Goal: Task Accomplishment & Management: Manage account settings

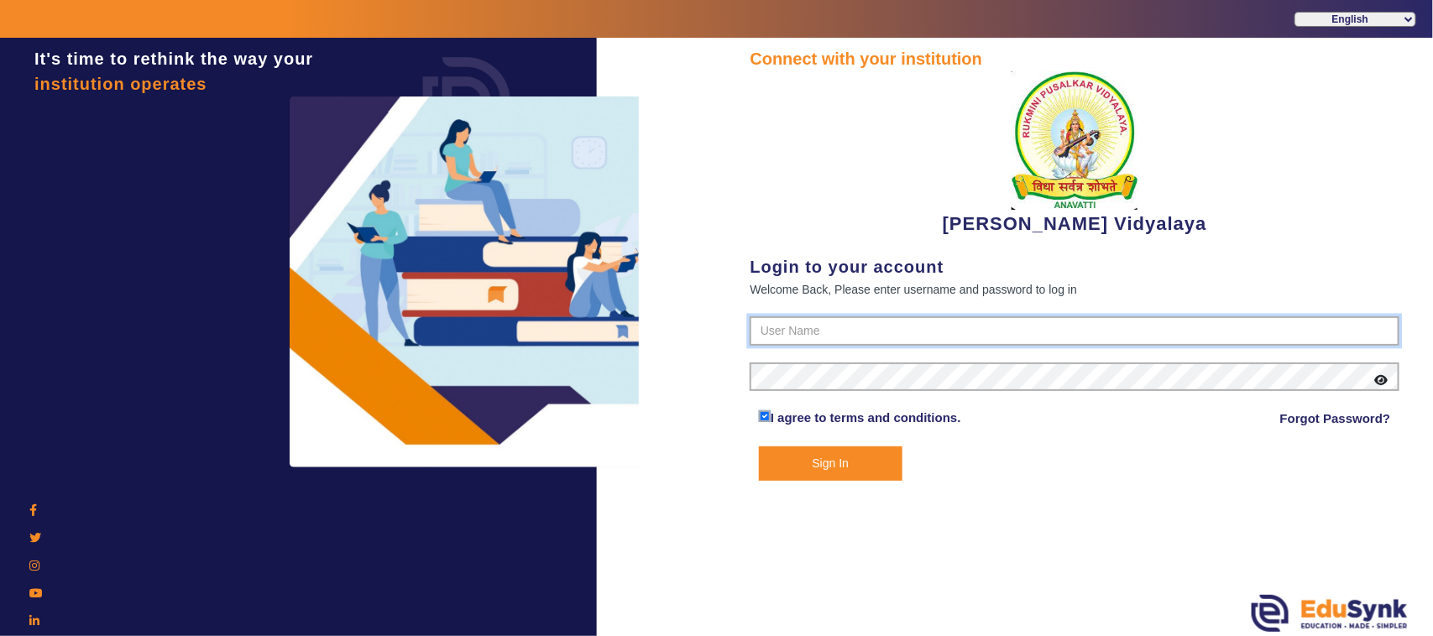
type input "1236547891"
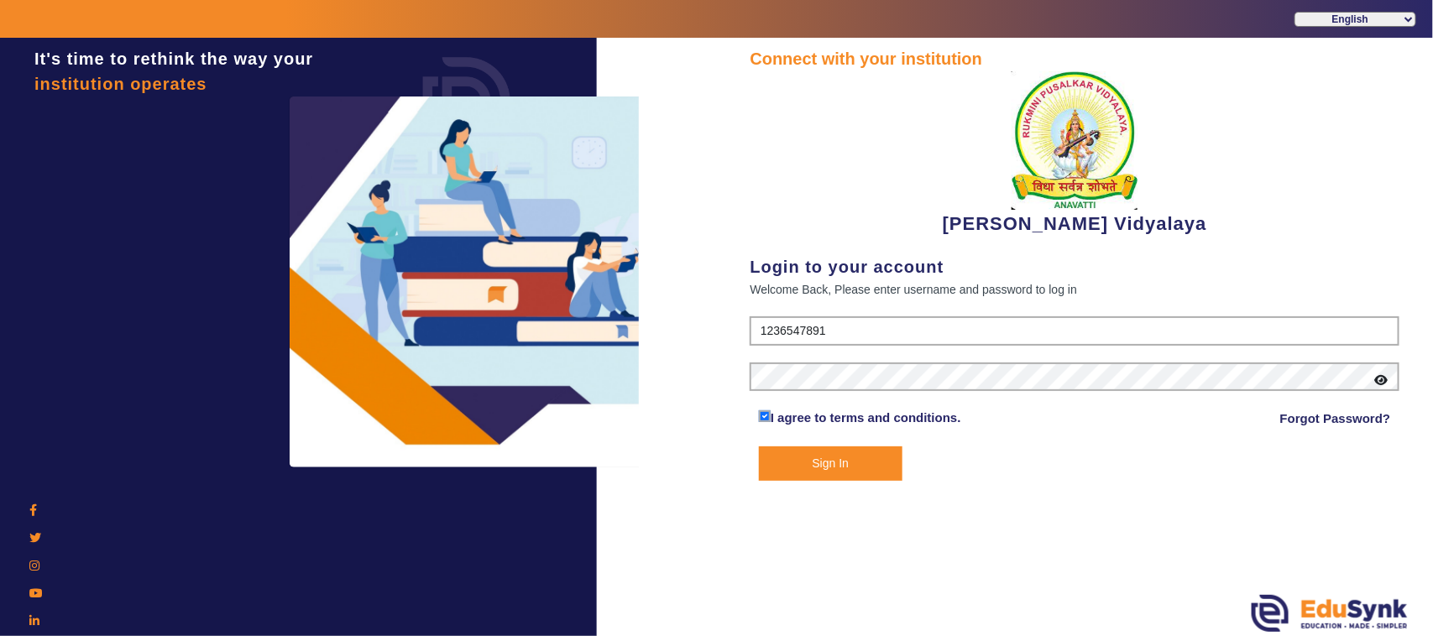
click at [864, 455] on button "Sign In" at bounding box center [831, 464] width 144 height 34
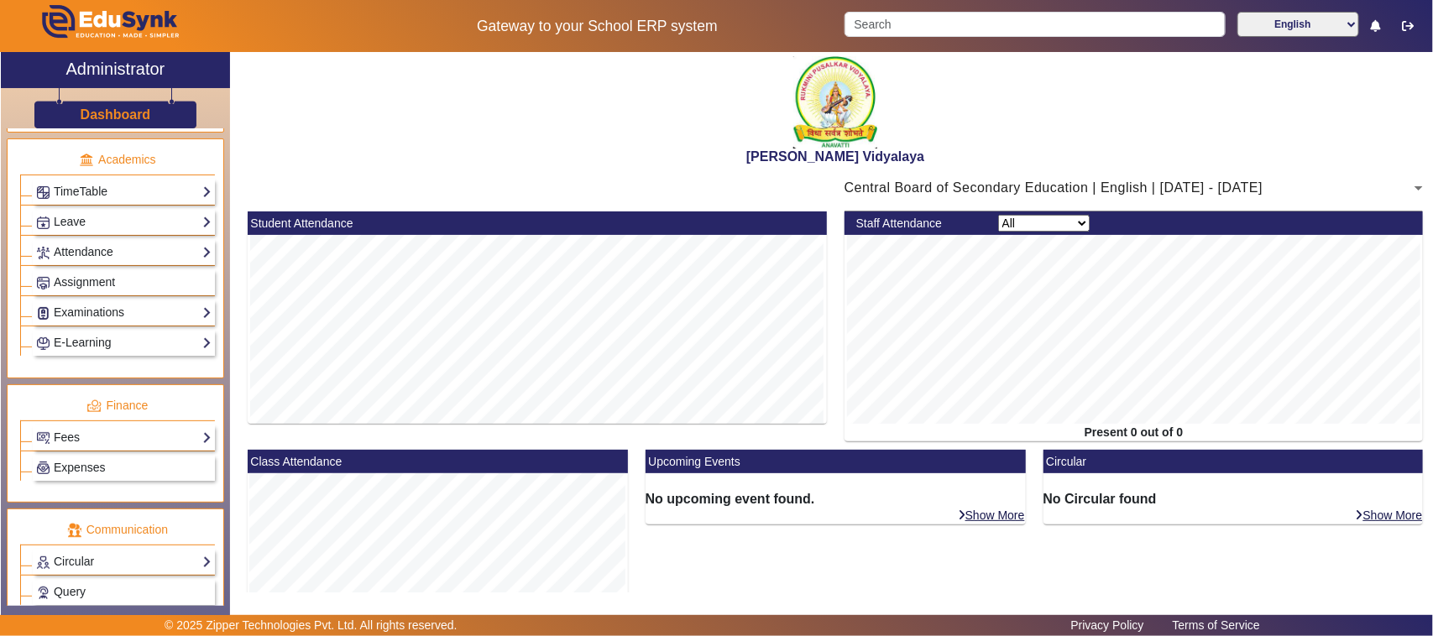
scroll to position [734, 0]
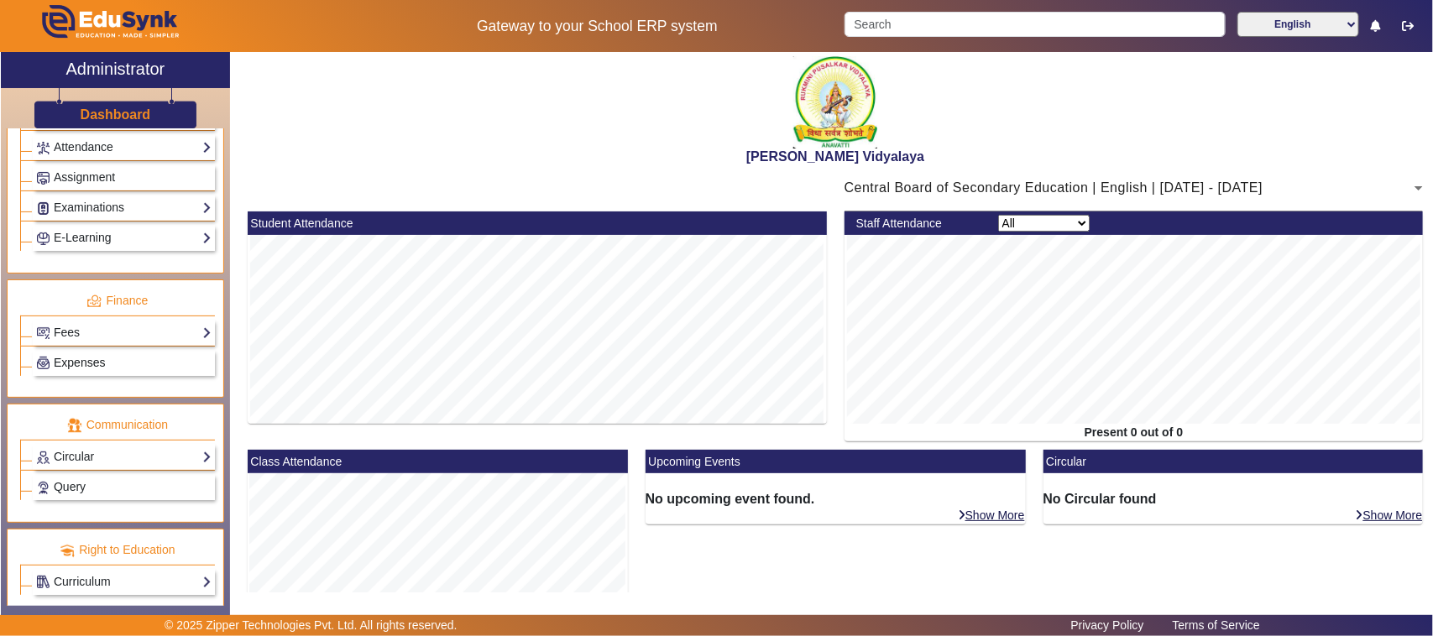
click at [120, 373] on link "Expenses" at bounding box center [123, 362] width 175 height 19
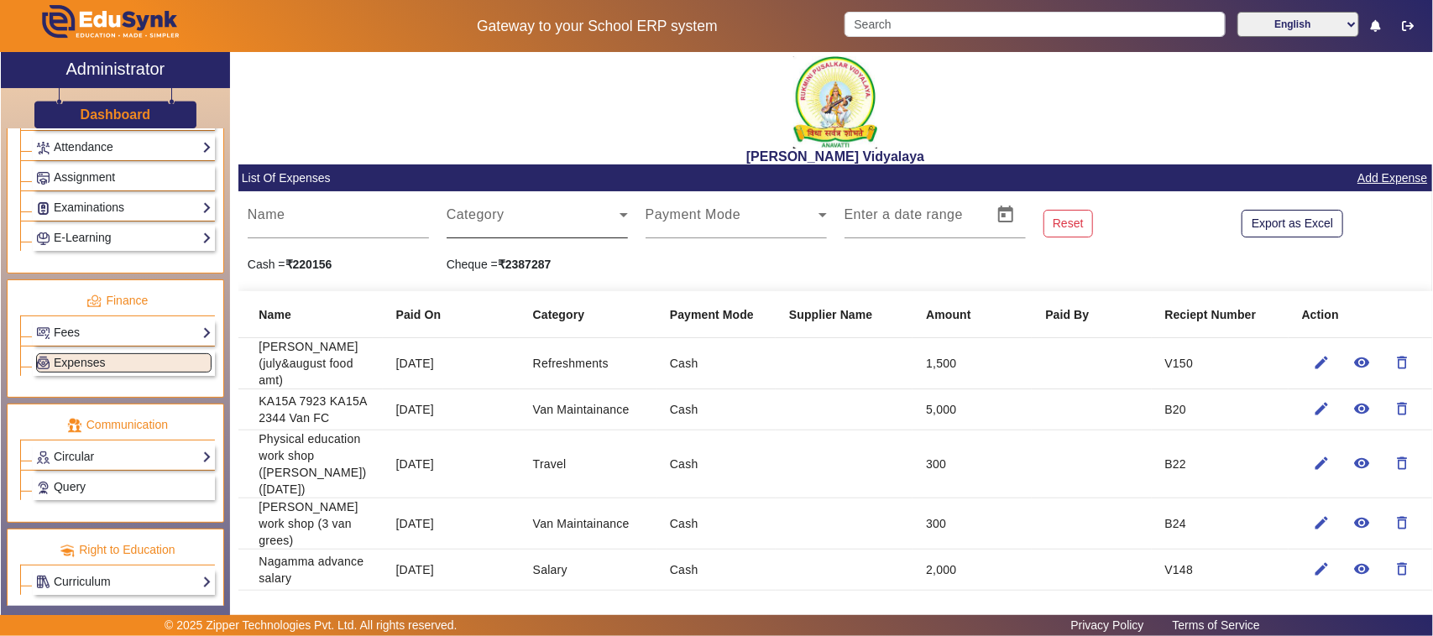
click at [485, 215] on span at bounding box center [533, 222] width 173 height 20
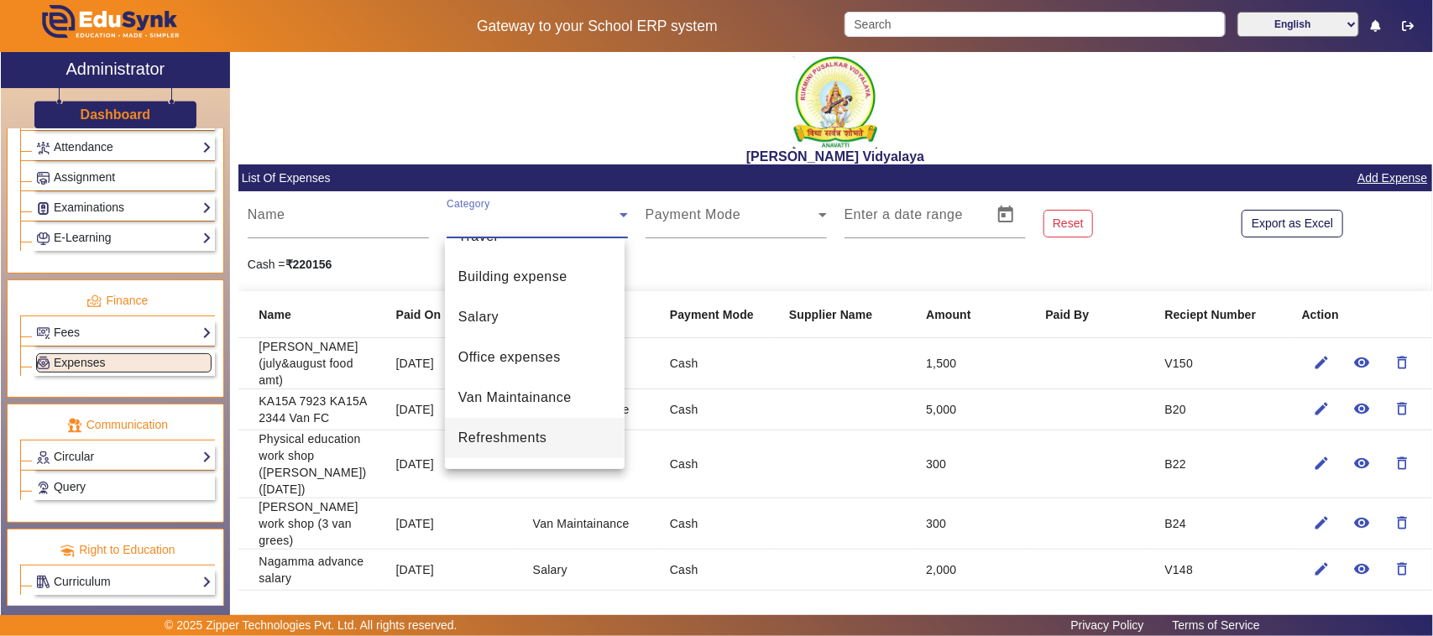
scroll to position [105, 0]
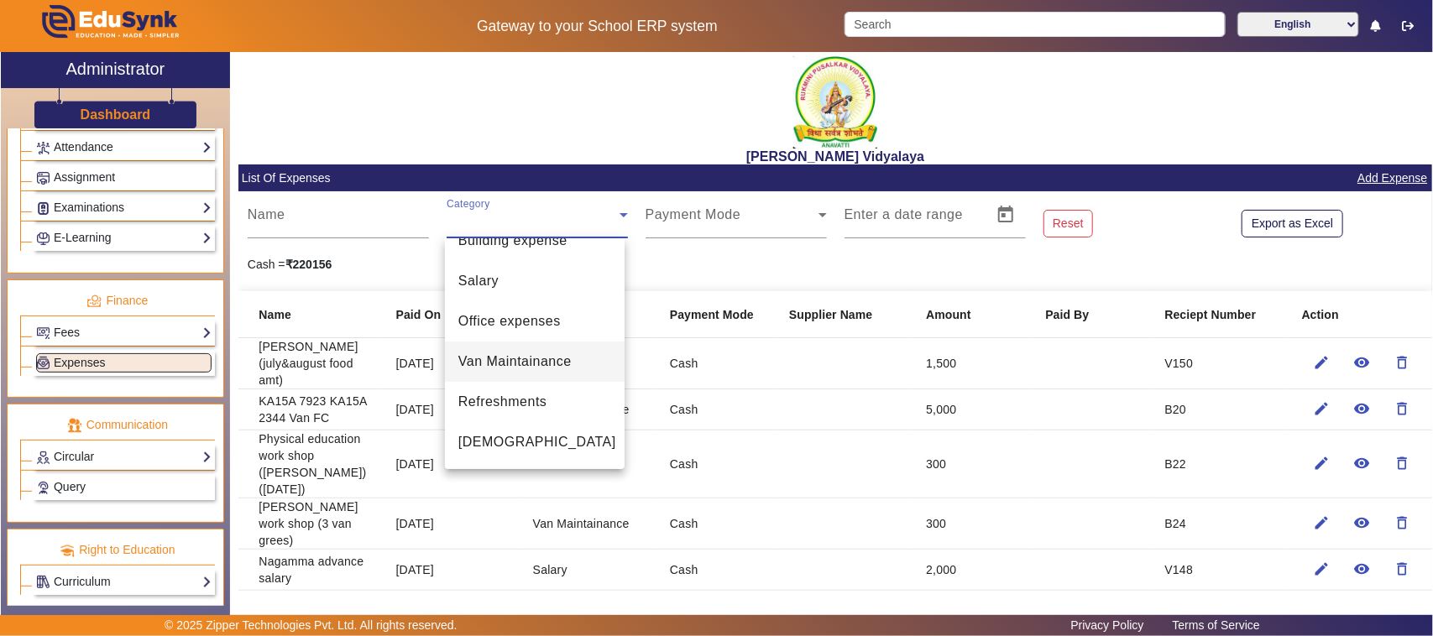
click at [497, 359] on span "Van Maintainance" at bounding box center [514, 362] width 113 height 20
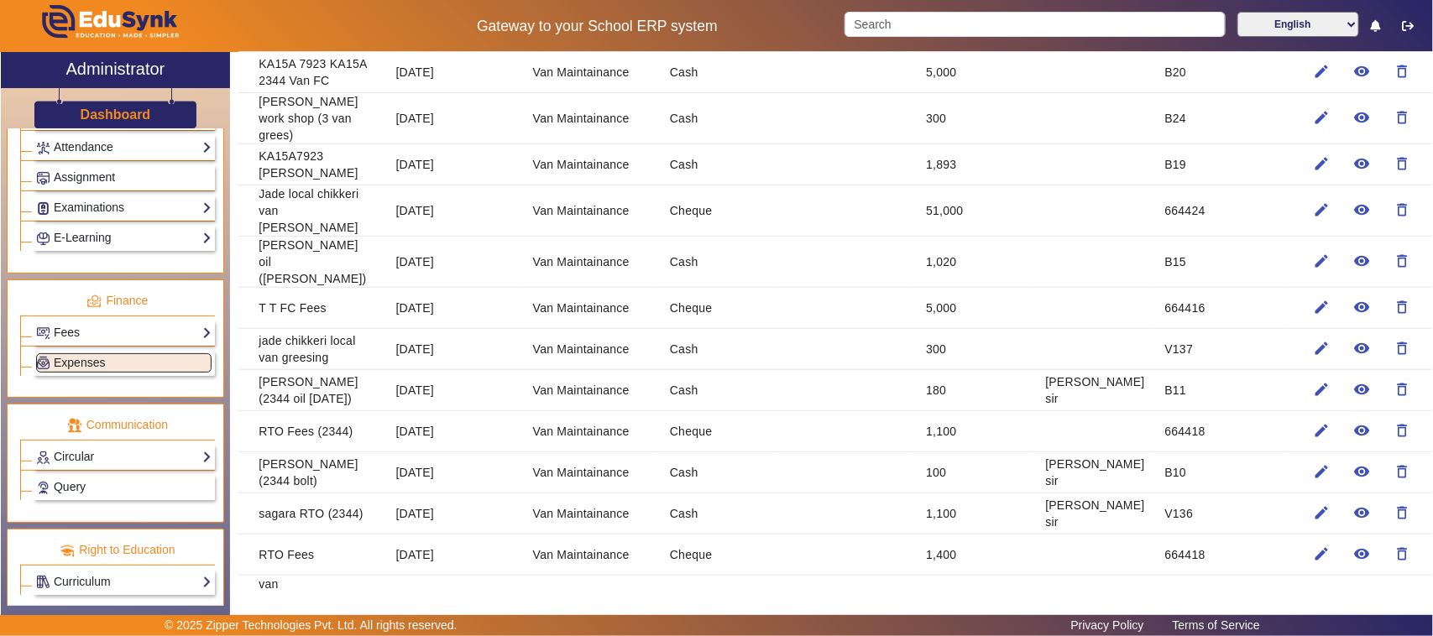
scroll to position [315, 0]
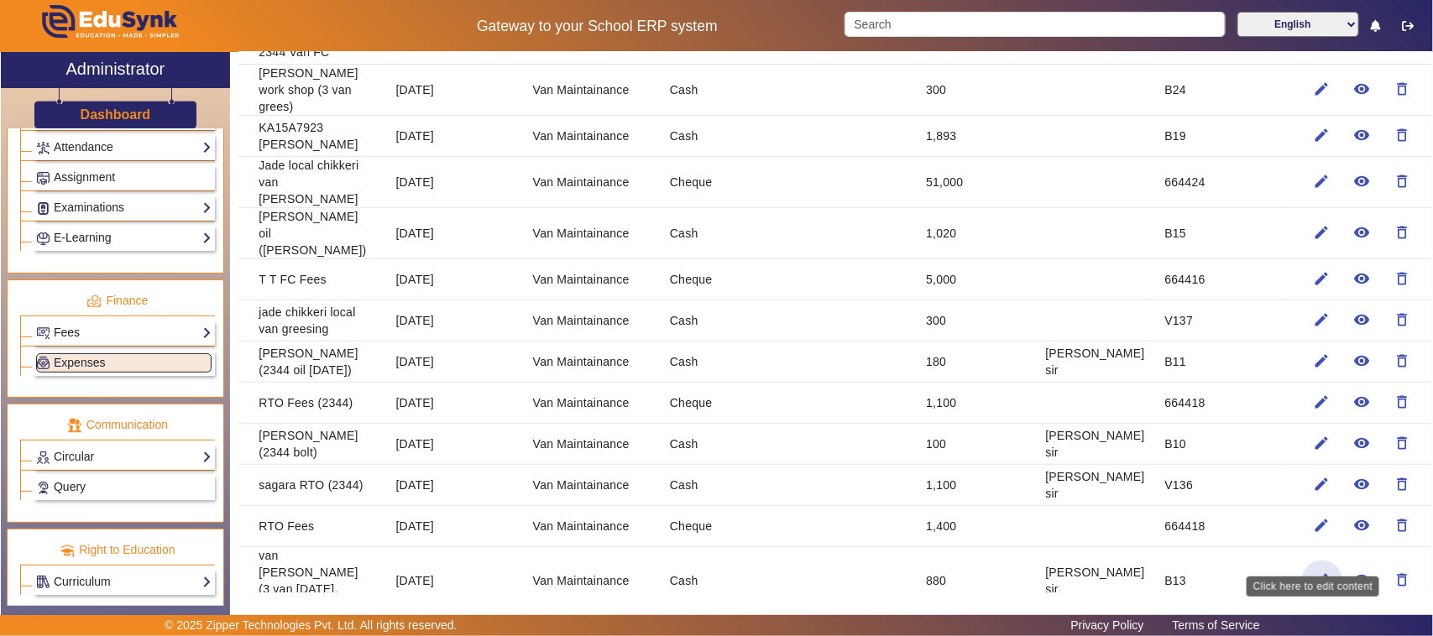
click at [1313, 572] on mat-icon "edit" at bounding box center [1321, 580] width 17 height 17
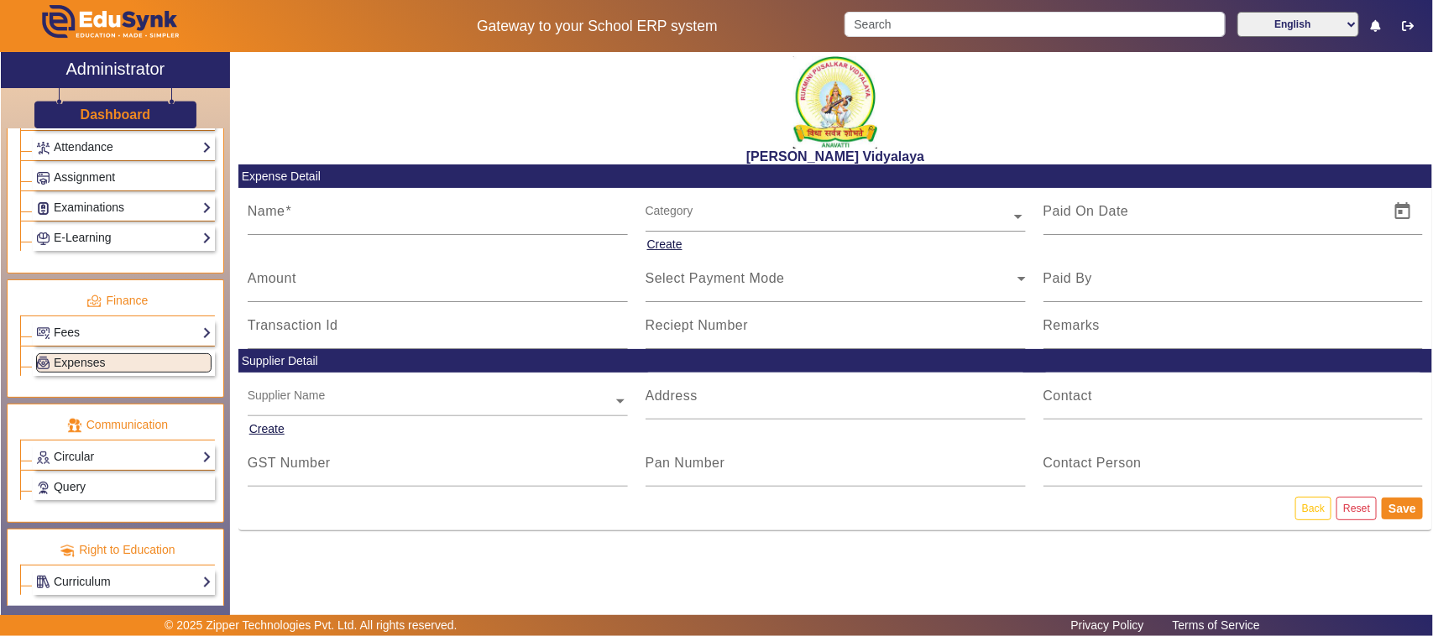
type input "van [PERSON_NAME] (3 van [DATE], [DATE])"
type input "[DATE]"
type input "880"
type input "[PERSON_NAME] sir"
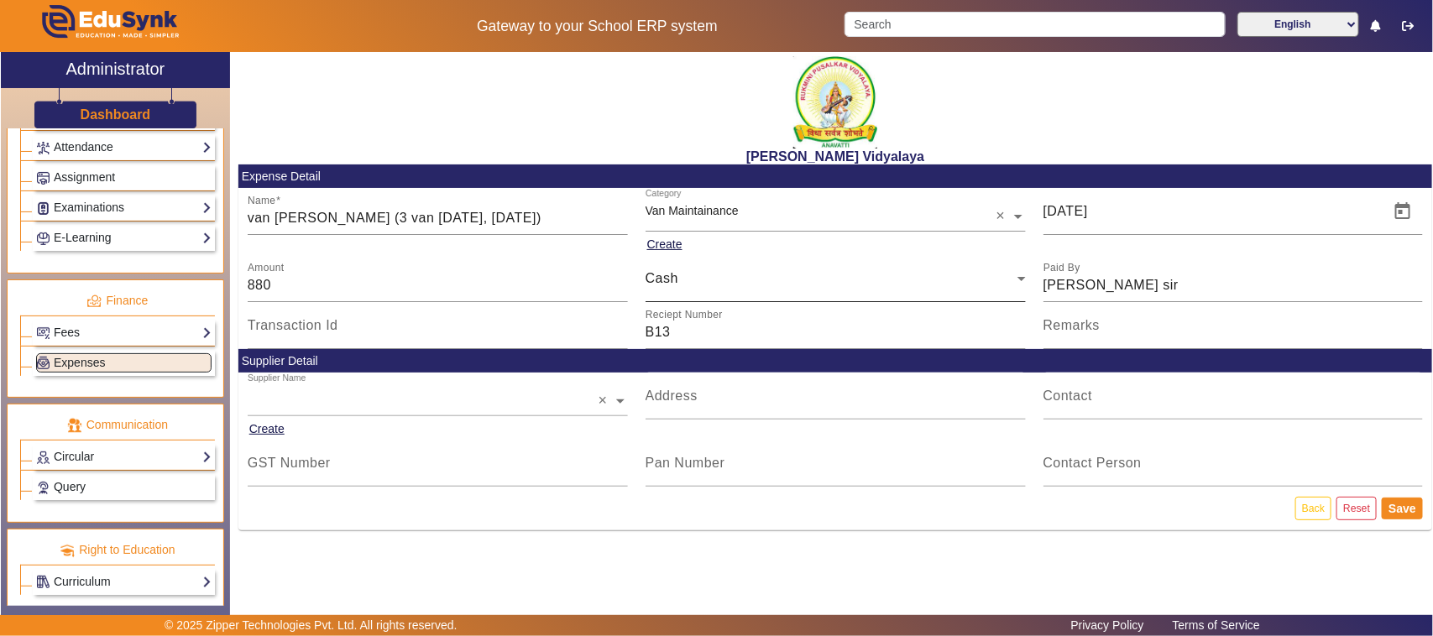
click at [688, 281] on div "Cash" at bounding box center [831, 279] width 372 height 20
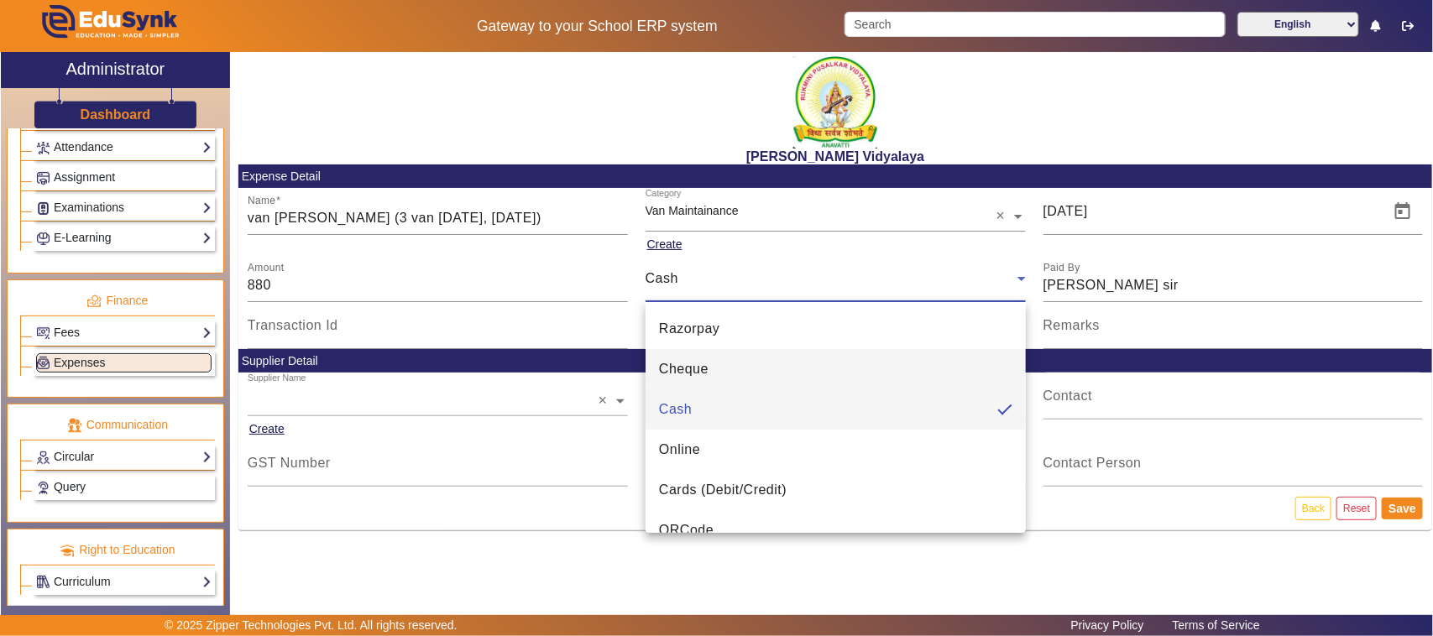
click at [682, 371] on span "Cheque" at bounding box center [684, 369] width 50 height 20
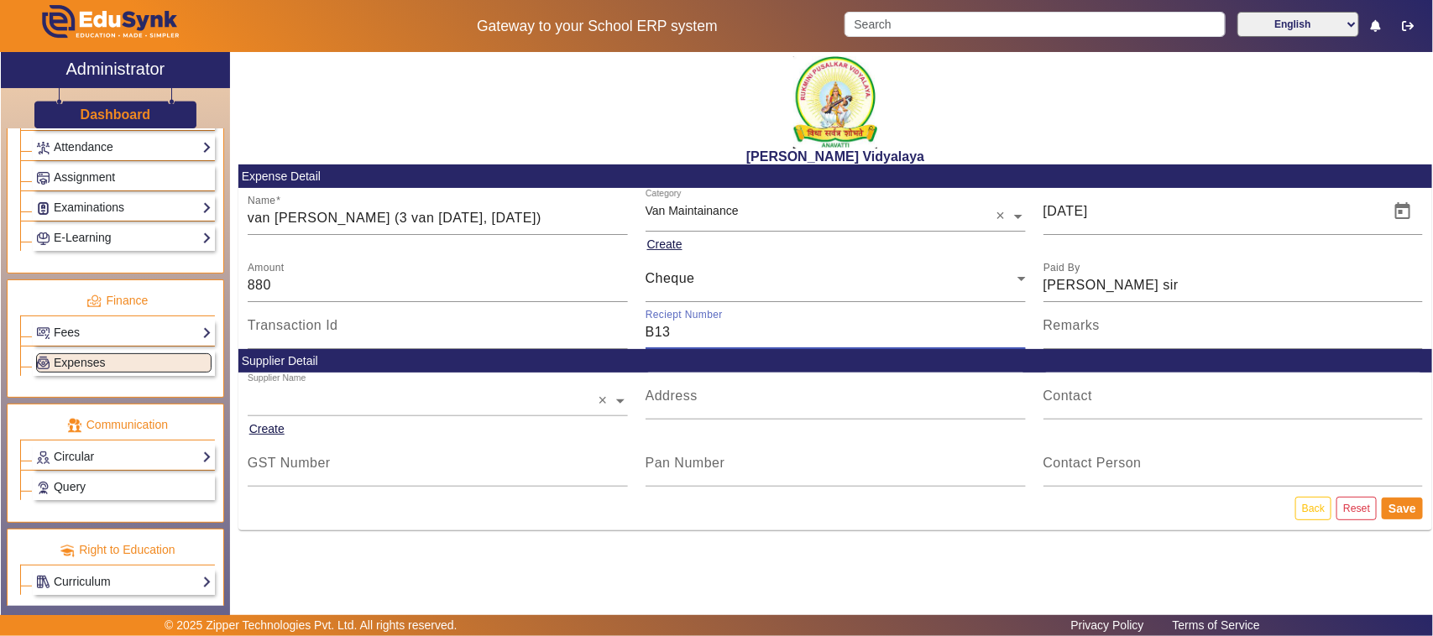
click at [677, 338] on input "B13" at bounding box center [835, 332] width 380 height 20
type input "B"
type input "664440"
click at [1407, 512] on button "Save" at bounding box center [1401, 509] width 41 height 22
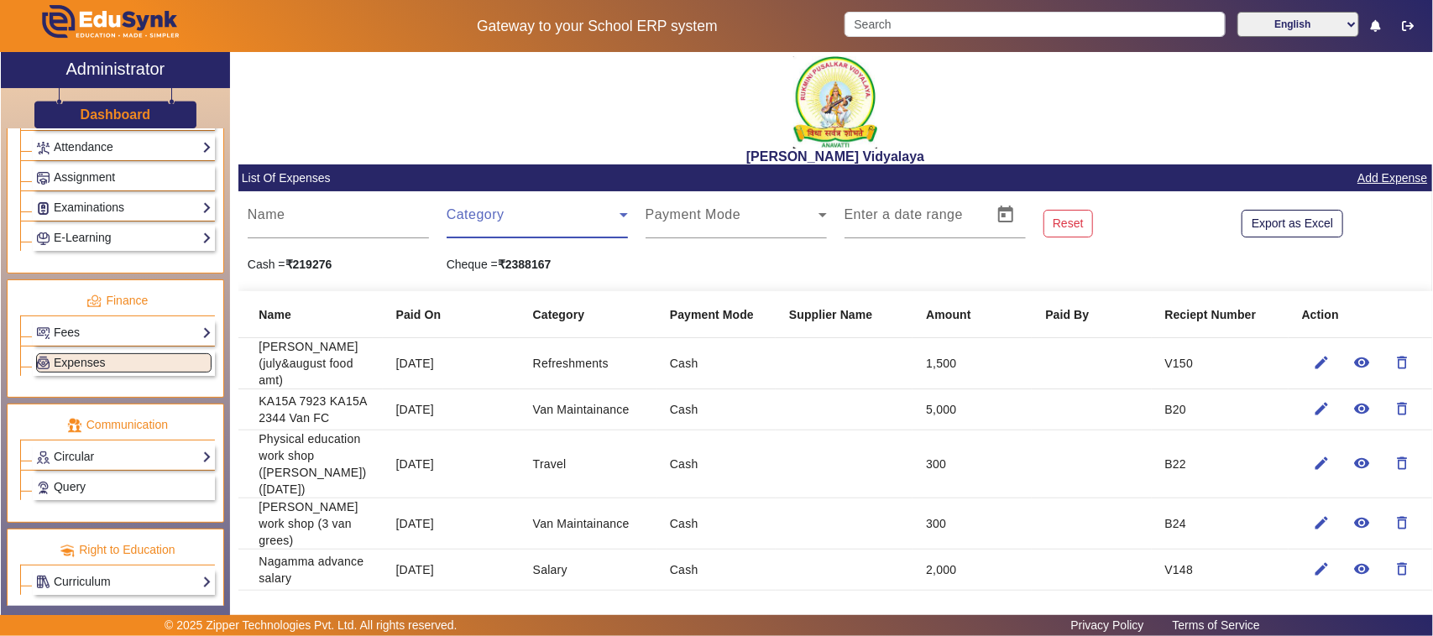
click at [501, 219] on span at bounding box center [533, 222] width 173 height 20
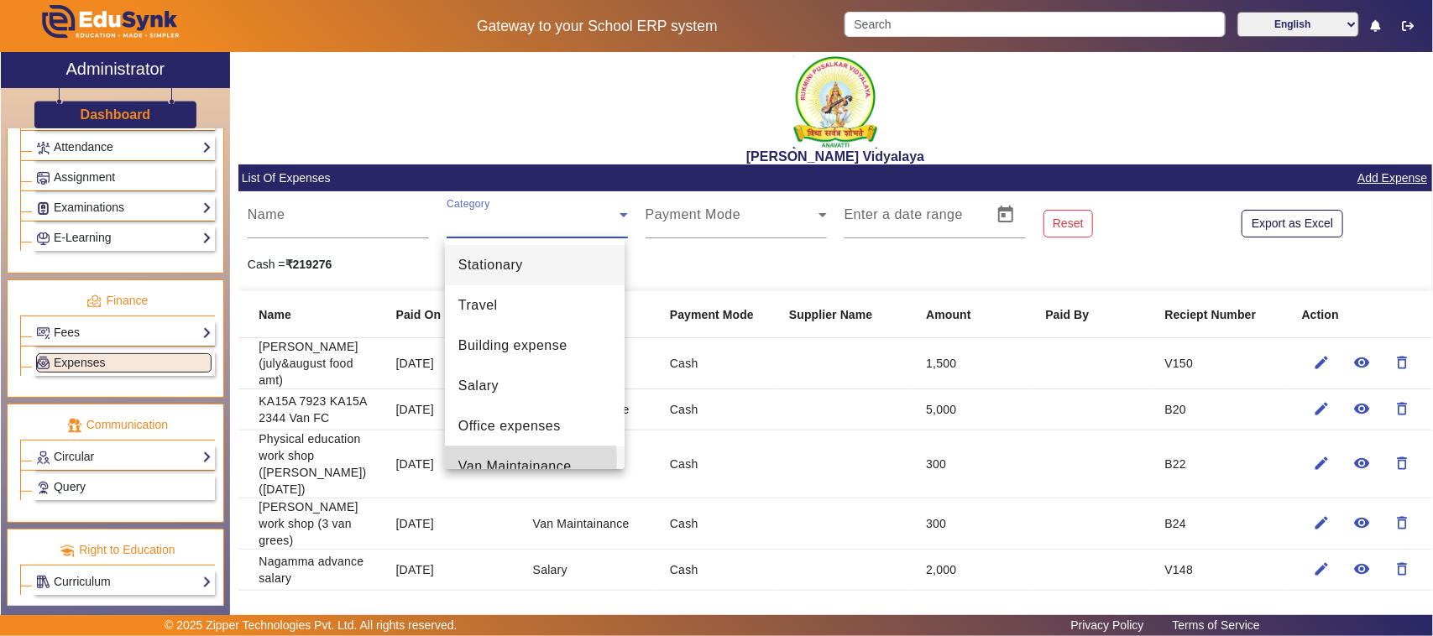
click at [487, 460] on span "Van Maintainance" at bounding box center [514, 467] width 113 height 20
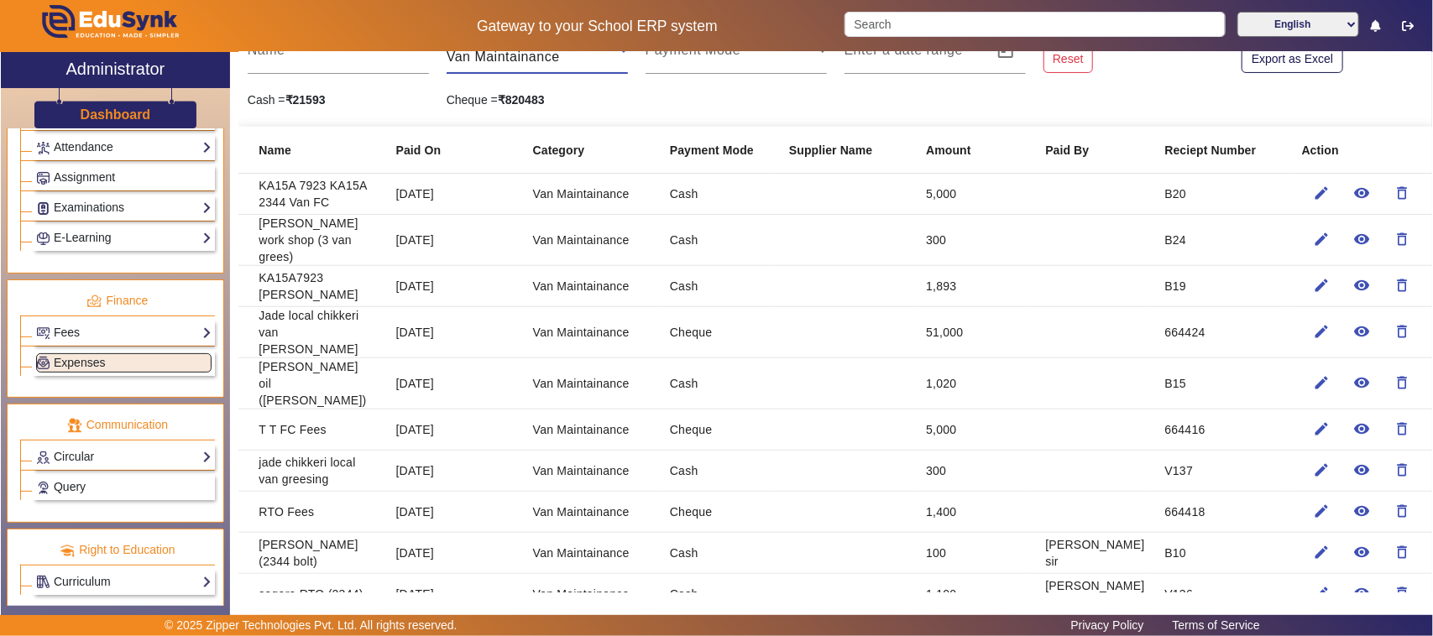
scroll to position [210, 0]
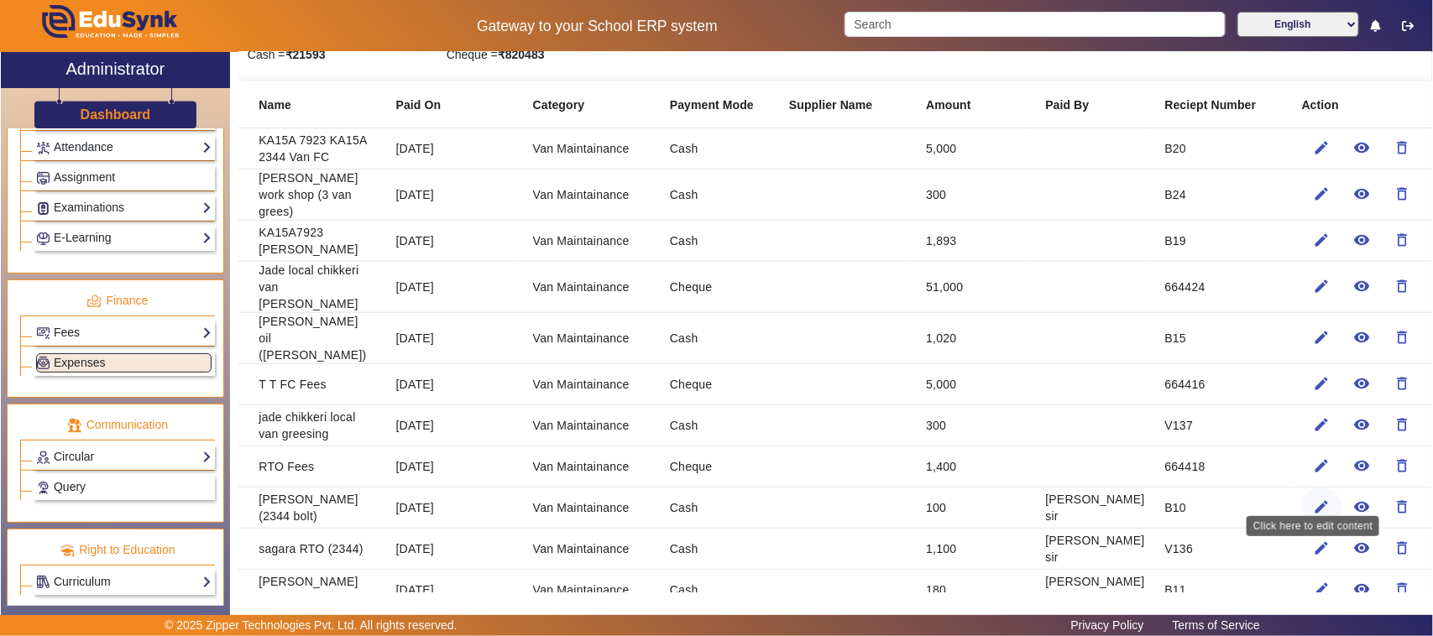
click at [1314, 499] on mat-icon "edit" at bounding box center [1321, 507] width 17 height 17
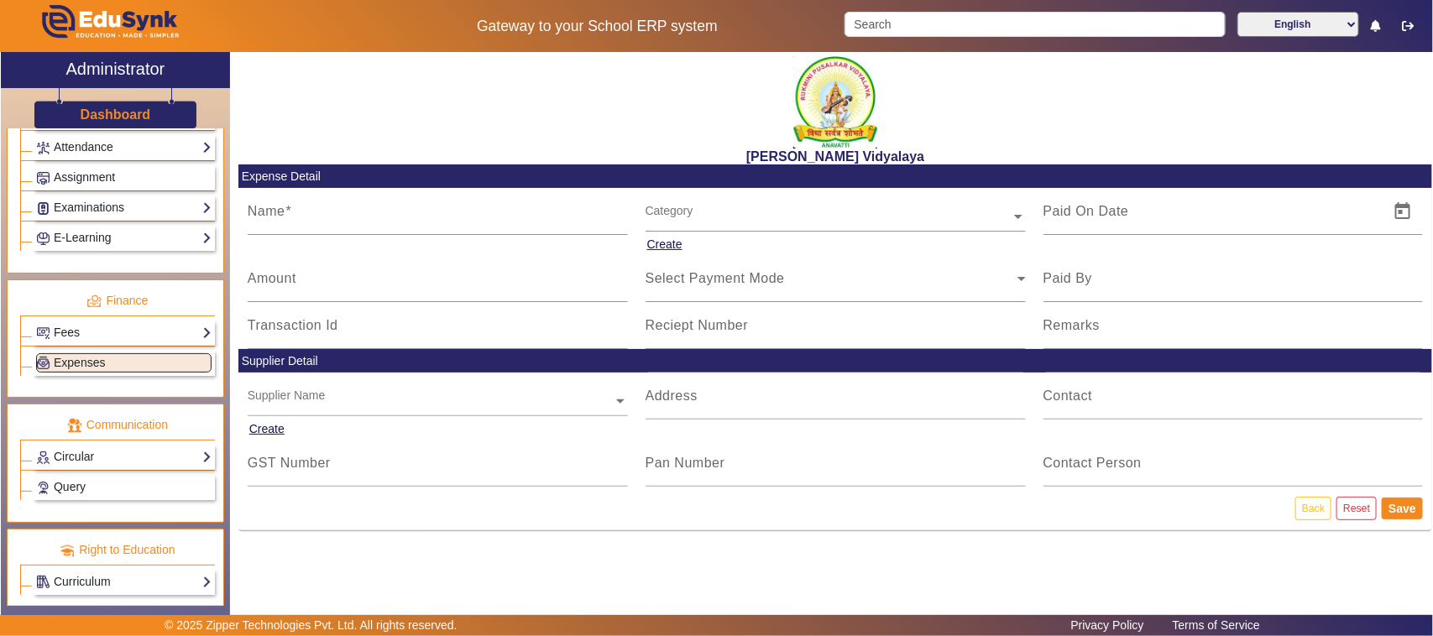
type input "[PERSON_NAME] (2344 bolt)"
type input "[DATE]"
type input "100"
type input "[PERSON_NAME] sir"
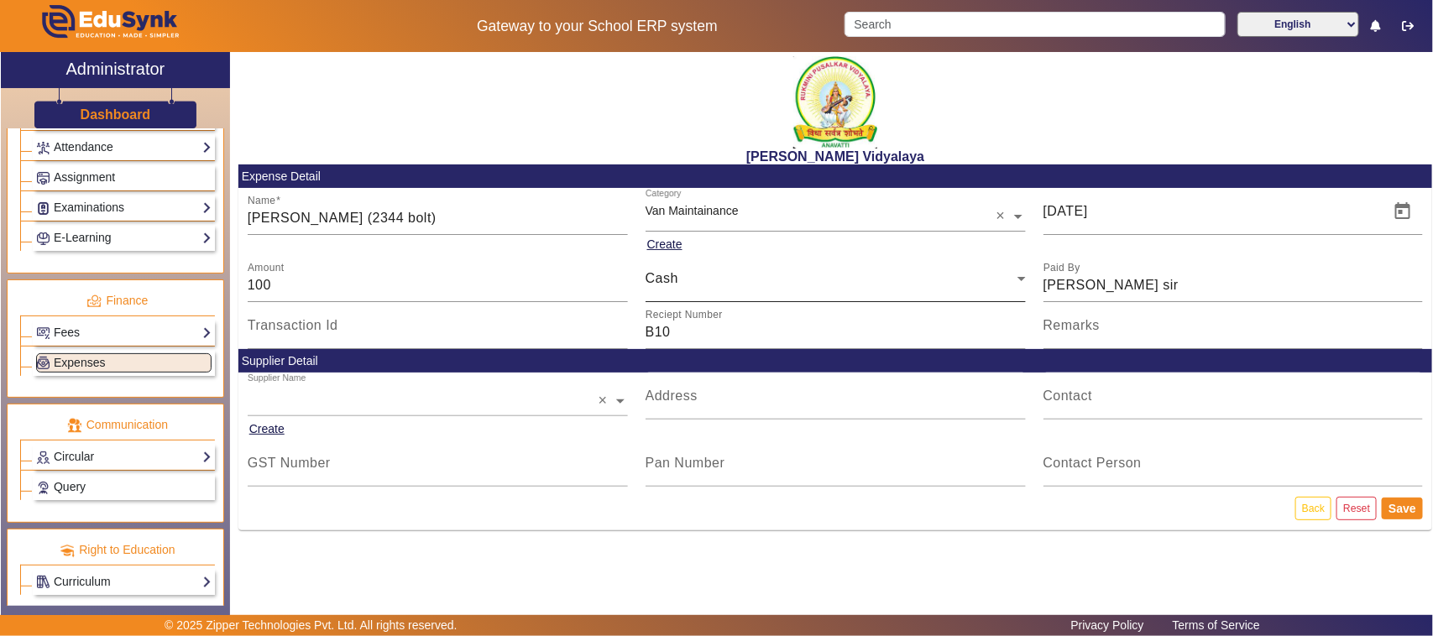
click at [692, 278] on div "Cash" at bounding box center [831, 279] width 372 height 20
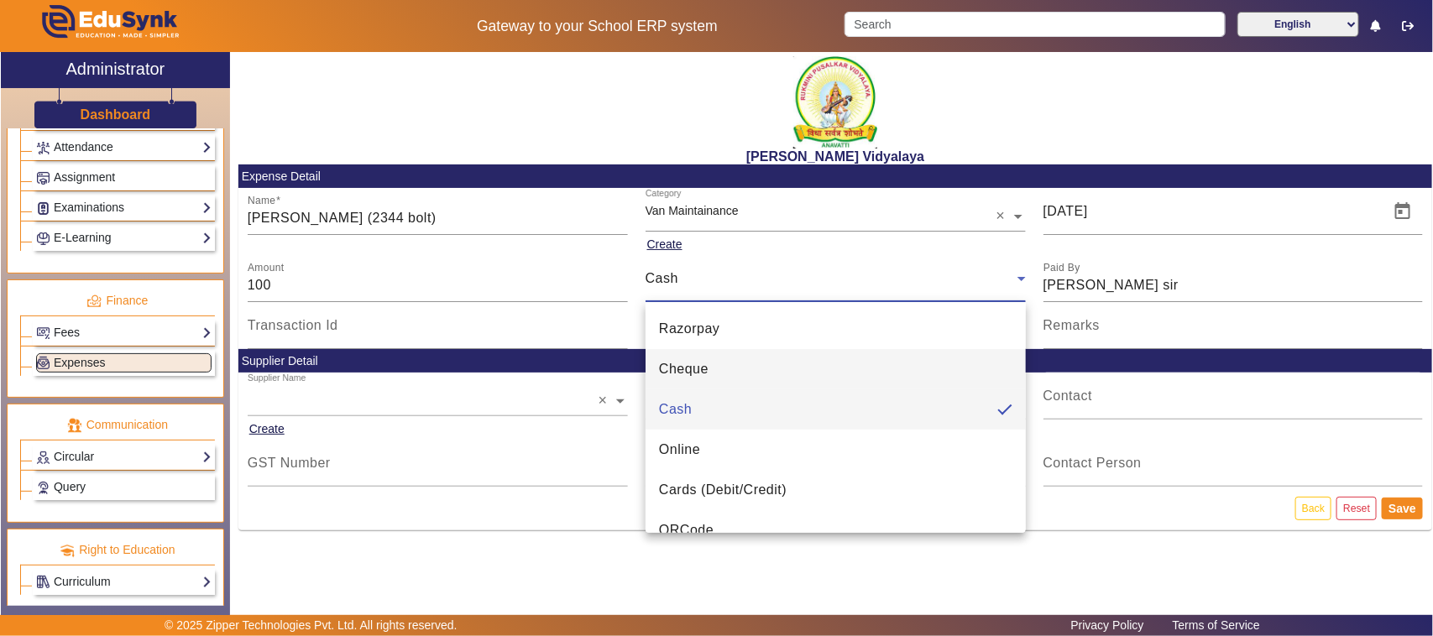
click at [689, 366] on span "Cheque" at bounding box center [684, 369] width 50 height 20
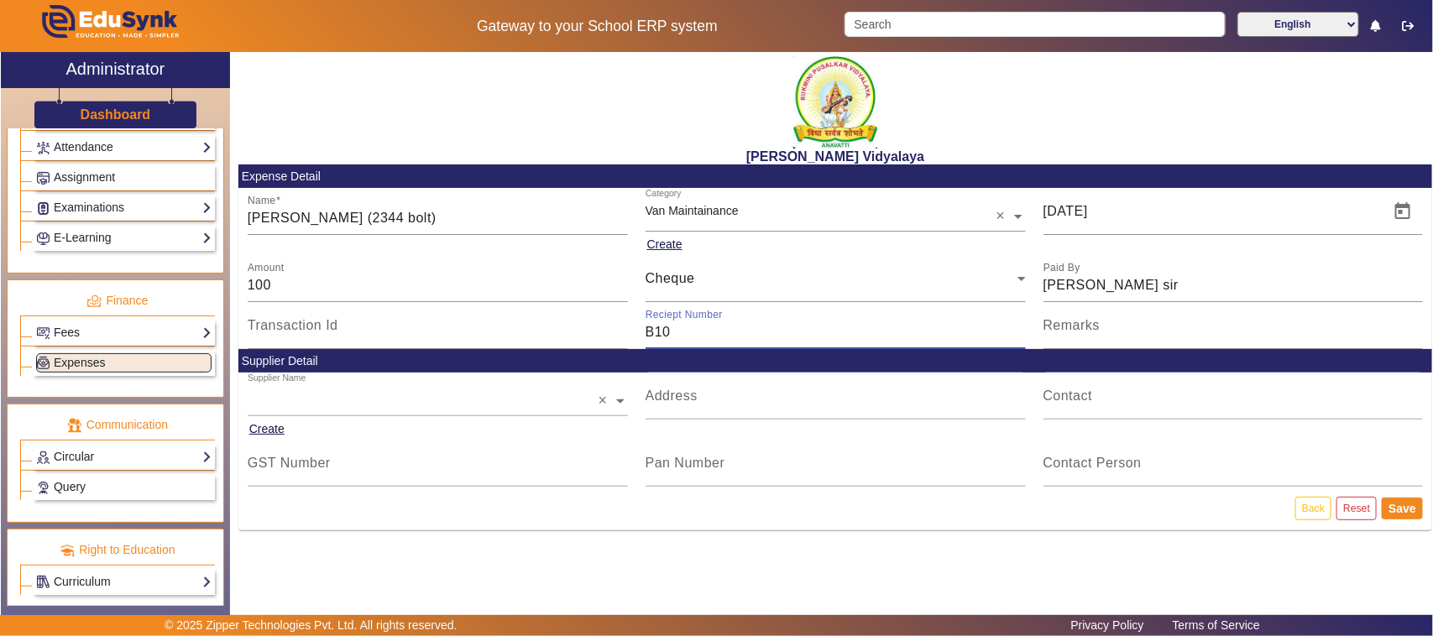
click at [693, 338] on input "B10" at bounding box center [835, 332] width 380 height 20
type input "B"
type input "664440"
click at [1402, 505] on button "Save" at bounding box center [1401, 509] width 41 height 22
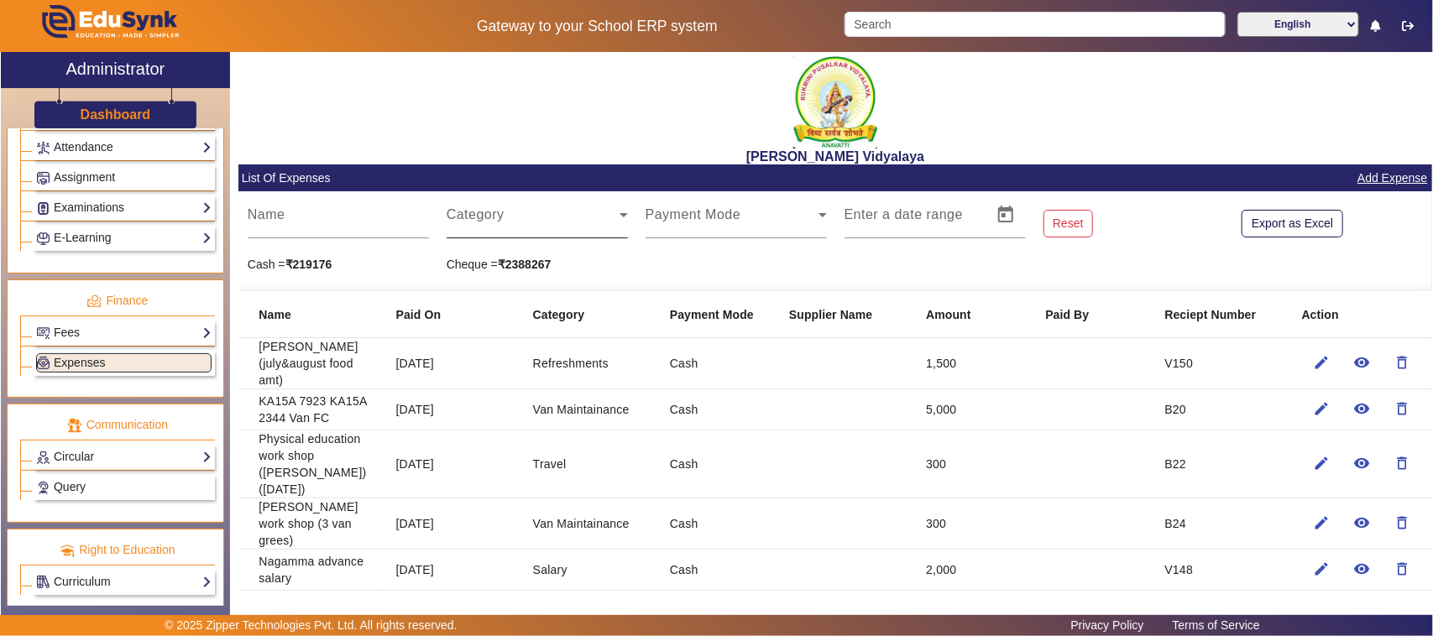
click at [449, 215] on span at bounding box center [533, 222] width 173 height 20
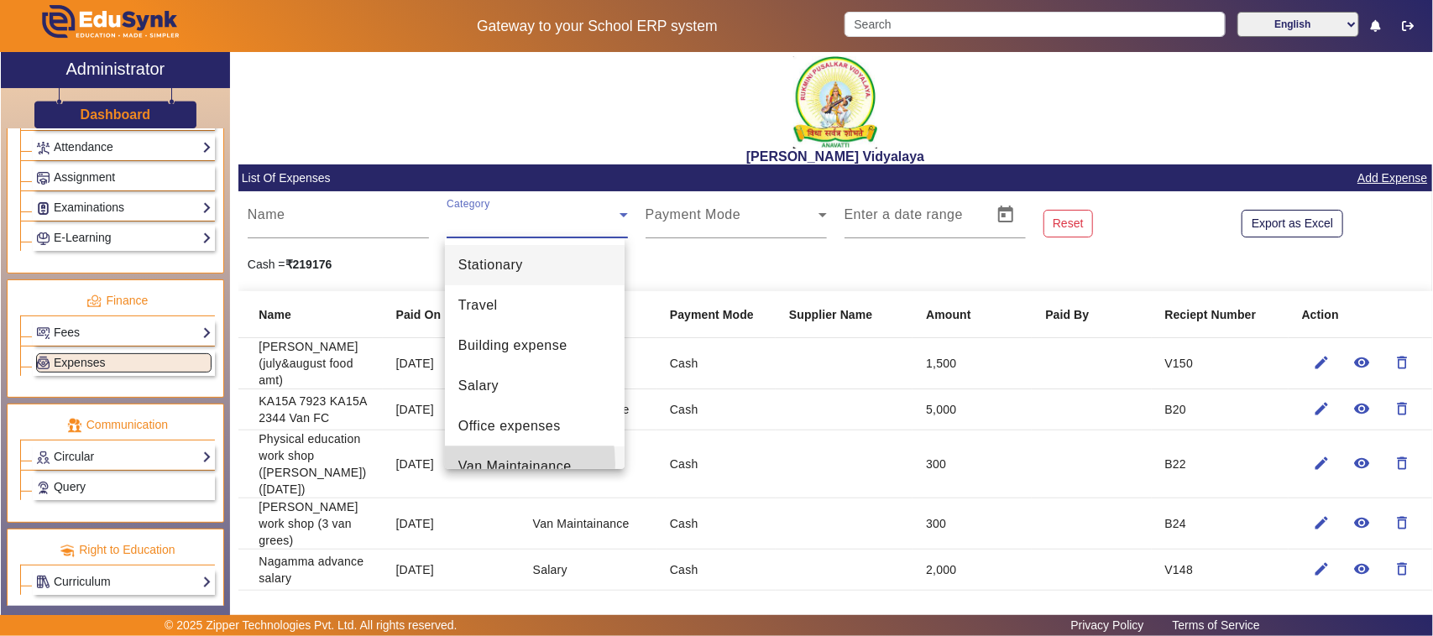
click at [473, 464] on span "Van Maintainance" at bounding box center [514, 467] width 113 height 20
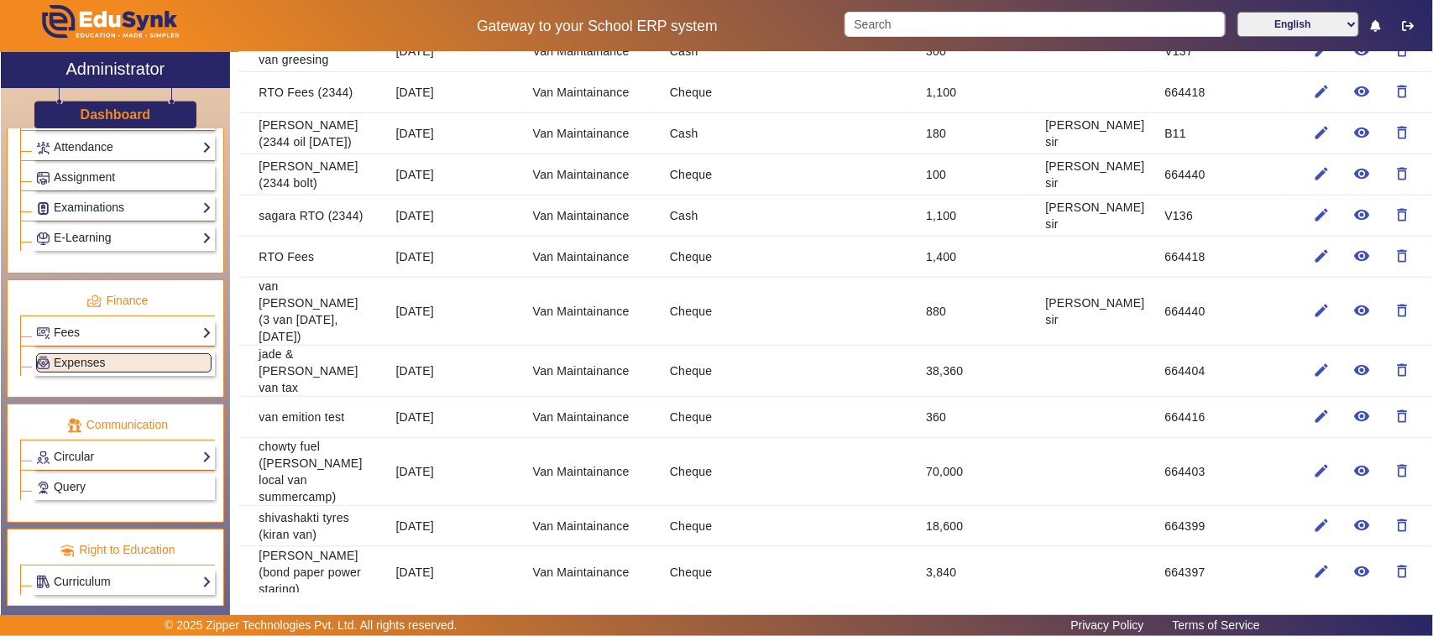
scroll to position [525, 0]
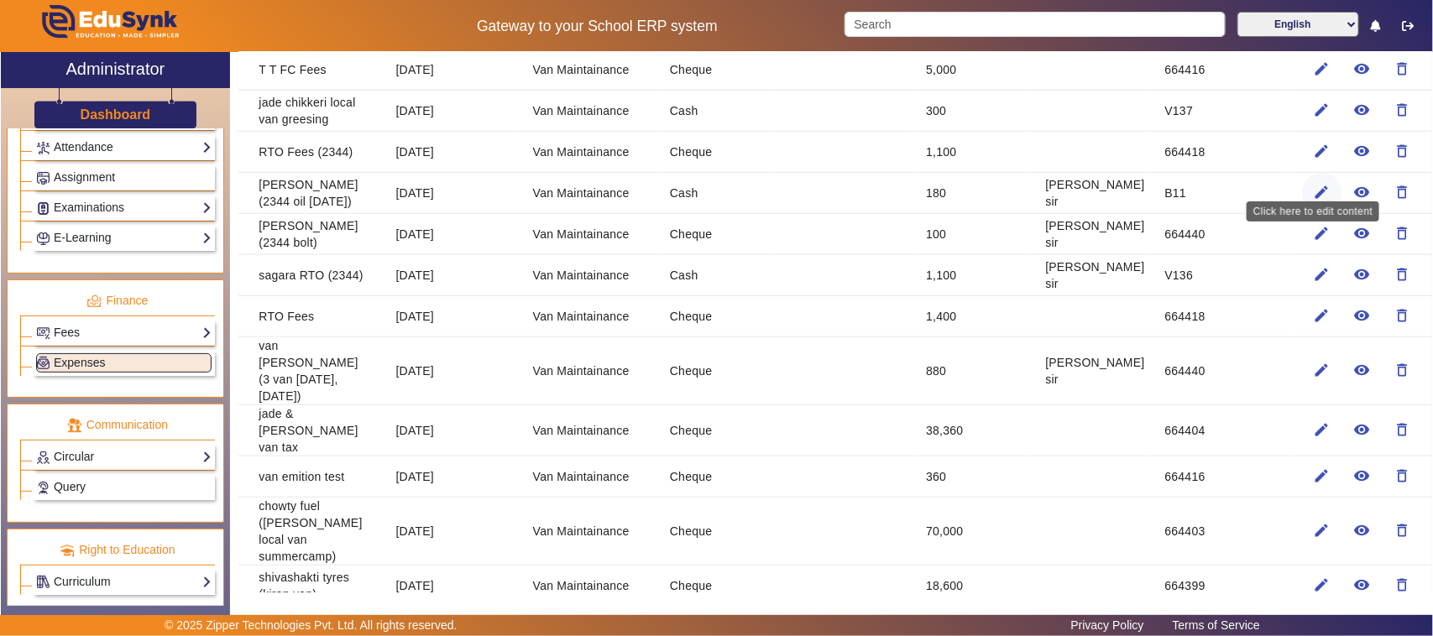
click at [1315, 184] on mat-icon "edit" at bounding box center [1321, 192] width 17 height 17
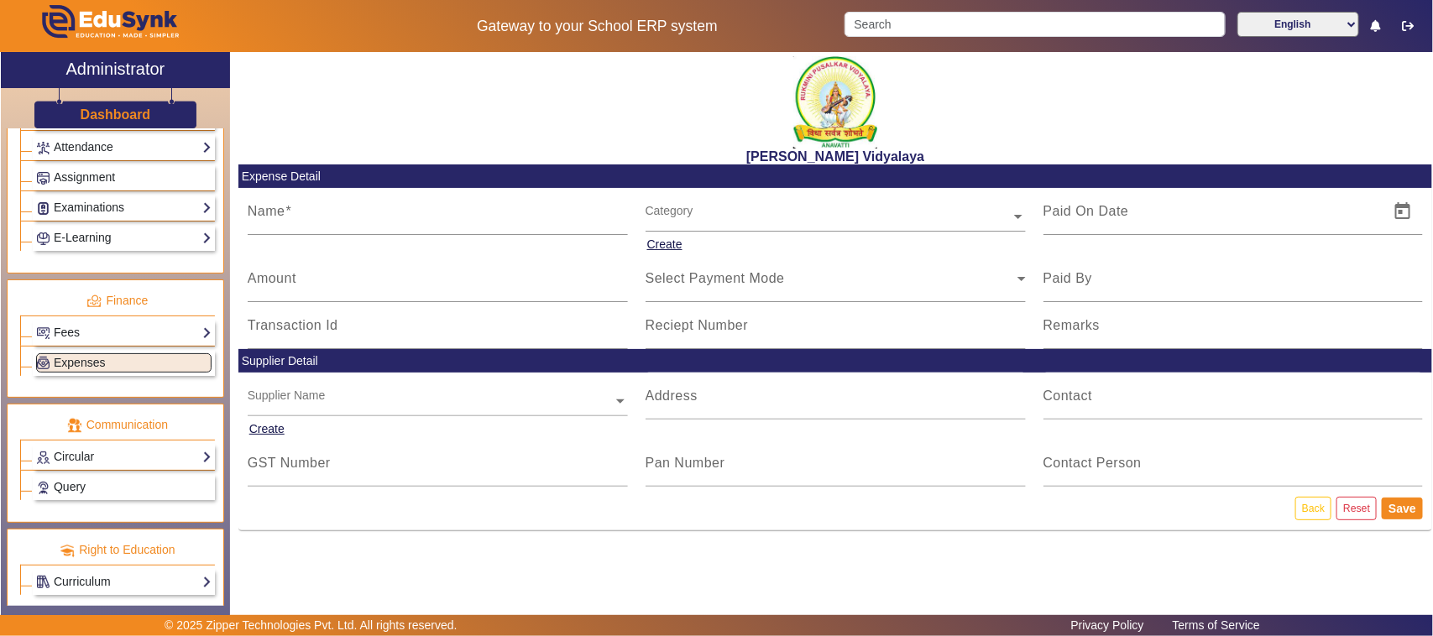
type input "[PERSON_NAME] (2344 oil [DATE])"
type input "[DATE]"
type input "180"
type input "[PERSON_NAME] sir"
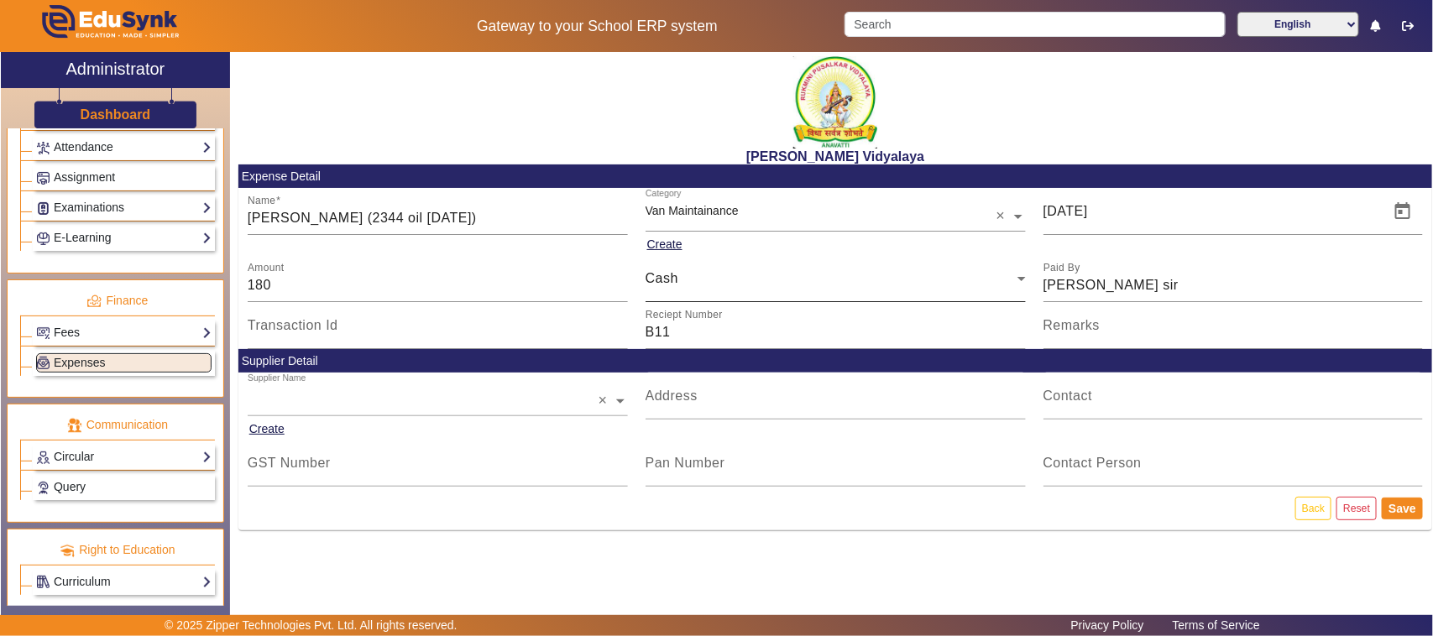
click at [676, 282] on span "Cash" at bounding box center [661, 278] width 33 height 14
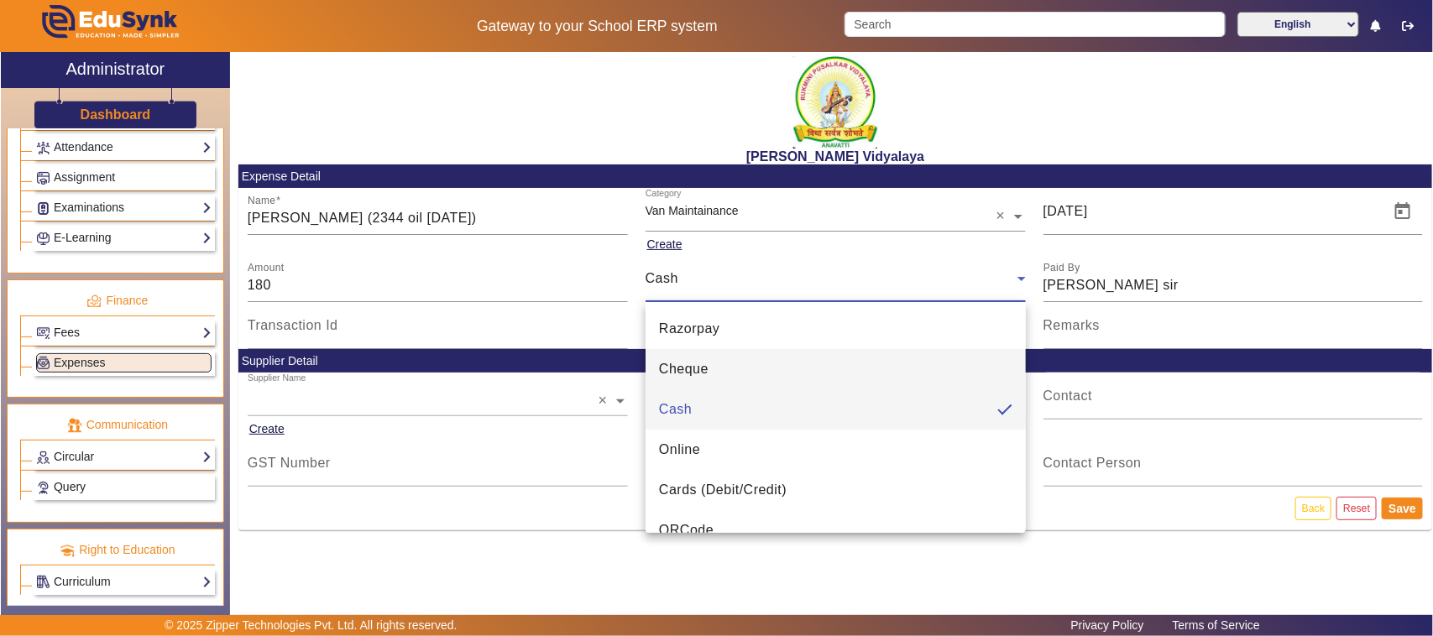
click at [674, 369] on span "Cheque" at bounding box center [684, 369] width 50 height 20
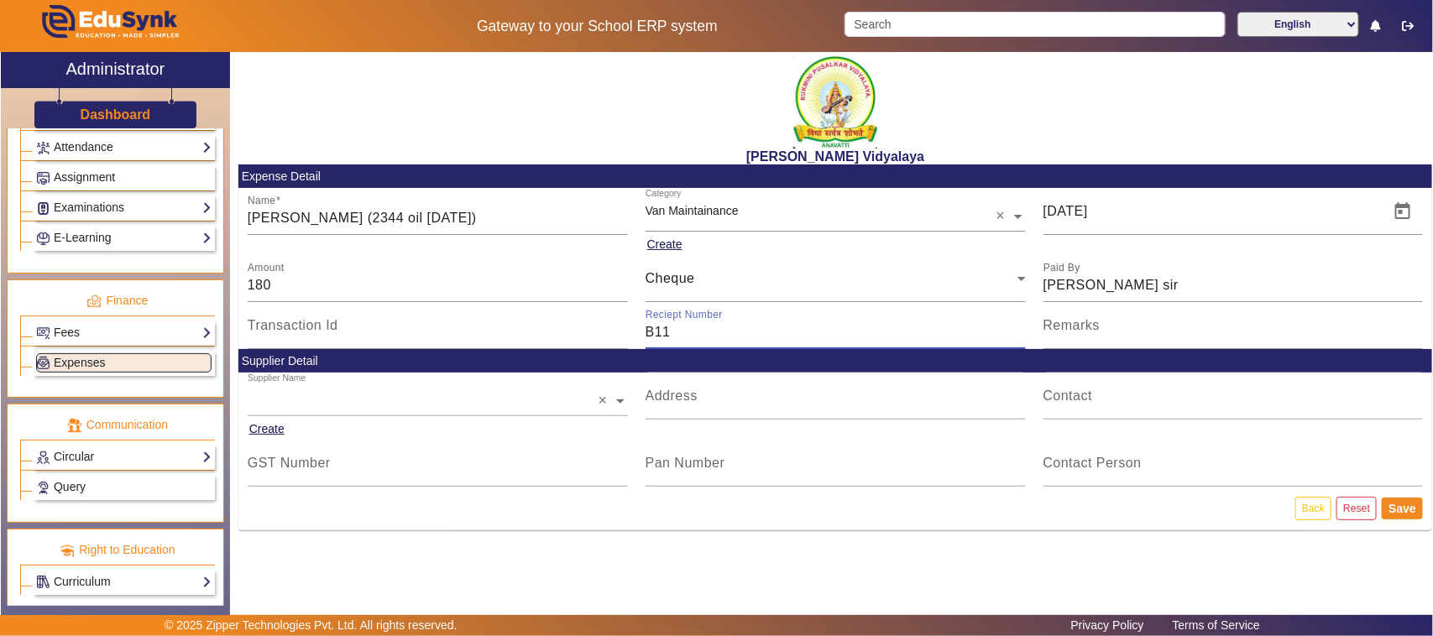
click at [671, 326] on input "B11" at bounding box center [835, 332] width 380 height 20
type input "B"
type input "664440"
click at [1403, 508] on button "Save" at bounding box center [1401, 509] width 41 height 22
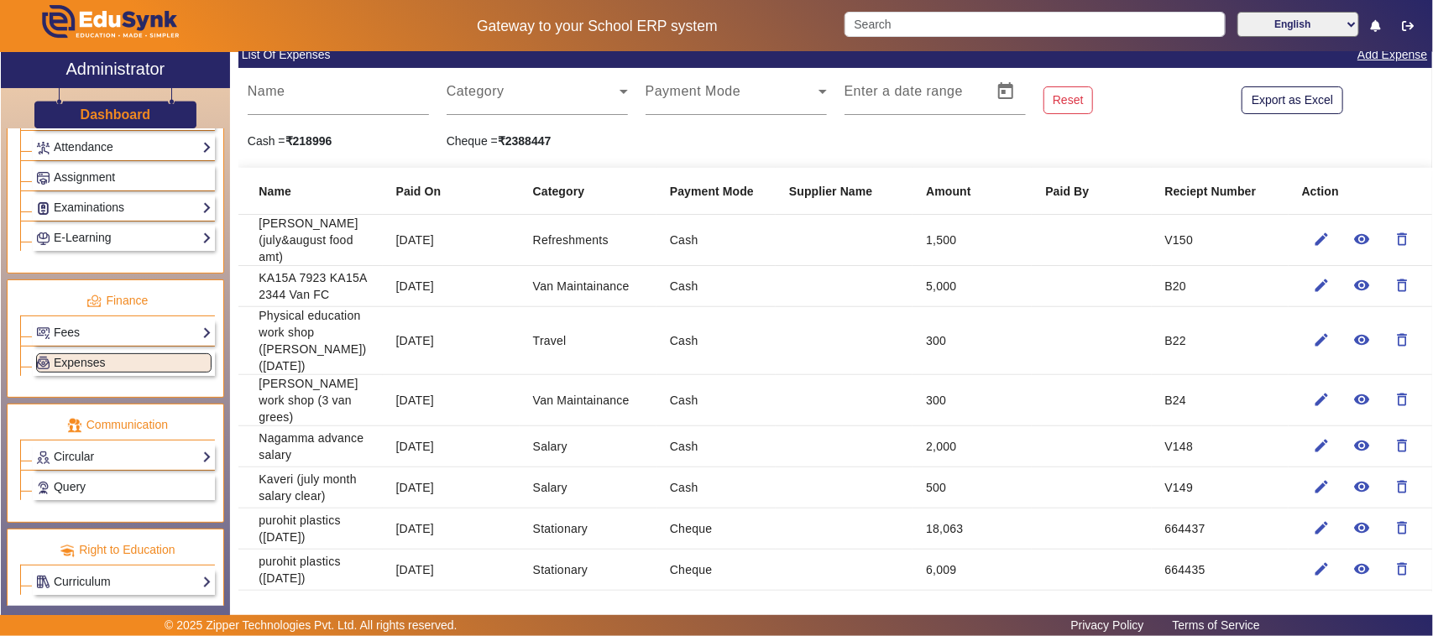
scroll to position [105, 0]
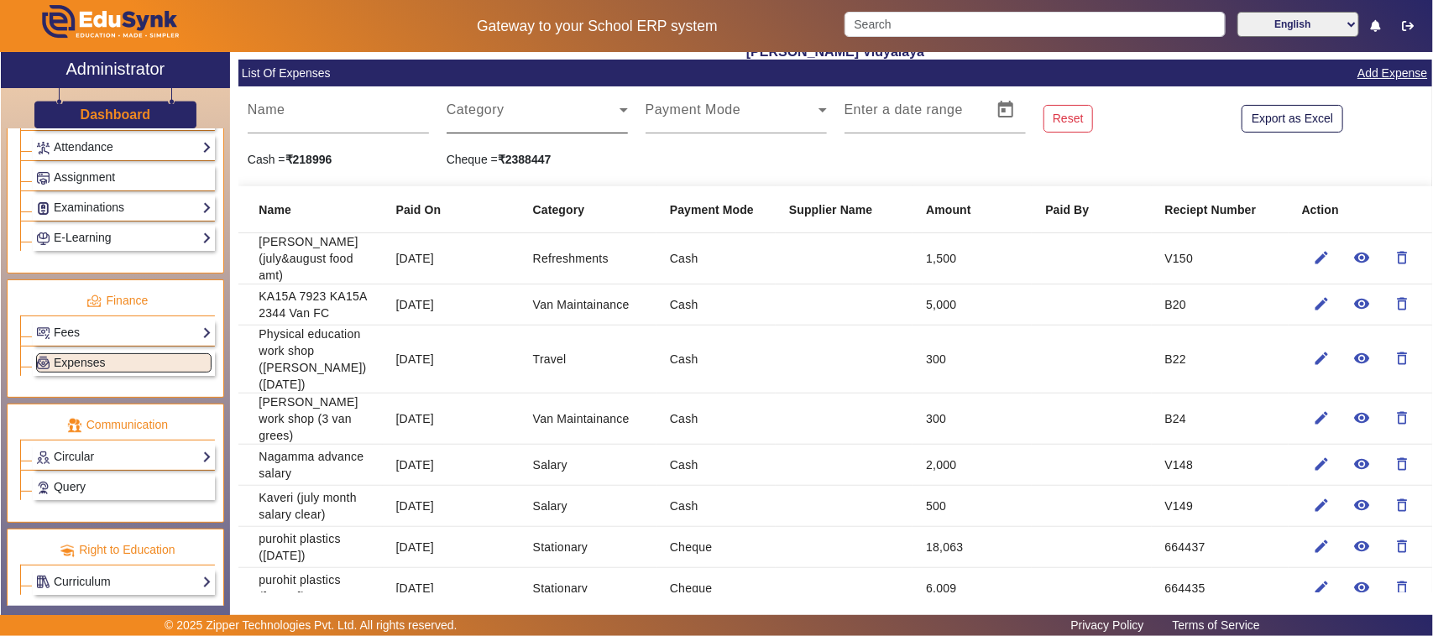
click at [462, 124] on span at bounding box center [533, 117] width 173 height 20
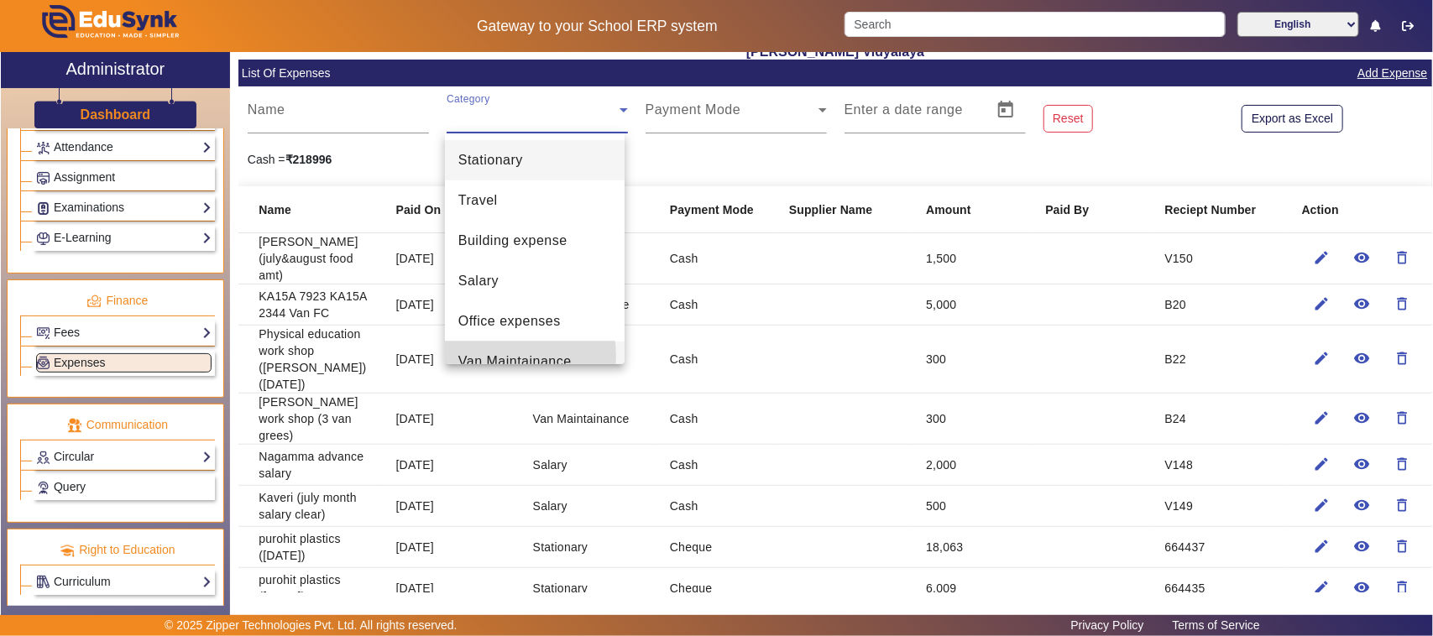
click at [489, 357] on span "Van Maintainance" at bounding box center [514, 362] width 113 height 20
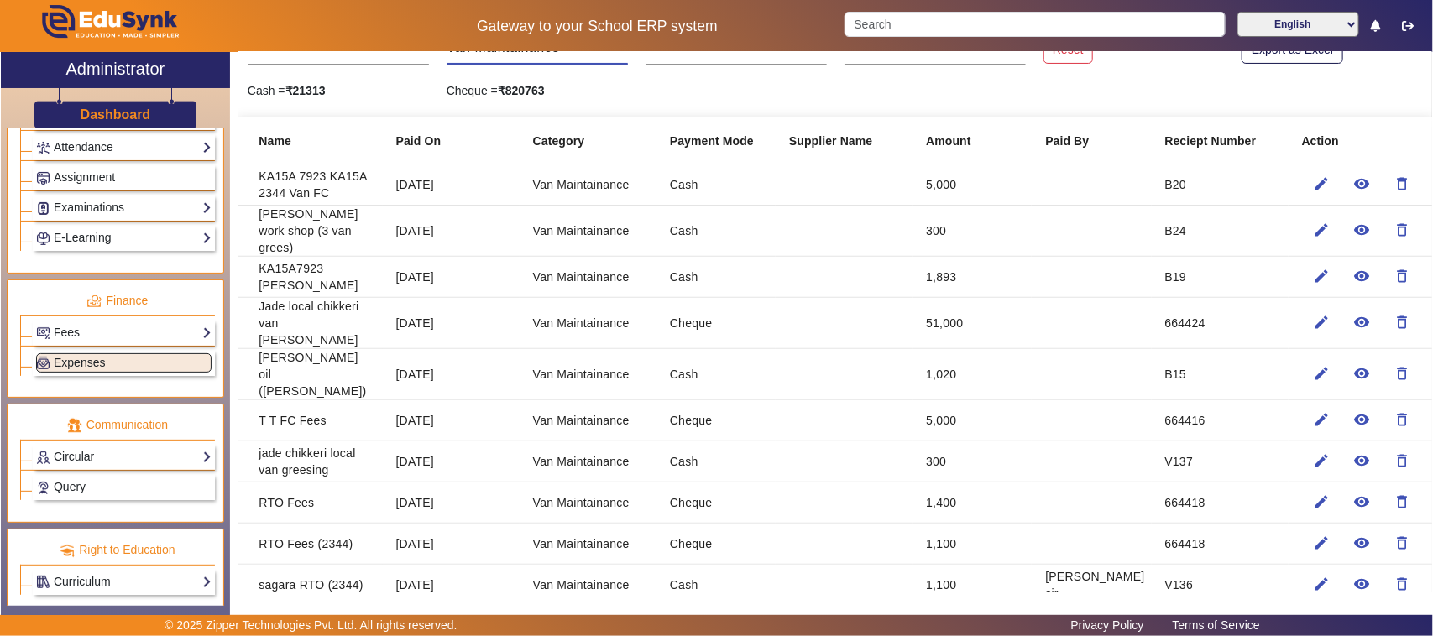
scroll to position [210, 0]
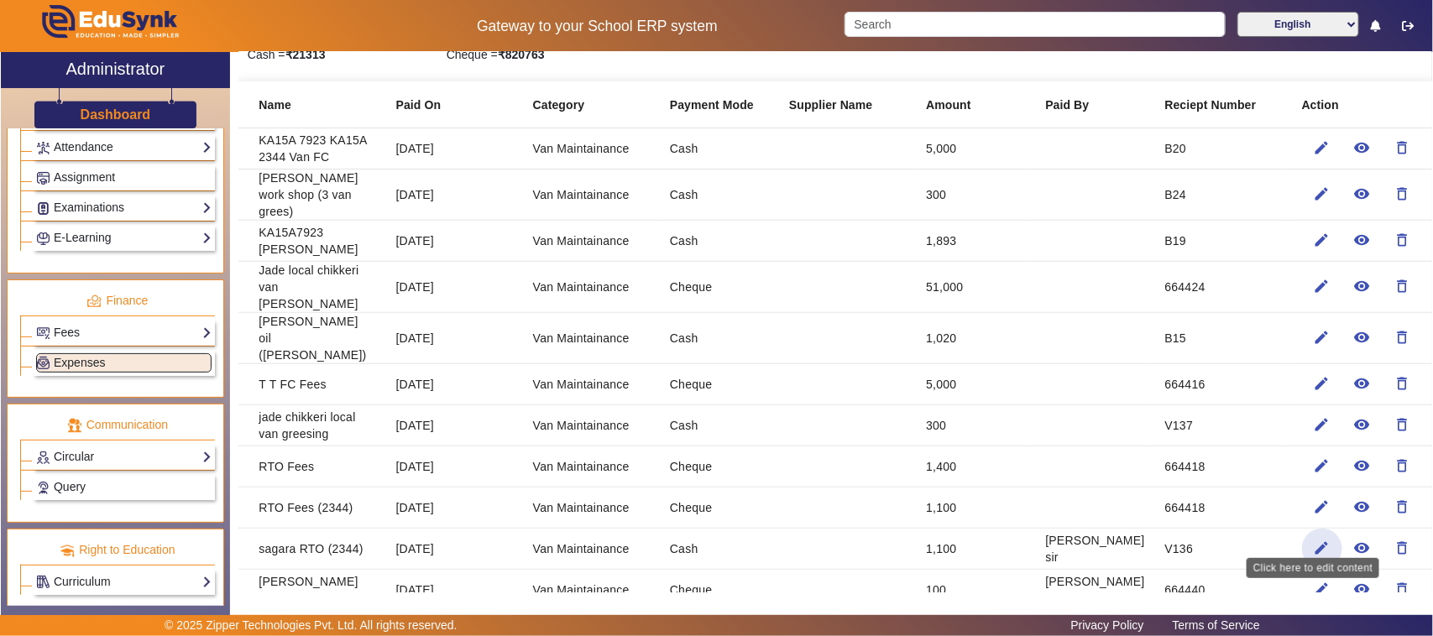
click at [1313, 540] on mat-icon "edit" at bounding box center [1321, 548] width 17 height 17
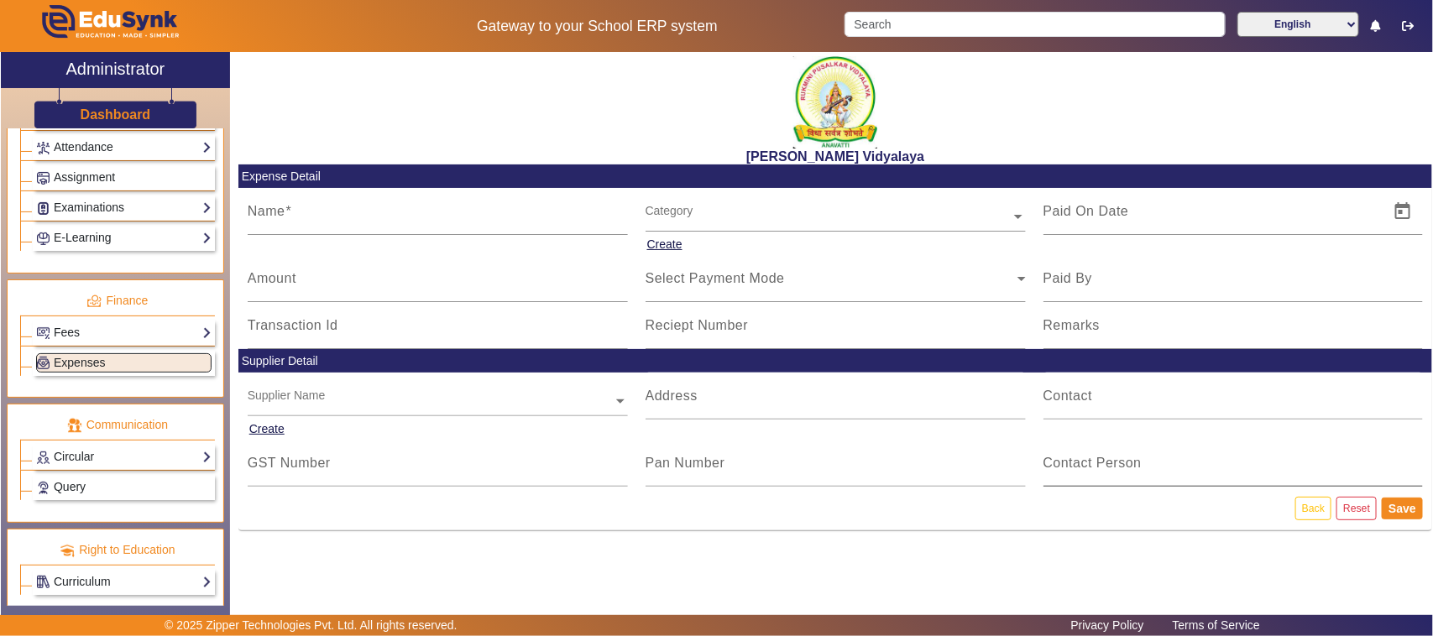
type input "sagara RTO (2344)"
type input "[DATE]"
type input "1100"
type input "[PERSON_NAME] sir"
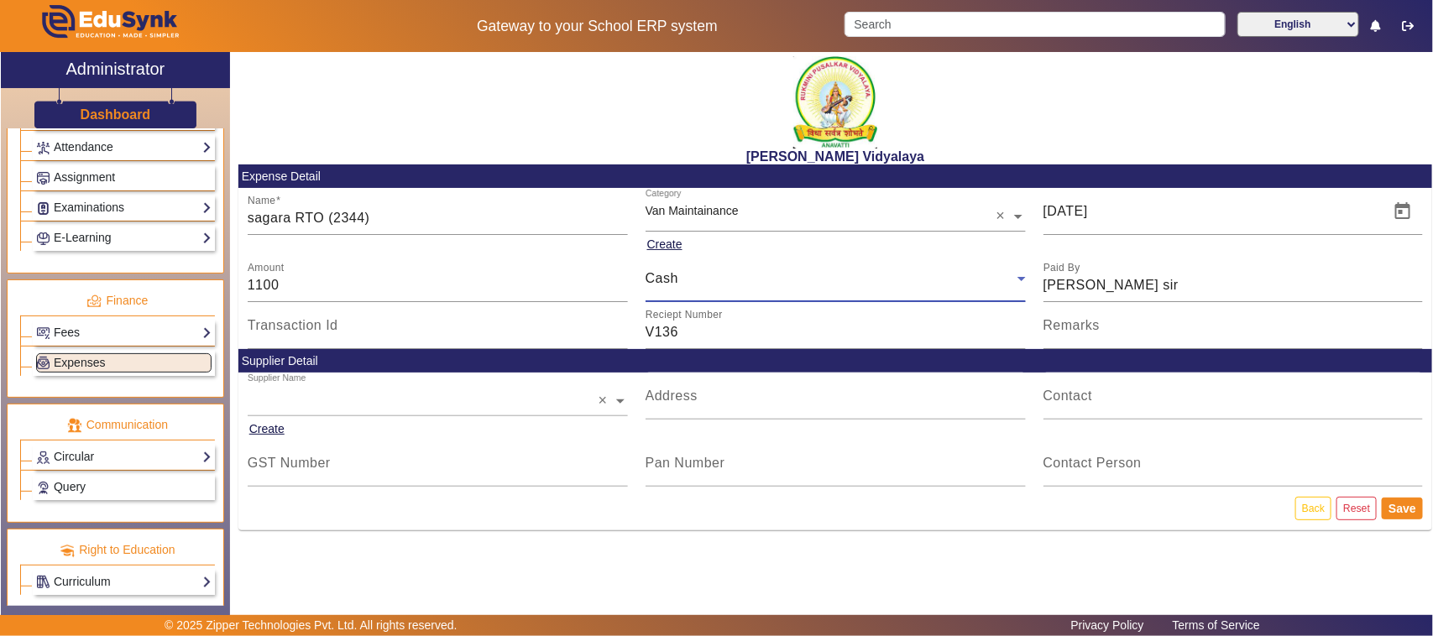
click at [684, 275] on div "Cash" at bounding box center [831, 279] width 372 height 20
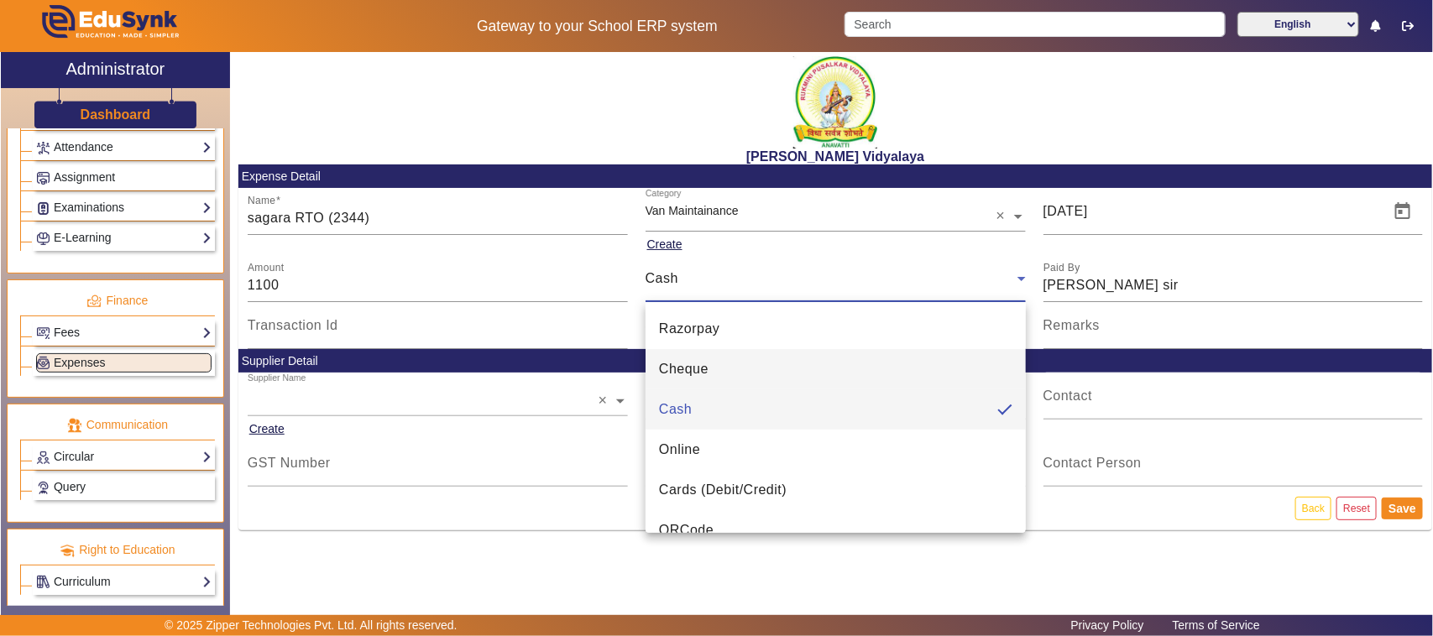
click at [673, 373] on span "Cheque" at bounding box center [684, 369] width 50 height 20
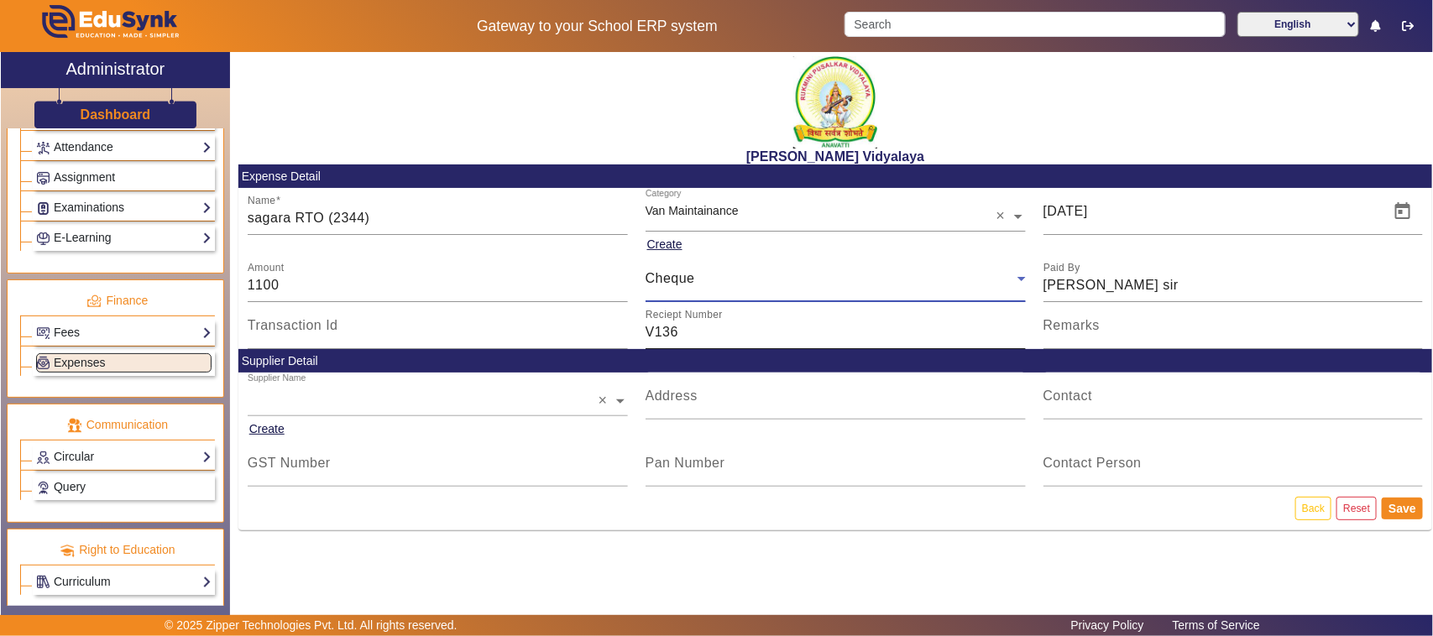
click at [673, 337] on input "V136" at bounding box center [835, 332] width 380 height 20
click at [690, 332] on input "V136" at bounding box center [835, 332] width 380 height 20
type input "V"
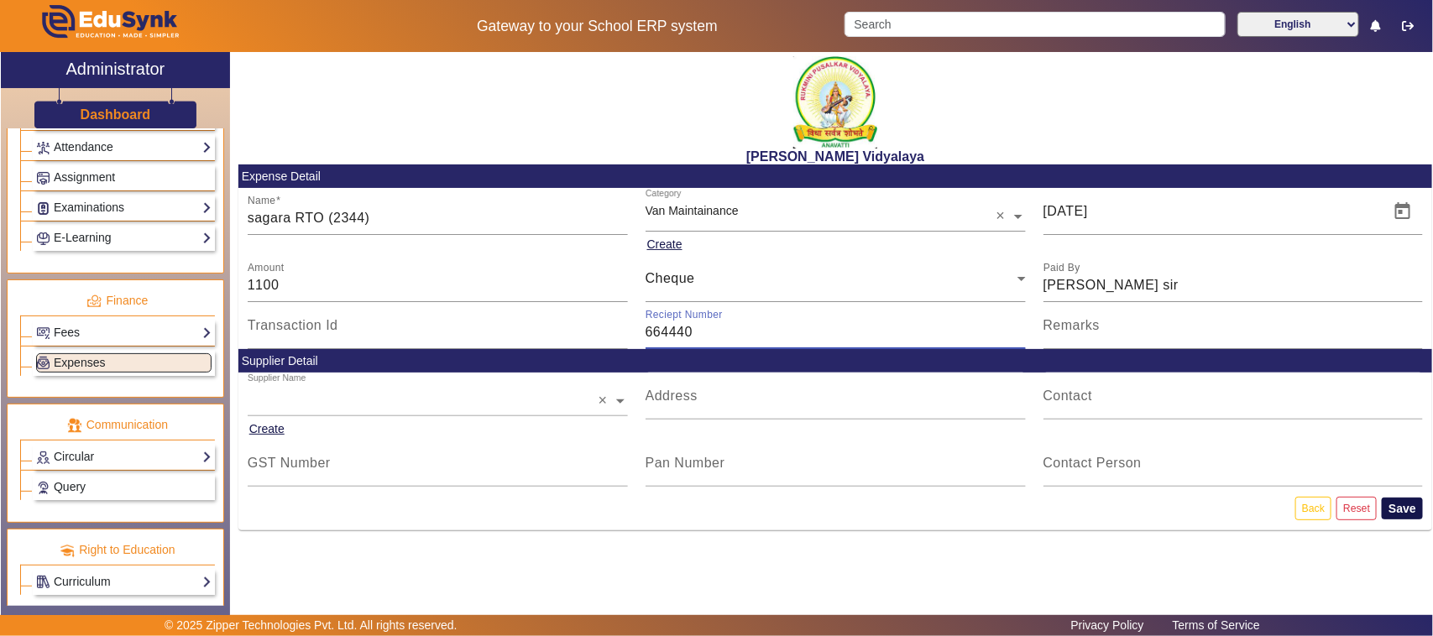
type input "664440"
click at [1406, 509] on button "Save" at bounding box center [1401, 509] width 41 height 22
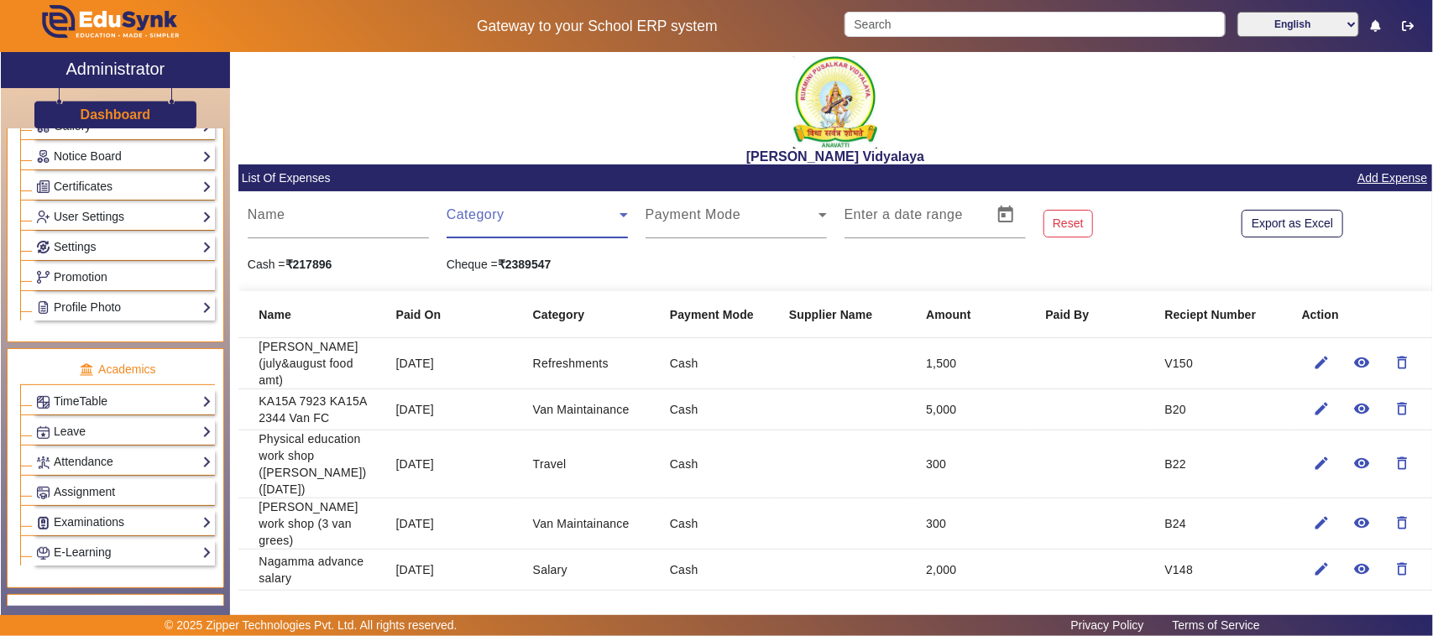
click at [481, 216] on span at bounding box center [533, 222] width 173 height 20
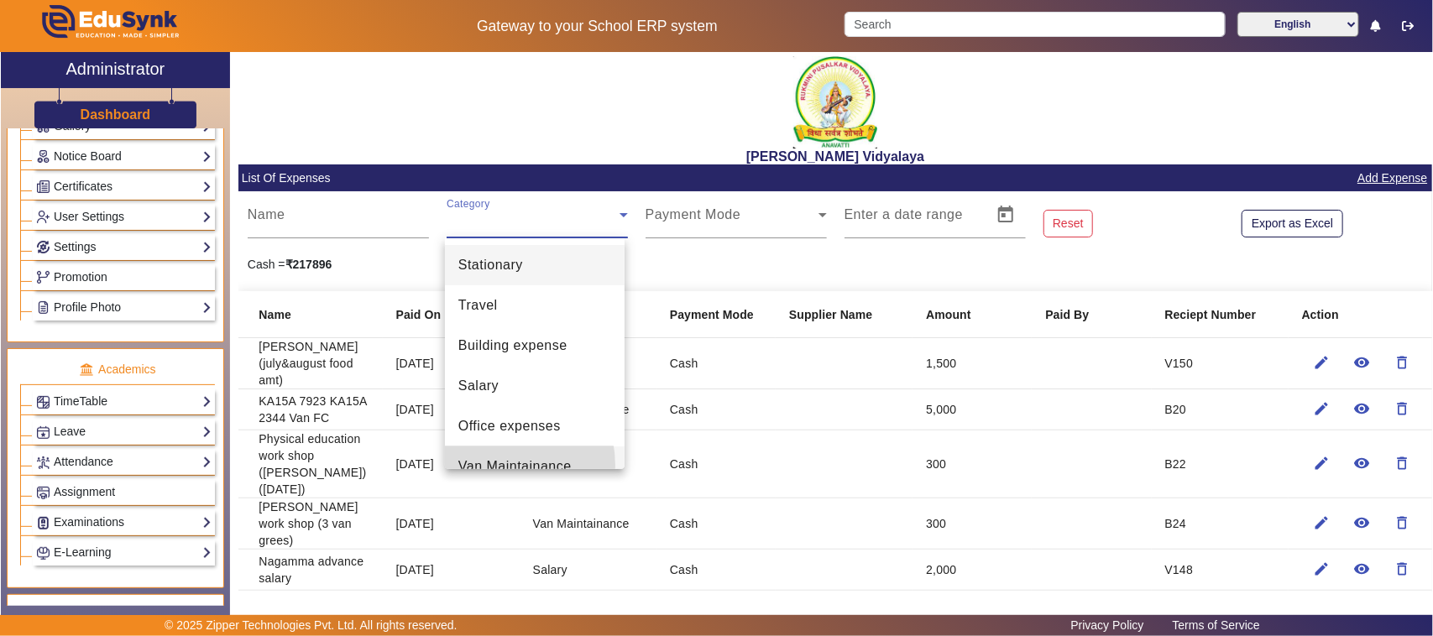
click at [491, 466] on span "Van Maintainance" at bounding box center [514, 467] width 113 height 20
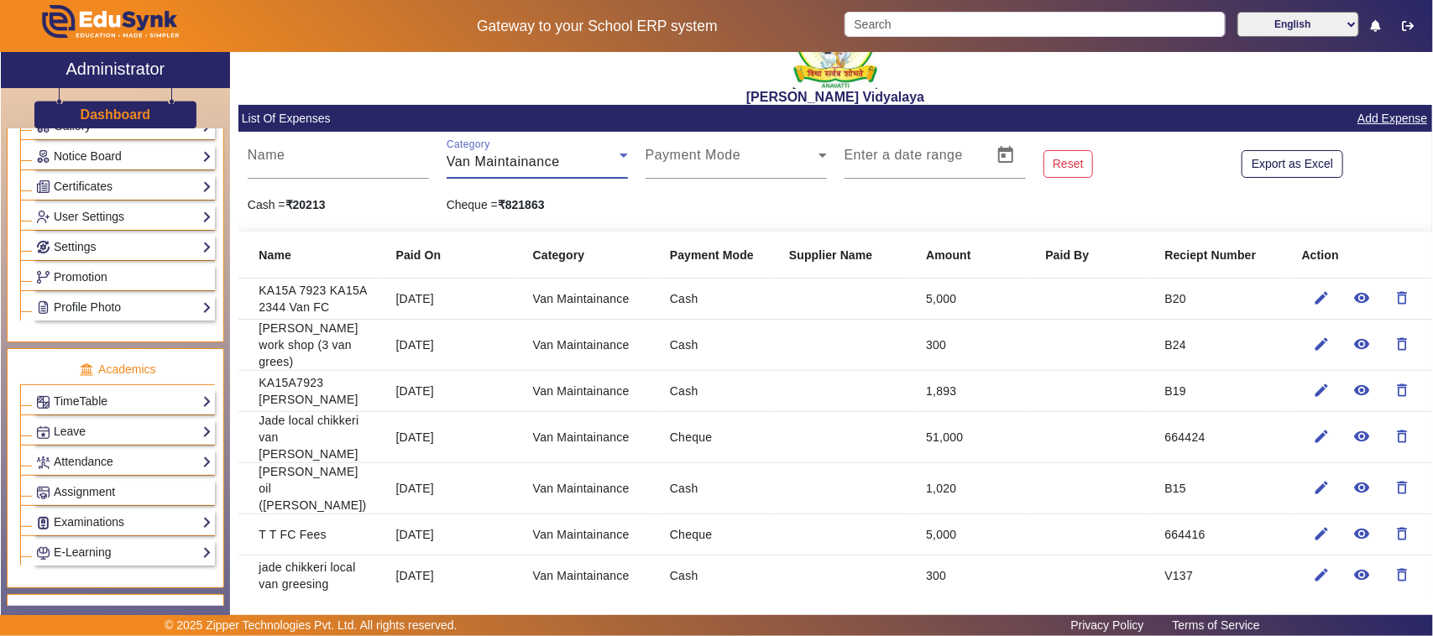
scroll to position [105, 0]
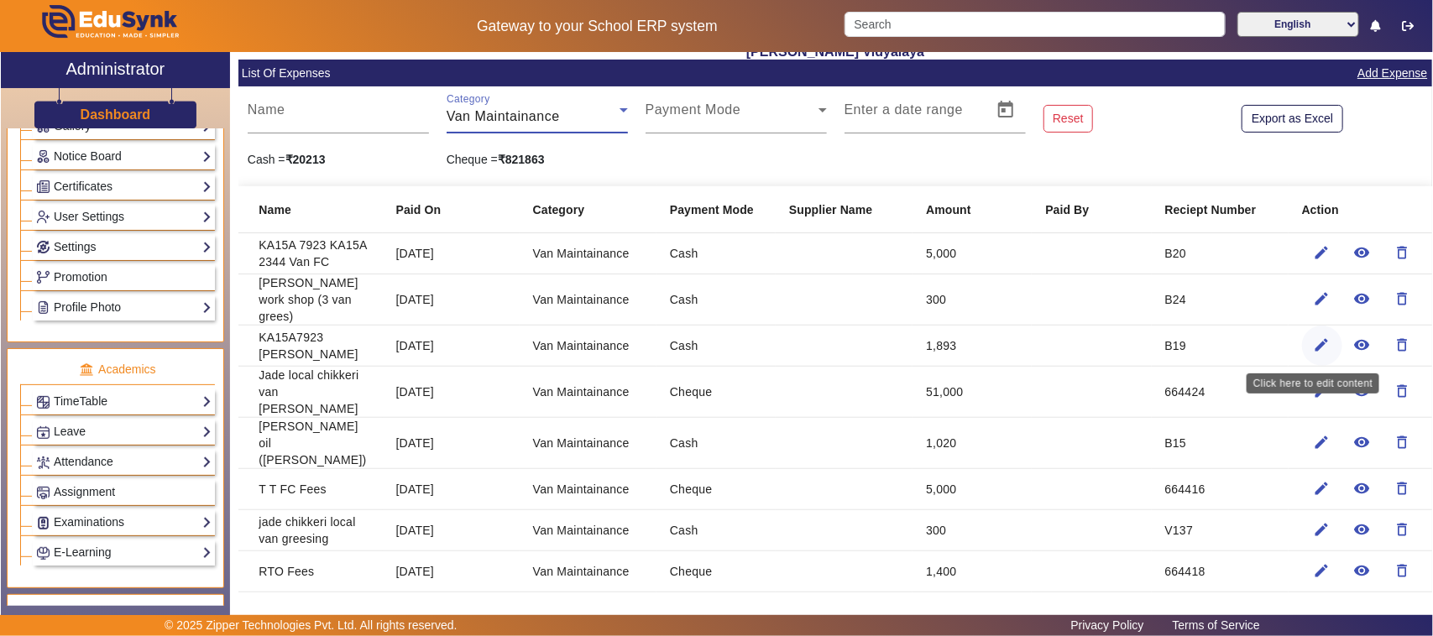
click at [1314, 342] on mat-icon "edit" at bounding box center [1321, 345] width 17 height 17
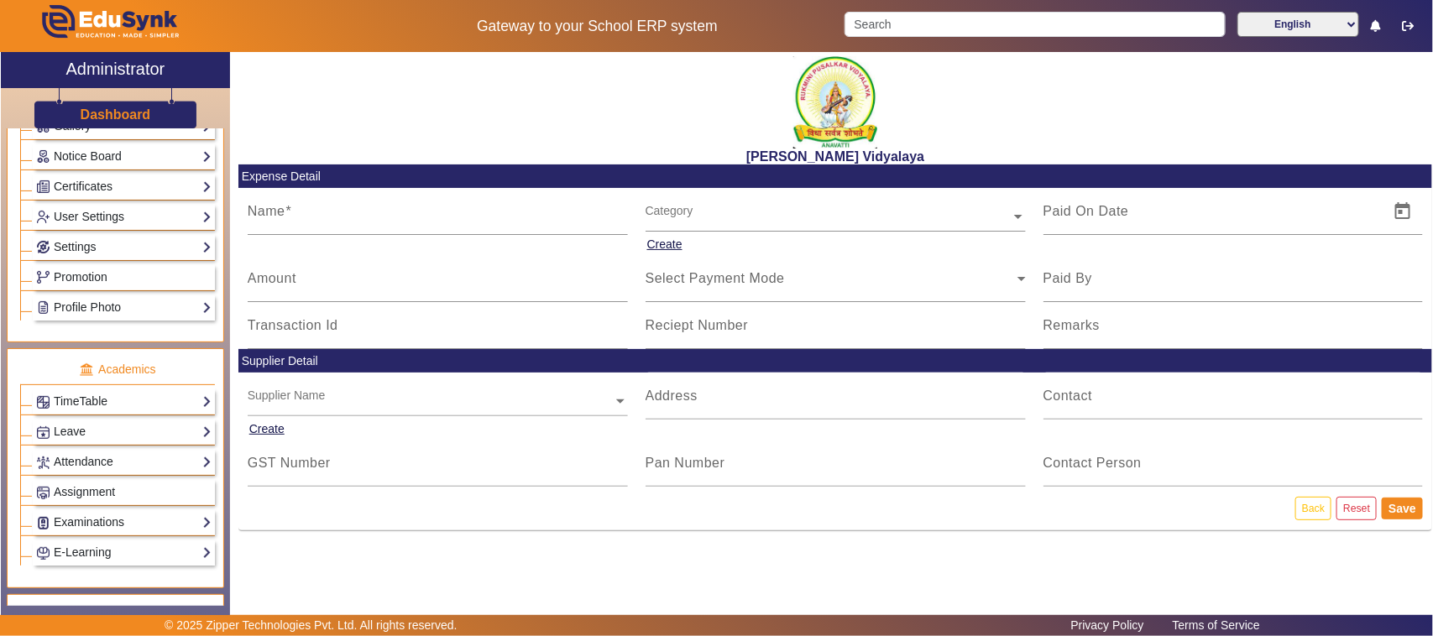
type input "KA15A7923 [PERSON_NAME]"
type input "[DATE]"
type input "1893"
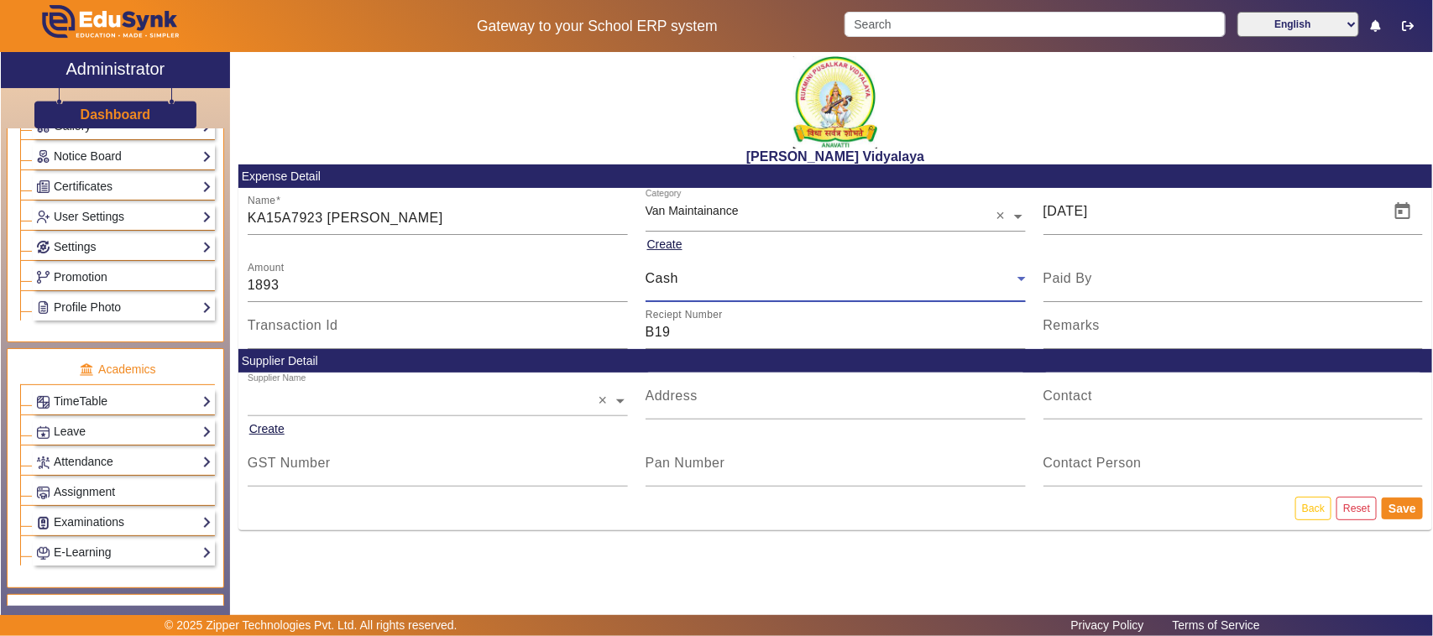
click at [667, 284] on span "Cash" at bounding box center [661, 278] width 33 height 14
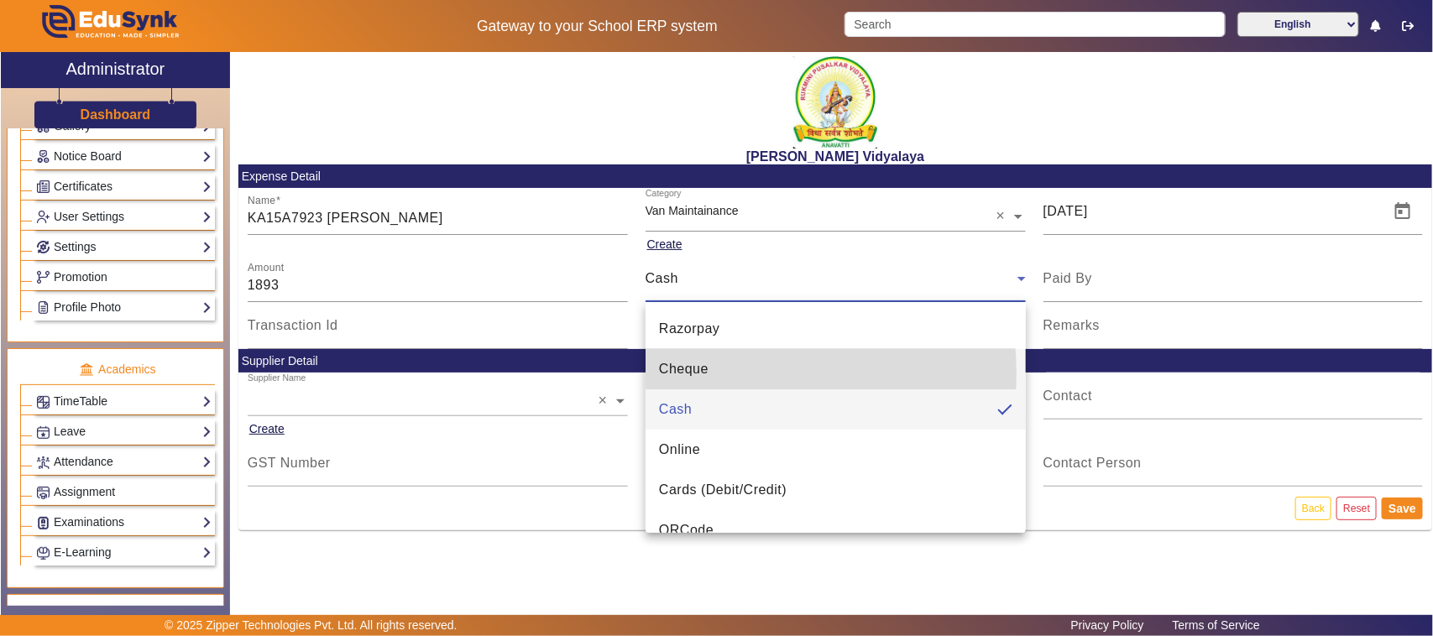
click at [689, 374] on span "Cheque" at bounding box center [684, 369] width 50 height 20
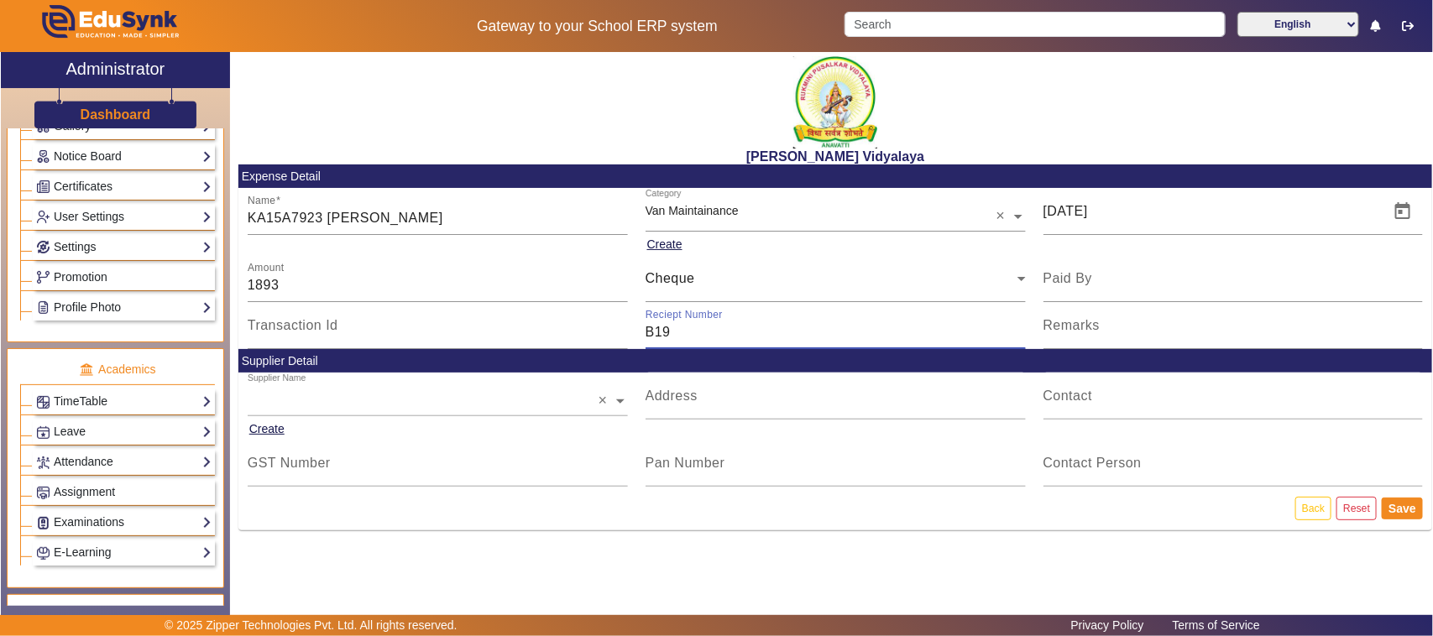
click at [685, 324] on input "B19" at bounding box center [835, 332] width 380 height 20
type input "B"
type input "664440"
click at [403, 221] on input "KA15A7923 [PERSON_NAME]" at bounding box center [438, 218] width 380 height 20
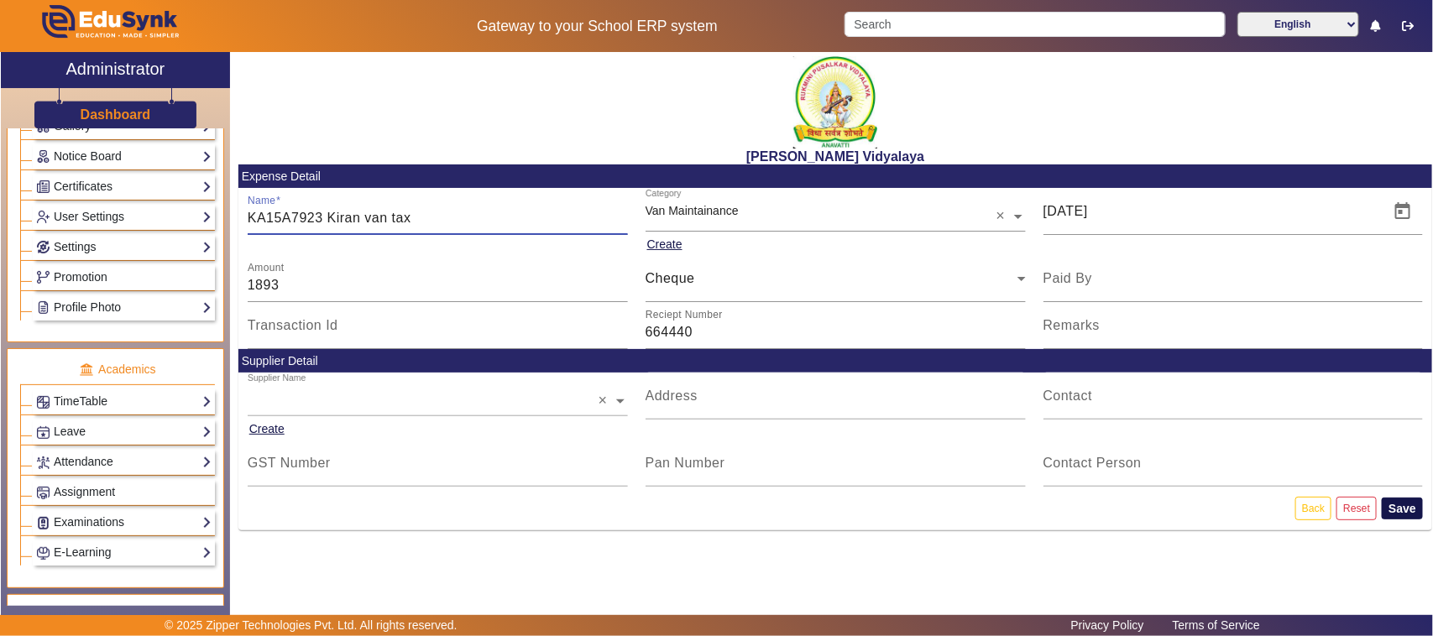
type input "KA15A7923 Kiran van tax"
click at [1400, 505] on button "Save" at bounding box center [1401, 509] width 41 height 22
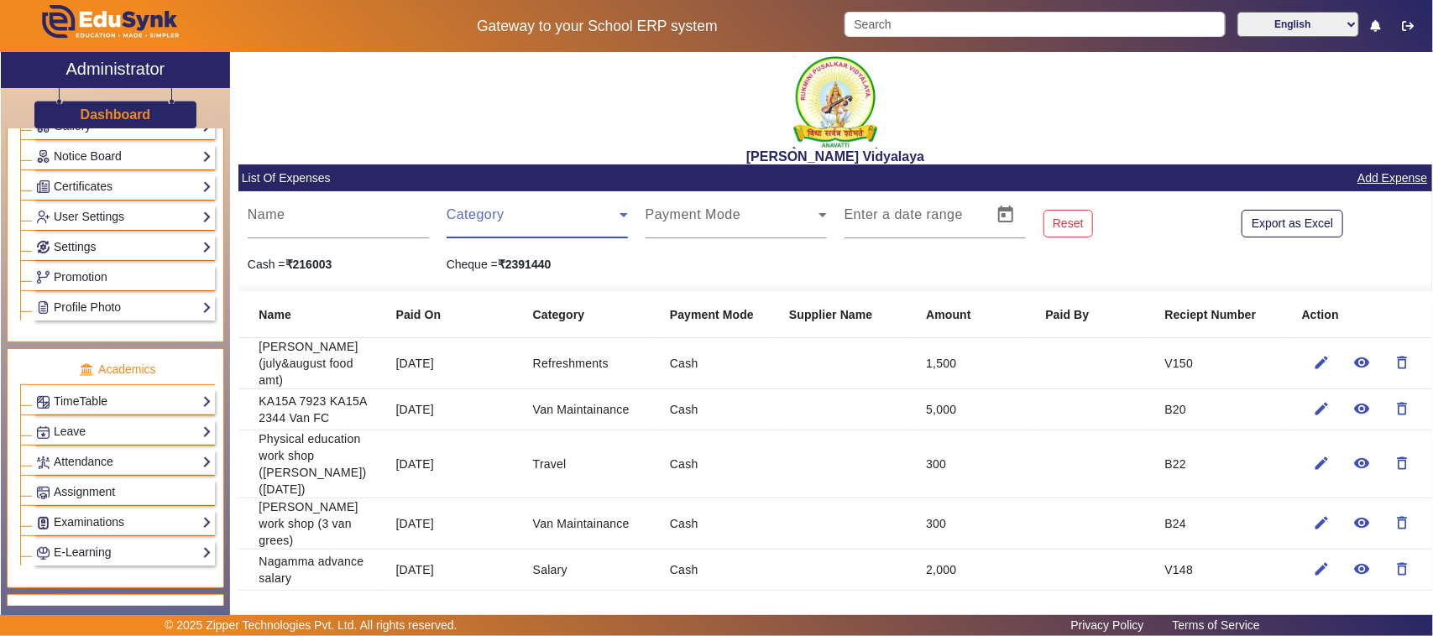
click at [473, 223] on span at bounding box center [533, 222] width 173 height 20
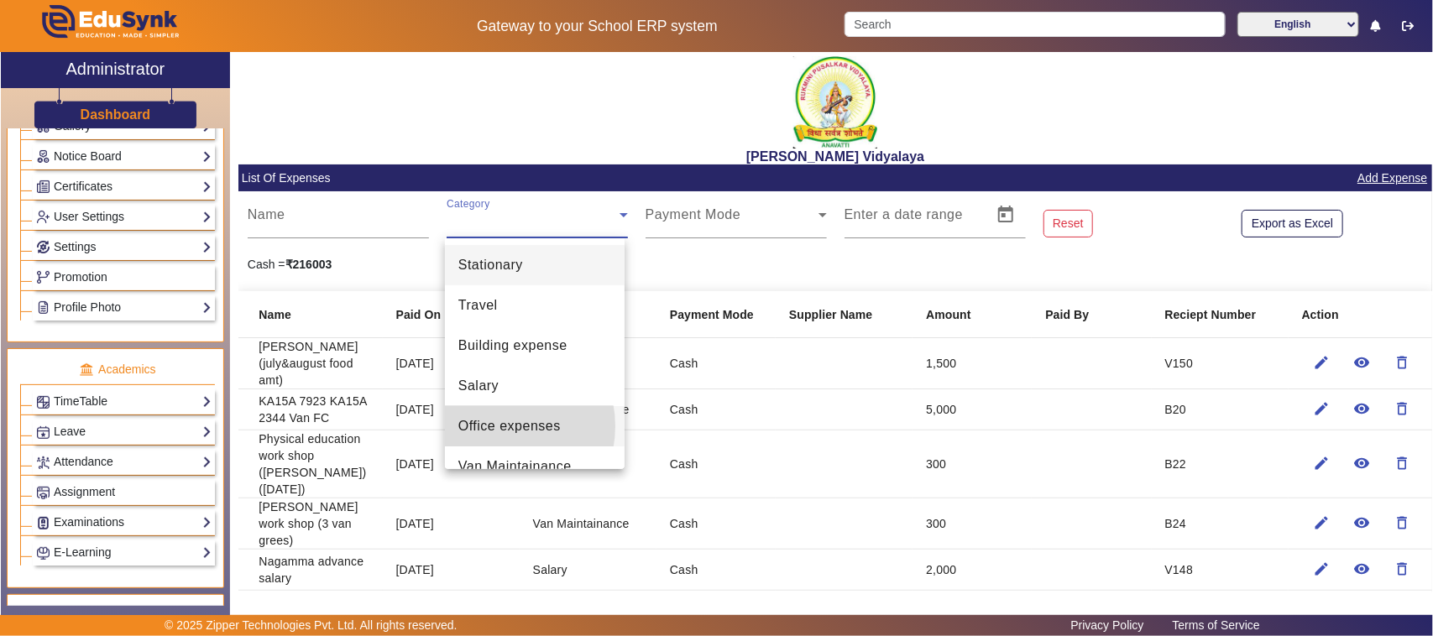
click at [493, 426] on span "Office expenses" at bounding box center [509, 426] width 102 height 20
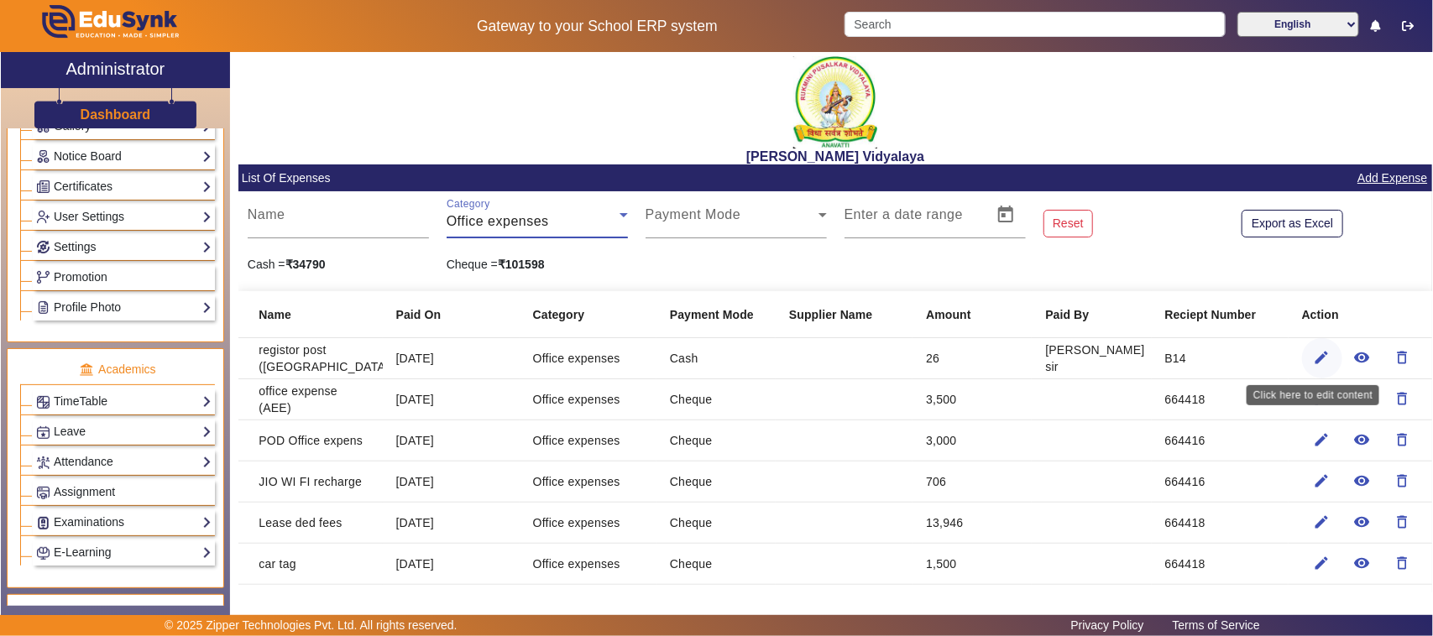
click at [1313, 349] on mat-icon "edit" at bounding box center [1321, 357] width 17 height 17
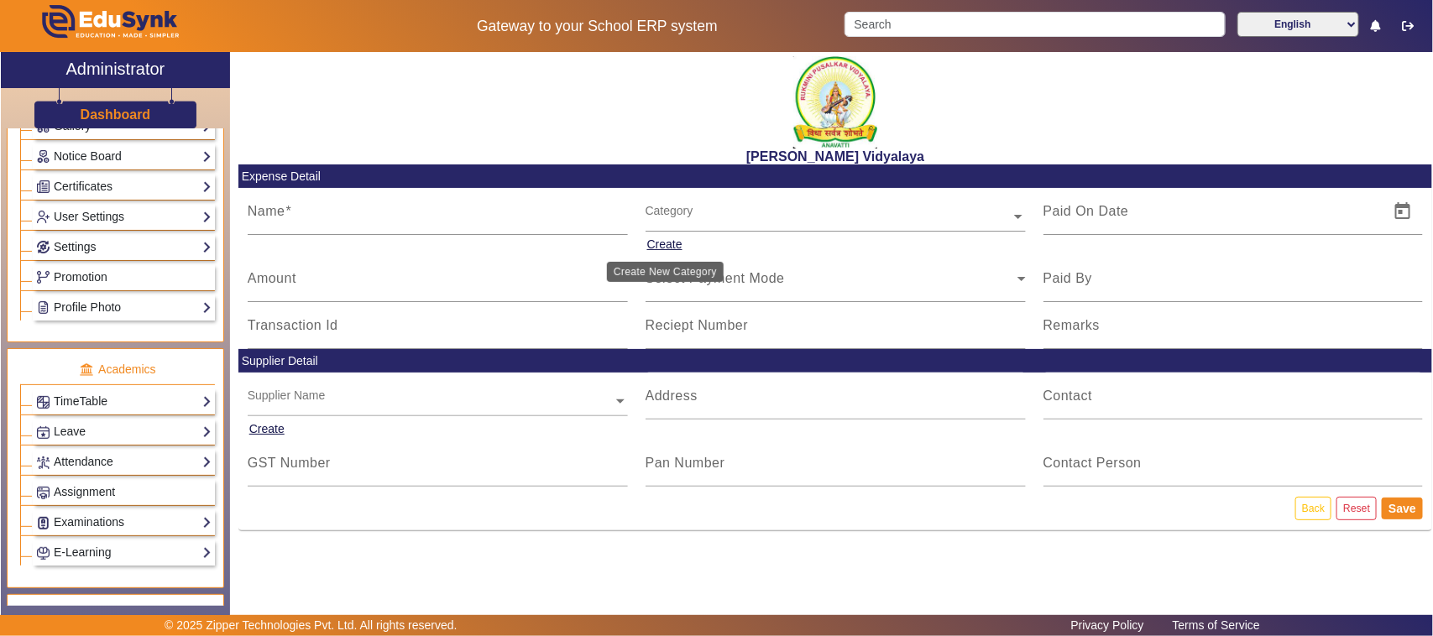
type input "registor post ([GEOGRAPHIC_DATA])"
type input "[DATE]"
type input "26"
type input "[PERSON_NAME] sir"
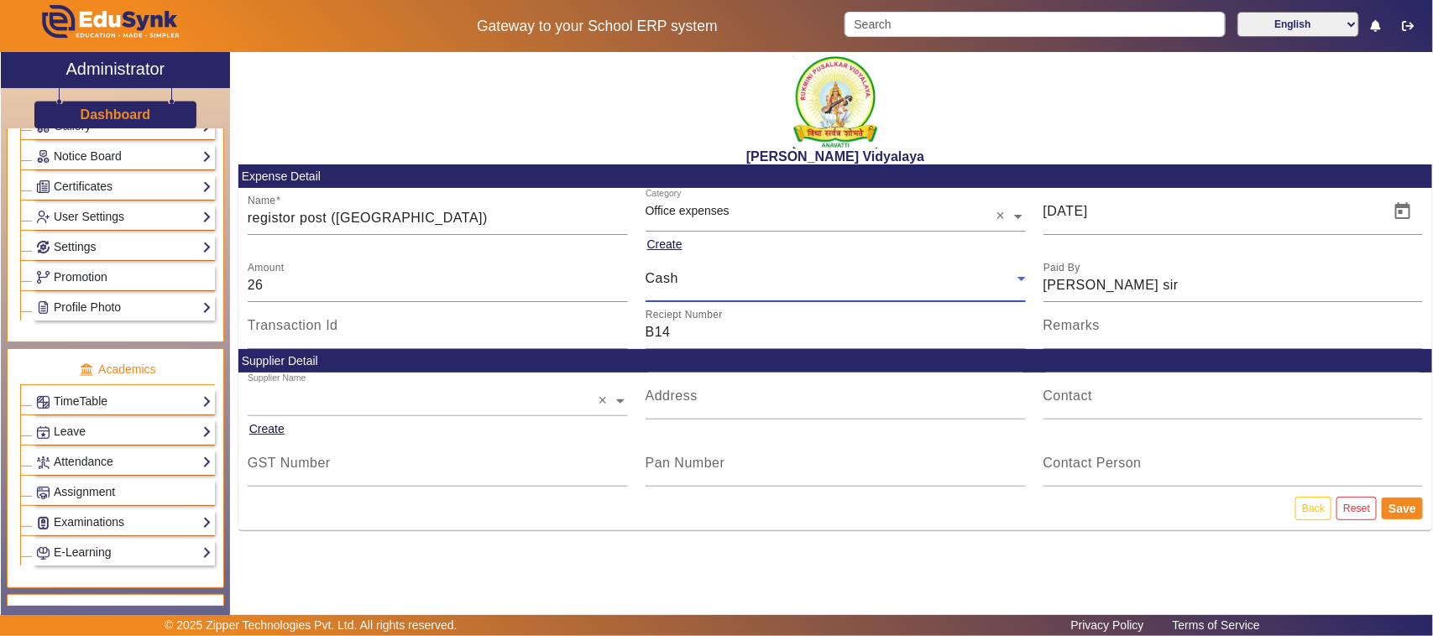
click at [671, 281] on span "Cash" at bounding box center [661, 278] width 33 height 14
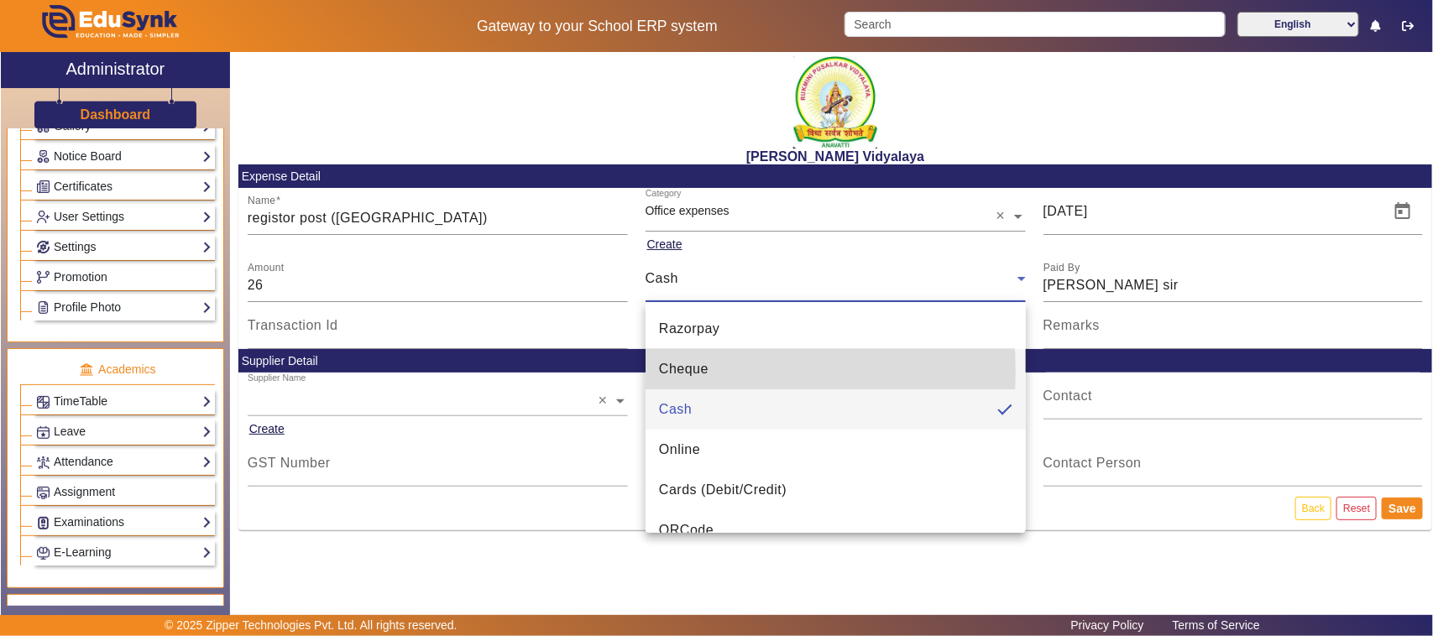
click at [668, 372] on span "Cheque" at bounding box center [684, 369] width 50 height 20
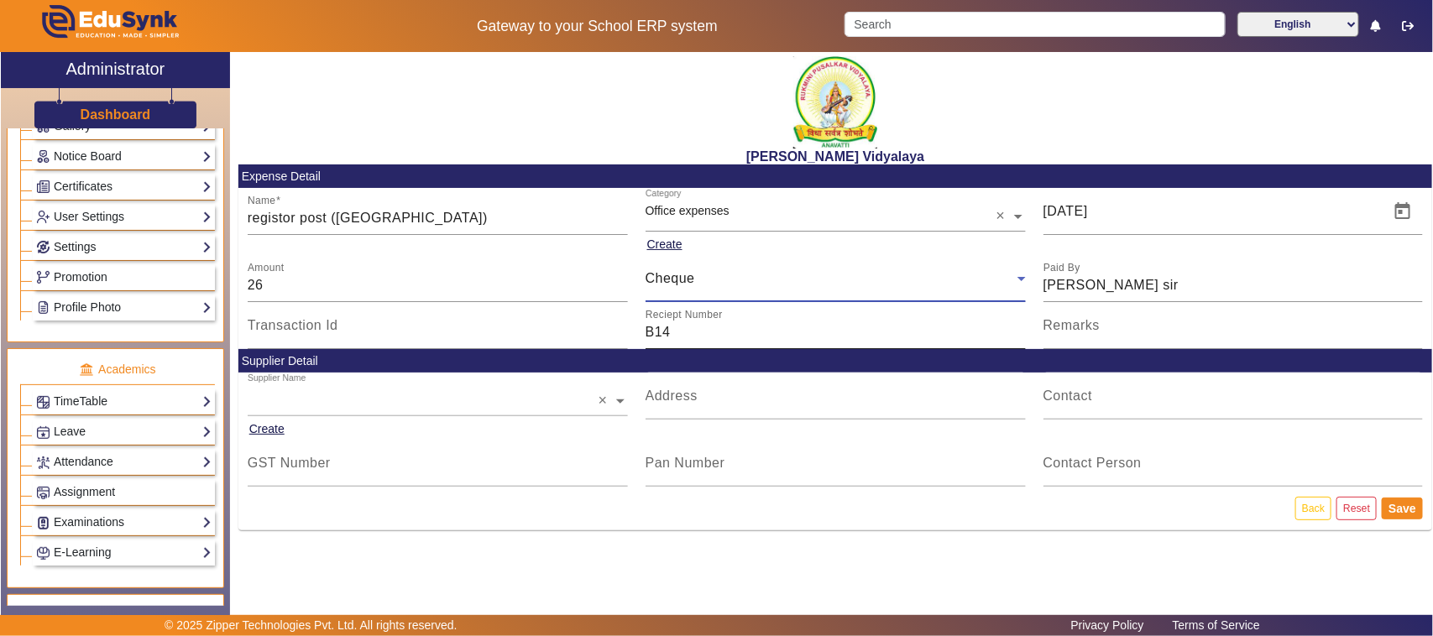
click at [669, 341] on input "B14" at bounding box center [835, 332] width 380 height 20
click at [680, 334] on input "B14" at bounding box center [835, 332] width 380 height 20
type input "B"
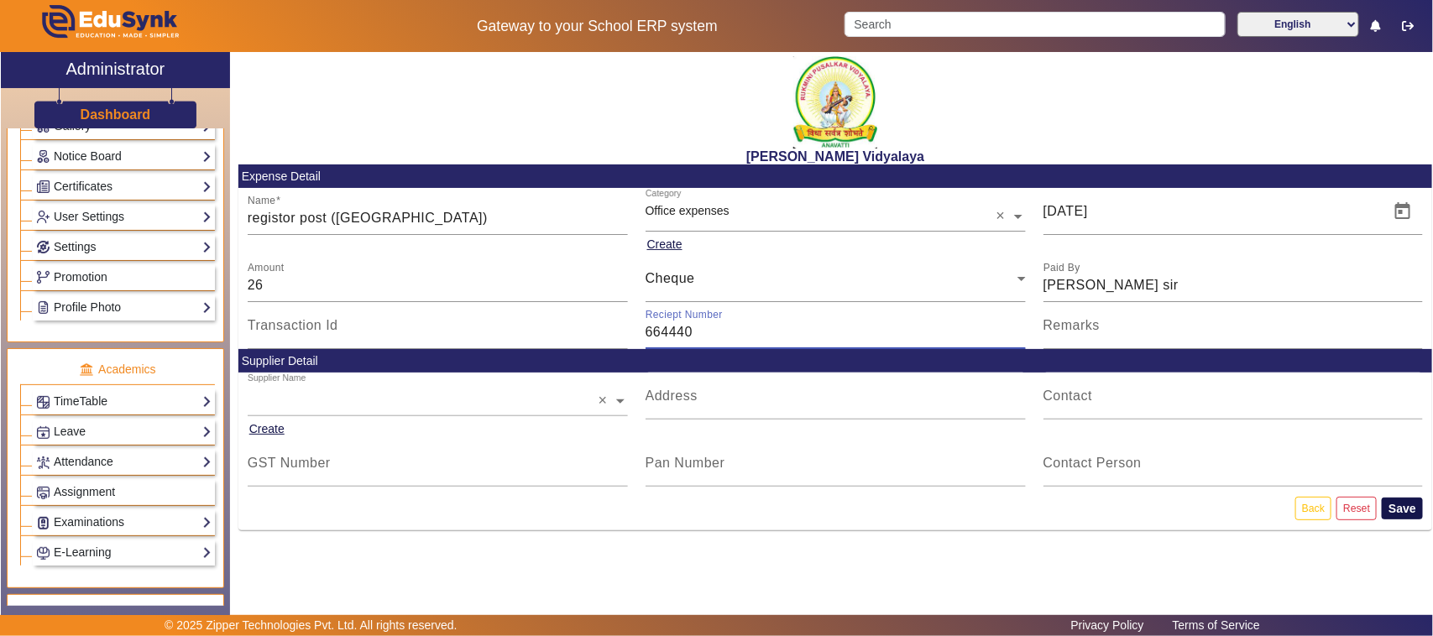
type input "664440"
click at [1406, 510] on button "Save" at bounding box center [1401, 509] width 41 height 22
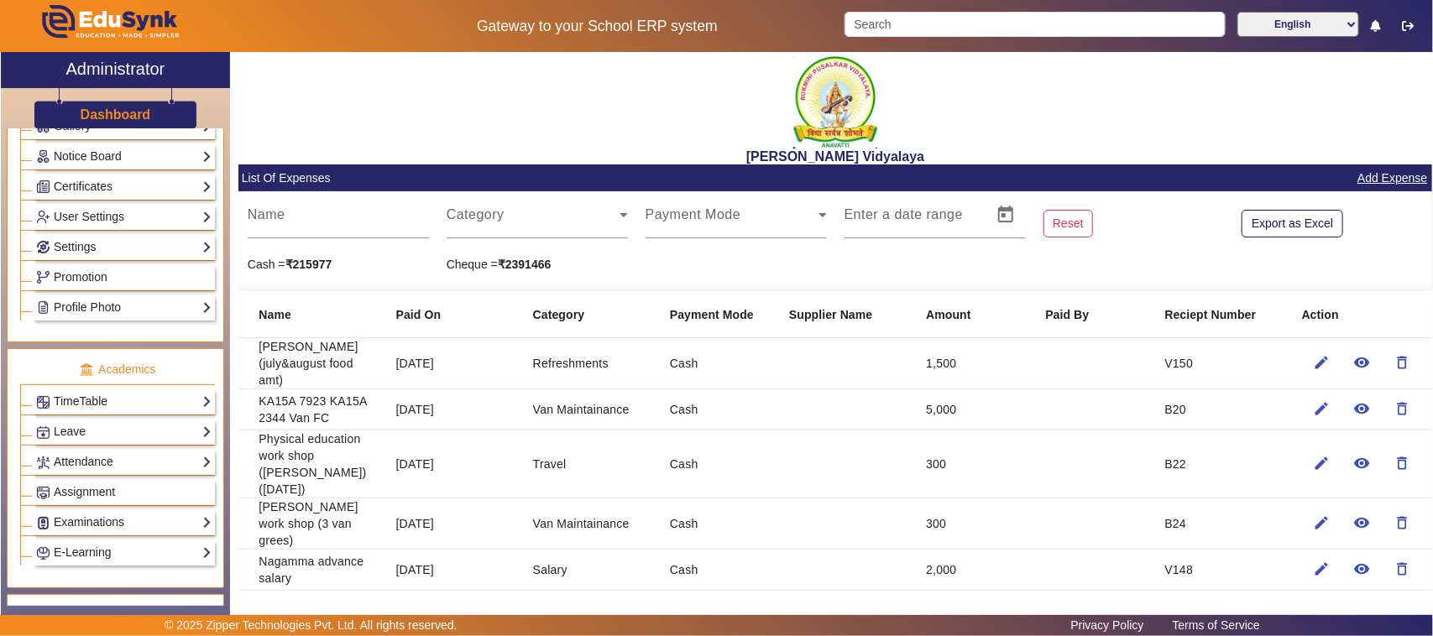
click at [1375, 175] on link "Add Expense" at bounding box center [1391, 178] width 73 height 21
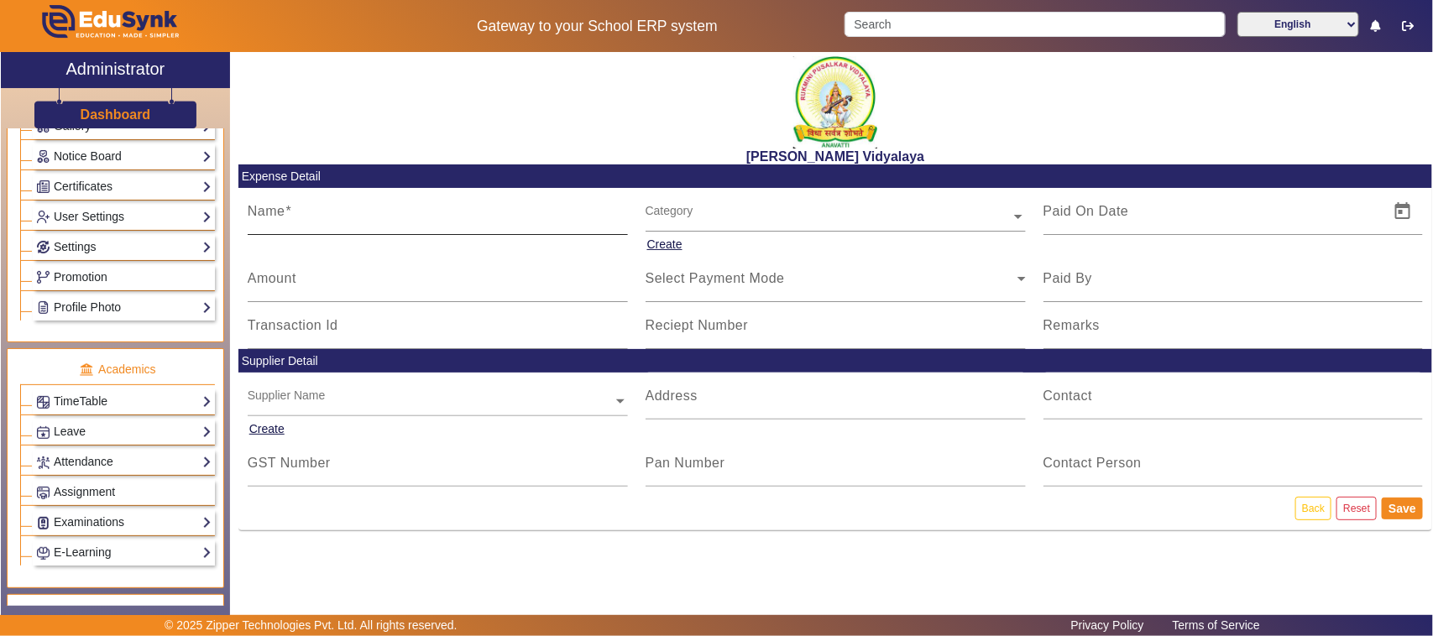
click at [306, 215] on input "Name" at bounding box center [438, 218] width 380 height 20
type input "j"
type input "JIO WI FI"
click at [299, 279] on input "Amount" at bounding box center [438, 285] width 380 height 20
type input "706"
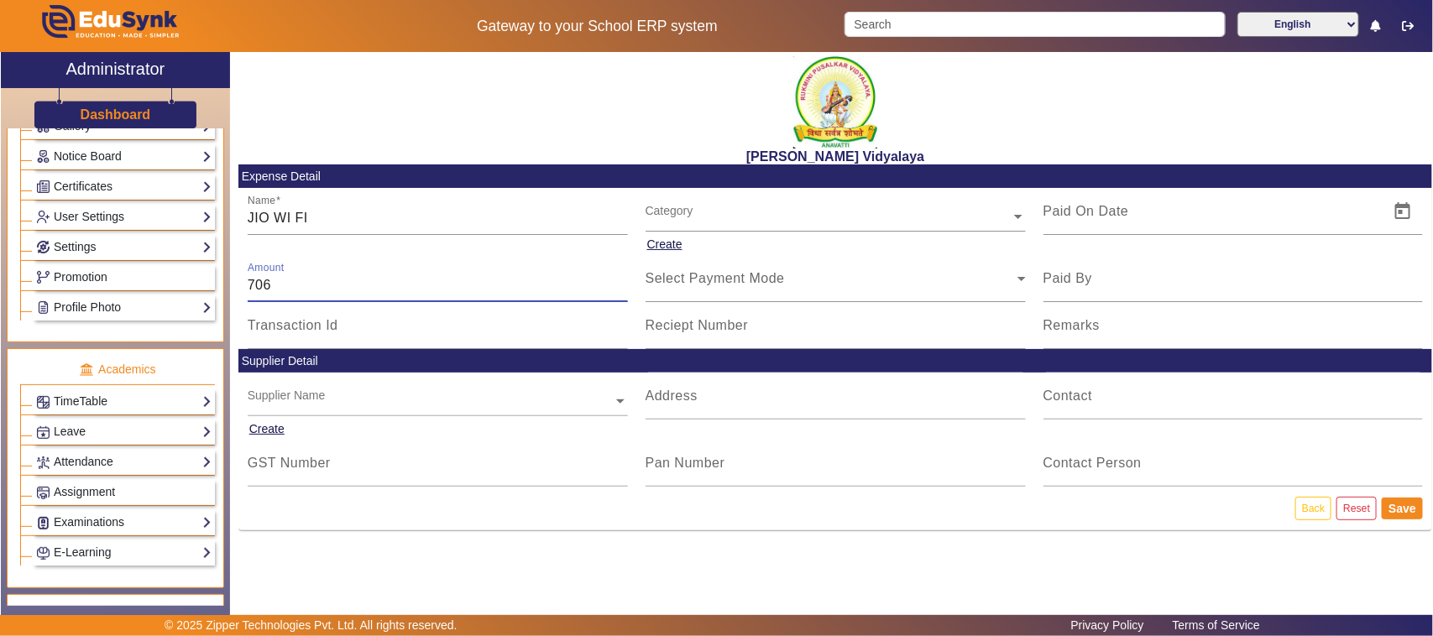
click at [680, 217] on input "text" at bounding box center [835, 217] width 380 height 18
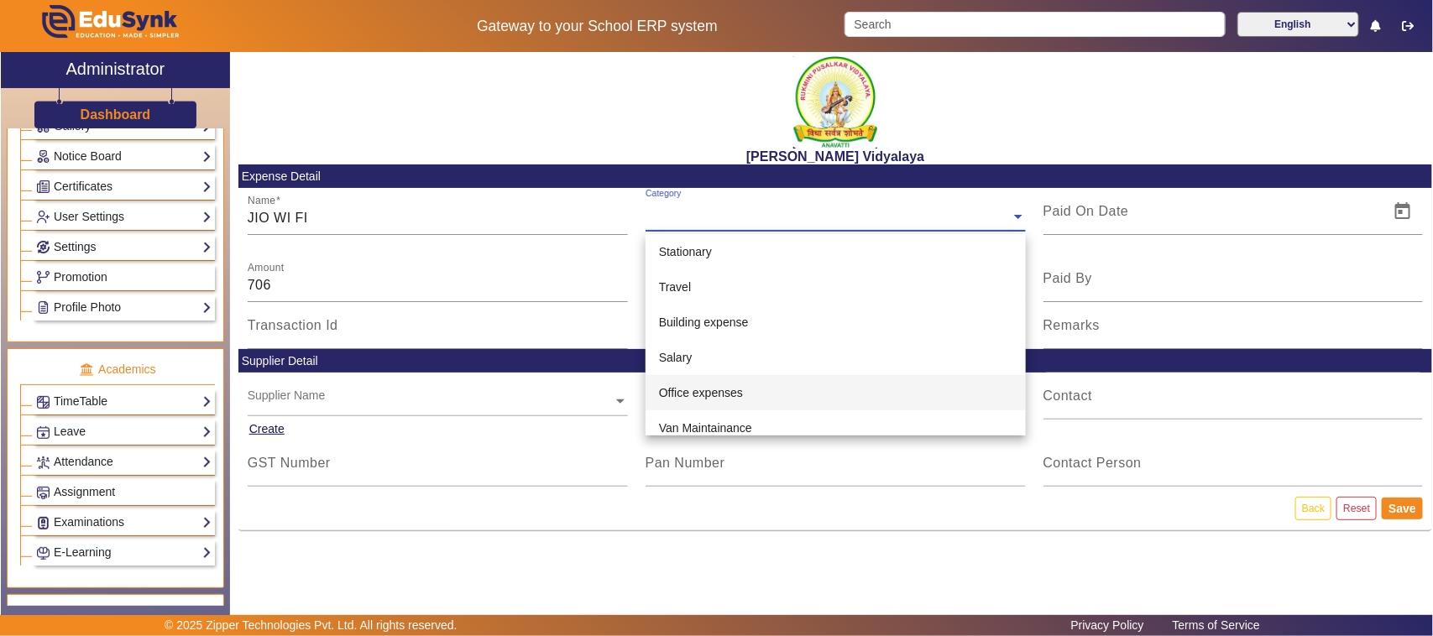
click at [701, 390] on span "Office expenses" at bounding box center [701, 392] width 84 height 13
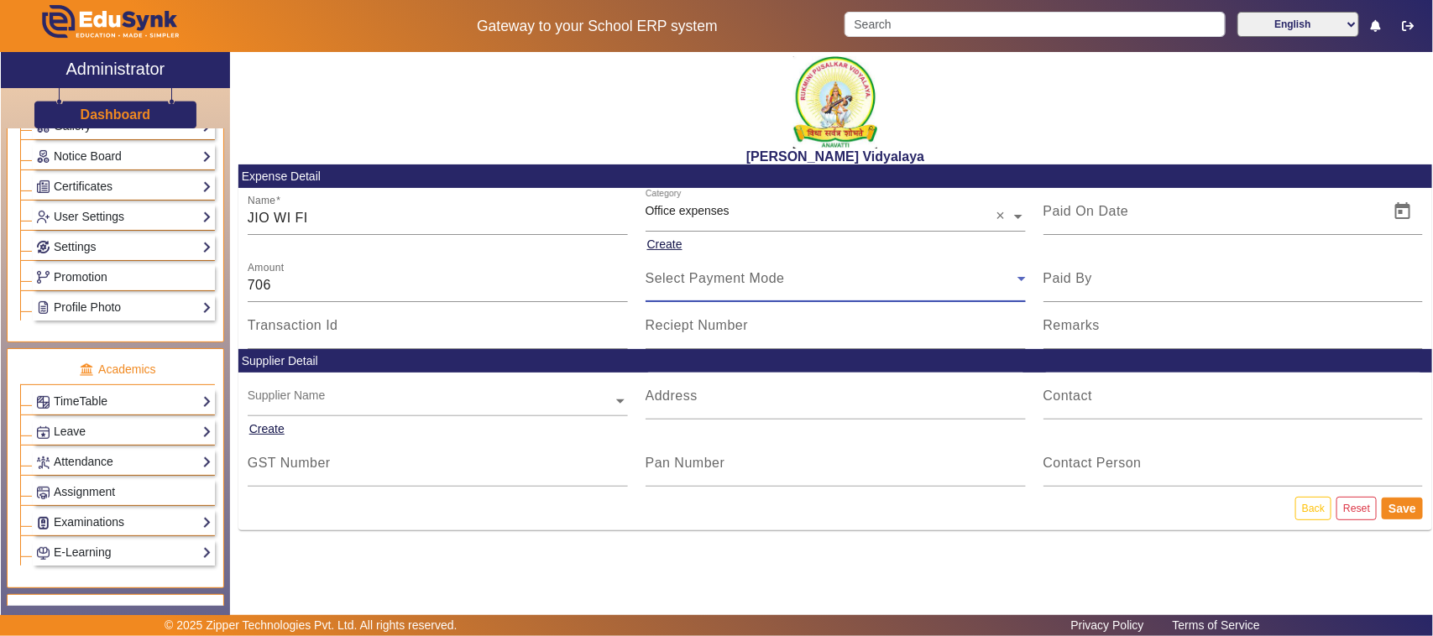
click at [690, 283] on span "Select Payment Mode" at bounding box center [714, 278] width 139 height 14
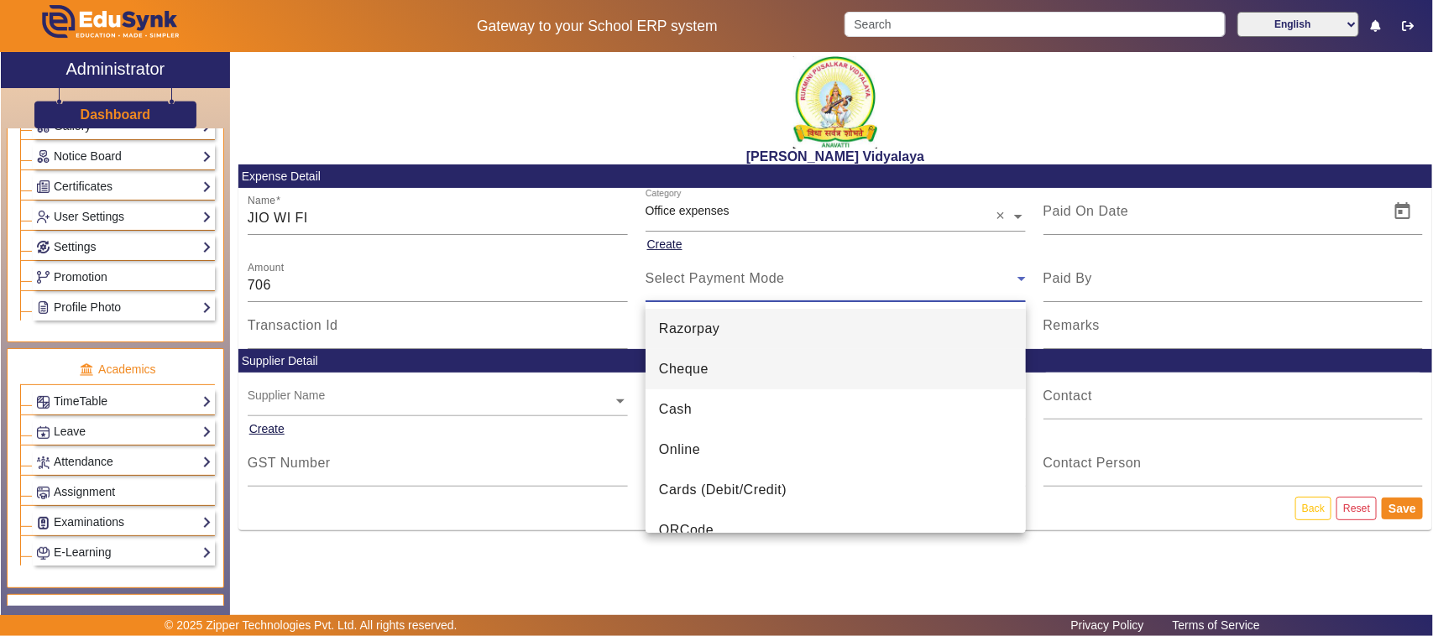
click at [682, 373] on span "Cheque" at bounding box center [684, 369] width 50 height 20
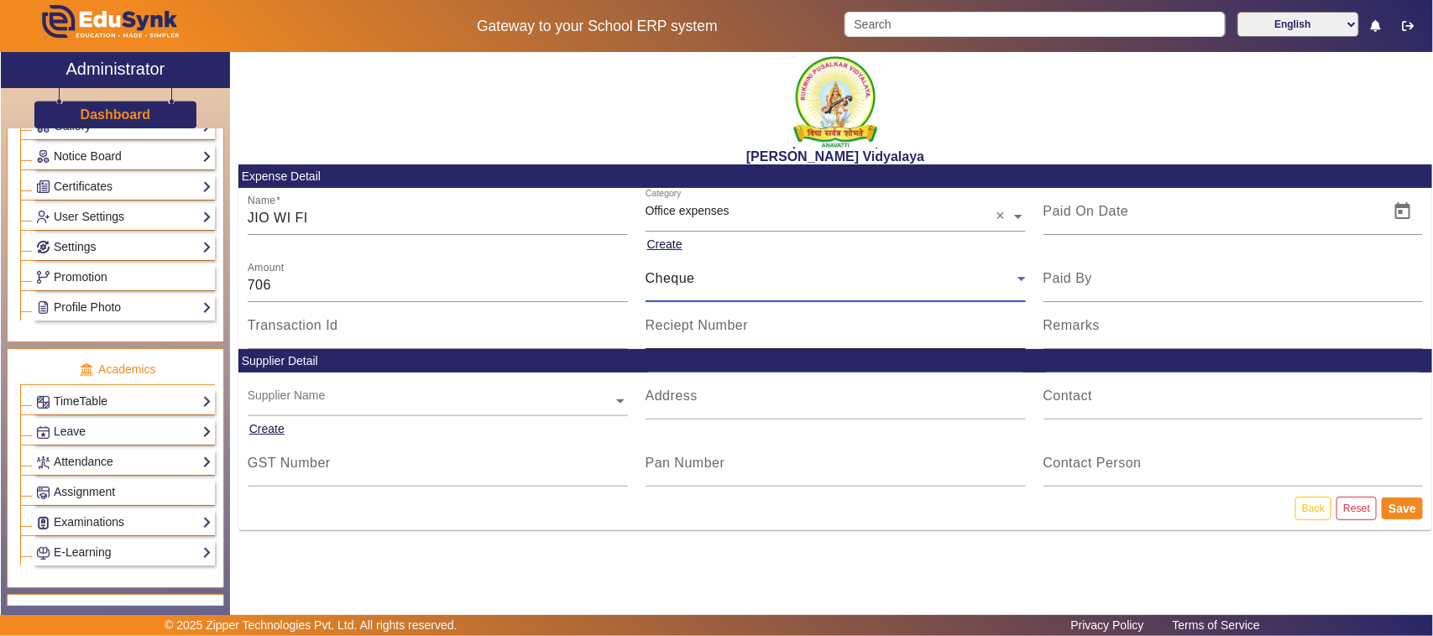
click at [687, 332] on mat-label "Reciept Number" at bounding box center [696, 325] width 103 height 14
click at [687, 332] on input "Reciept Number" at bounding box center [835, 332] width 380 height 20
type input "664440"
click at [1397, 206] on span "Open calendar" at bounding box center [1402, 211] width 40 height 40
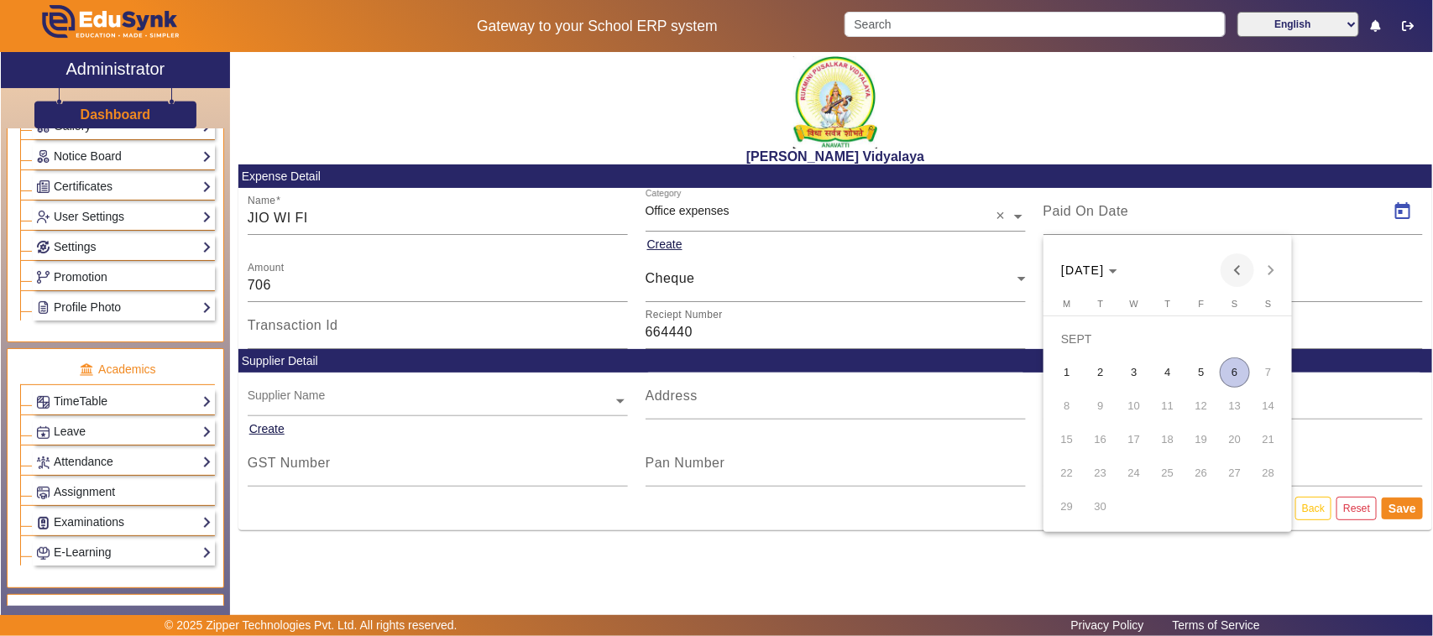
click at [1240, 269] on span "Previous month" at bounding box center [1237, 270] width 34 height 34
click at [1101, 443] on span "19" at bounding box center [1100, 440] width 30 height 30
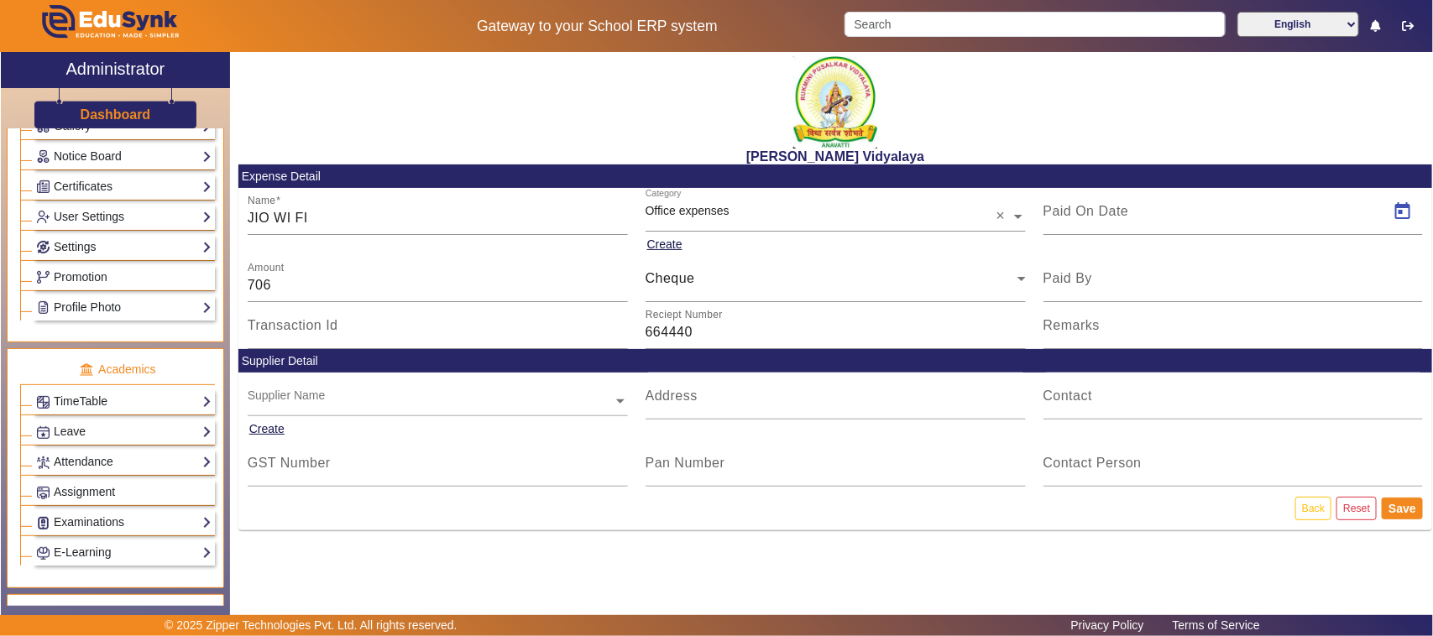
type input "[DATE]"
click at [1077, 285] on mat-label "Paid By" at bounding box center [1068, 278] width 50 height 14
click at [1077, 285] on input "Paid By" at bounding box center [1233, 285] width 380 height 20
type input "O"
type input "[PERSON_NAME] sir"
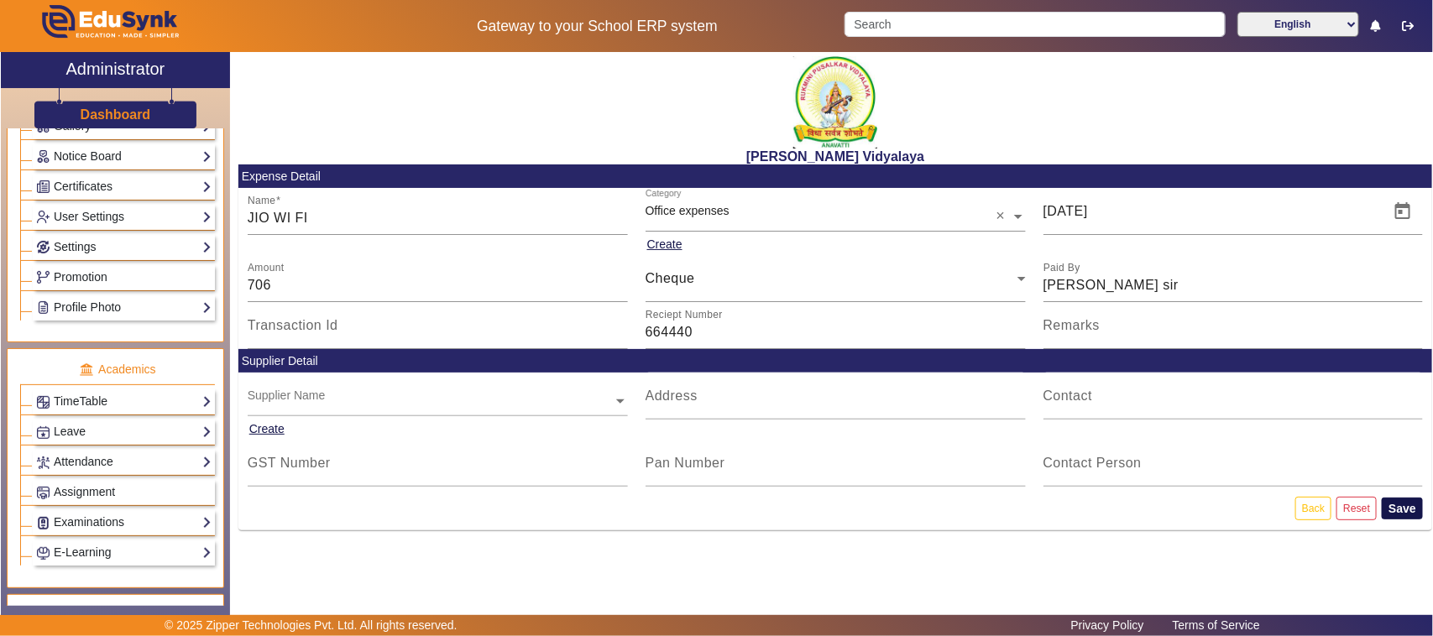
click at [1397, 509] on button "Save" at bounding box center [1401, 509] width 41 height 22
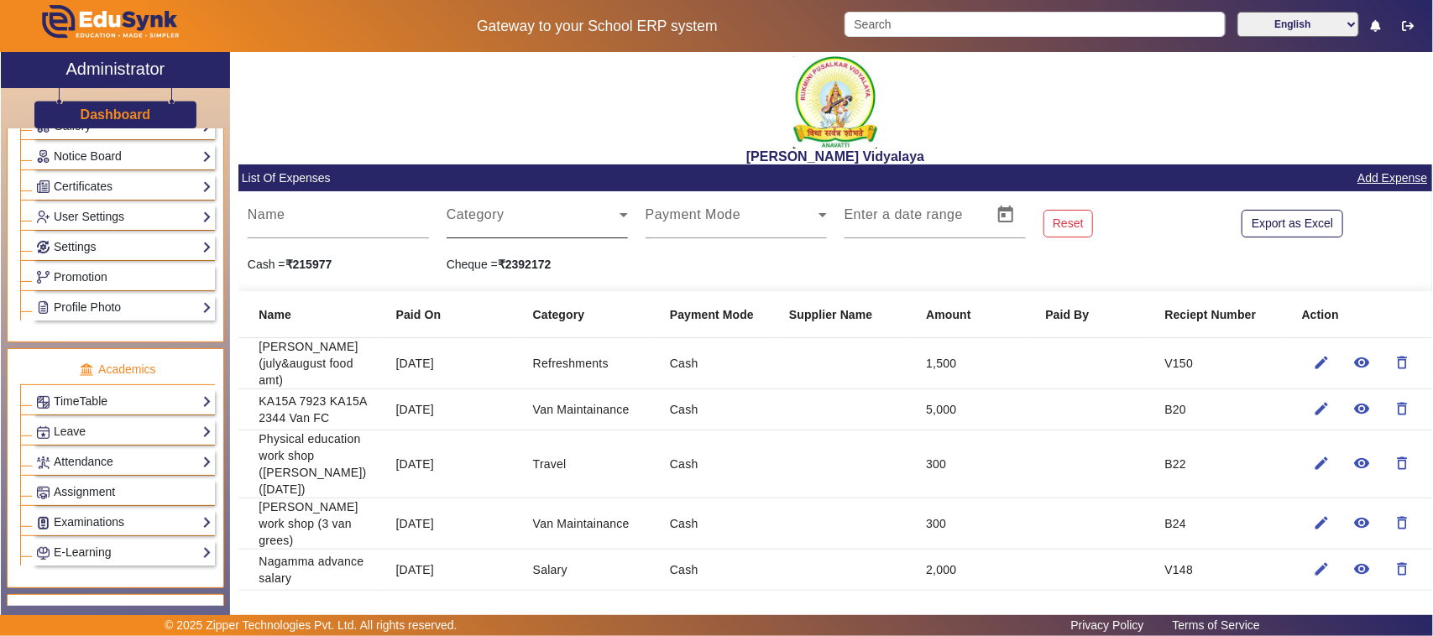
click at [477, 212] on span at bounding box center [533, 222] width 173 height 20
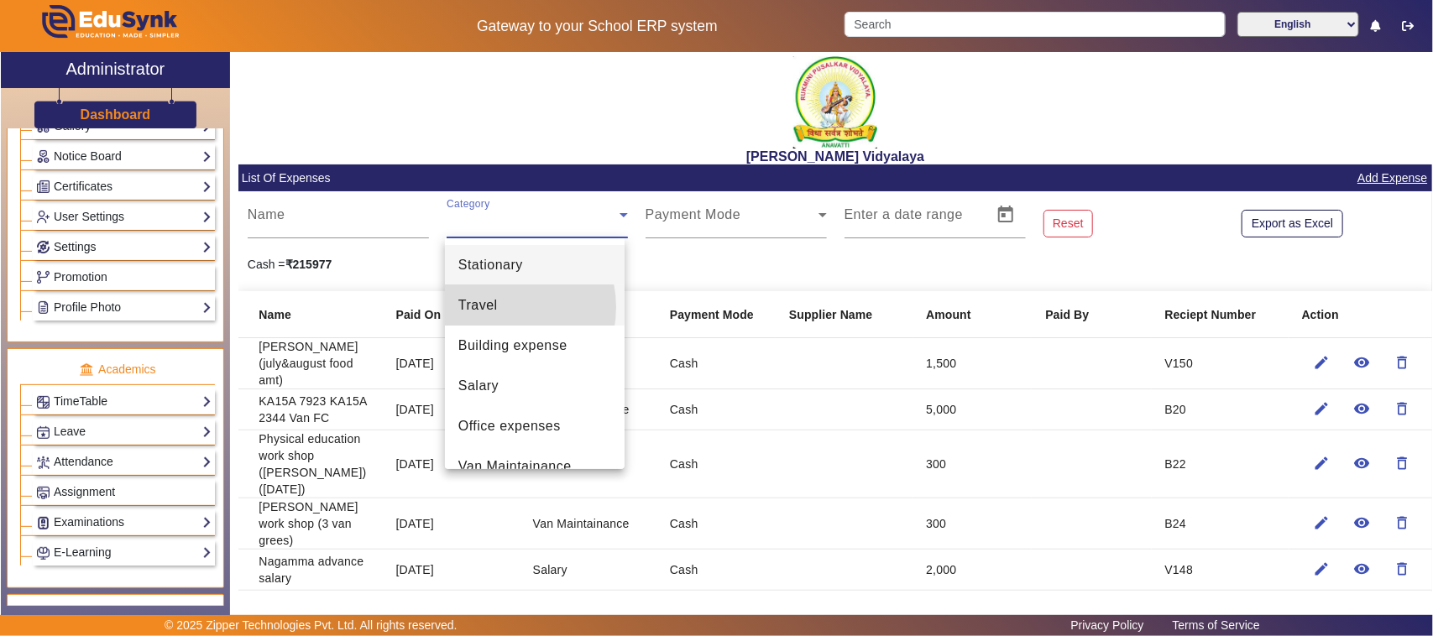
click at [500, 307] on mat-option "Travel" at bounding box center [535, 305] width 180 height 40
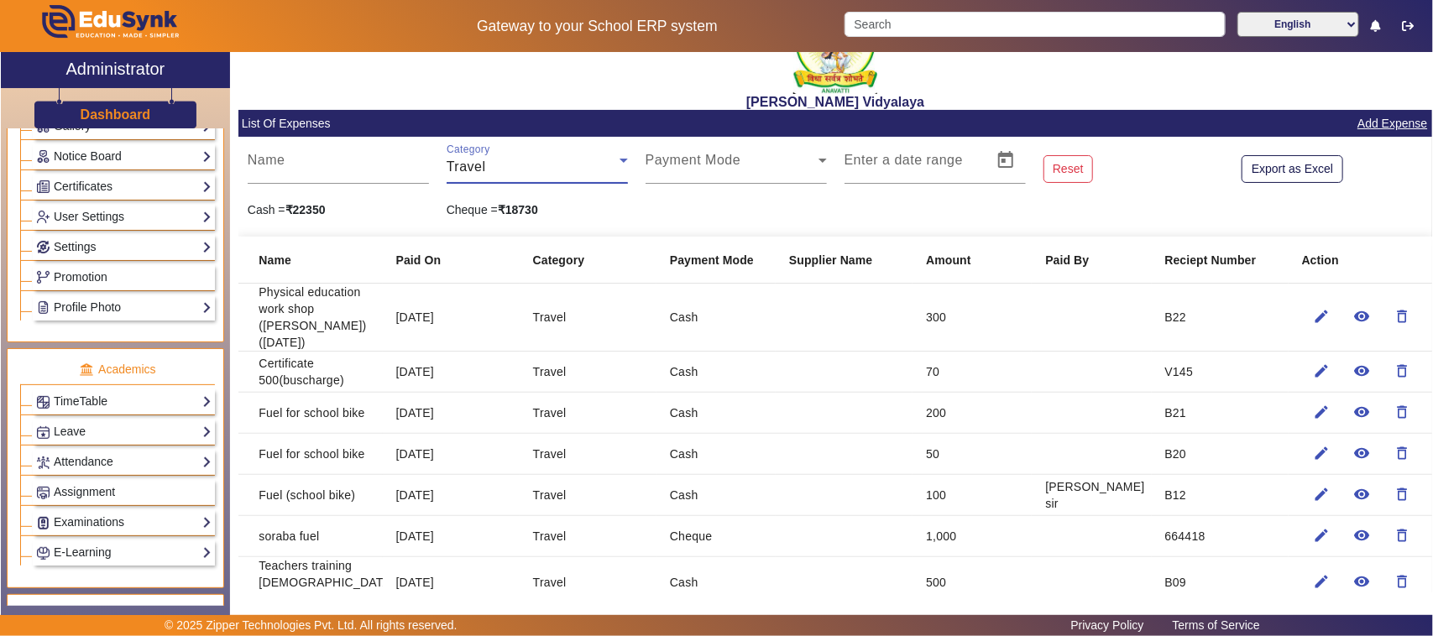
scroll to position [105, 0]
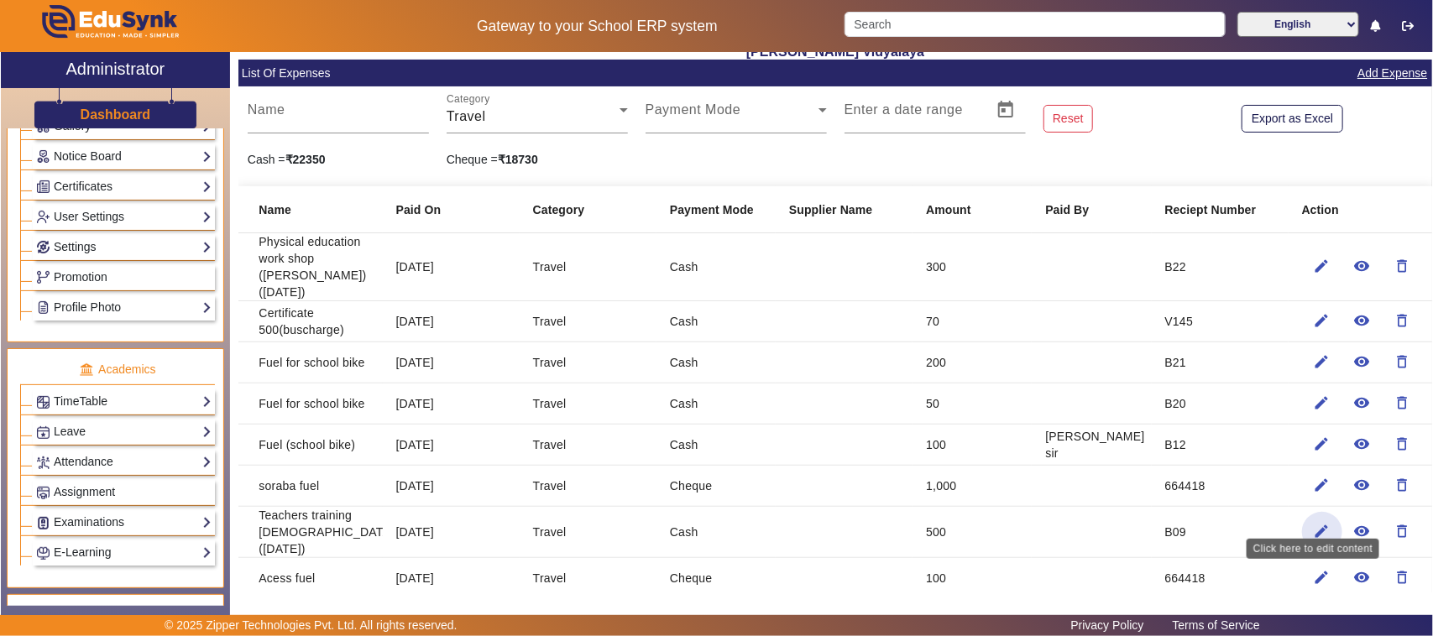
click at [1313, 523] on mat-icon "edit" at bounding box center [1321, 531] width 17 height 17
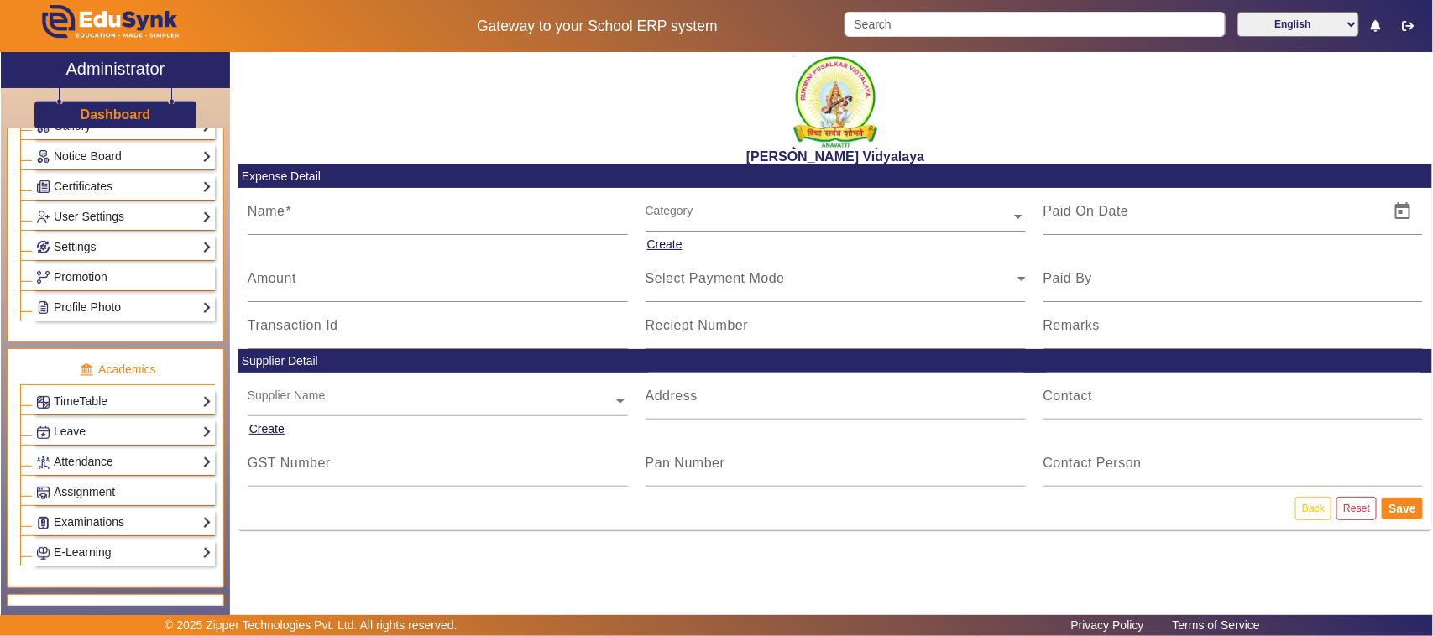
type input "Teachers training [DEMOGRAPHIC_DATA]([DATE])"
type input "[DATE]"
type input "500"
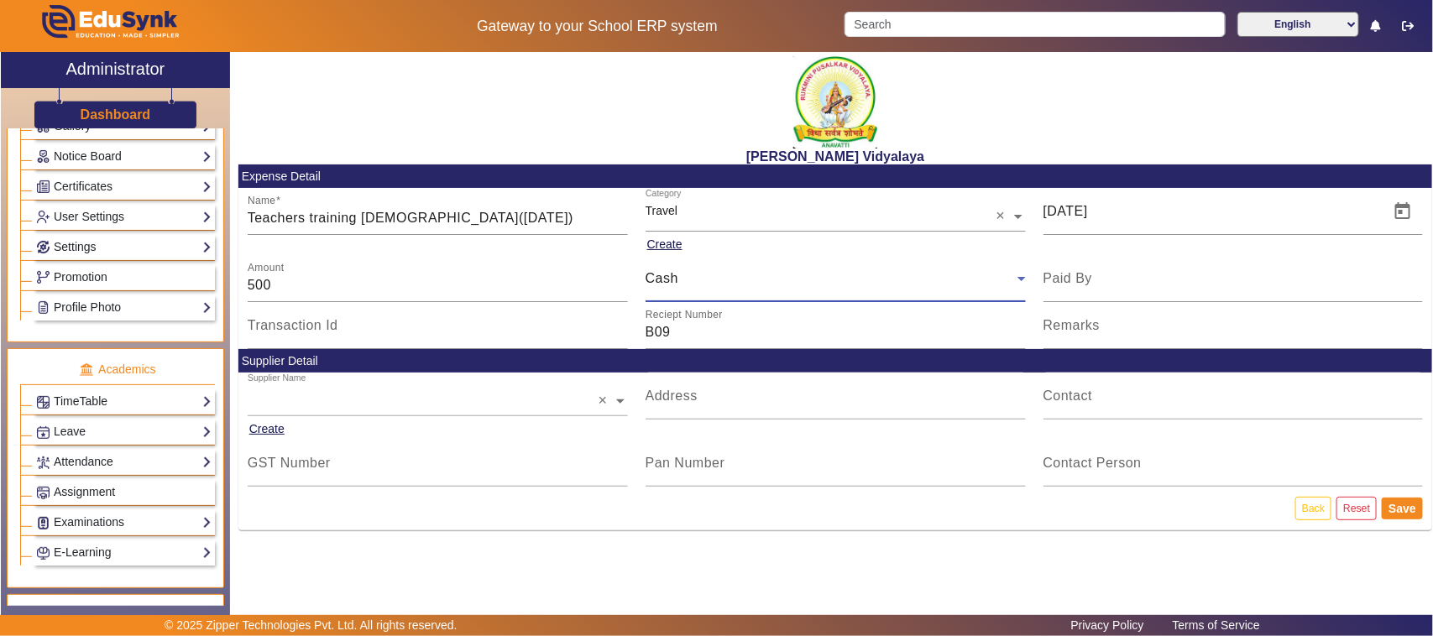
click at [678, 277] on div "Cash" at bounding box center [831, 279] width 372 height 20
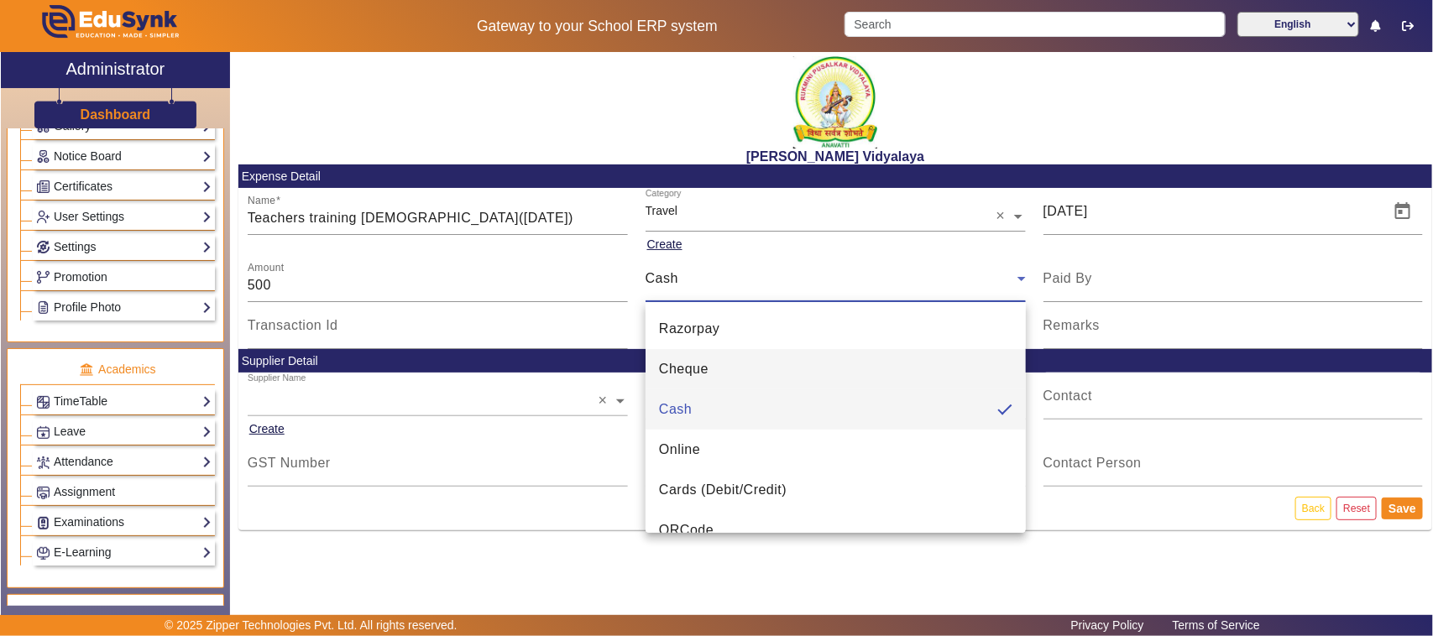
click at [691, 370] on span "Cheque" at bounding box center [684, 369] width 50 height 20
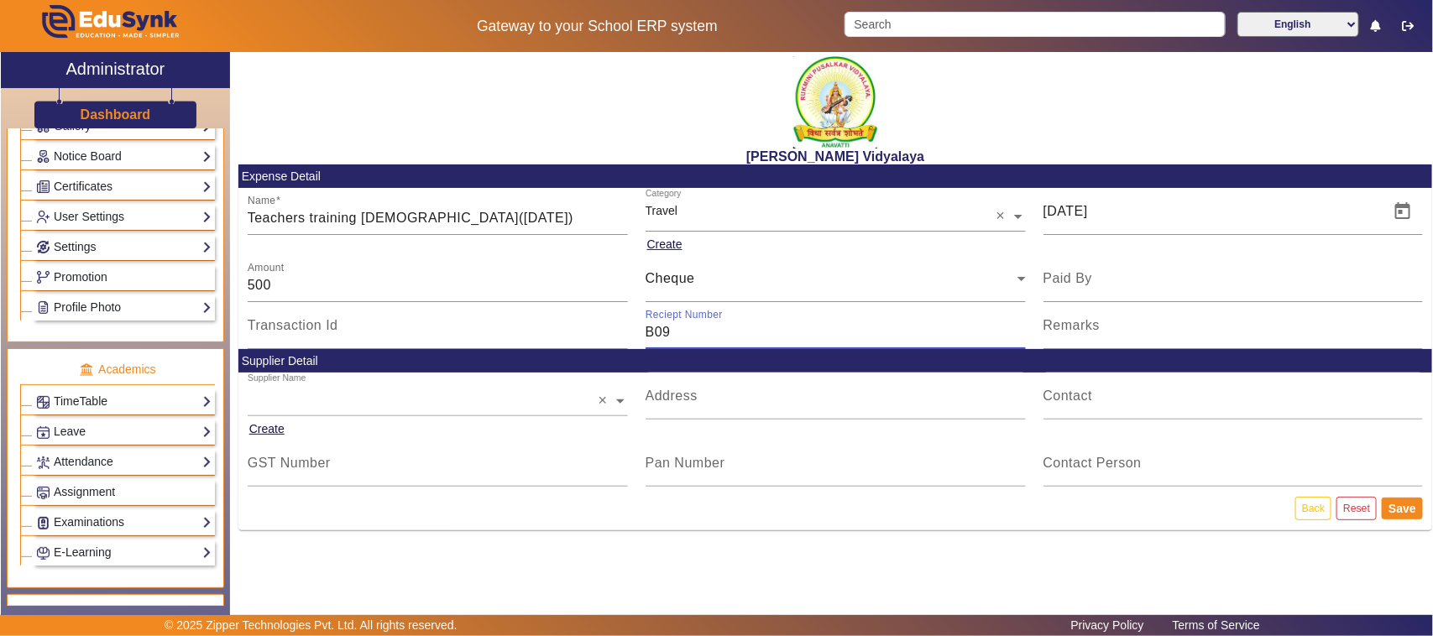
click at [672, 333] on input "B09" at bounding box center [835, 332] width 380 height 20
type input "B"
type input "664440"
click at [1400, 509] on button "Save" at bounding box center [1401, 509] width 41 height 22
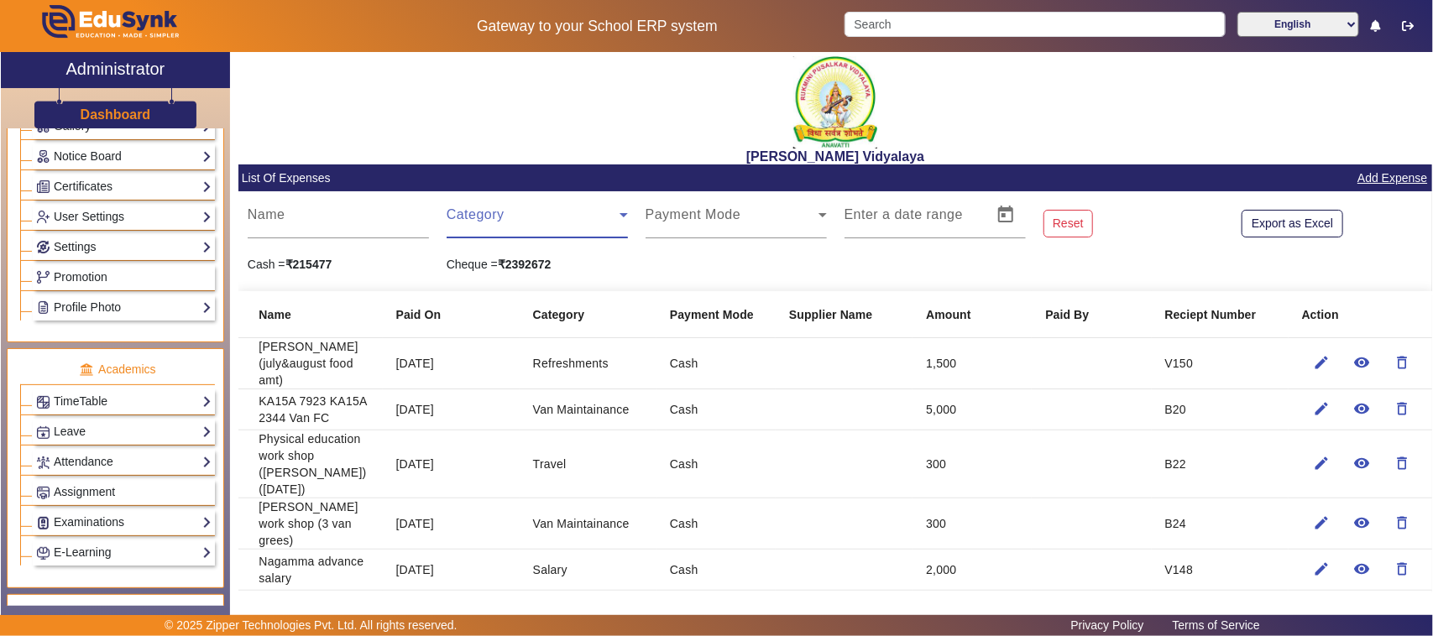
click at [477, 215] on span at bounding box center [533, 222] width 173 height 20
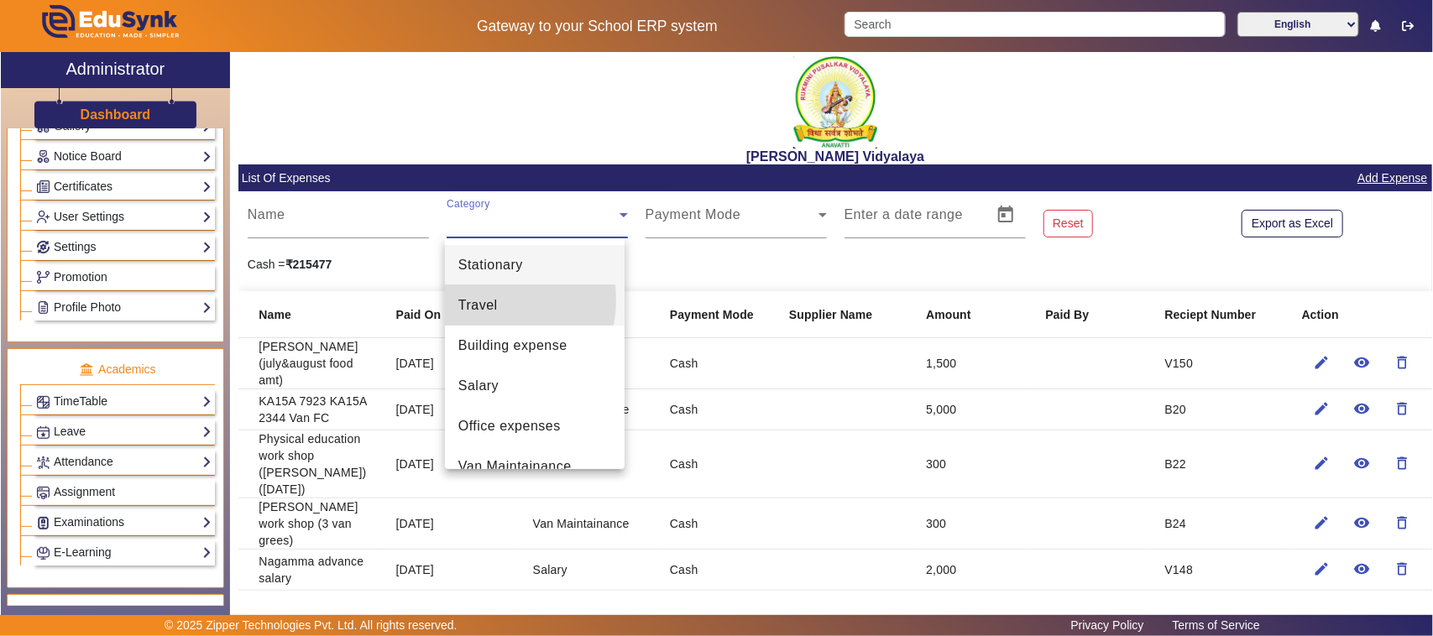
click at [488, 300] on span "Travel" at bounding box center [477, 305] width 39 height 20
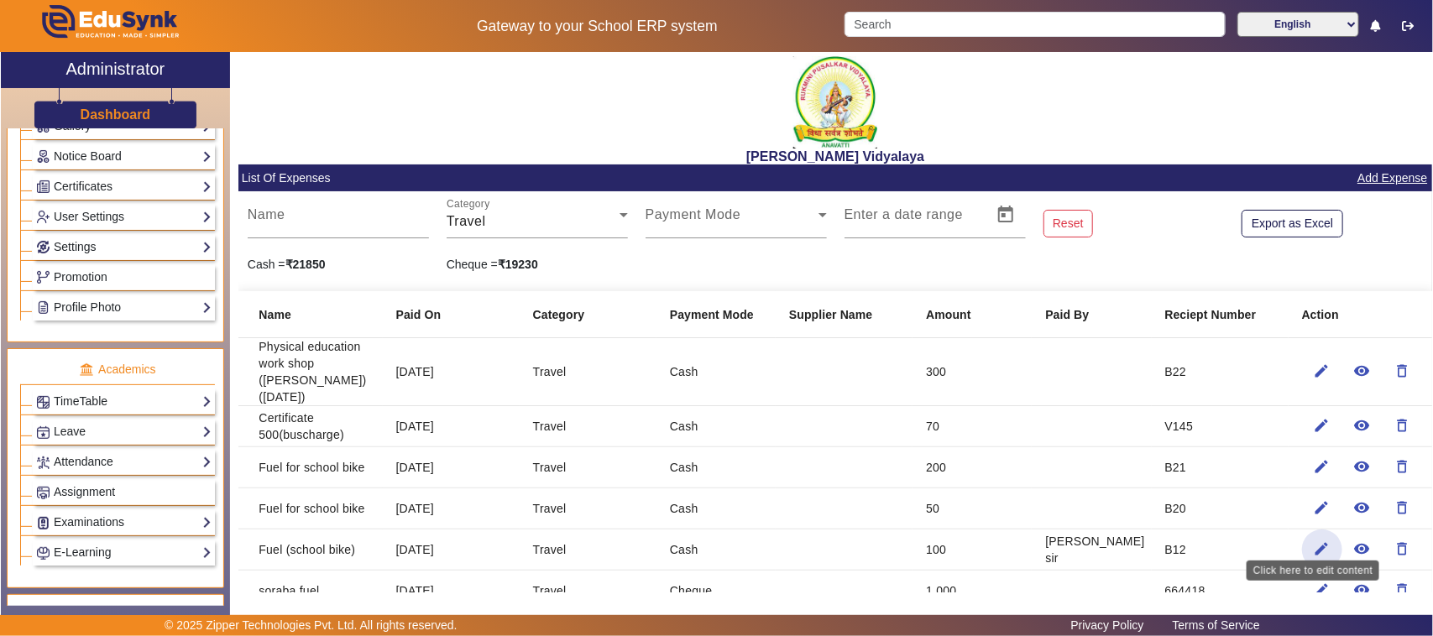
click at [1313, 541] on mat-icon "edit" at bounding box center [1321, 549] width 17 height 17
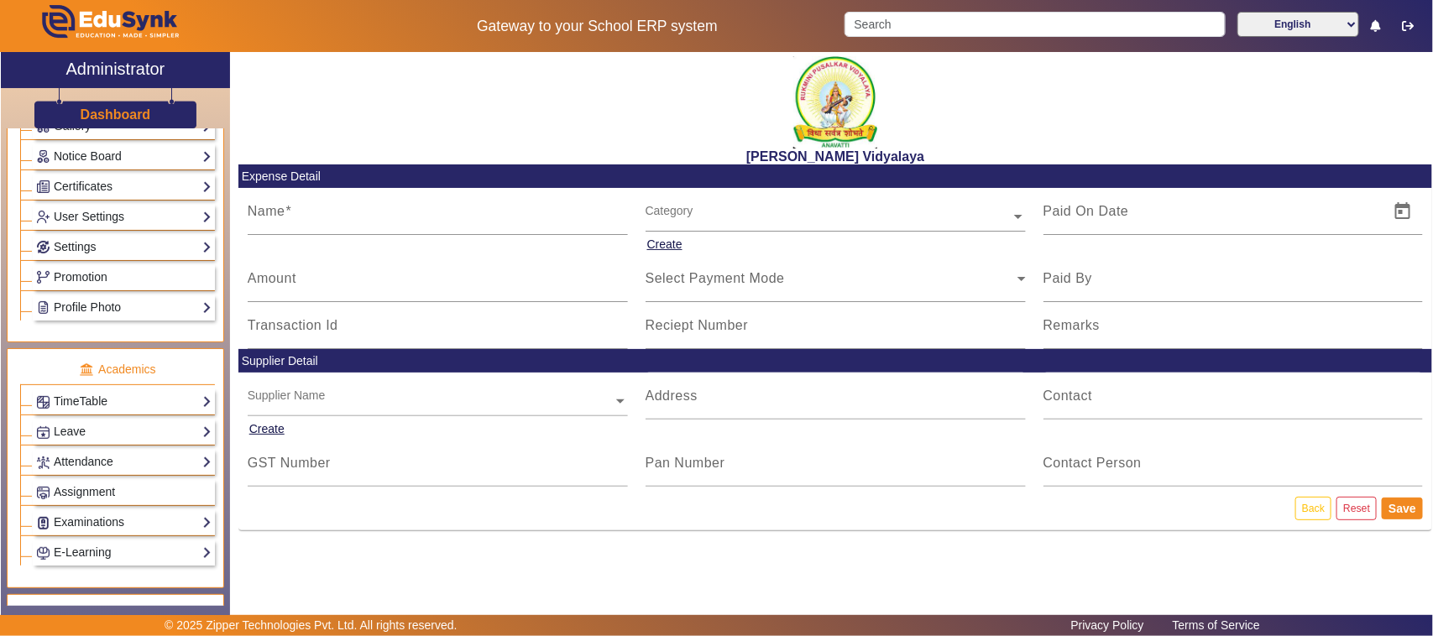
type input "Fuel (school bike)"
type input "[DATE]"
type input "100"
type input "[PERSON_NAME] sir"
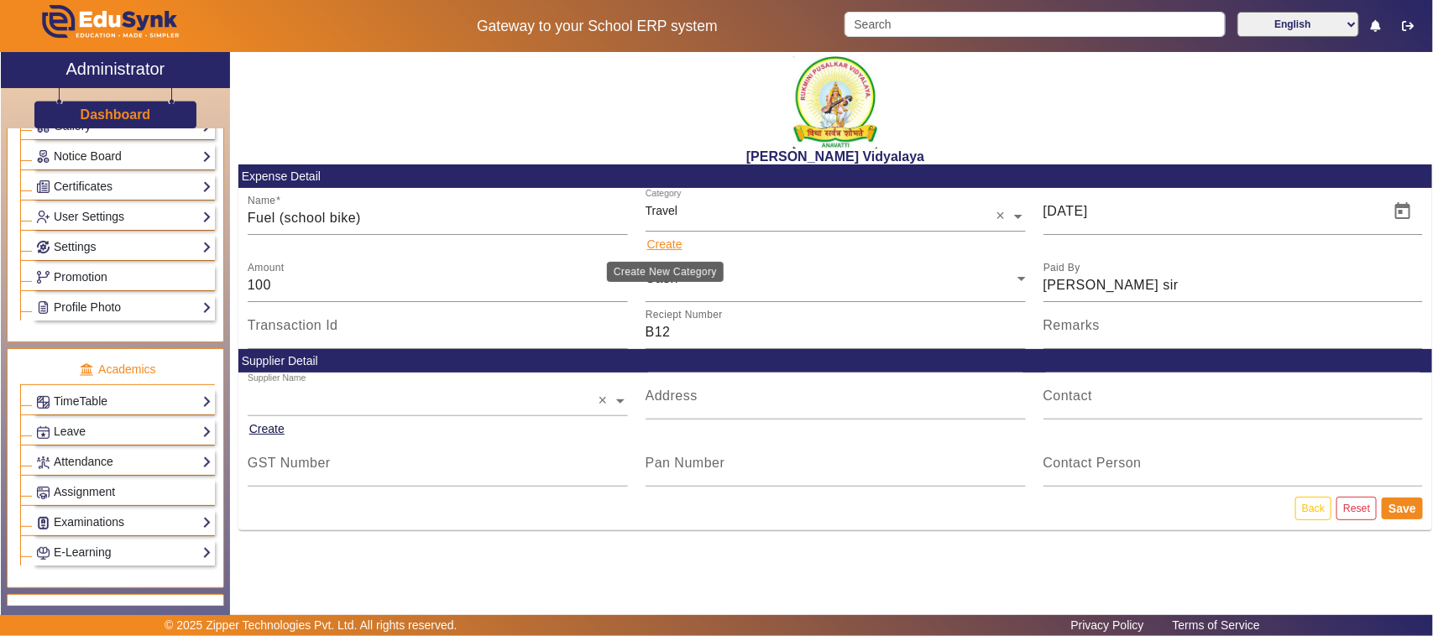
click at [681, 246] on button "Create" at bounding box center [664, 244] width 39 height 21
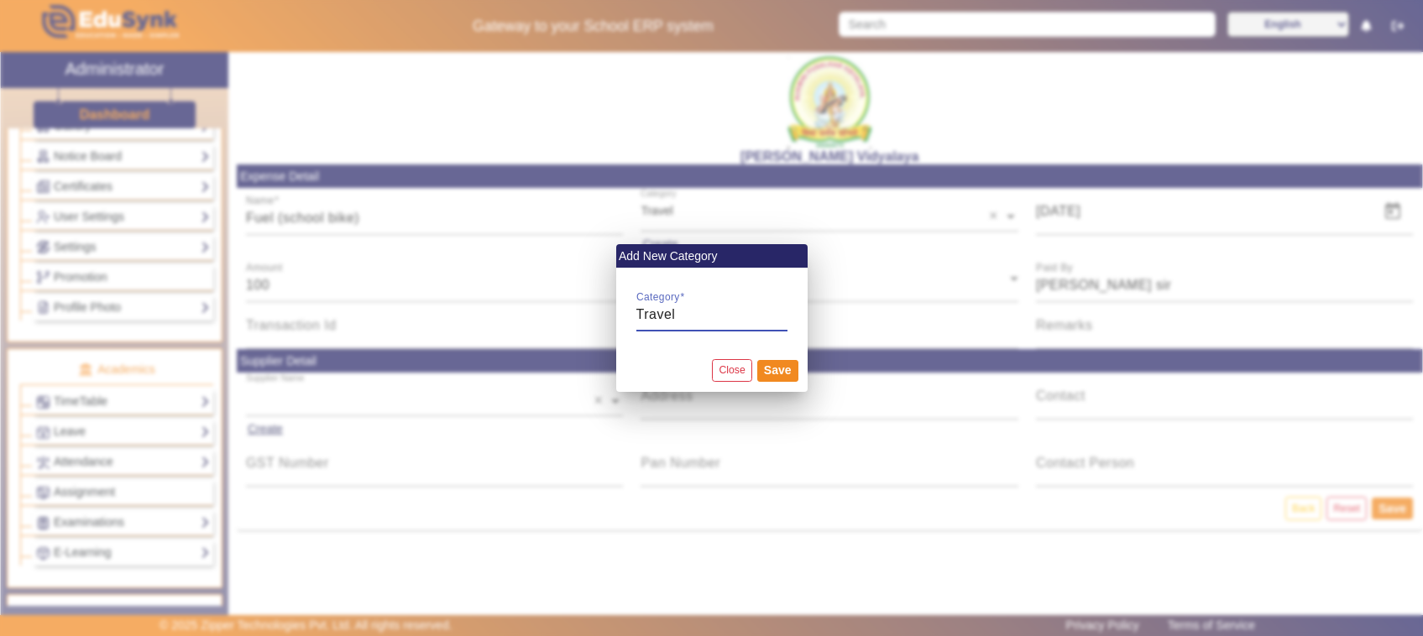
click at [669, 430] on div at bounding box center [711, 318] width 1423 height 636
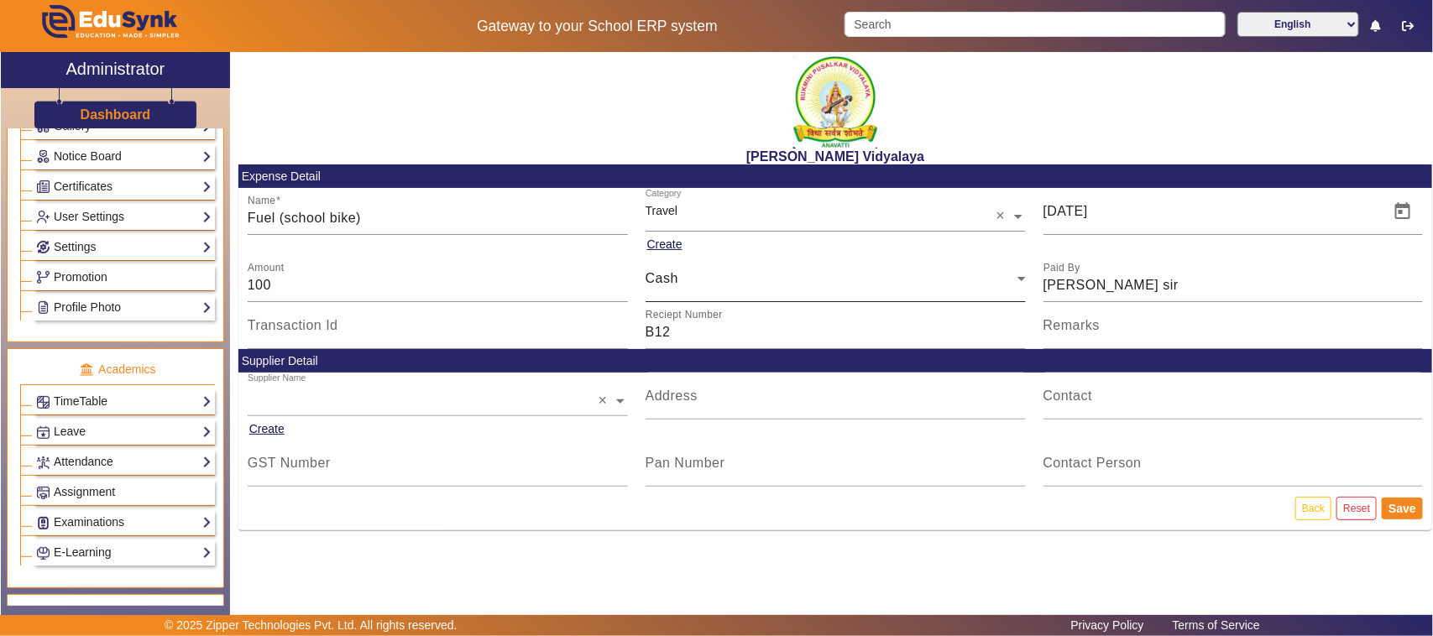
click at [681, 288] on div "Cash" at bounding box center [835, 278] width 380 height 47
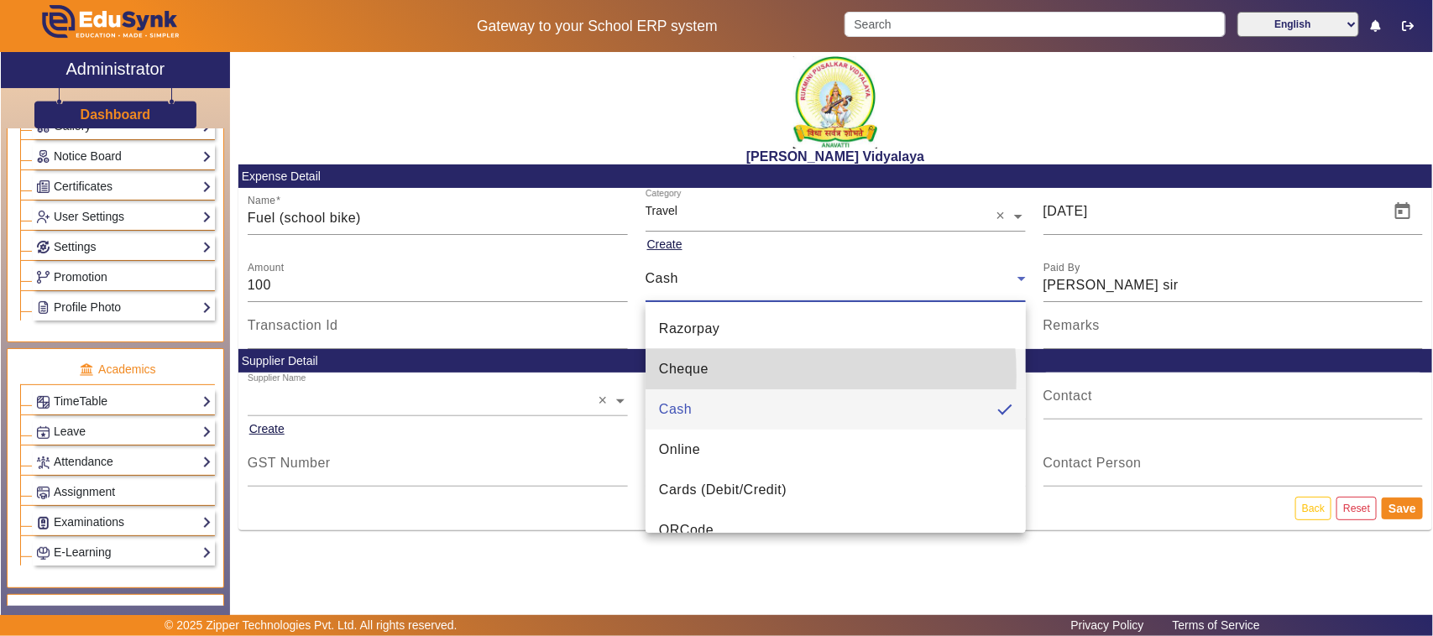
click at [680, 376] on span "Cheque" at bounding box center [684, 369] width 50 height 20
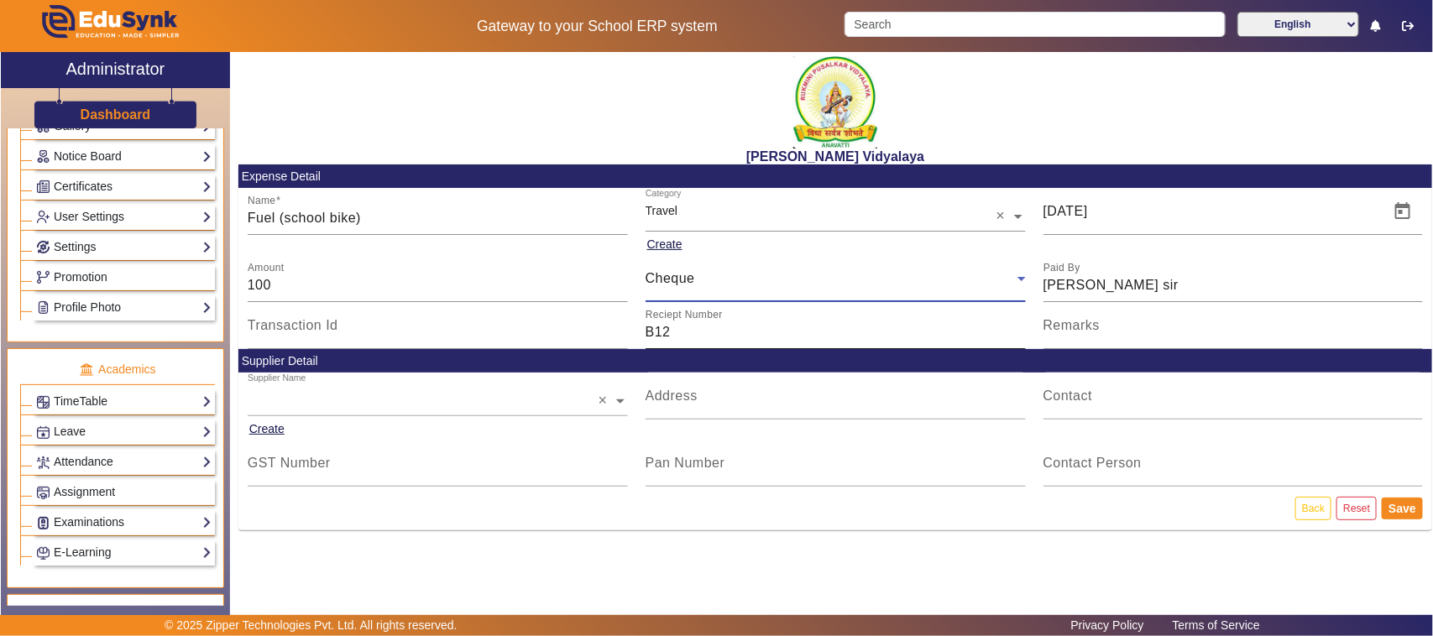
click at [668, 334] on input "B12" at bounding box center [835, 332] width 380 height 20
type input "B"
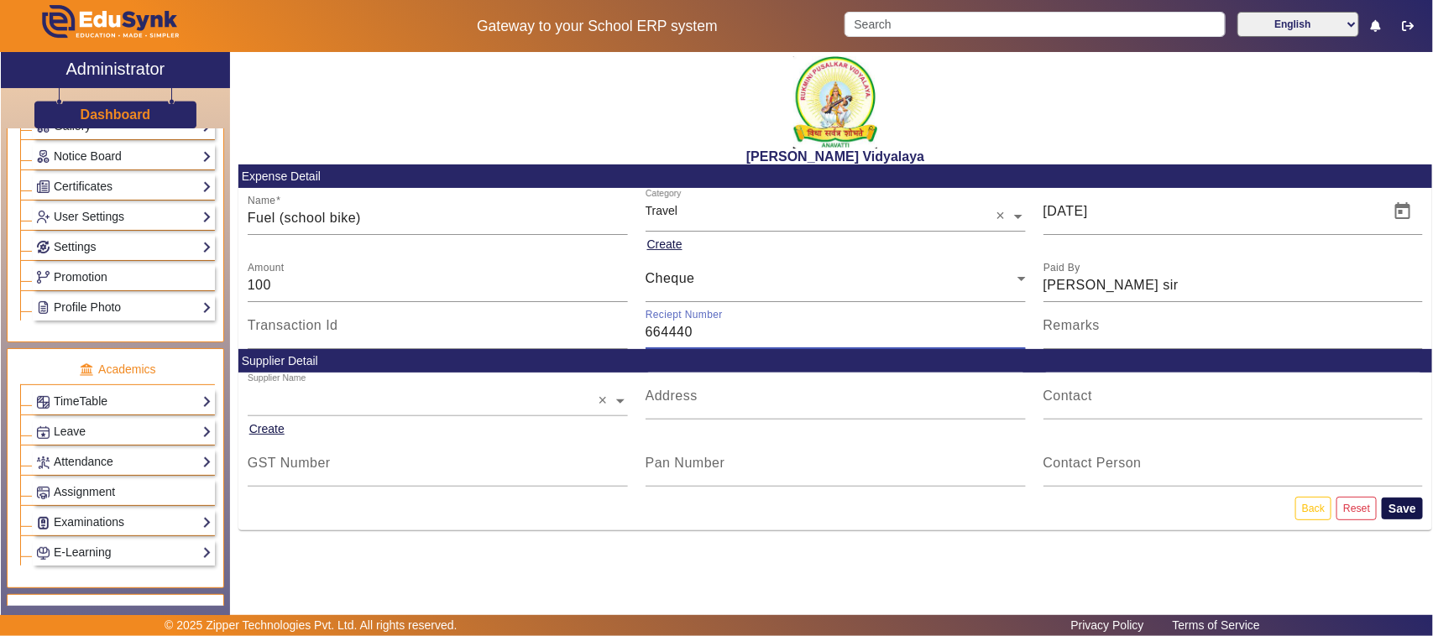
type input "664440"
click at [1410, 509] on button "Save" at bounding box center [1401, 509] width 41 height 22
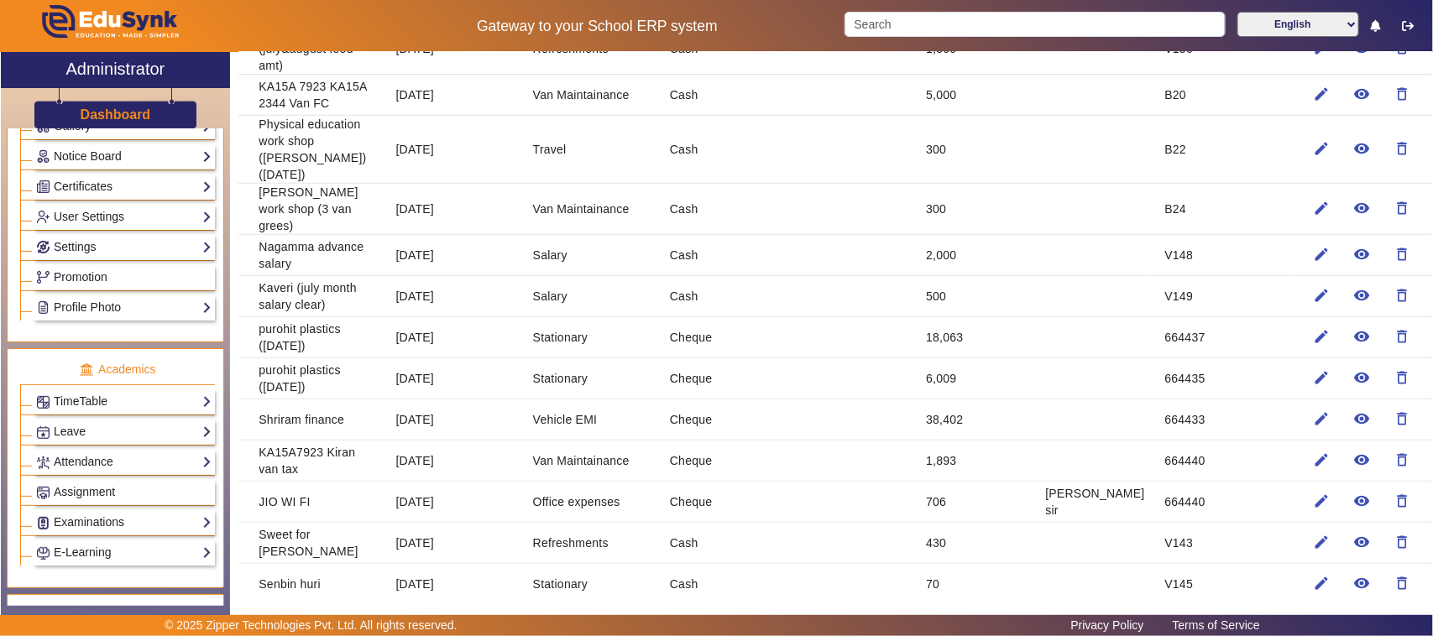
scroll to position [105, 0]
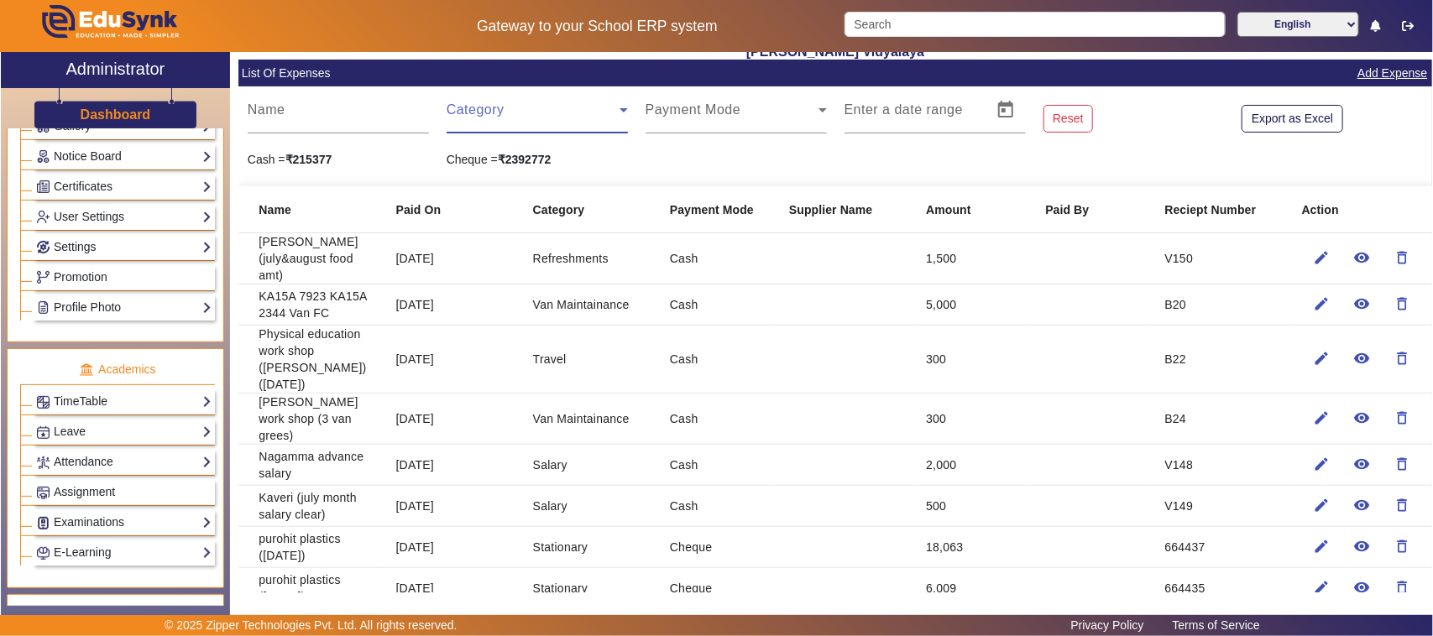
click at [471, 112] on span at bounding box center [533, 117] width 173 height 20
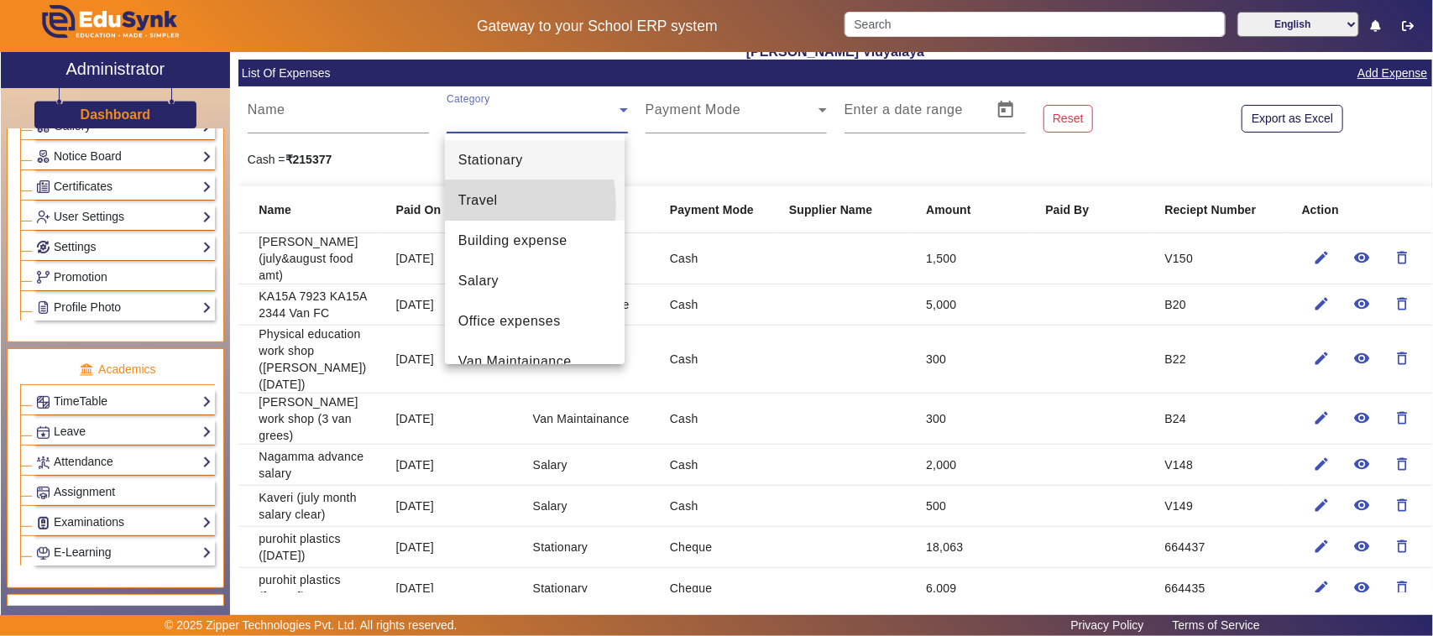
click at [475, 206] on span "Travel" at bounding box center [477, 201] width 39 height 20
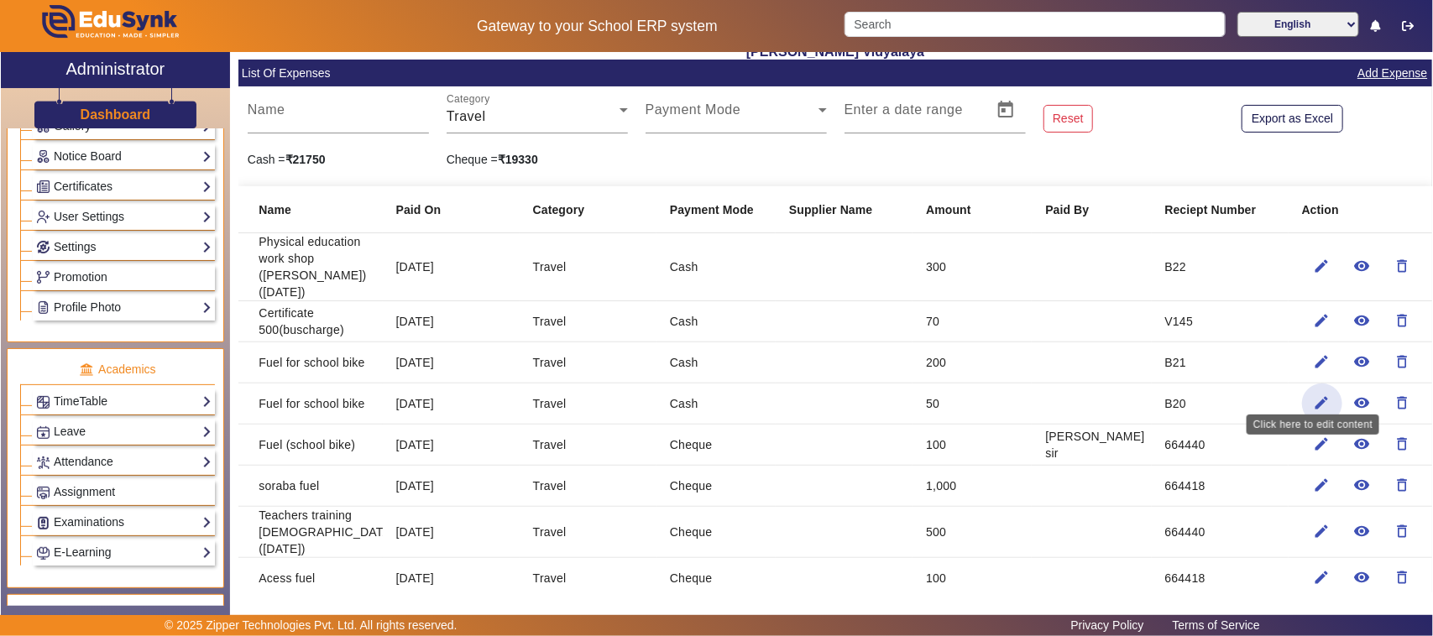
click at [1313, 394] on mat-icon "edit" at bounding box center [1321, 402] width 17 height 17
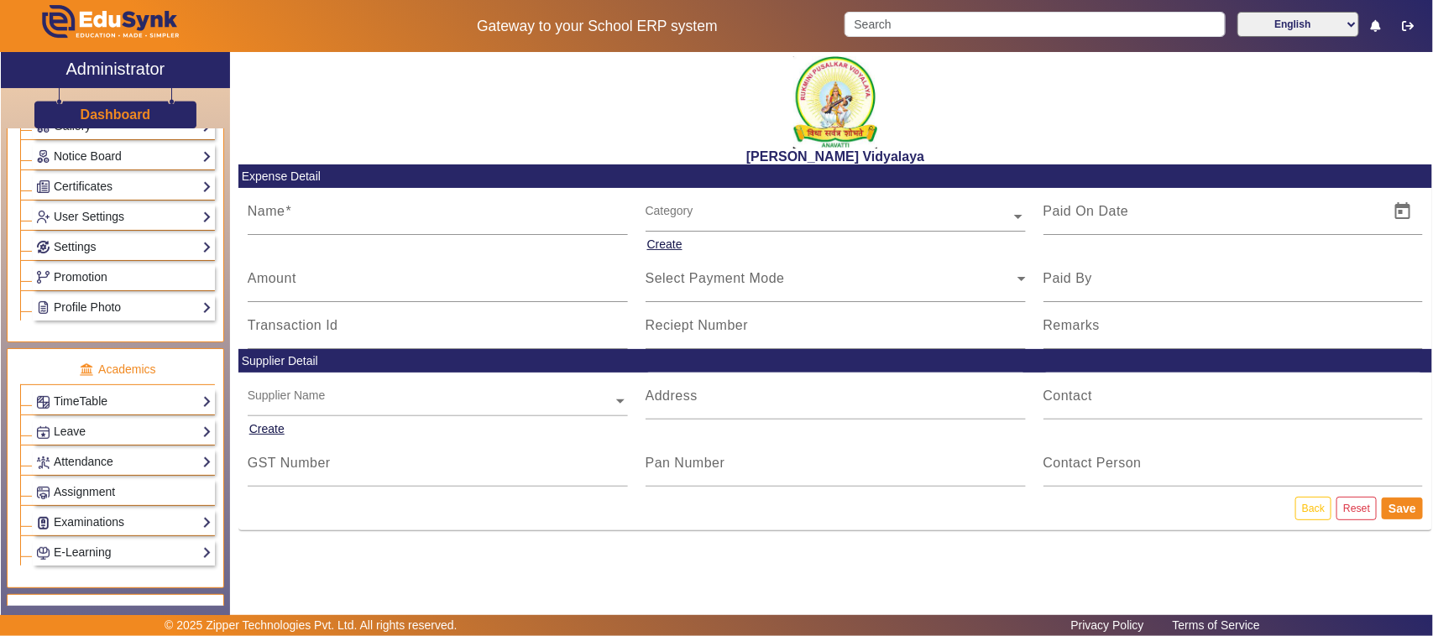
type input "Fuel for school bike"
type input "[DATE]"
type input "50"
click at [676, 283] on span "Cash" at bounding box center [661, 278] width 33 height 14
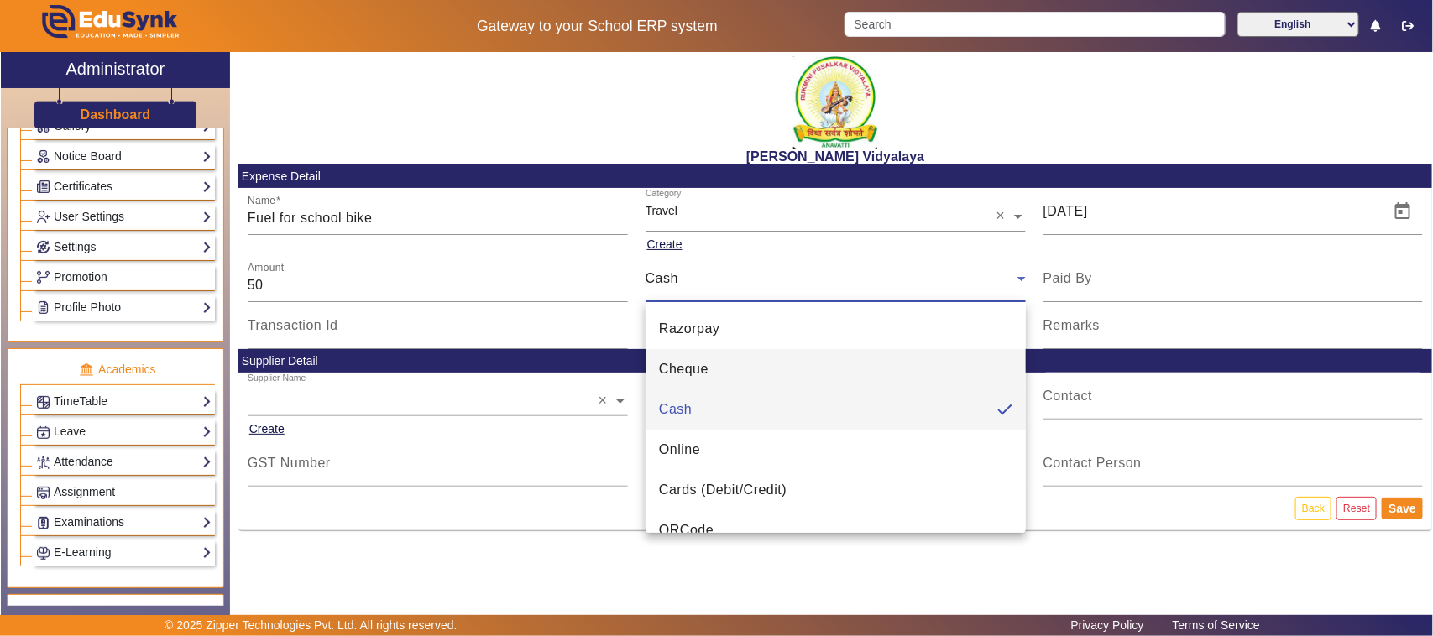
click at [676, 363] on span "Cheque" at bounding box center [684, 369] width 50 height 20
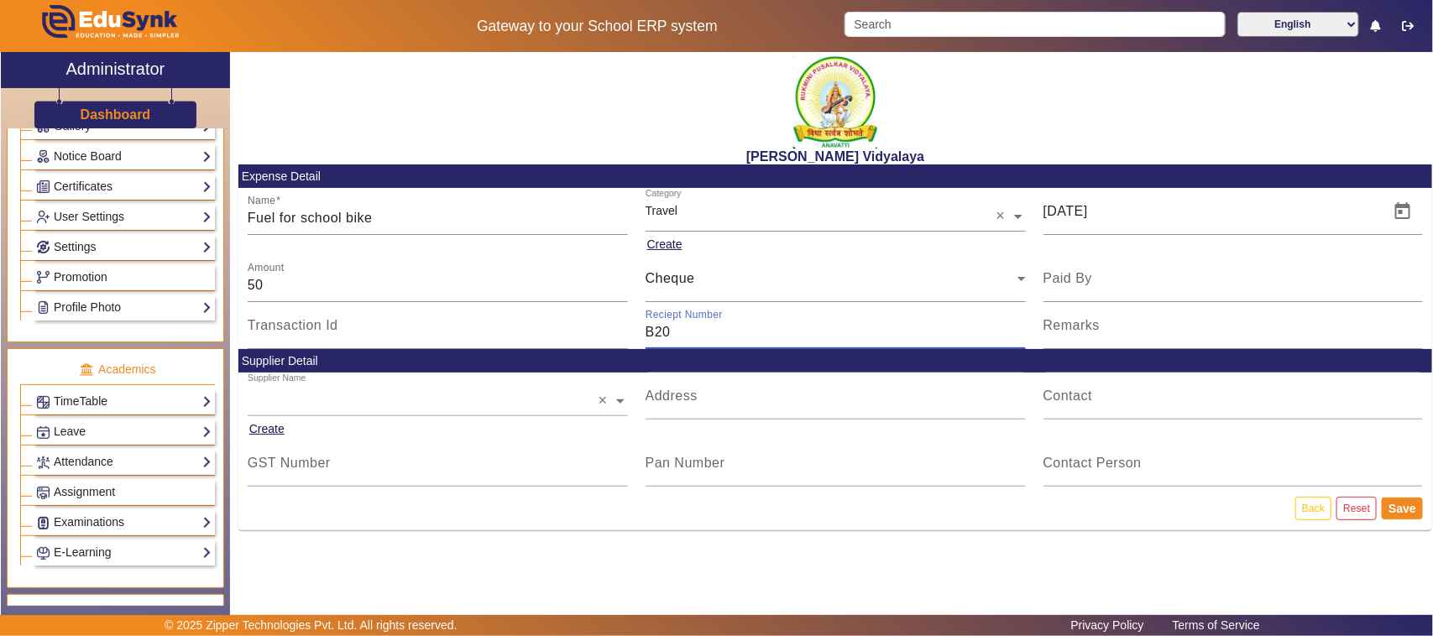
click at [684, 334] on input "B20" at bounding box center [835, 332] width 380 height 20
type input "B"
type input "664440"
click at [1402, 510] on button "Save" at bounding box center [1401, 509] width 41 height 22
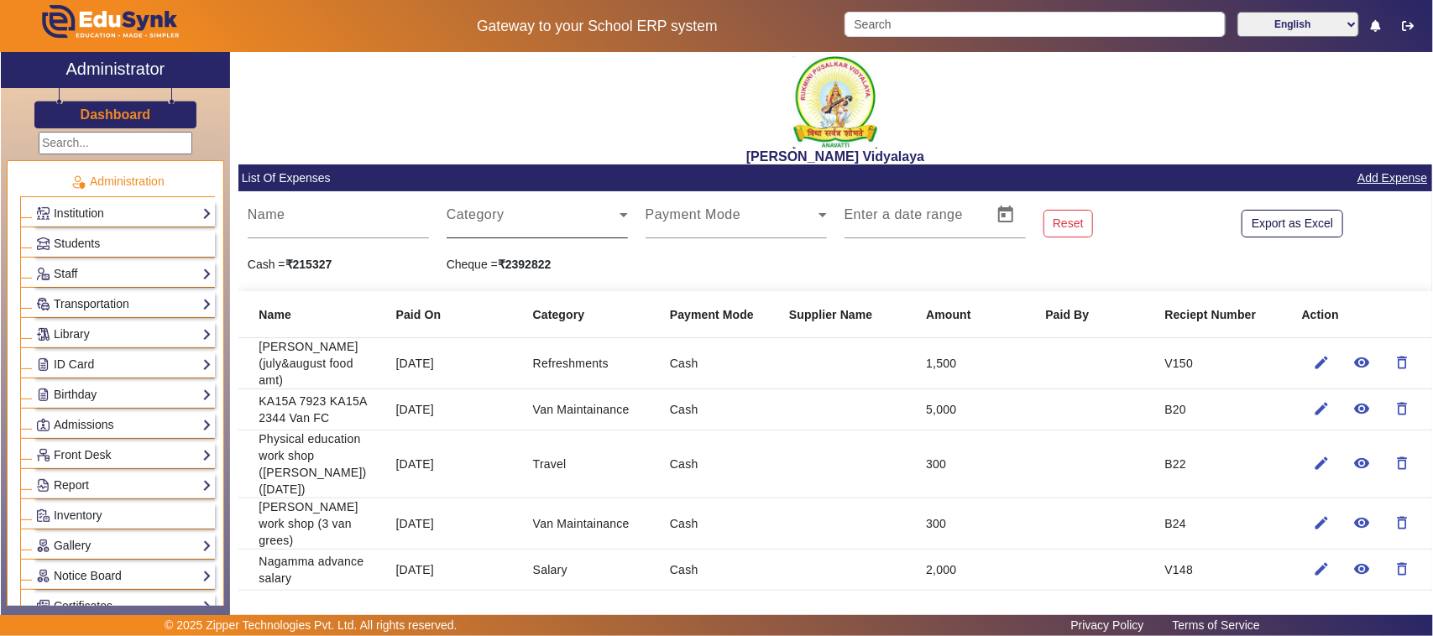
click at [494, 210] on mat-label "Category" at bounding box center [476, 214] width 58 height 14
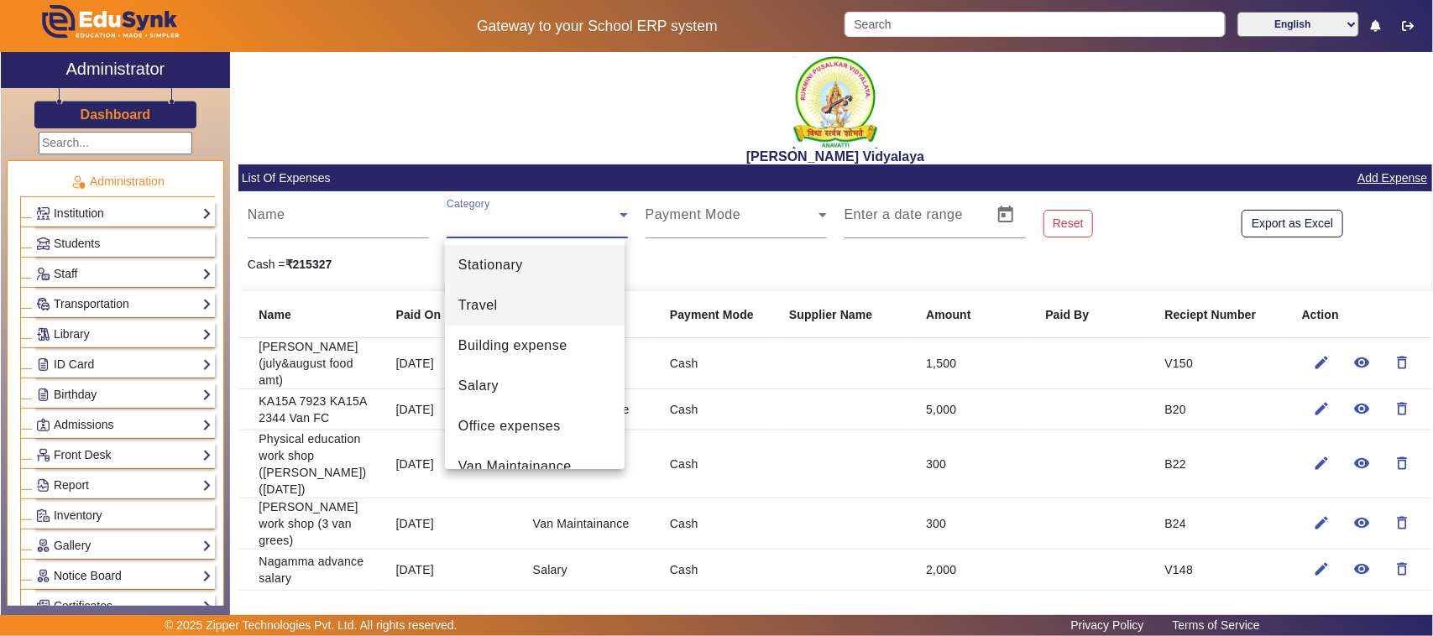
click at [483, 300] on span "Travel" at bounding box center [477, 305] width 39 height 20
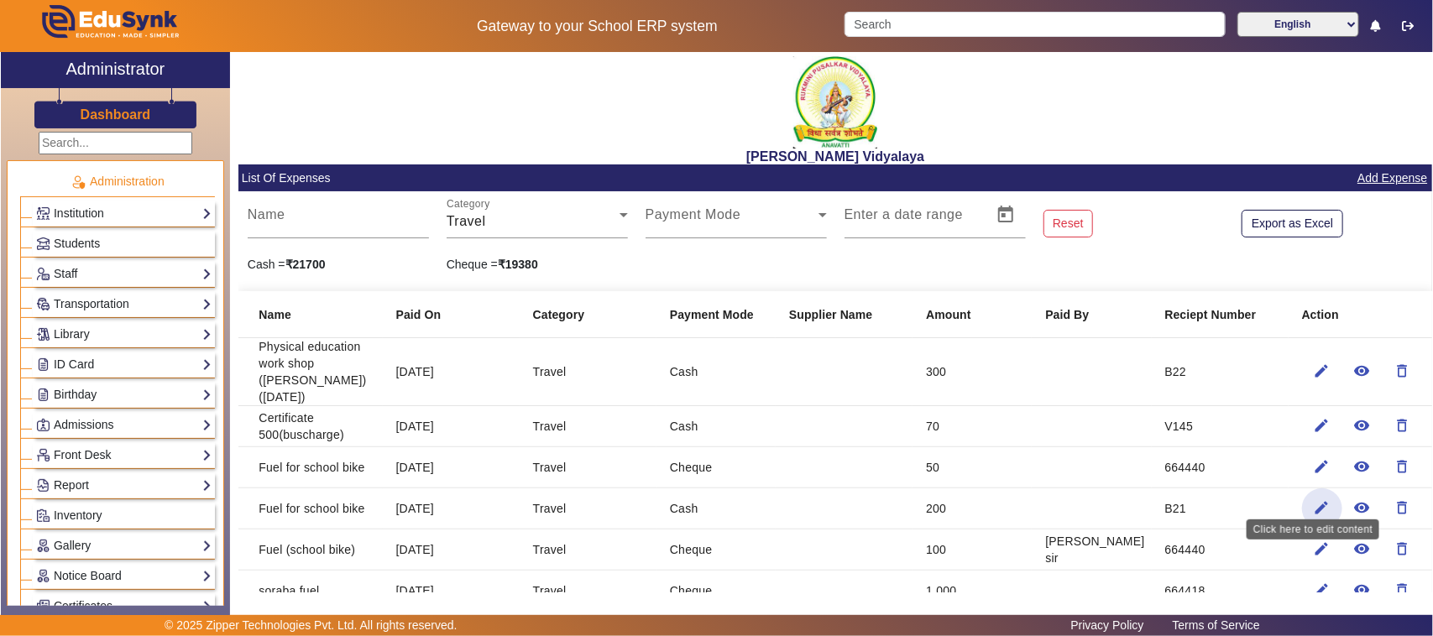
click at [1313, 499] on mat-icon "edit" at bounding box center [1321, 507] width 17 height 17
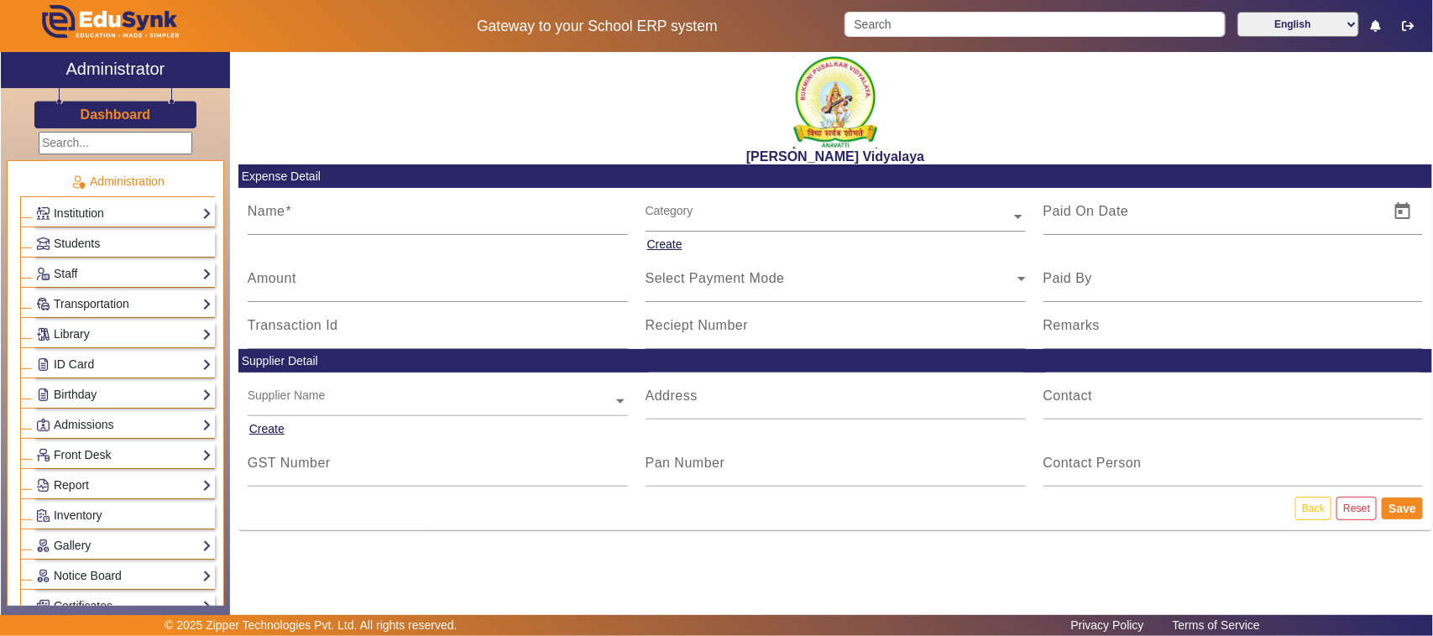
type input "Fuel for school bike"
type input "[DATE]"
type input "200"
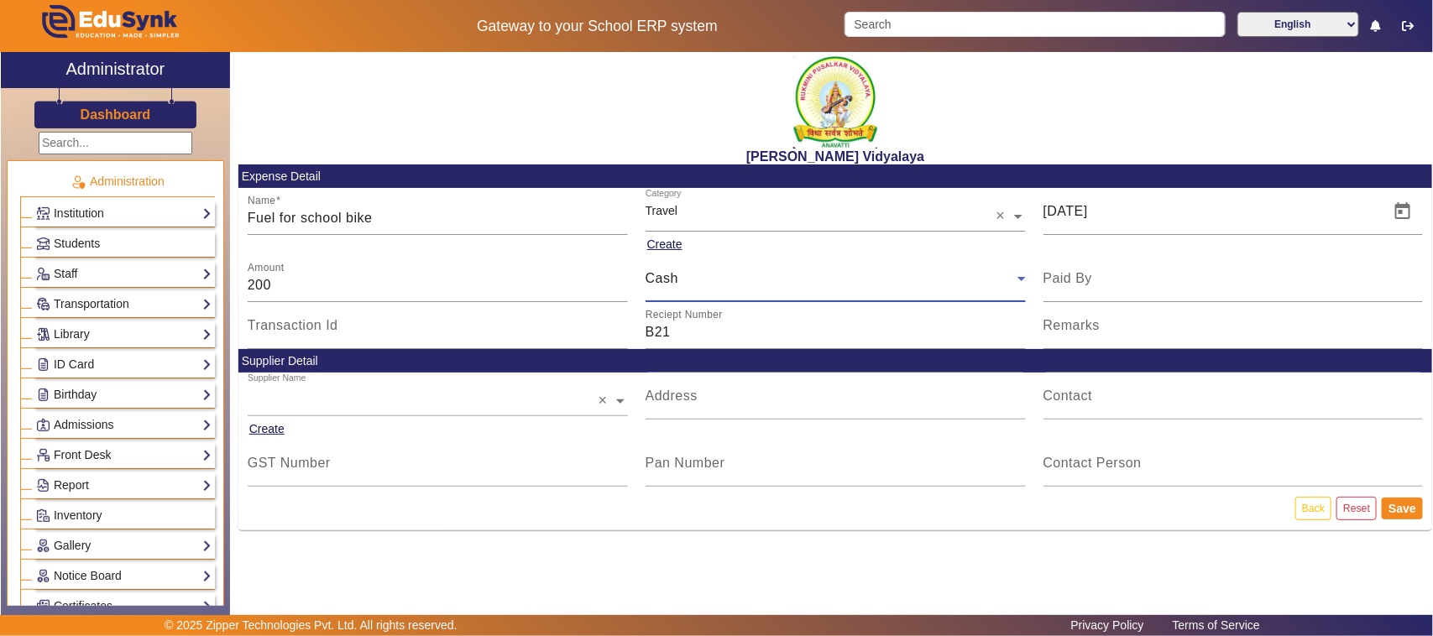
click at [676, 275] on span "Cash" at bounding box center [661, 278] width 33 height 14
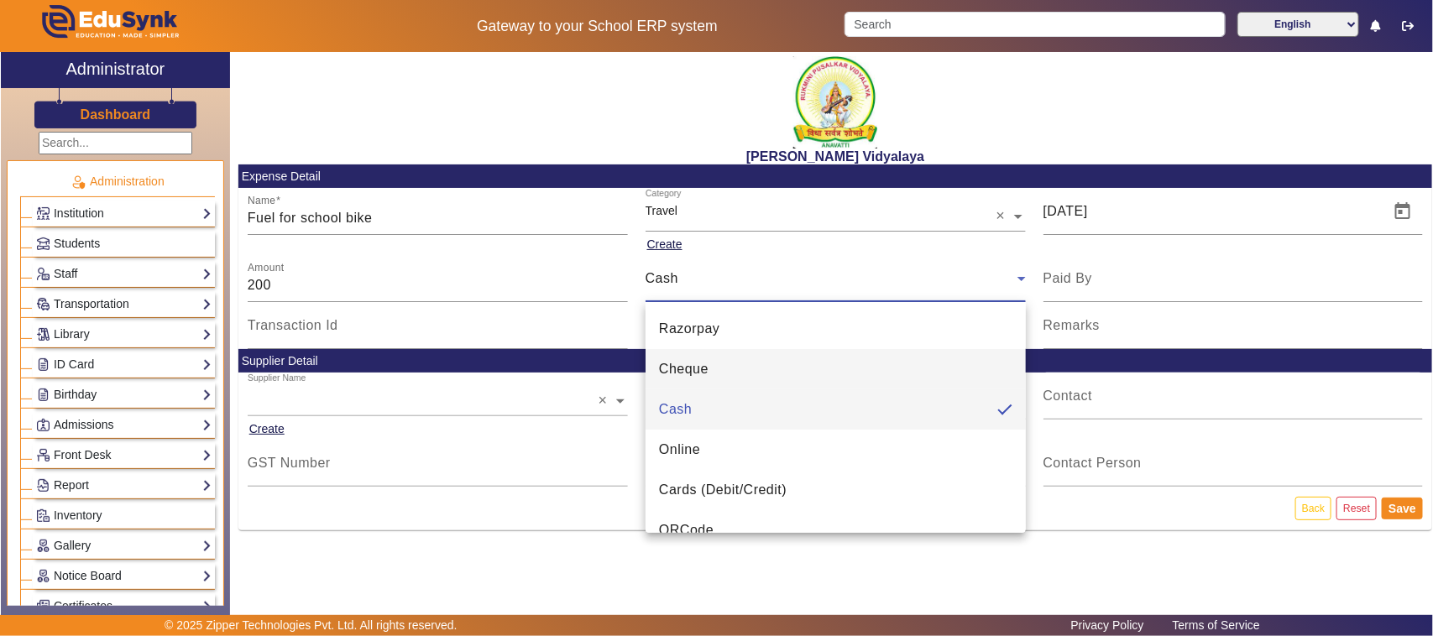
click at [684, 372] on span "Cheque" at bounding box center [684, 369] width 50 height 20
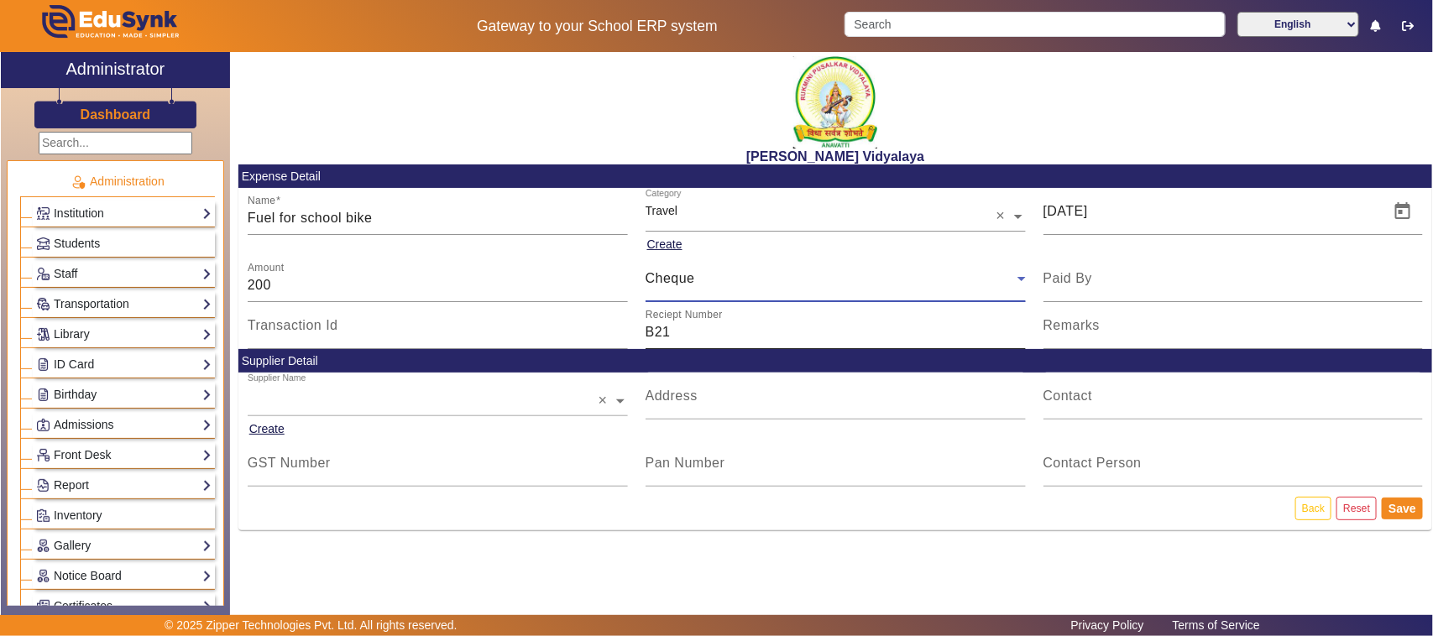
click at [681, 338] on input "B21" at bounding box center [835, 332] width 380 height 20
type input "B"
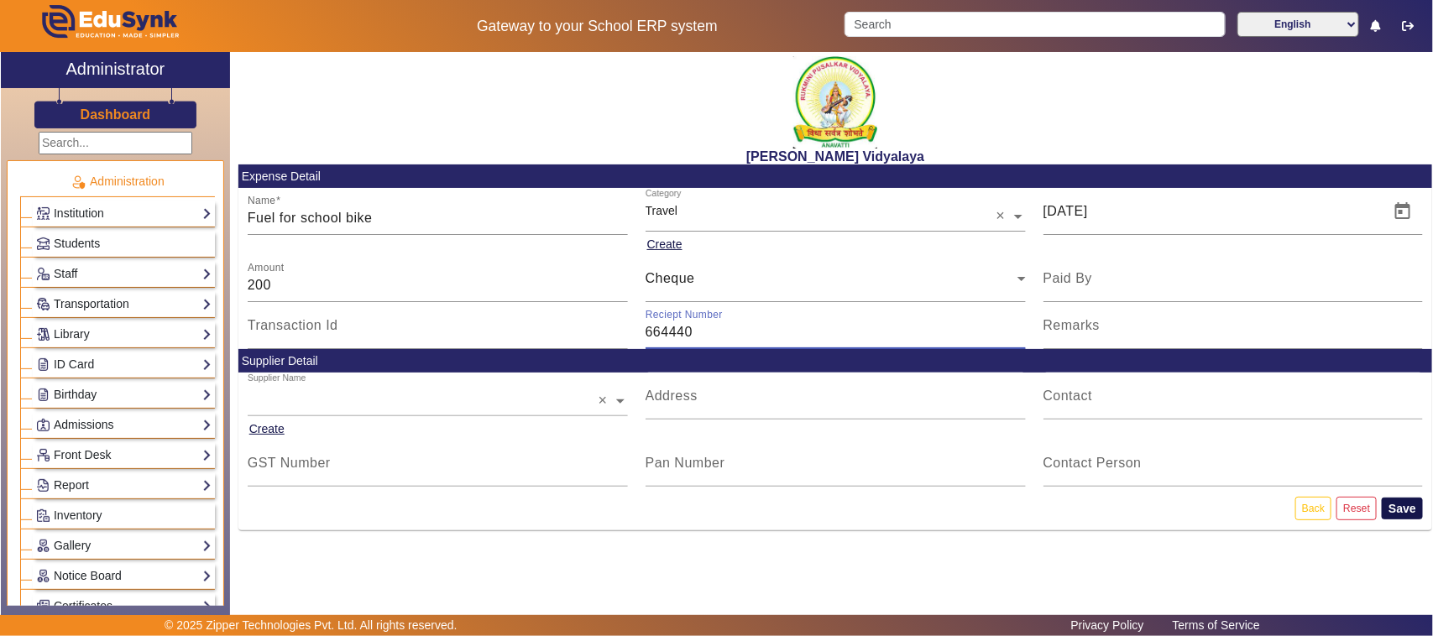
type input "664440"
click at [1402, 506] on button "Save" at bounding box center [1401, 509] width 41 height 22
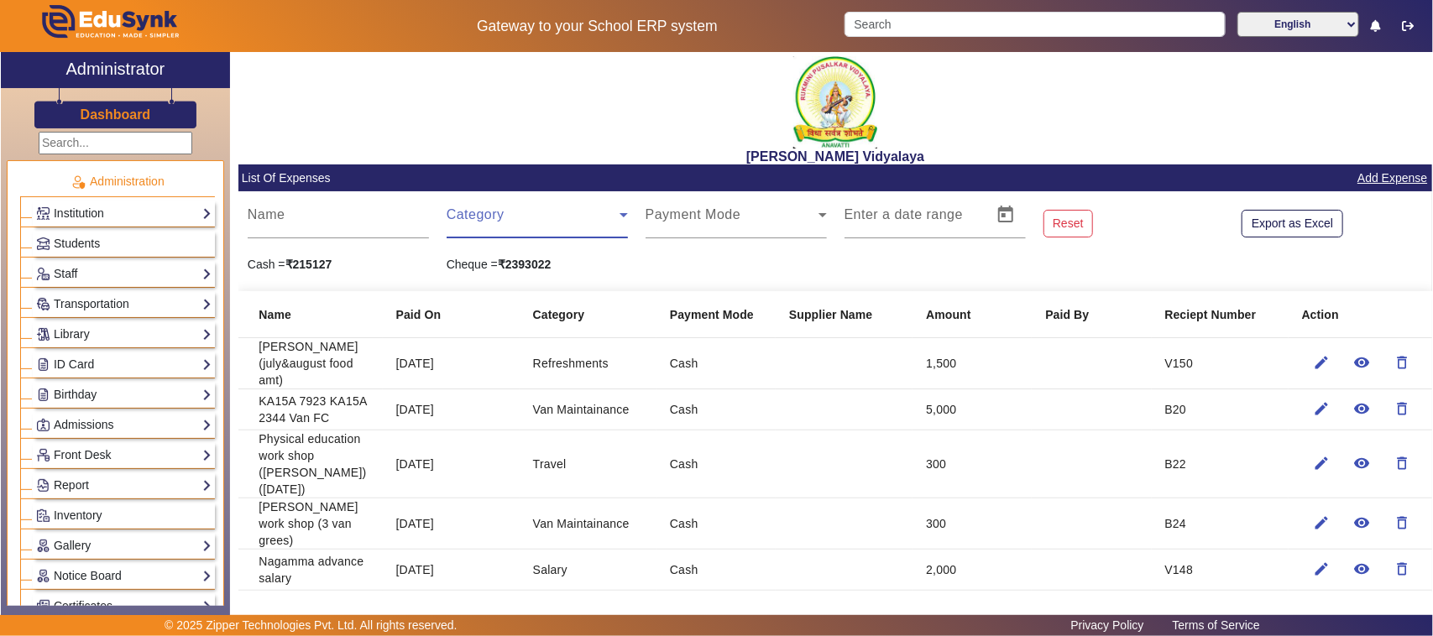
click at [488, 222] on span at bounding box center [533, 222] width 173 height 20
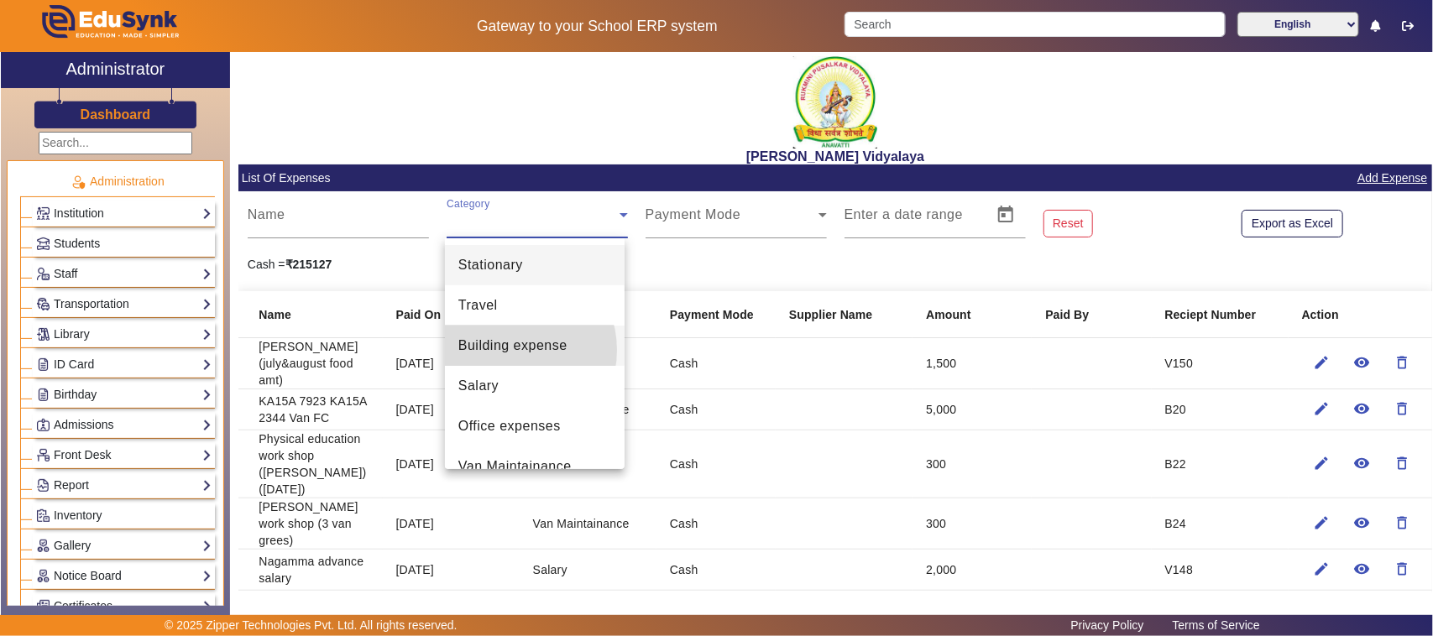
click at [513, 350] on span "Building expense" at bounding box center [512, 346] width 109 height 20
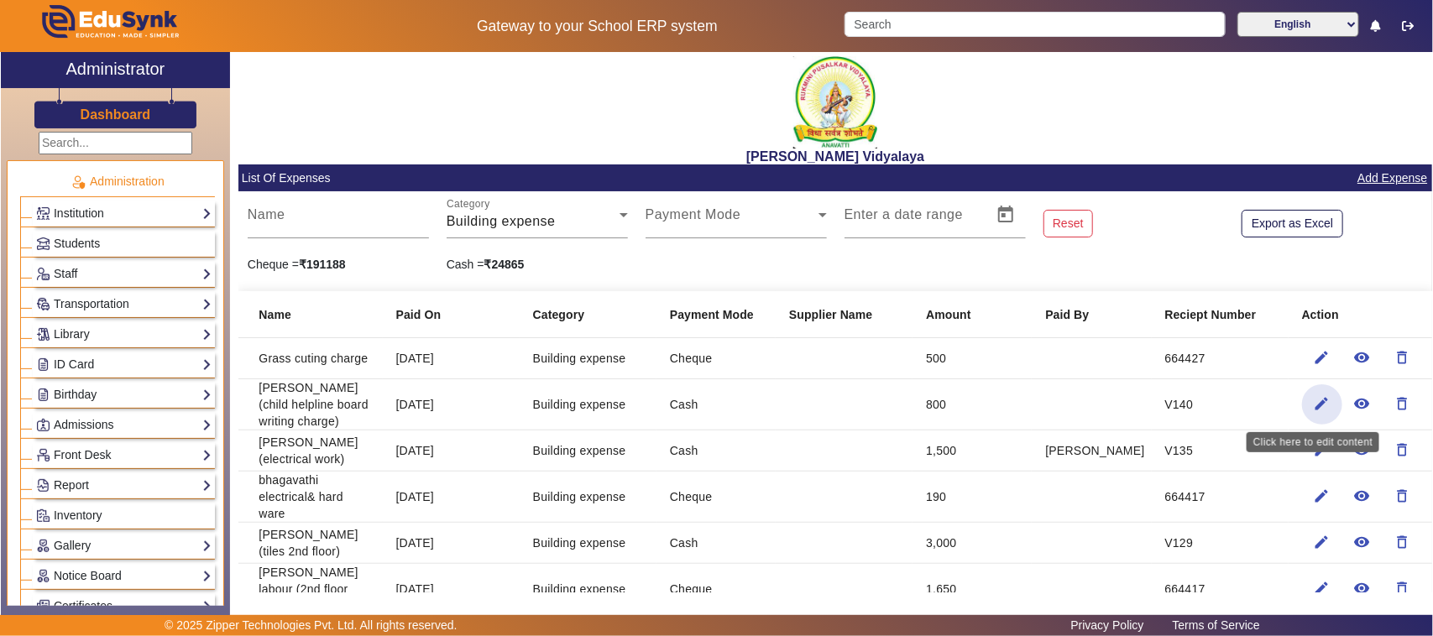
click at [1314, 401] on mat-icon "edit" at bounding box center [1321, 403] width 17 height 17
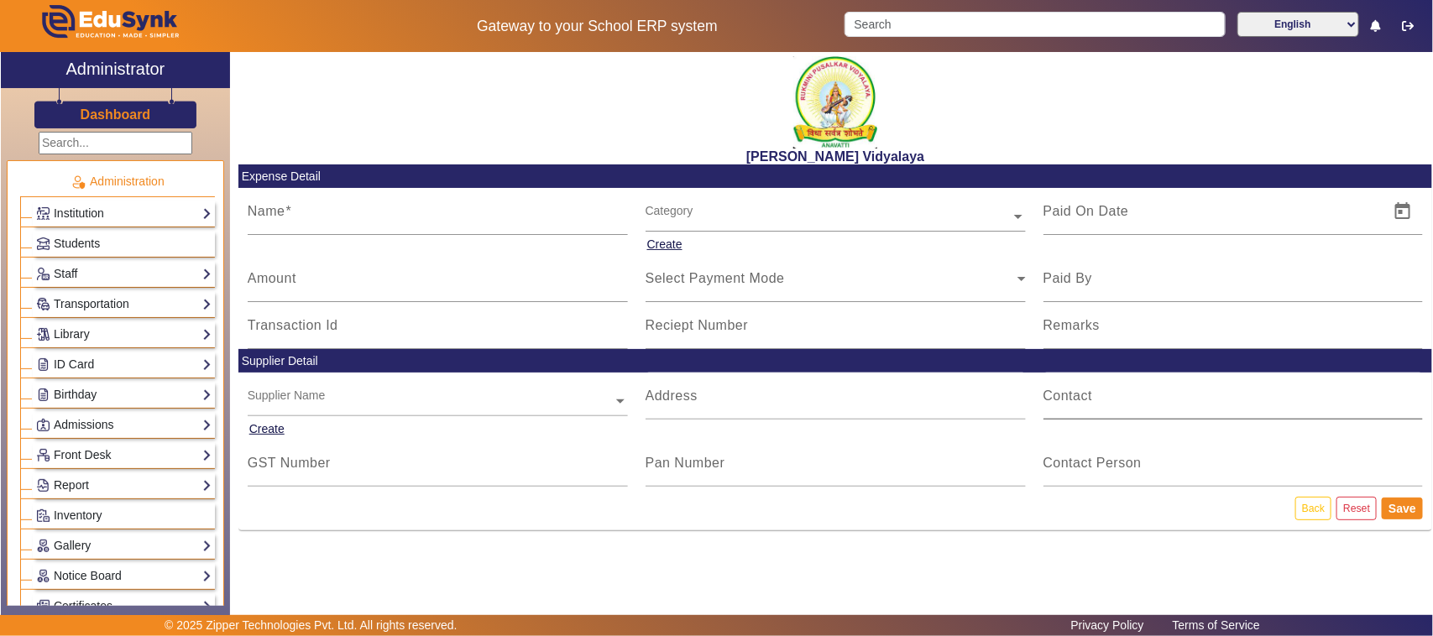
type input "[PERSON_NAME] (child helpline board writing charge)"
type input "[DATE]"
type input "800"
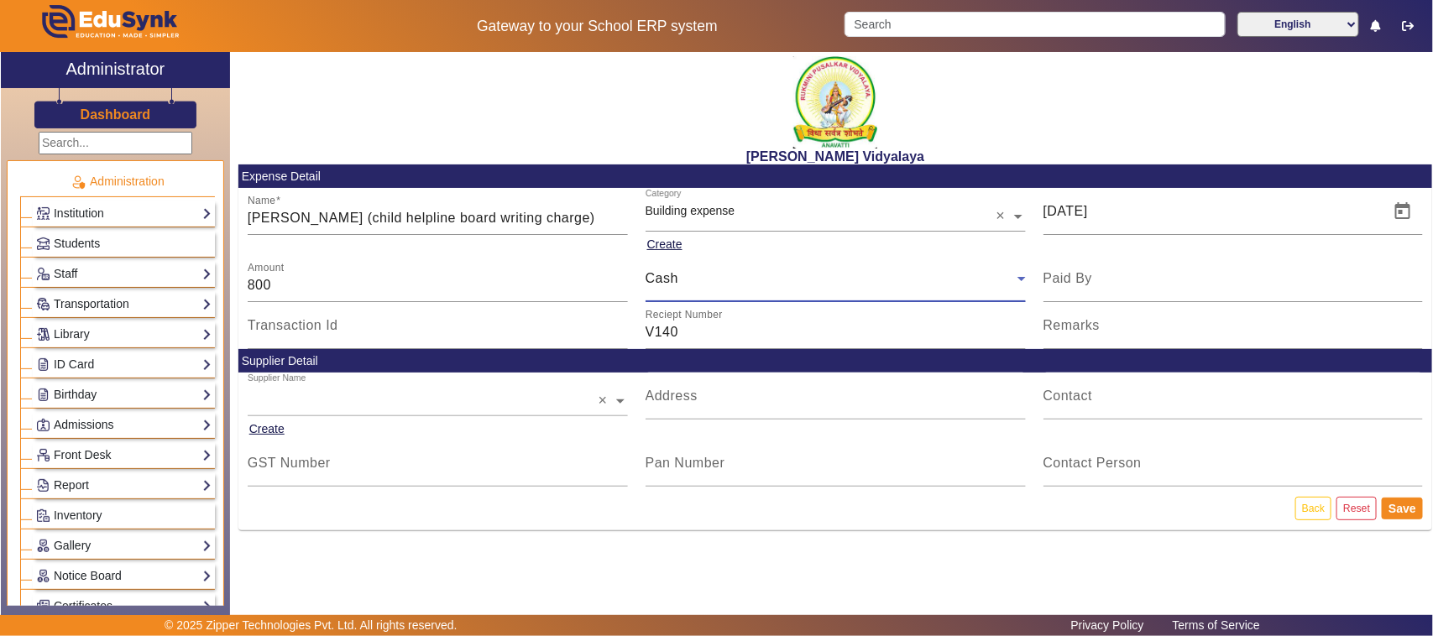
click at [672, 281] on span "Cash" at bounding box center [661, 278] width 33 height 14
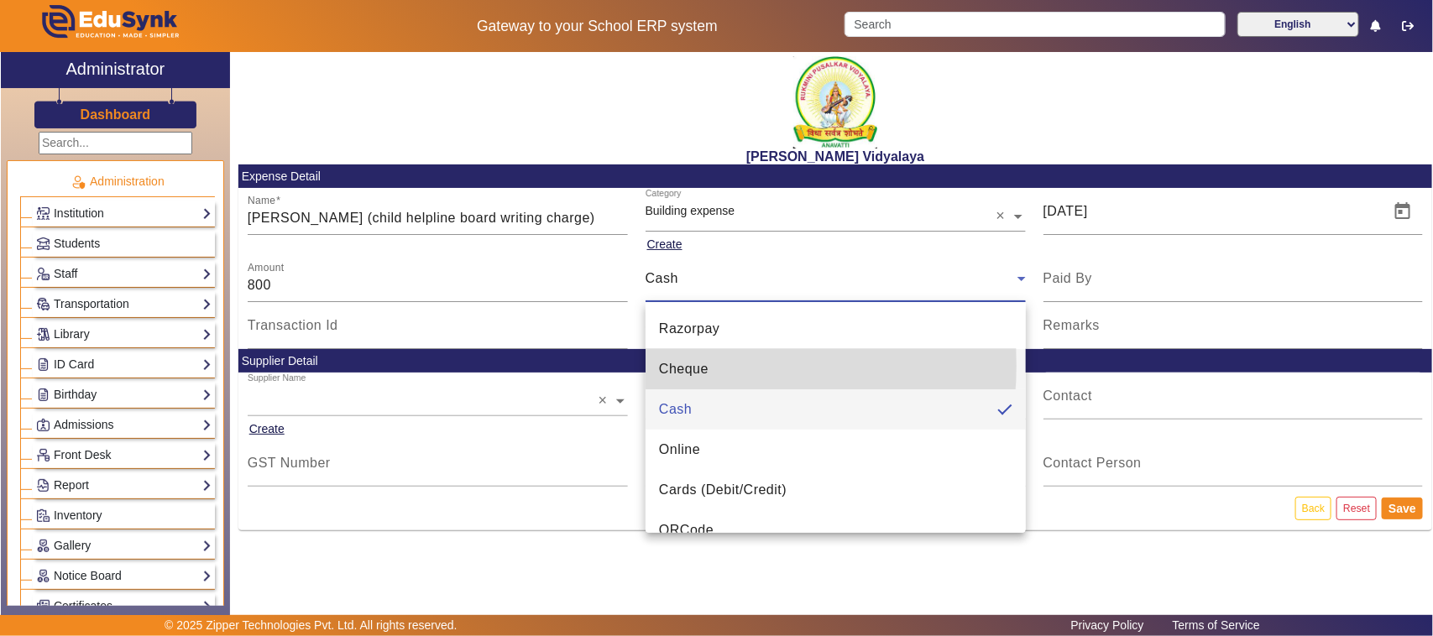
click at [676, 365] on span "Cheque" at bounding box center [684, 369] width 50 height 20
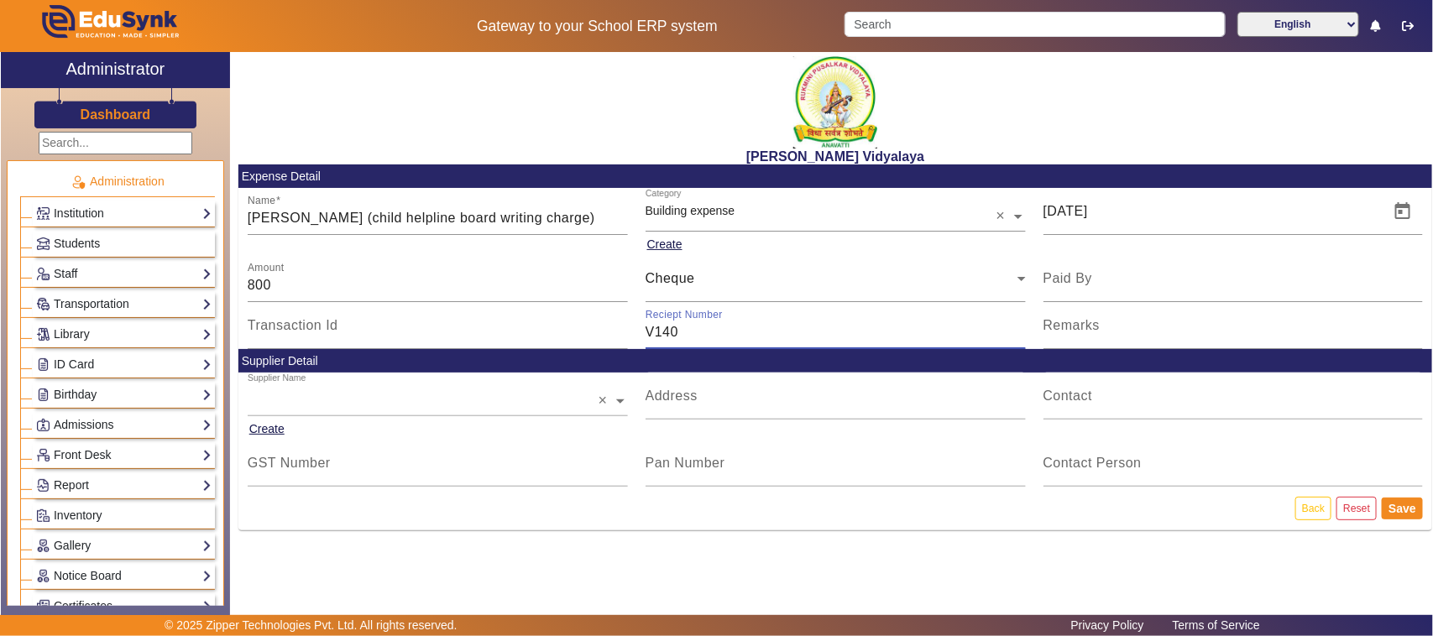
click at [689, 337] on input "V140" at bounding box center [835, 332] width 380 height 20
type input "V"
type input "664440"
click at [1410, 504] on button "Save" at bounding box center [1401, 509] width 41 height 22
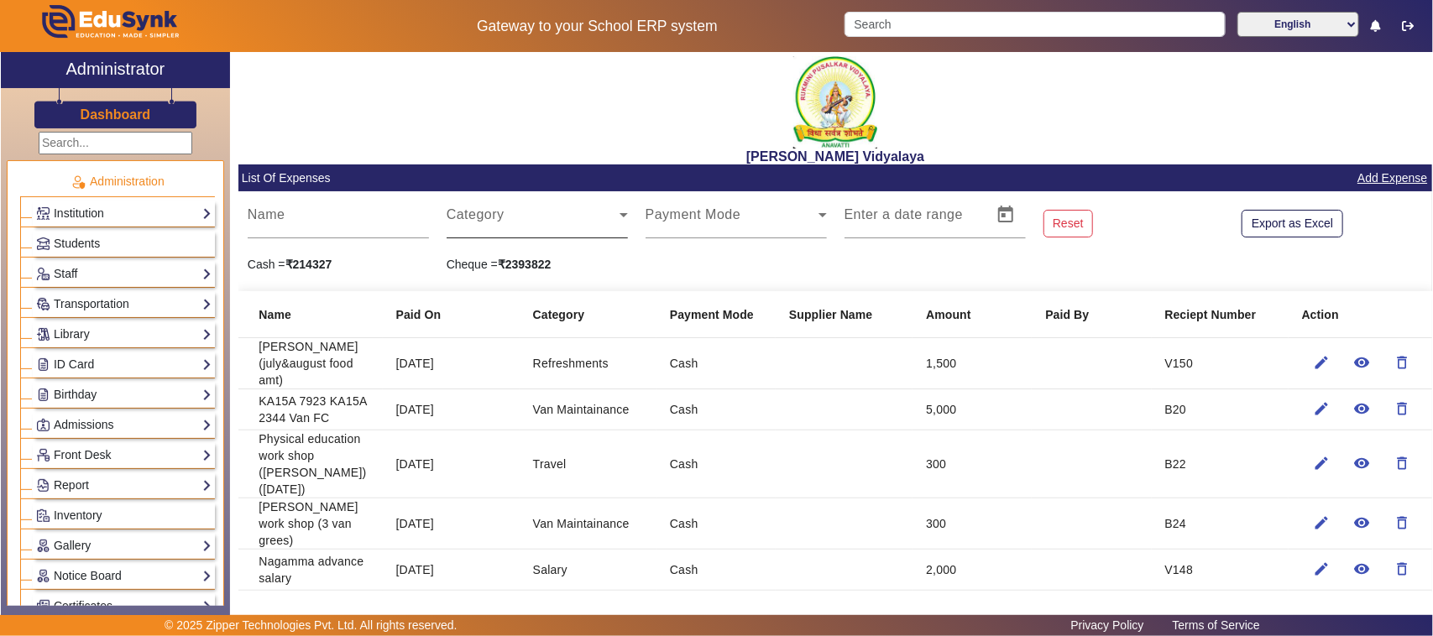
click at [480, 216] on span at bounding box center [533, 222] width 173 height 20
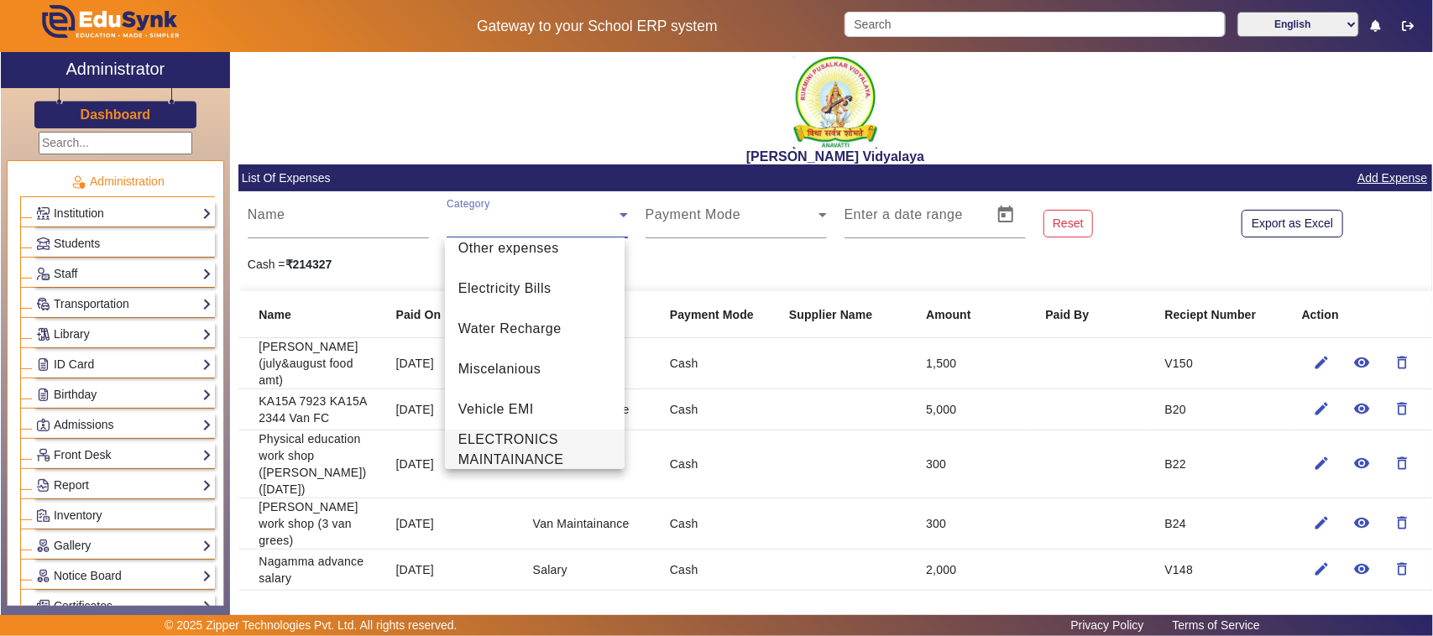
scroll to position [426, 0]
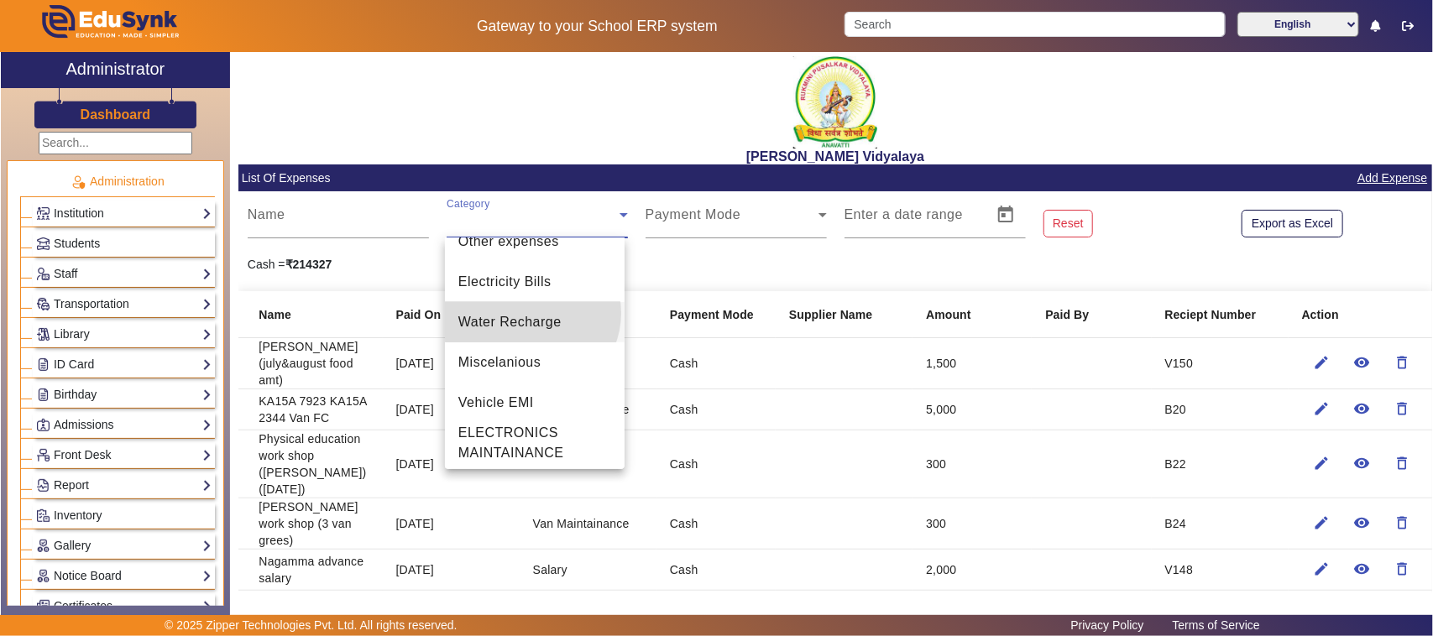
click at [530, 312] on span "Water Recharge" at bounding box center [509, 322] width 103 height 20
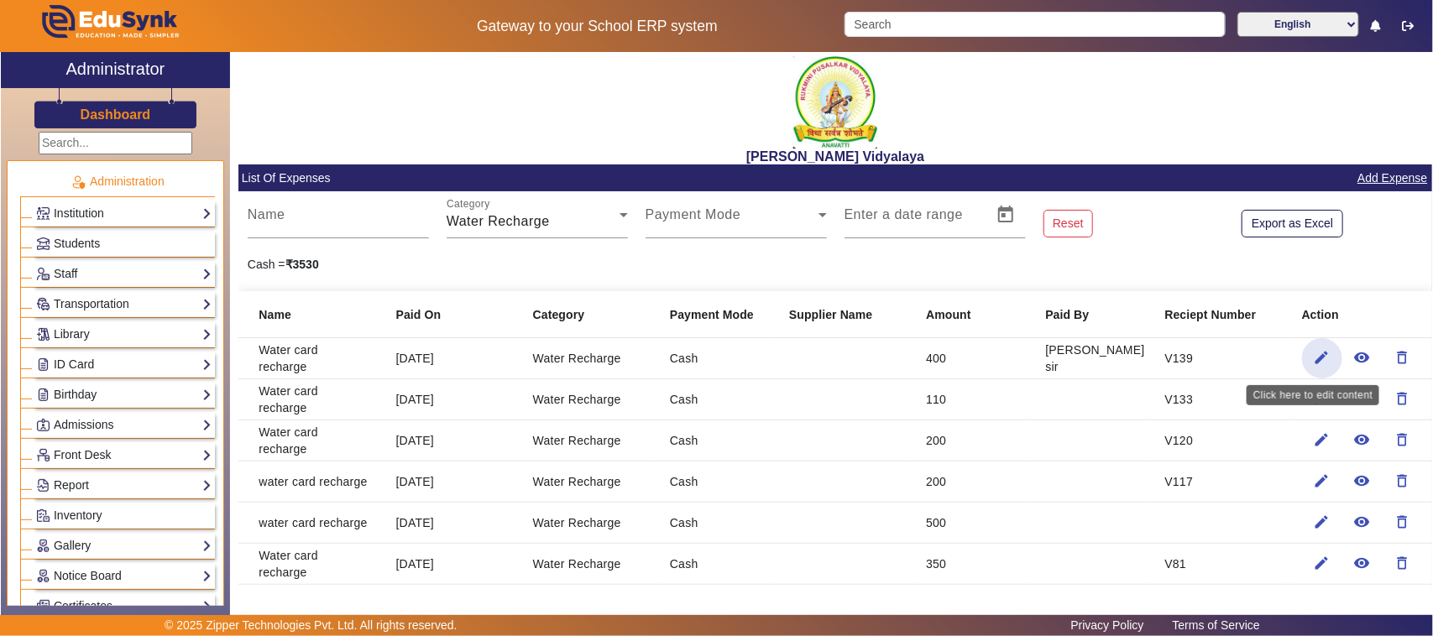
click at [1313, 359] on mat-icon "edit" at bounding box center [1321, 357] width 17 height 17
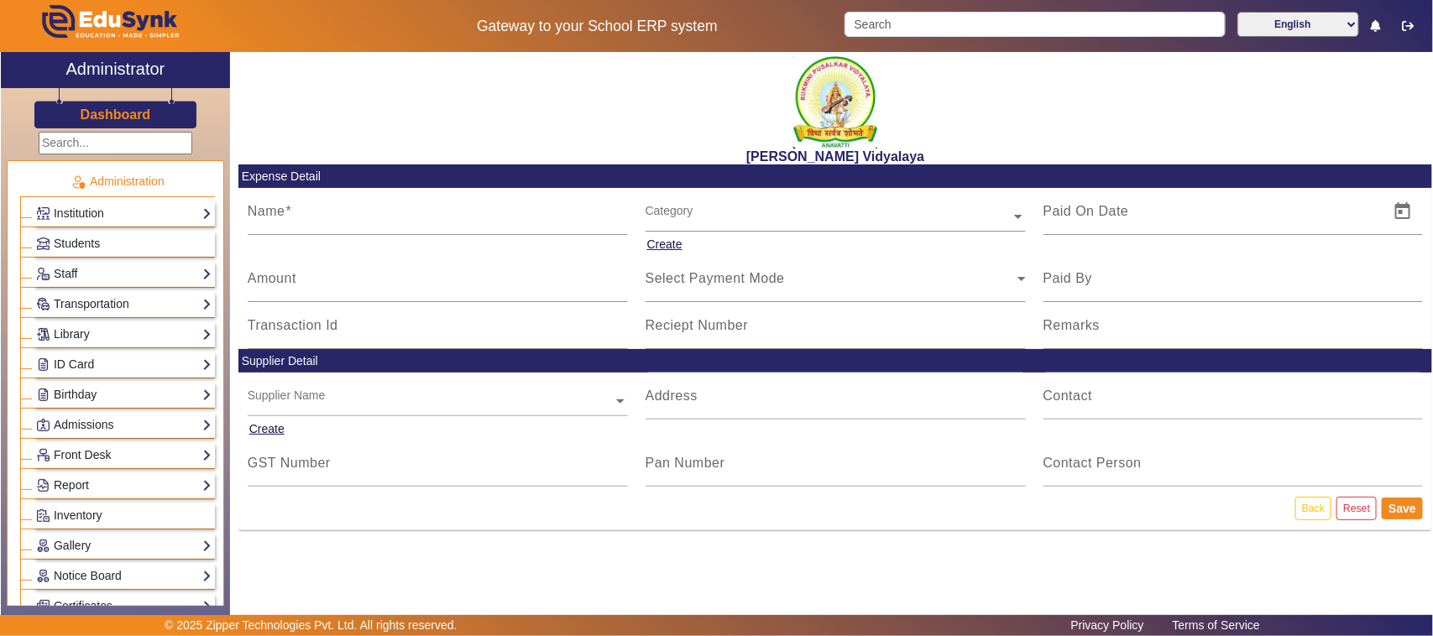
type input "Water card recharge"
type input "[DATE]"
type input "400"
type input "[PERSON_NAME] sir"
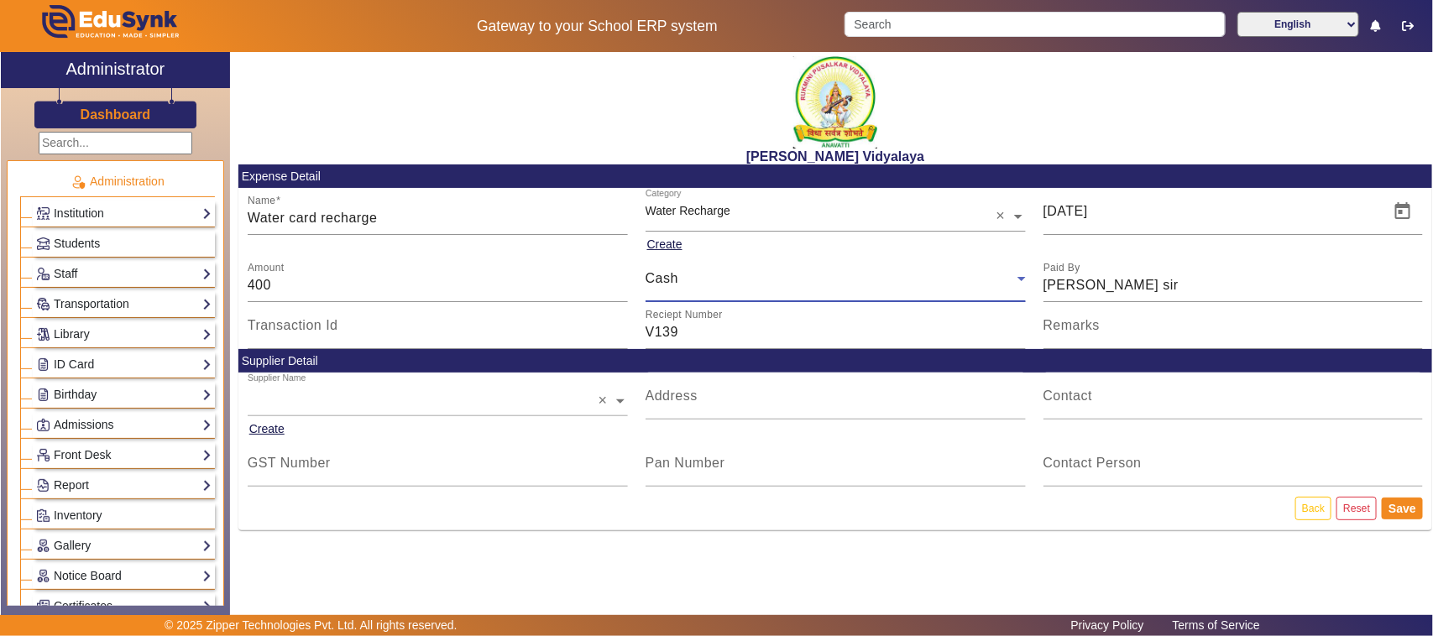
click at [674, 277] on span "Cash" at bounding box center [661, 278] width 33 height 14
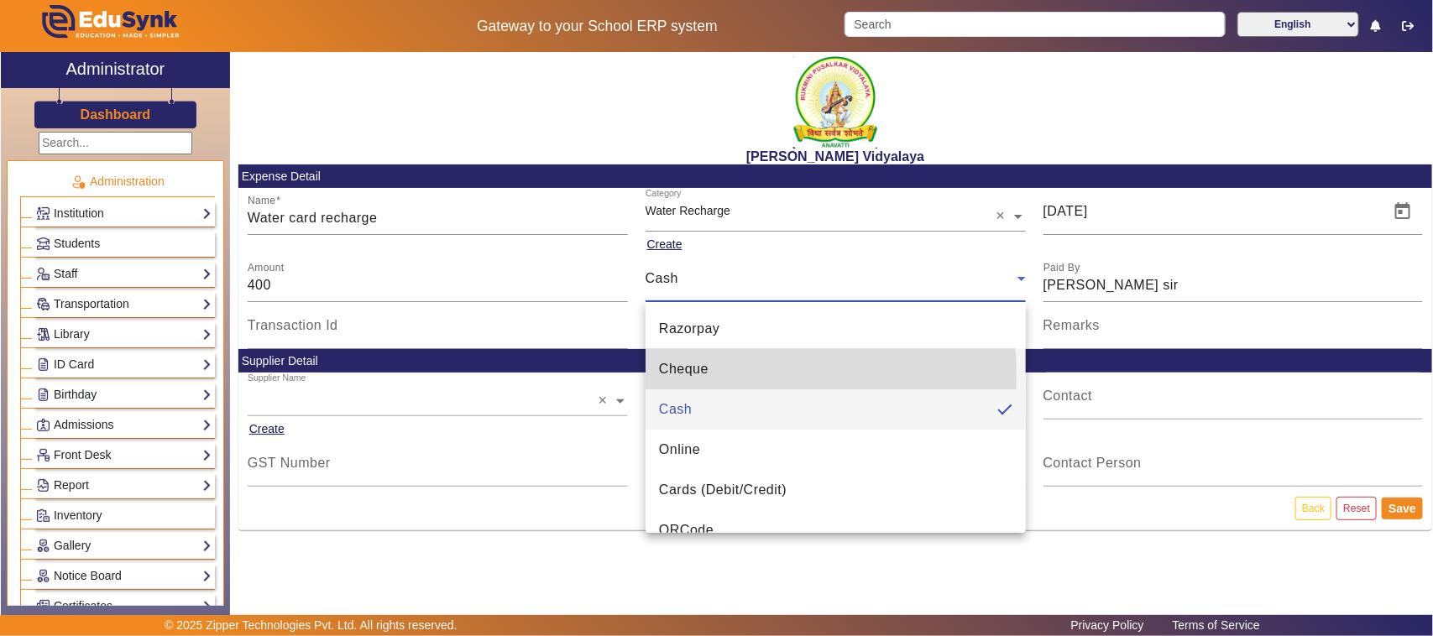
click at [690, 374] on span "Cheque" at bounding box center [684, 369] width 50 height 20
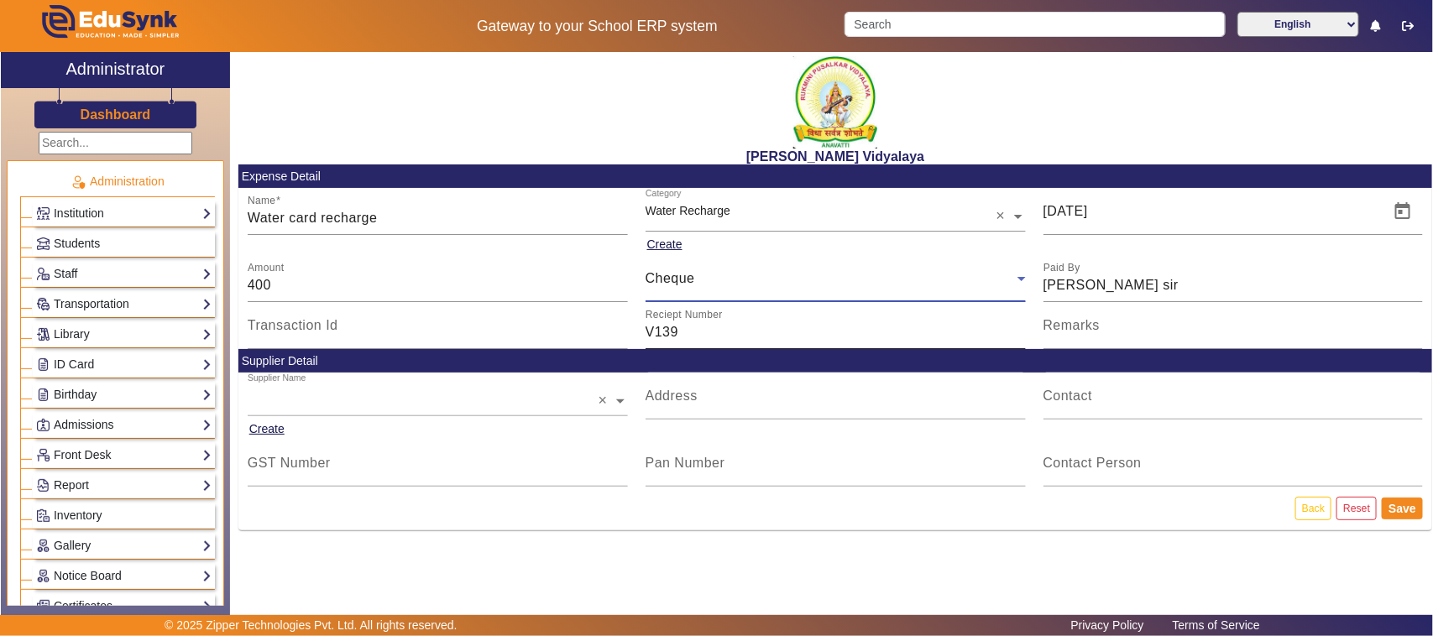
click at [682, 330] on input "V139" at bounding box center [835, 332] width 380 height 20
type input "V"
type input "4"
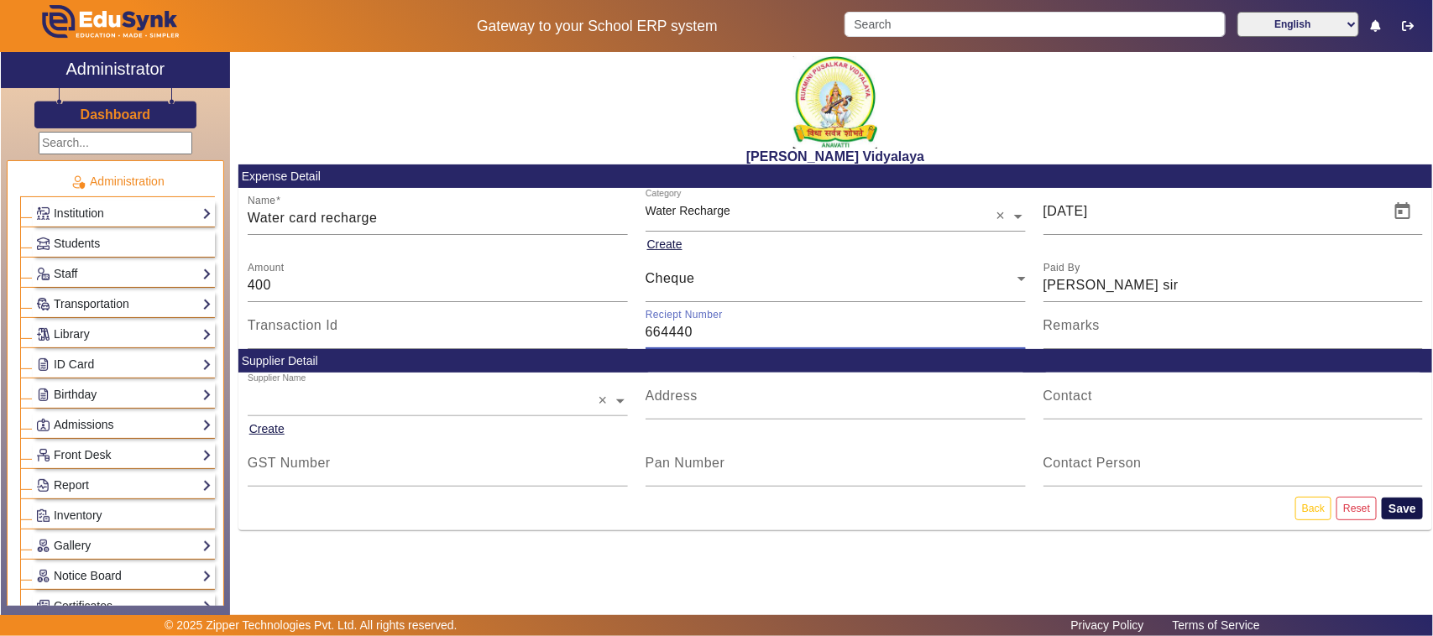
type input "664440"
click at [1402, 509] on button "Save" at bounding box center [1401, 509] width 41 height 22
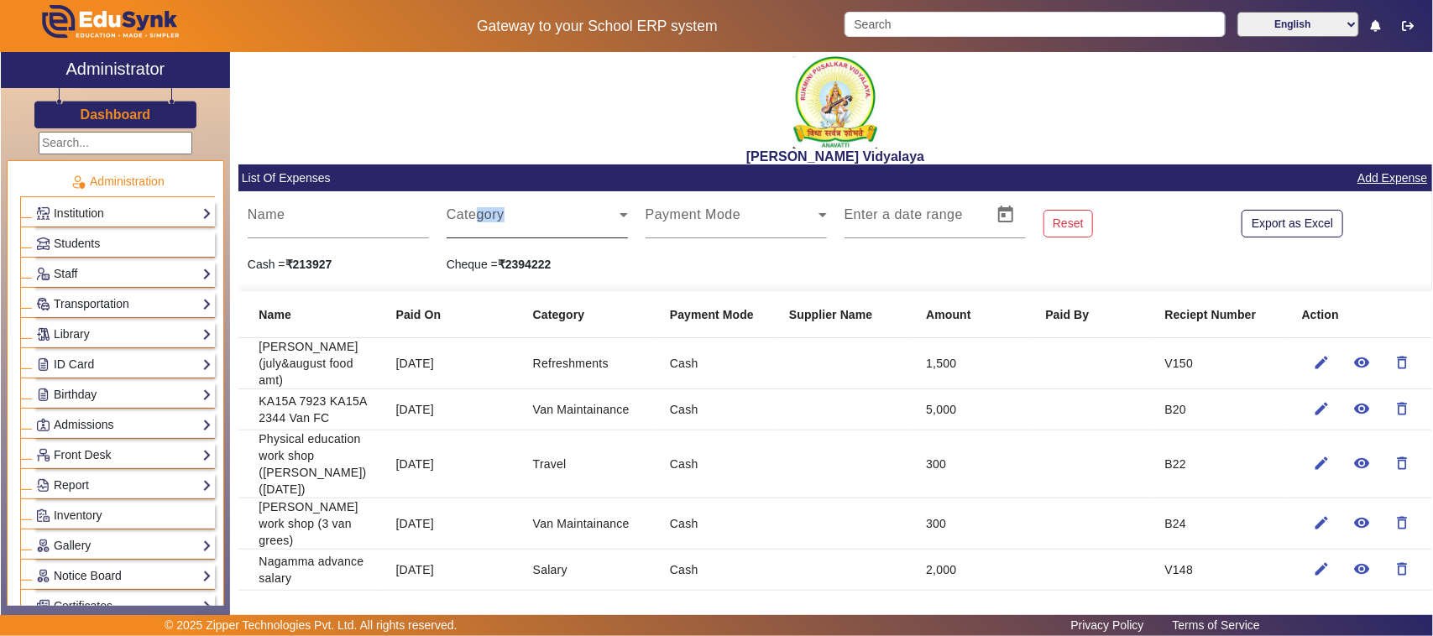
click at [477, 220] on div "Category" at bounding box center [537, 214] width 181 height 47
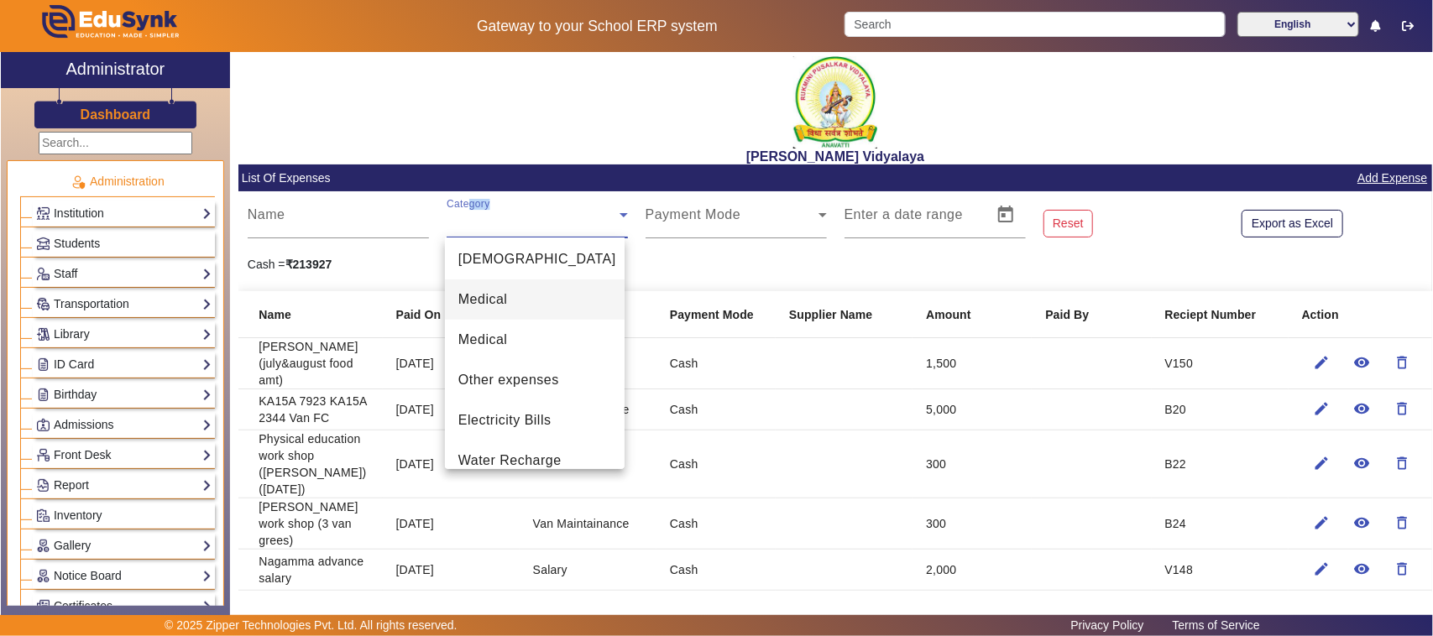
scroll to position [420, 0]
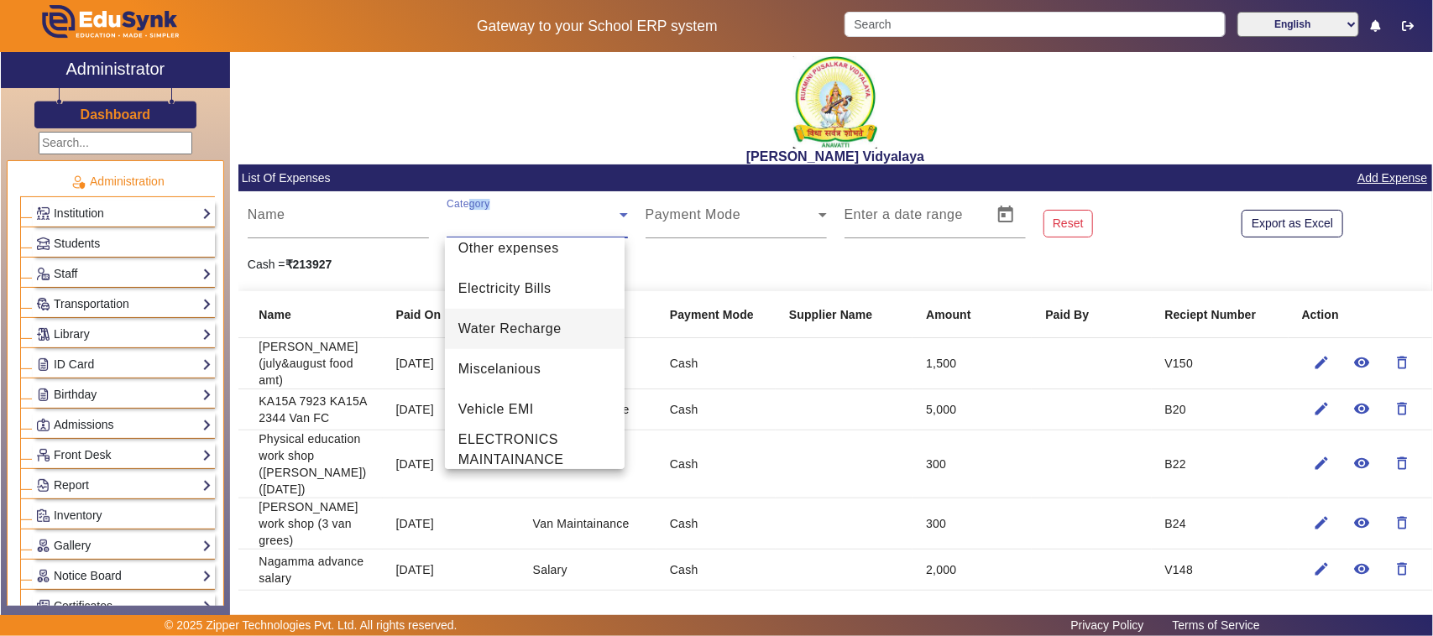
click at [499, 329] on span "Water Recharge" at bounding box center [509, 329] width 103 height 20
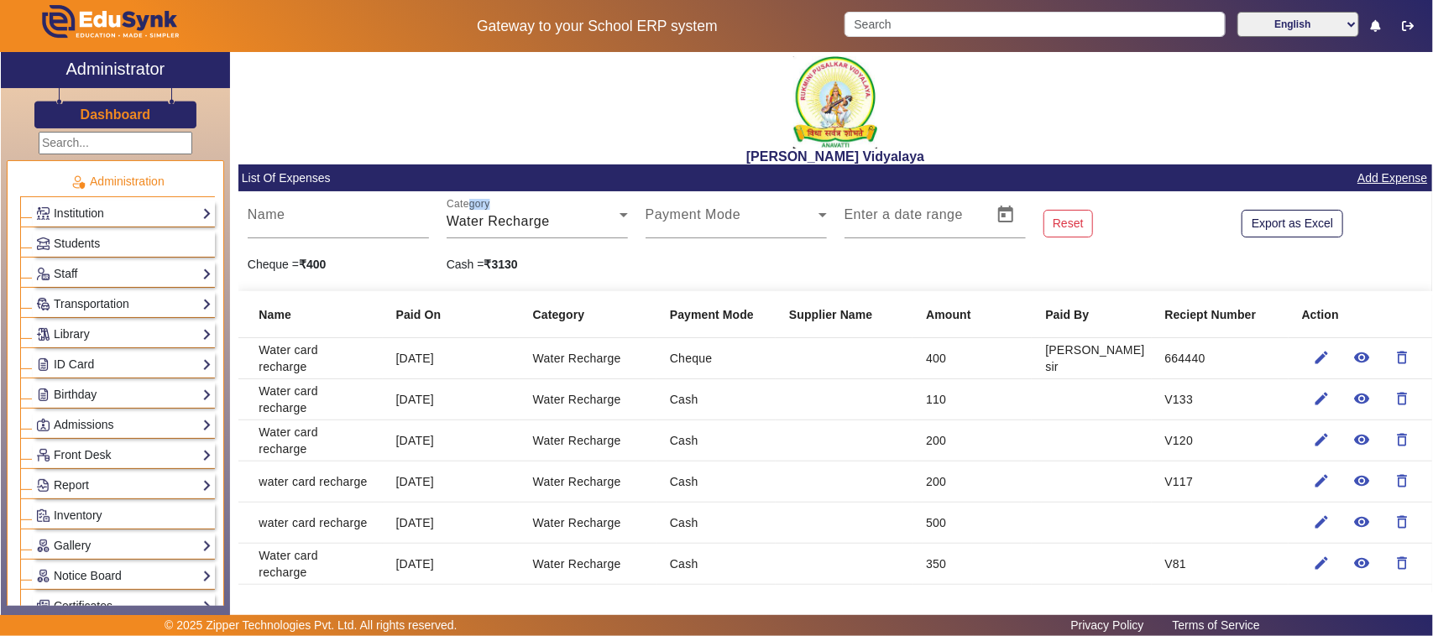
click at [1360, 179] on link "Add Expense" at bounding box center [1391, 178] width 73 height 21
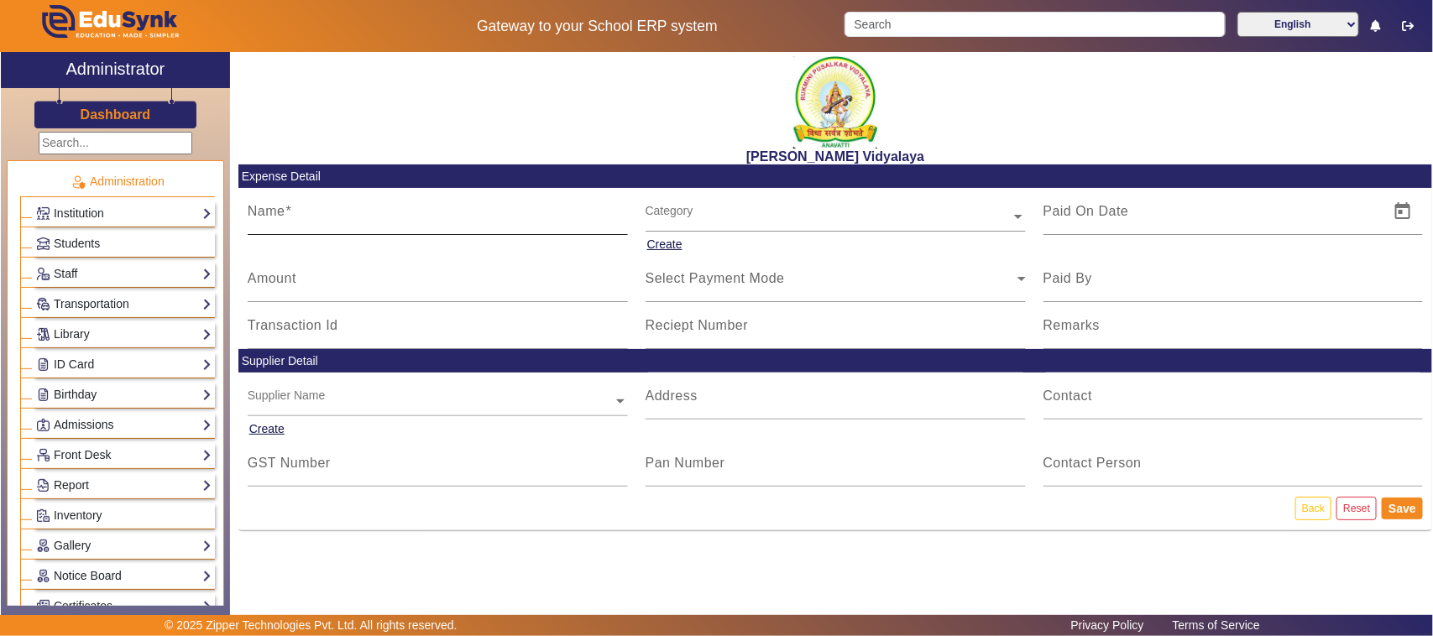
click at [342, 220] on input "Name" at bounding box center [438, 218] width 380 height 20
type input "water card recharge"
click at [300, 286] on input "Amount" at bounding box center [438, 285] width 380 height 20
type input "200"
click at [648, 220] on input "text" at bounding box center [835, 217] width 380 height 18
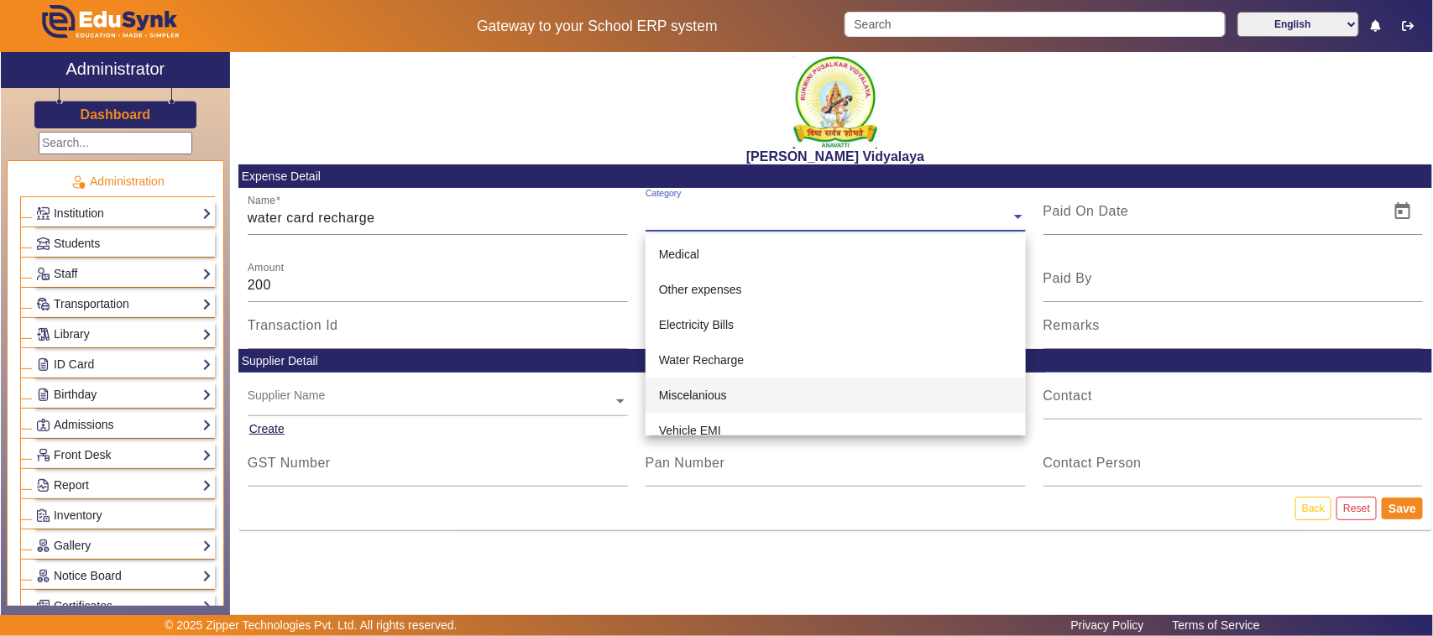
scroll to position [363, 0]
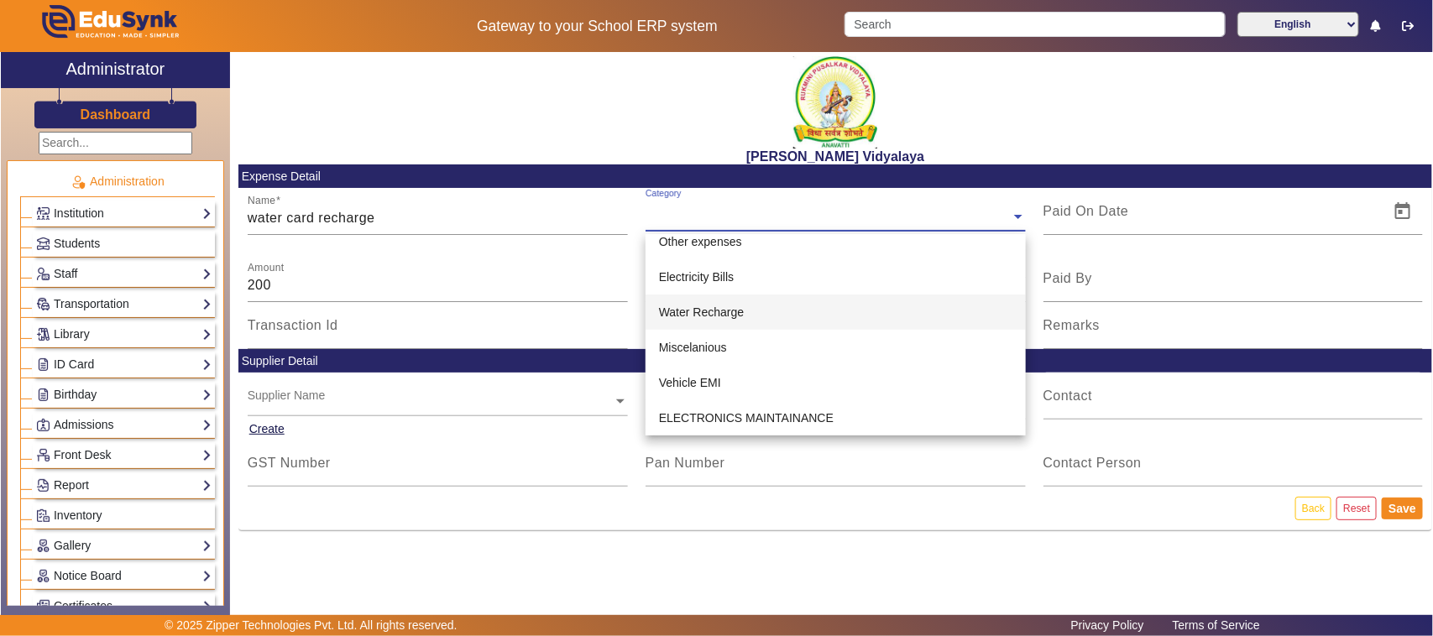
click at [676, 311] on span "Water Recharge" at bounding box center [701, 312] width 85 height 13
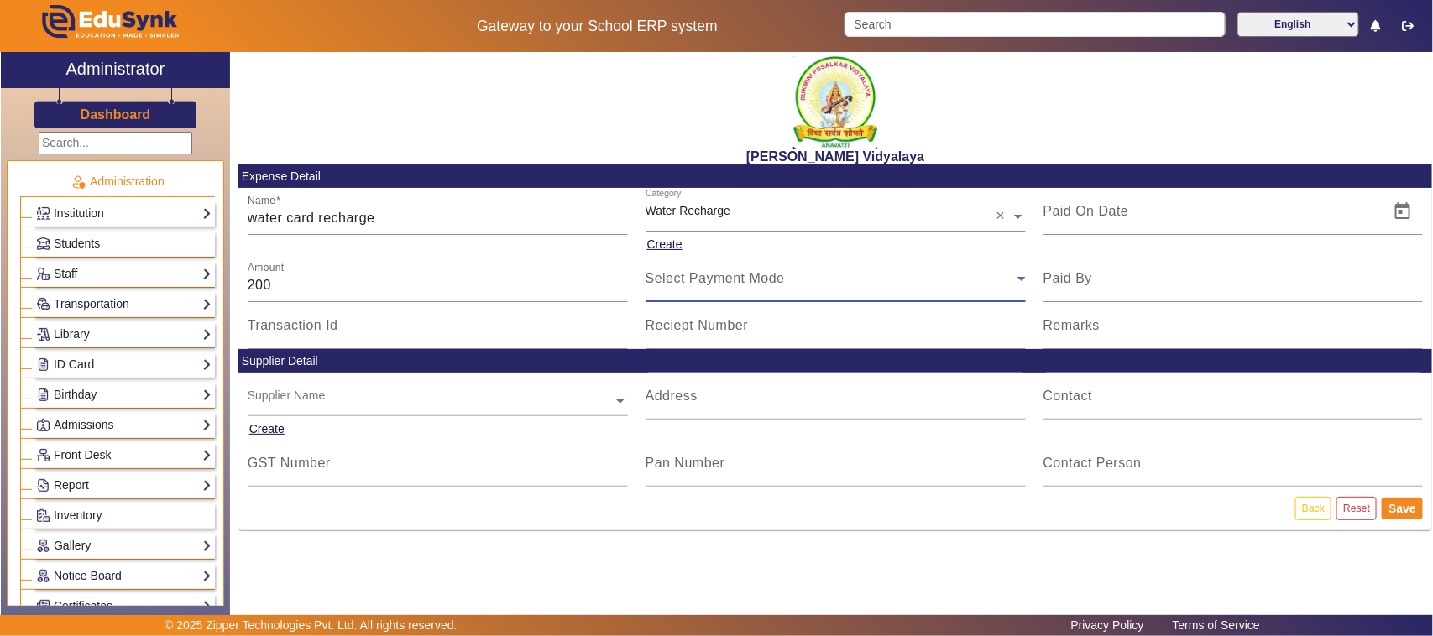
click at [681, 283] on span "Select Payment Mode" at bounding box center [714, 278] width 139 height 14
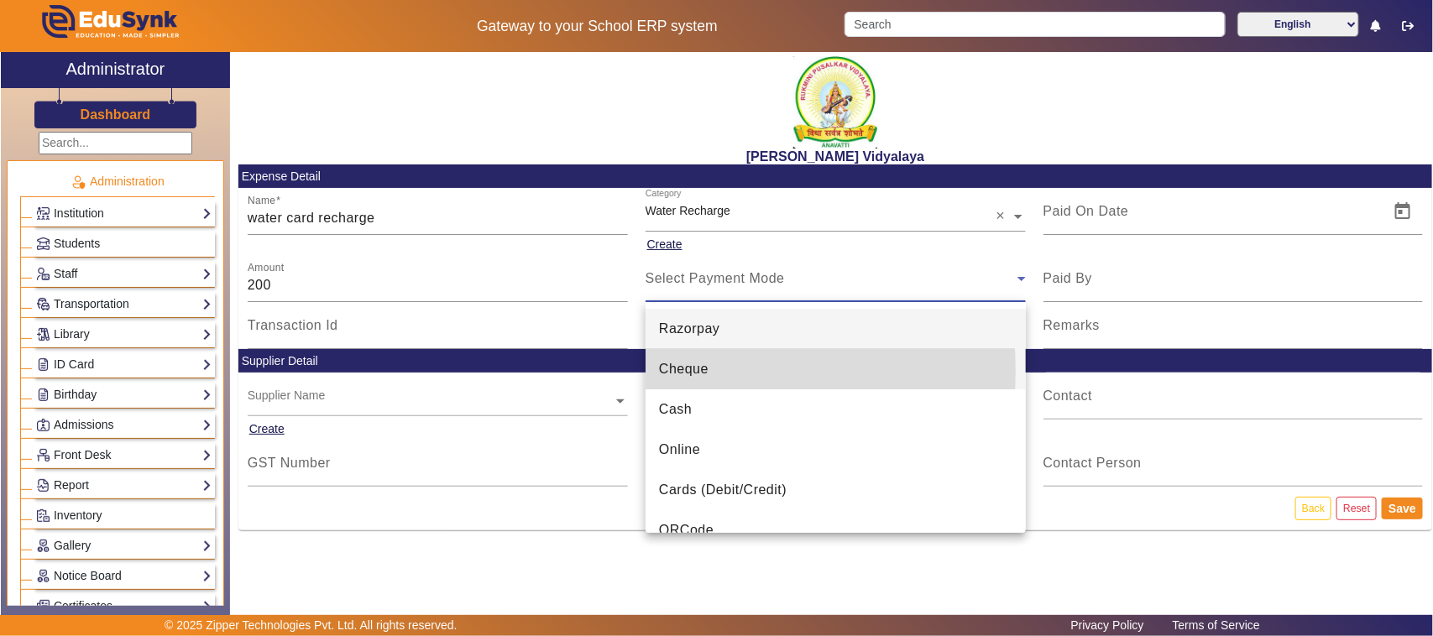
click at [680, 370] on span "Cheque" at bounding box center [684, 369] width 50 height 20
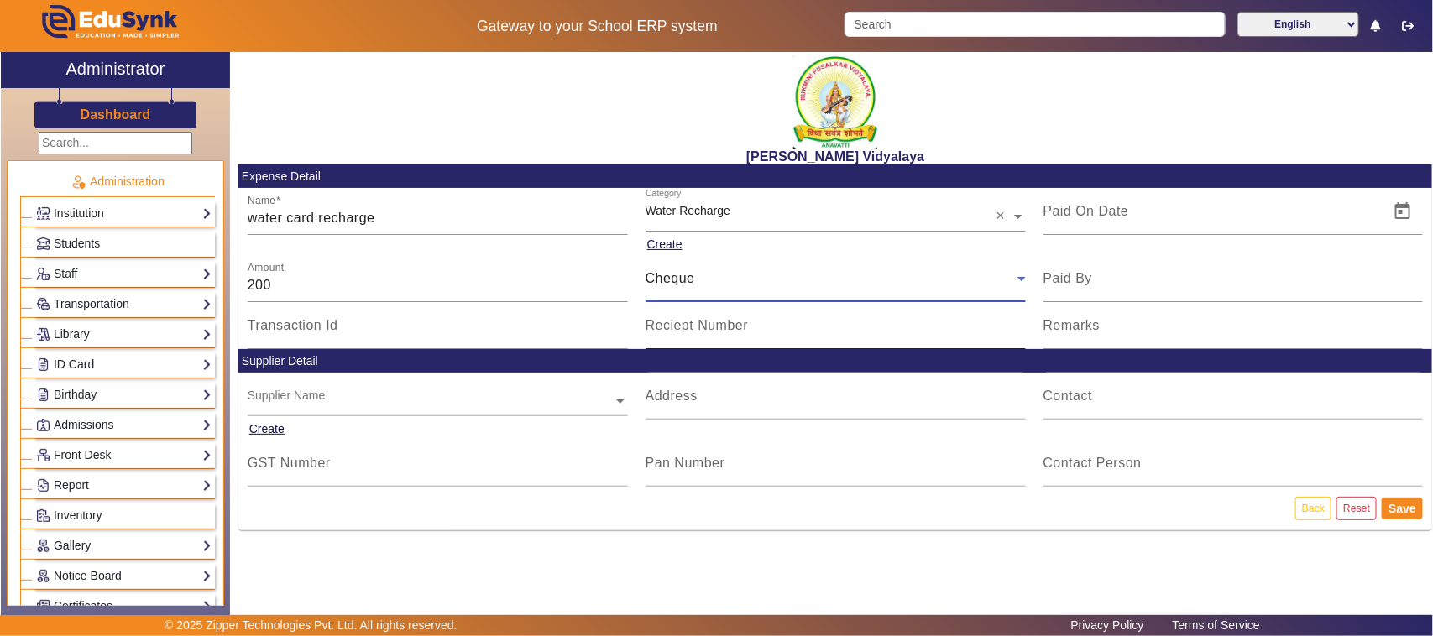
click at [686, 332] on mat-label "Reciept Number" at bounding box center [696, 325] width 103 height 14
click at [686, 332] on input "Reciept Number" at bounding box center [835, 332] width 380 height 20
type input "664440"
click at [1403, 214] on span "Open calendar" at bounding box center [1402, 211] width 40 height 40
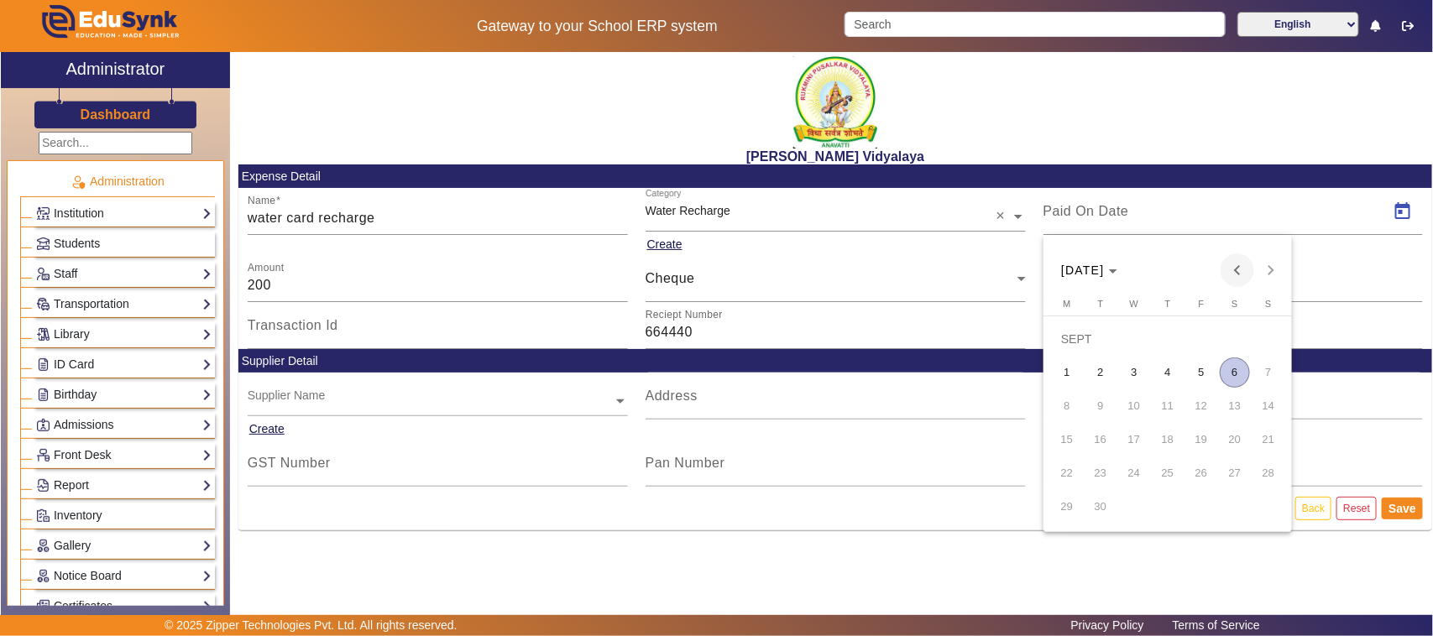
click at [1235, 267] on span "Previous month" at bounding box center [1237, 270] width 34 height 34
click at [1136, 441] on span "20" at bounding box center [1134, 440] width 30 height 30
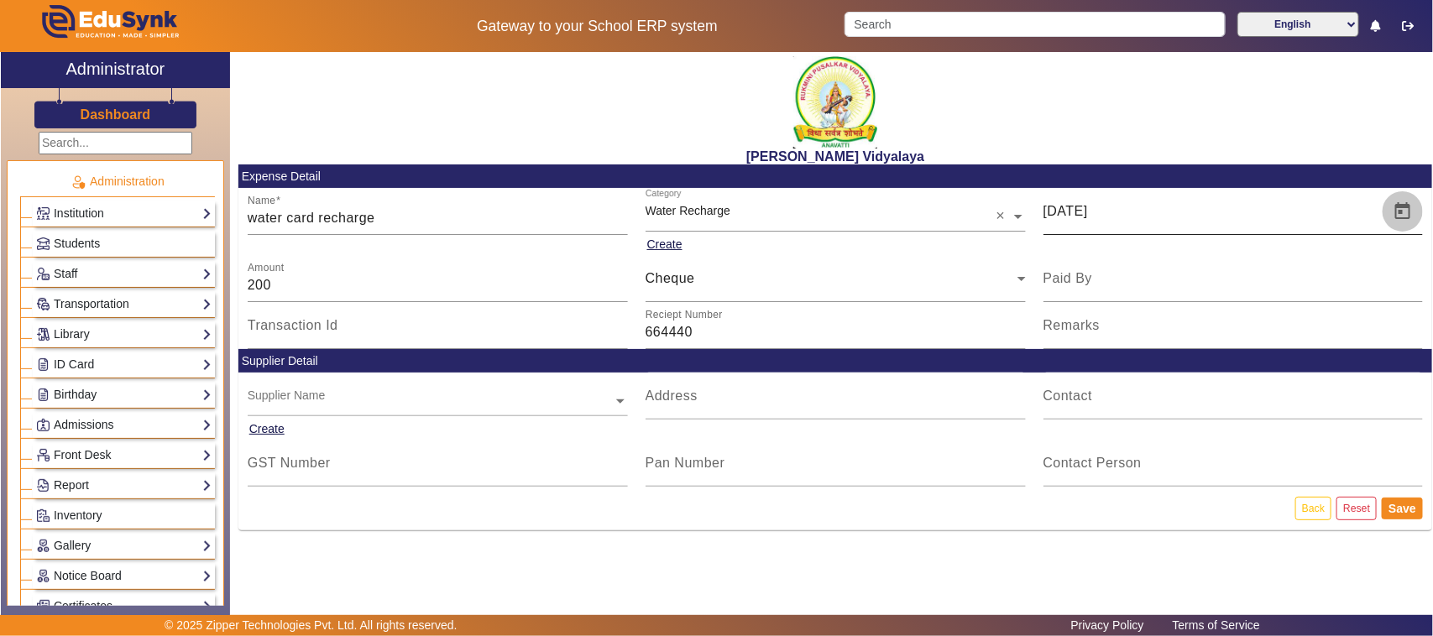
click at [1403, 207] on span "Open calendar" at bounding box center [1402, 211] width 40 height 40
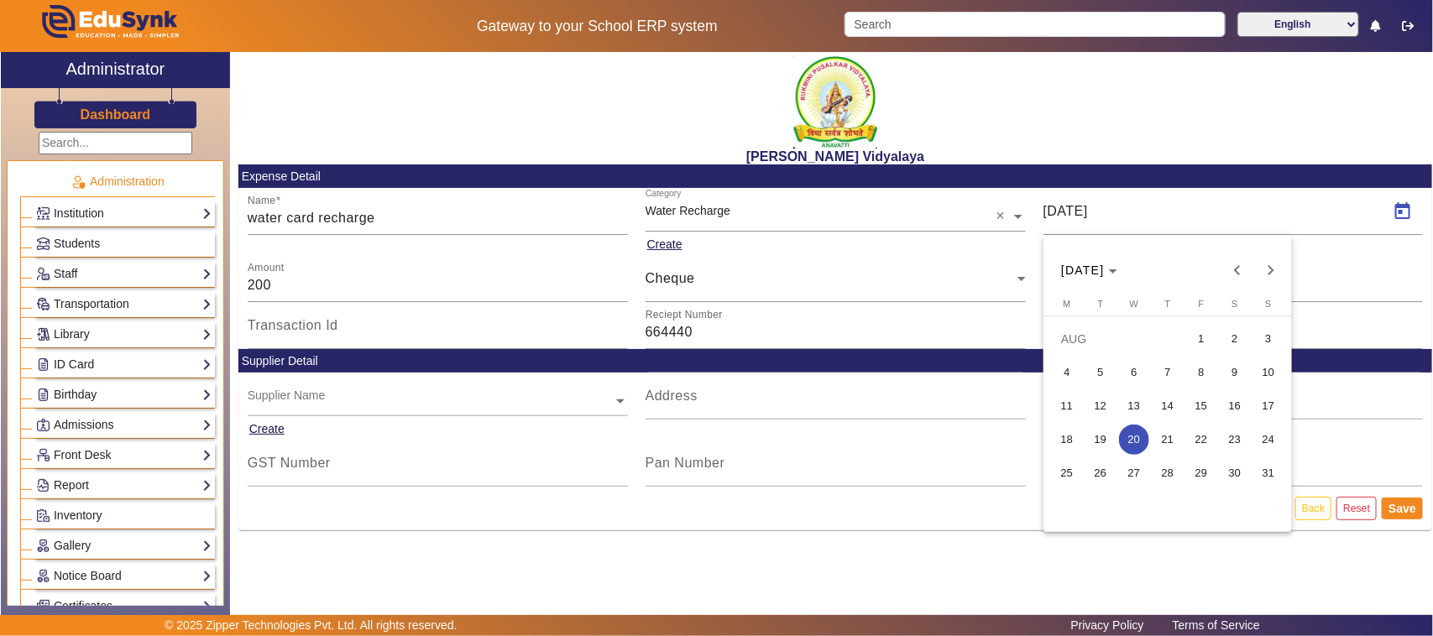
click at [1099, 441] on span "19" at bounding box center [1100, 440] width 30 height 30
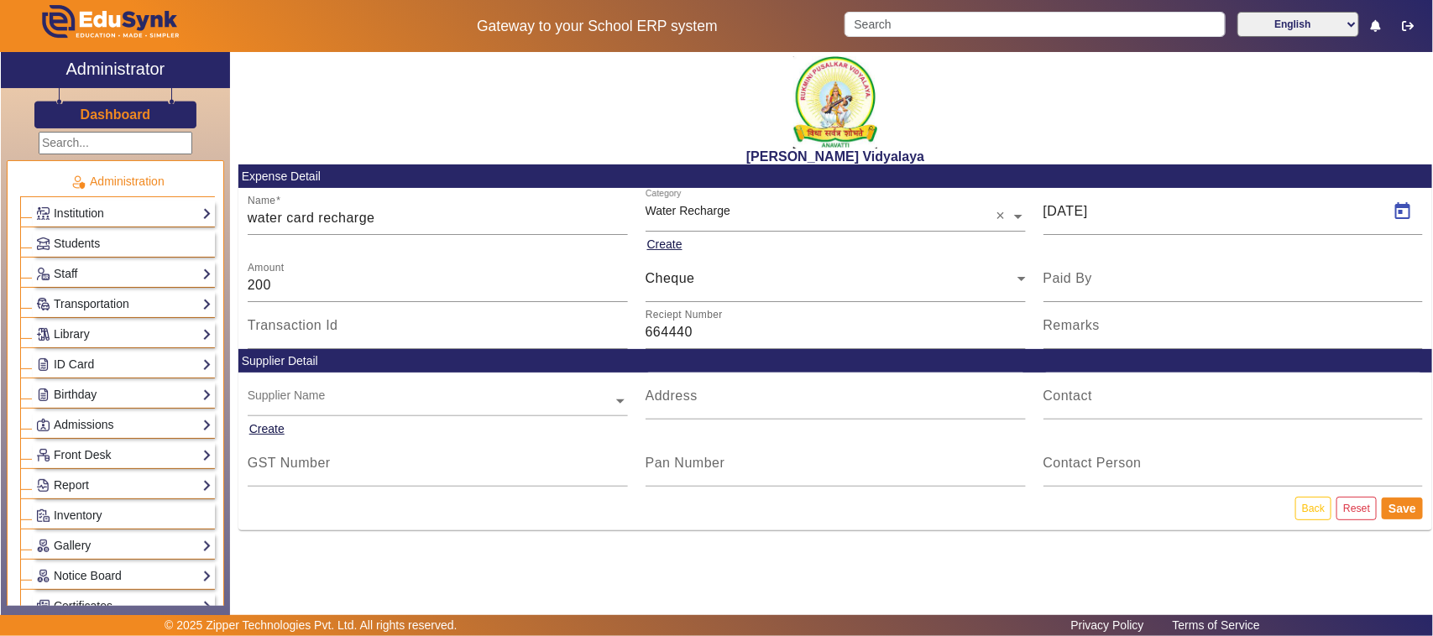
type input "[DATE]"
click at [1406, 509] on button "Save" at bounding box center [1401, 509] width 41 height 22
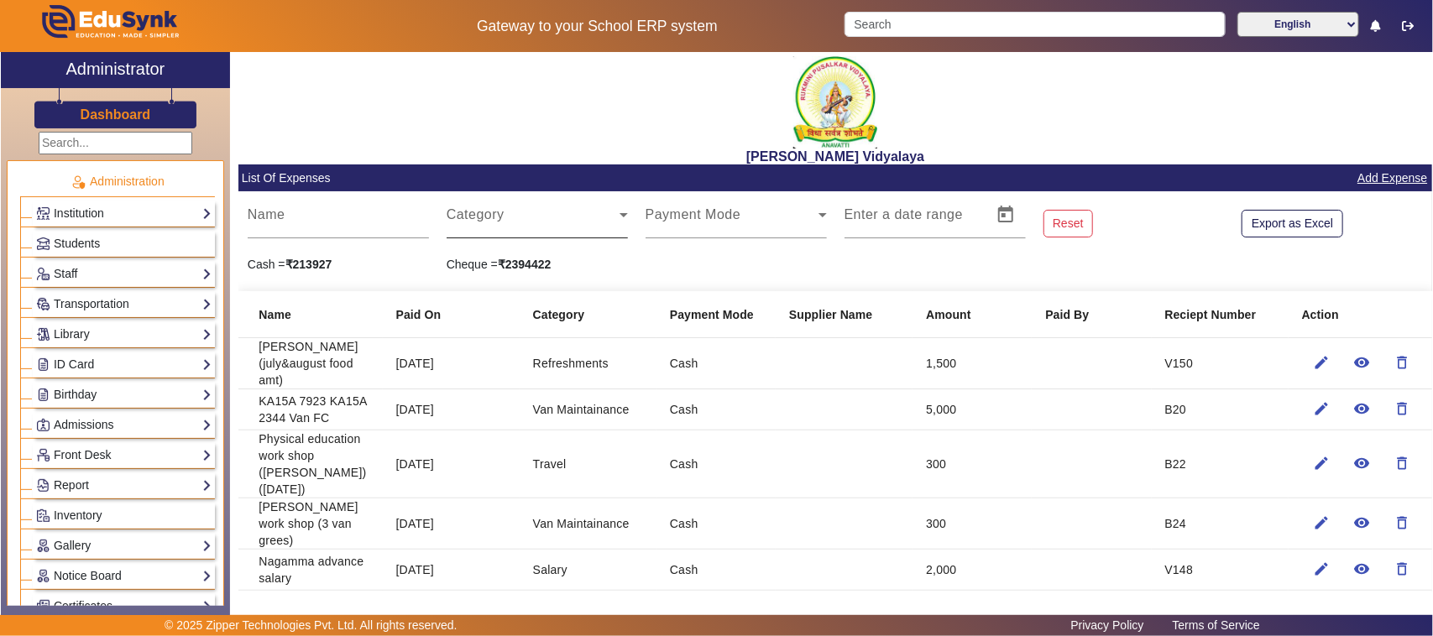
click at [457, 218] on span at bounding box center [533, 222] width 173 height 20
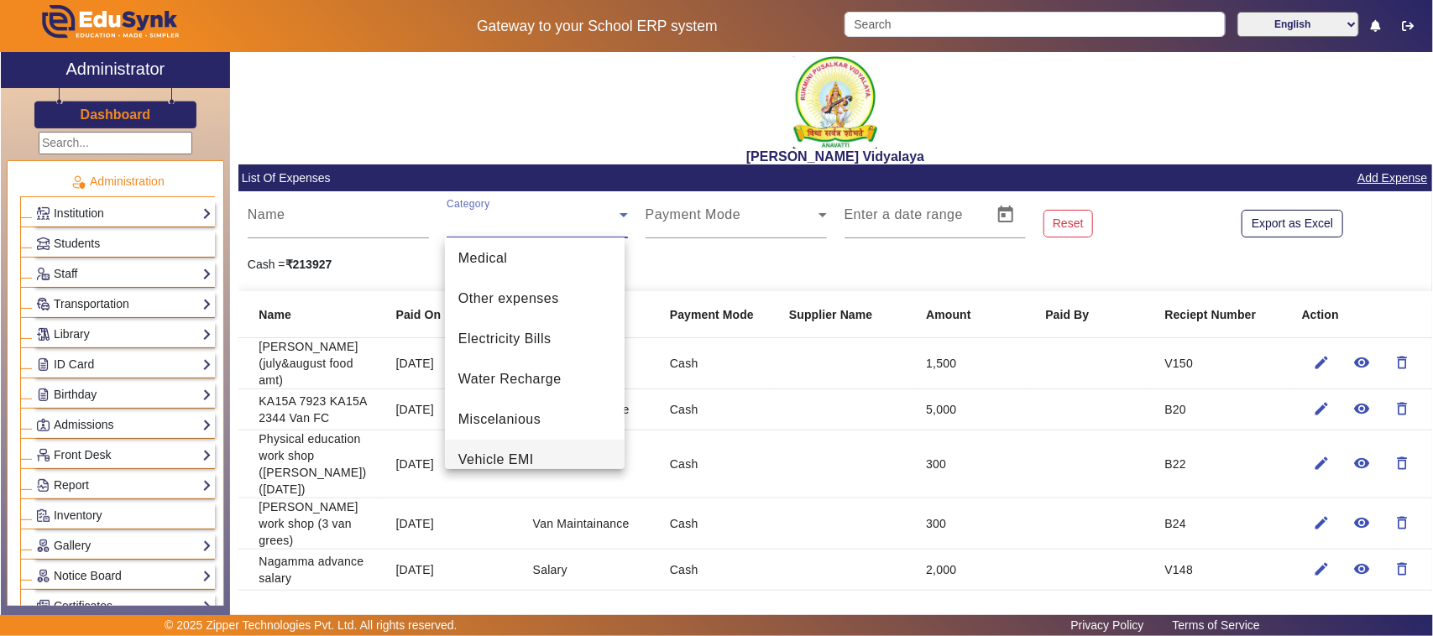
scroll to position [217, 0]
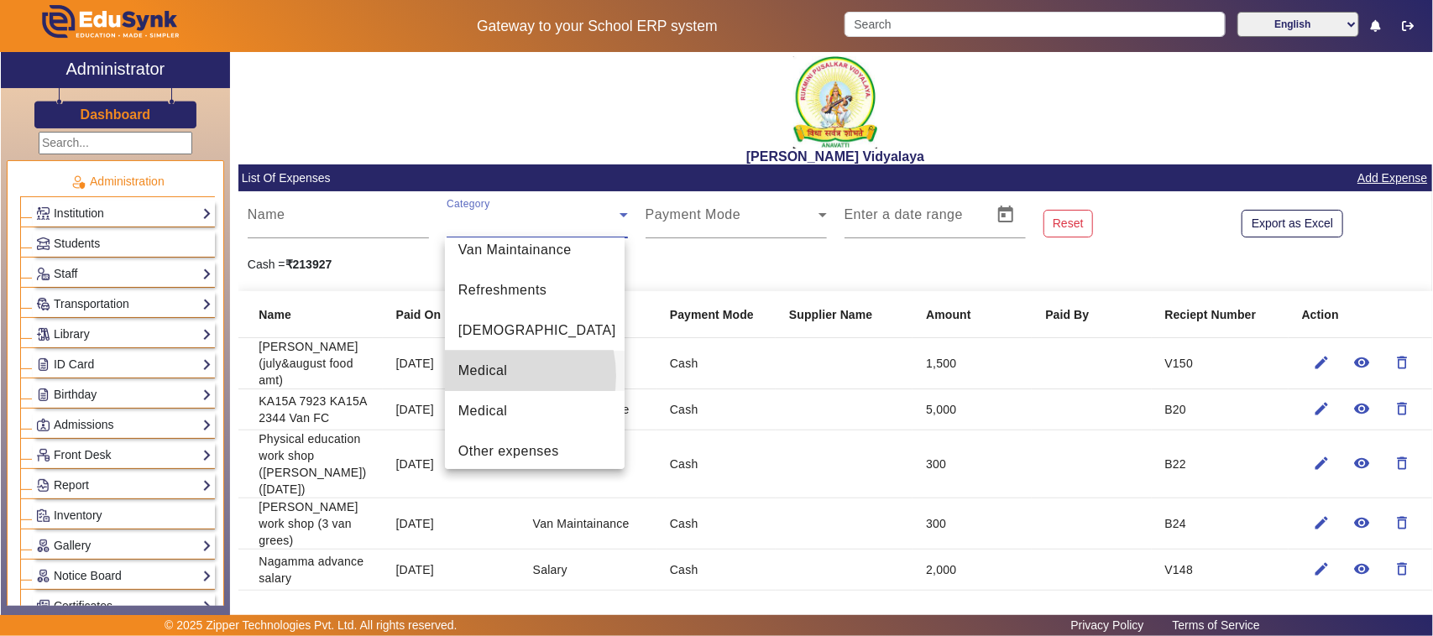
click at [491, 375] on span "Medical" at bounding box center [483, 371] width 50 height 20
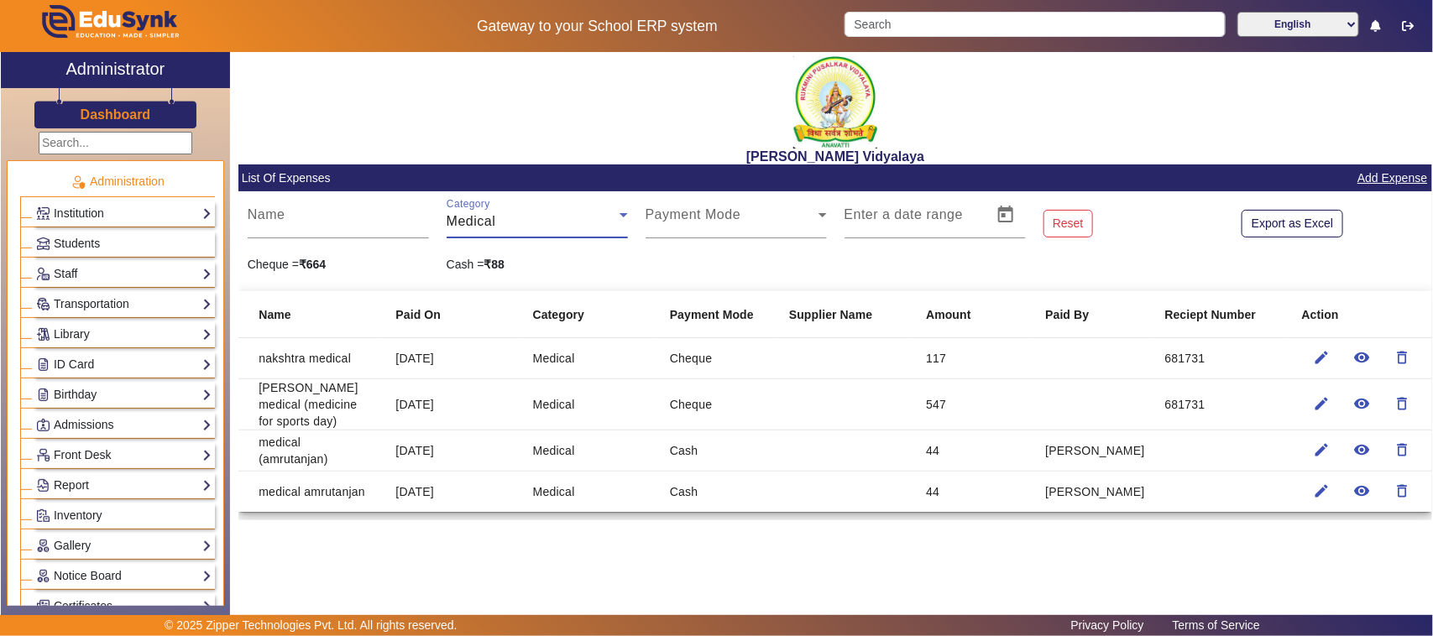
click at [476, 231] on div "Medical" at bounding box center [533, 222] width 173 height 20
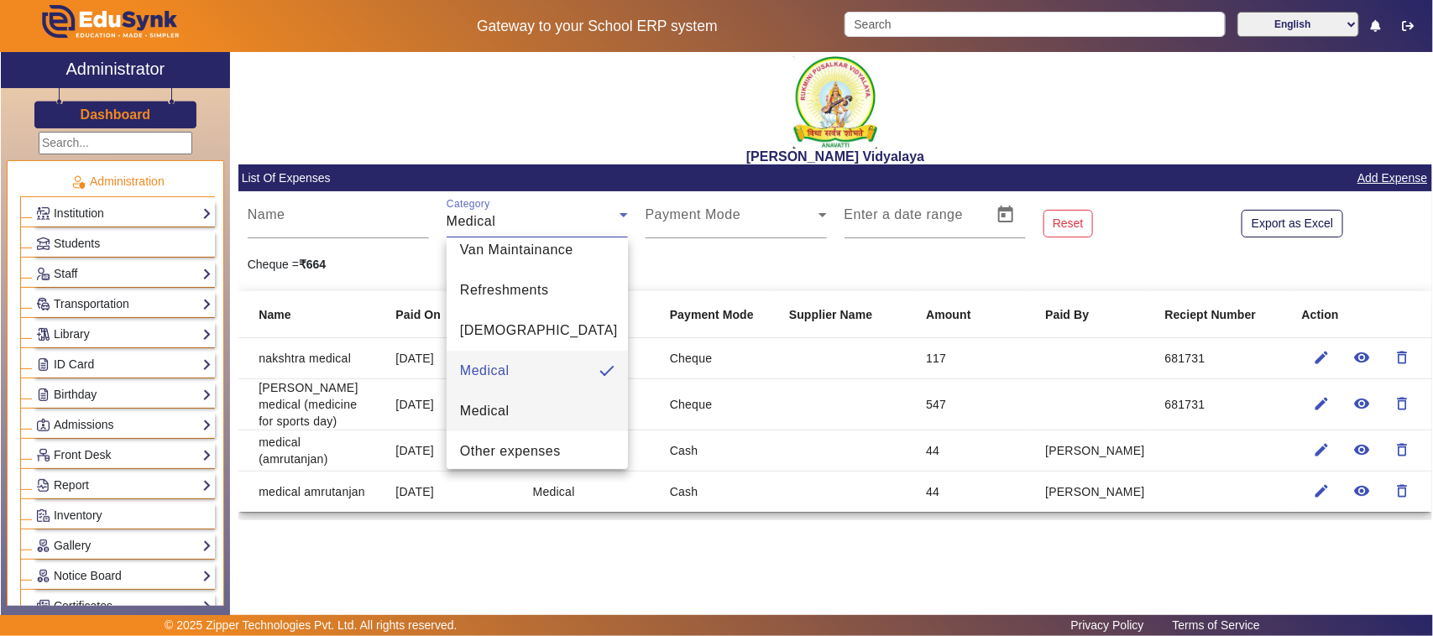
click at [520, 408] on mat-option "Medical" at bounding box center [537, 411] width 181 height 40
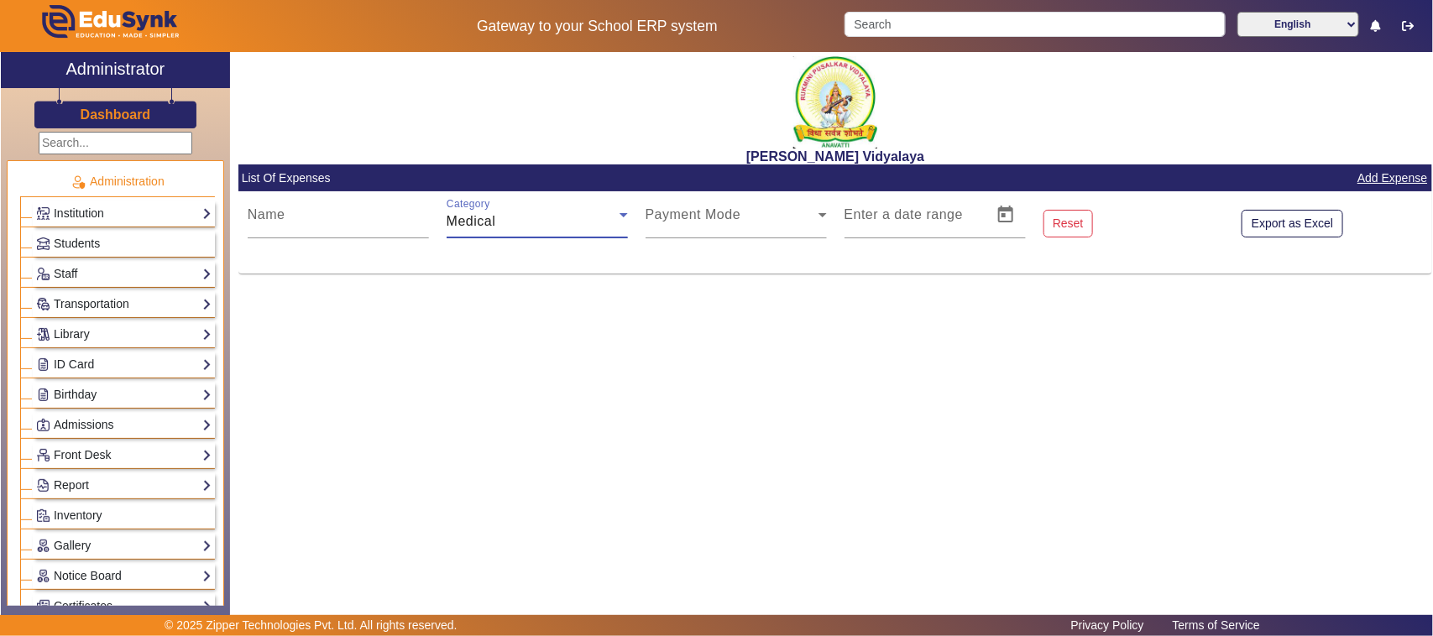
click at [468, 228] on span "Medical" at bounding box center [472, 221] width 50 height 14
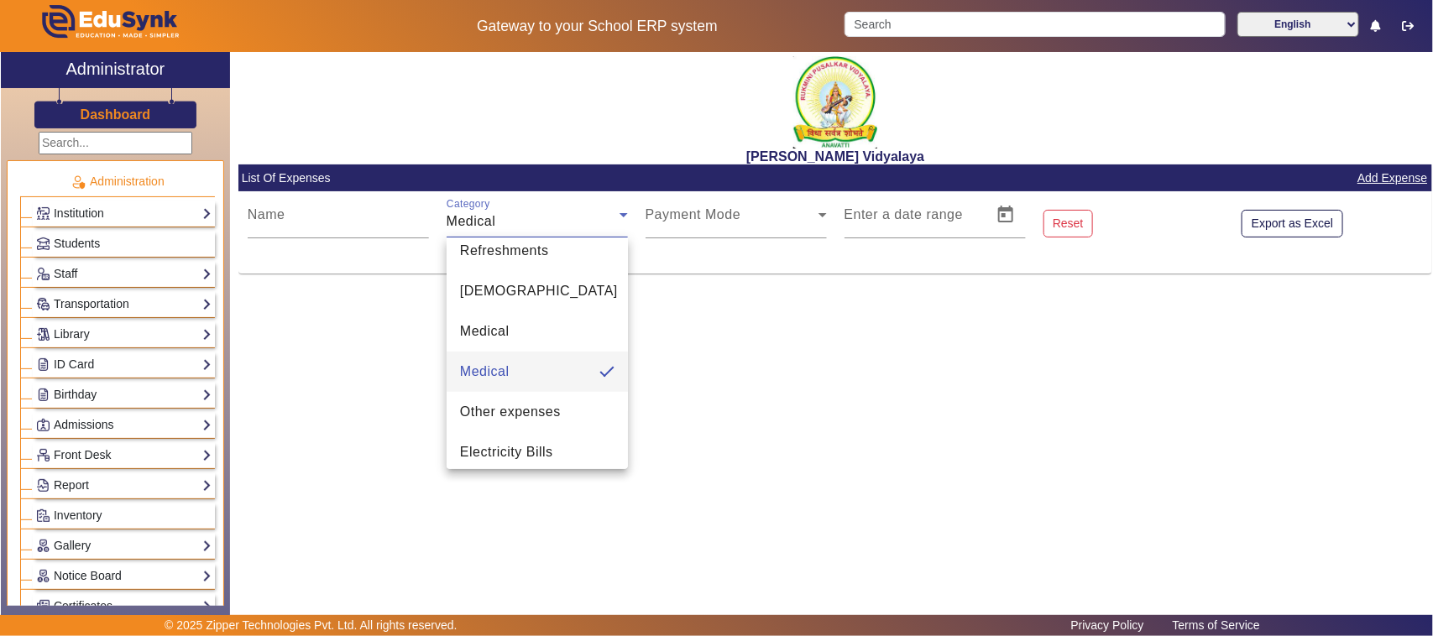
scroll to position [315, 0]
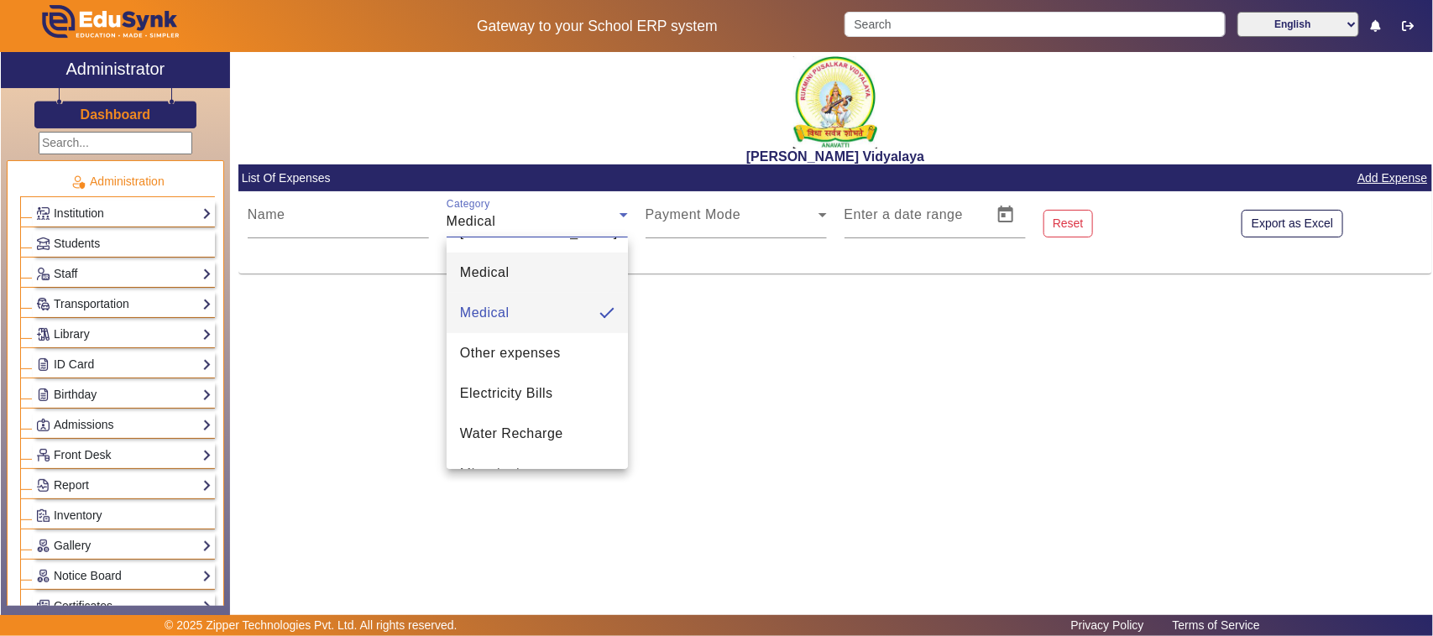
click at [513, 274] on mat-option "Medical" at bounding box center [537, 273] width 181 height 40
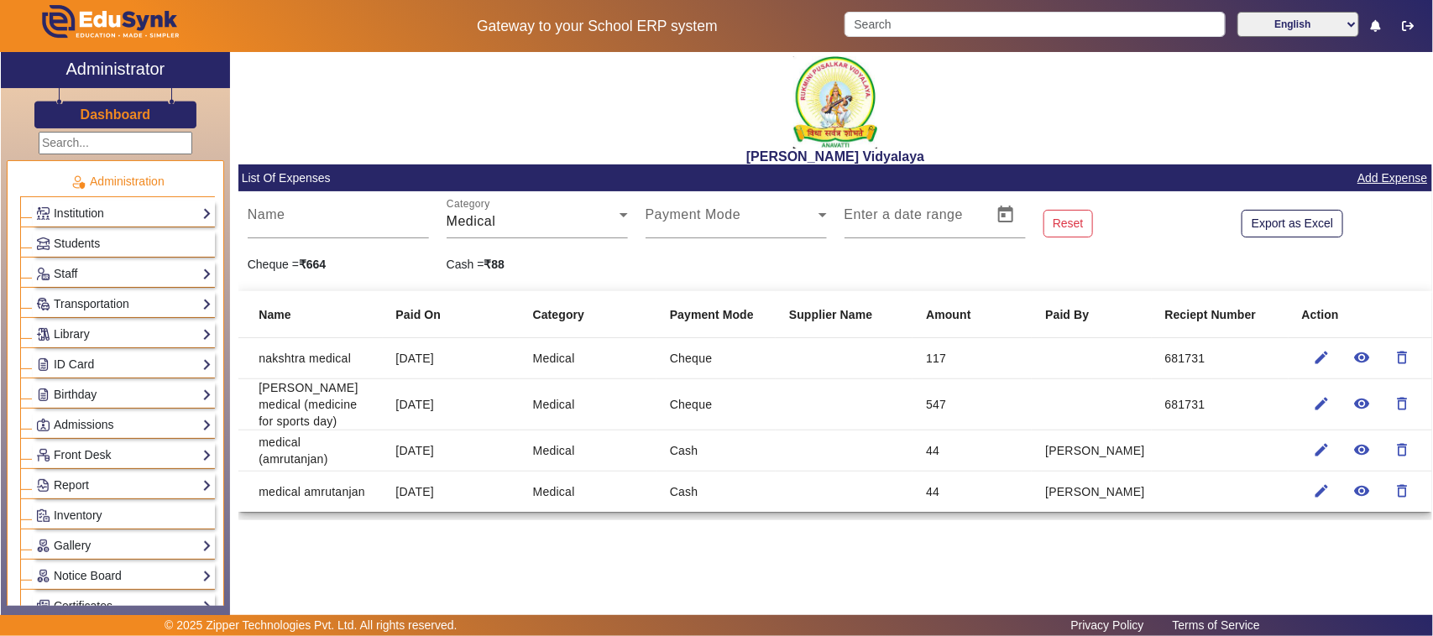
click at [1402, 174] on link "Add Expense" at bounding box center [1391, 178] width 73 height 21
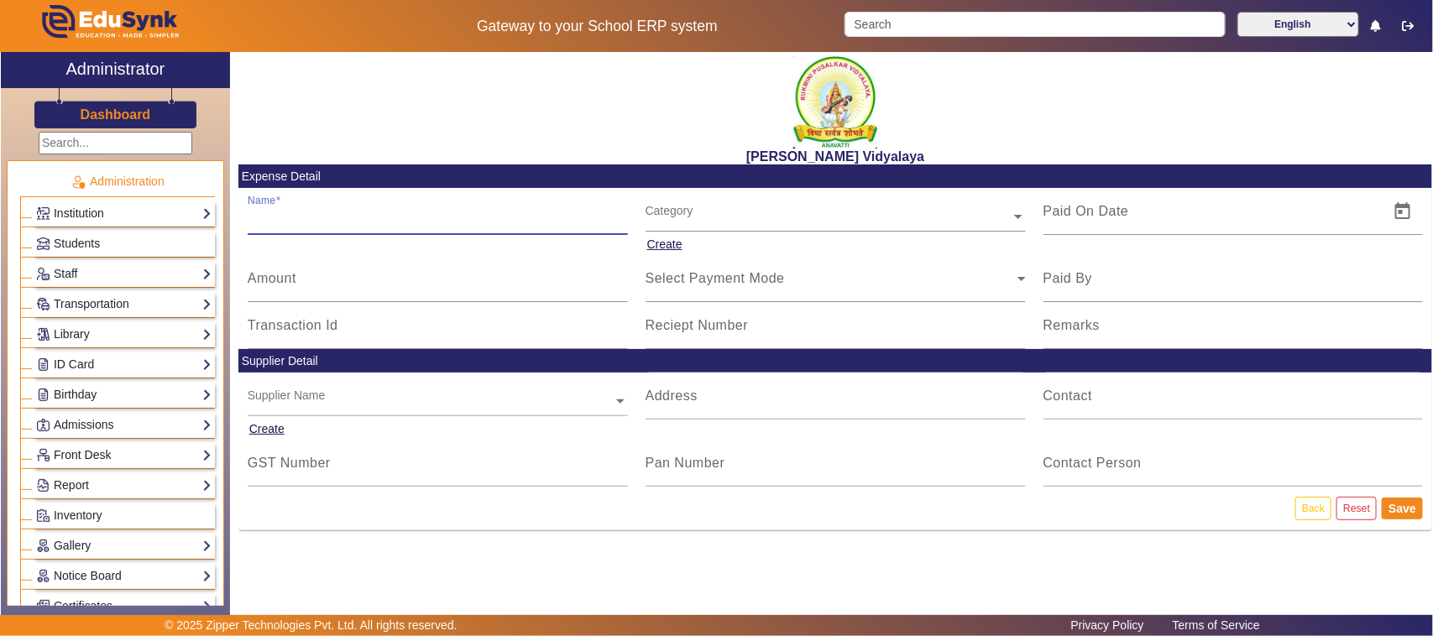
click at [341, 223] on input "Name" at bounding box center [438, 218] width 380 height 20
click at [425, 217] on input "medical parcetmol tablet" at bounding box center [438, 218] width 380 height 20
type input "medical parcetmol tablet(2 strip)"
click at [282, 285] on mat-label "Amount" at bounding box center [272, 278] width 49 height 14
click at [282, 285] on input "Amount" at bounding box center [438, 285] width 380 height 20
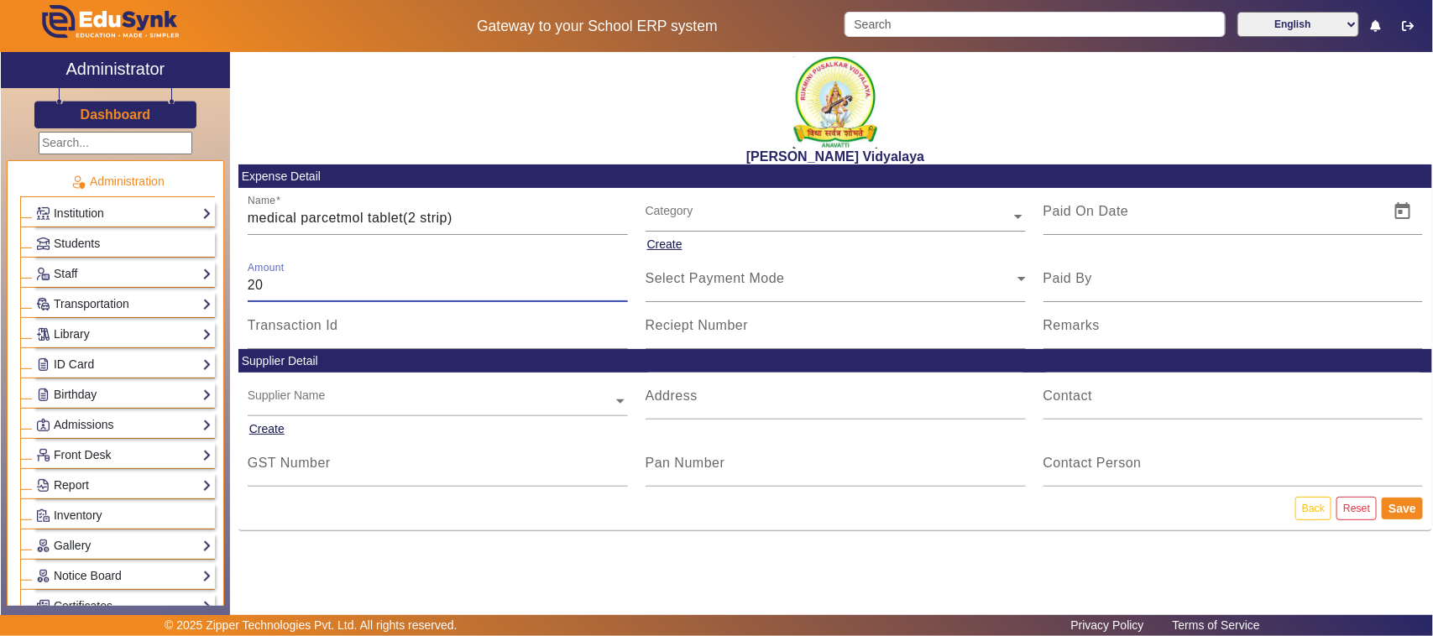
type input "20"
click at [676, 203] on div "Category" at bounding box center [669, 211] width 48 height 18
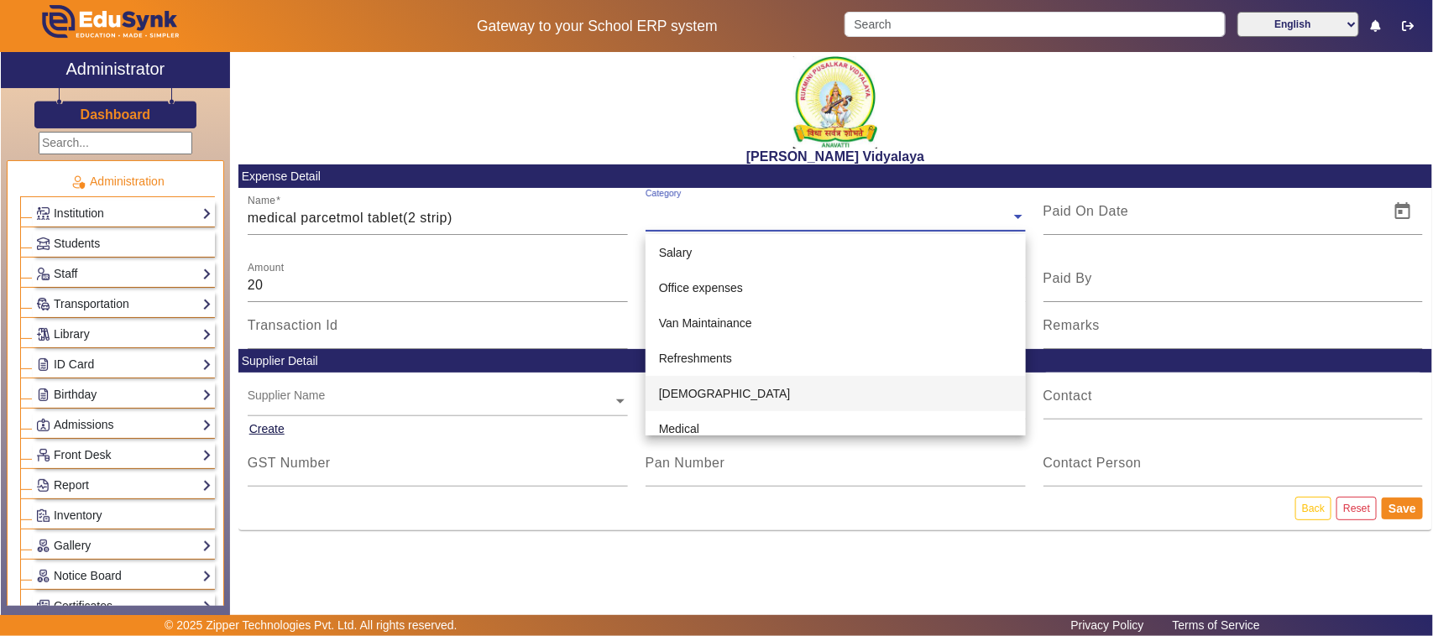
scroll to position [210, 0]
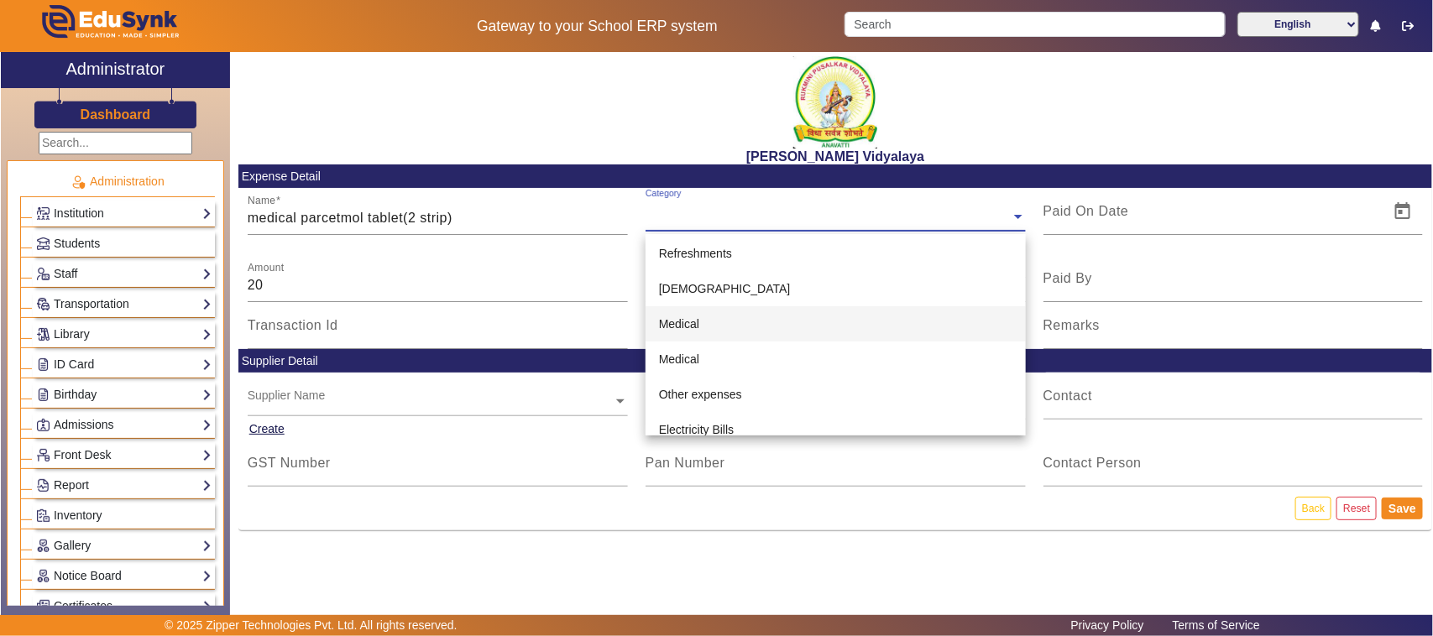
click at [685, 320] on span "Medical" at bounding box center [679, 323] width 40 height 13
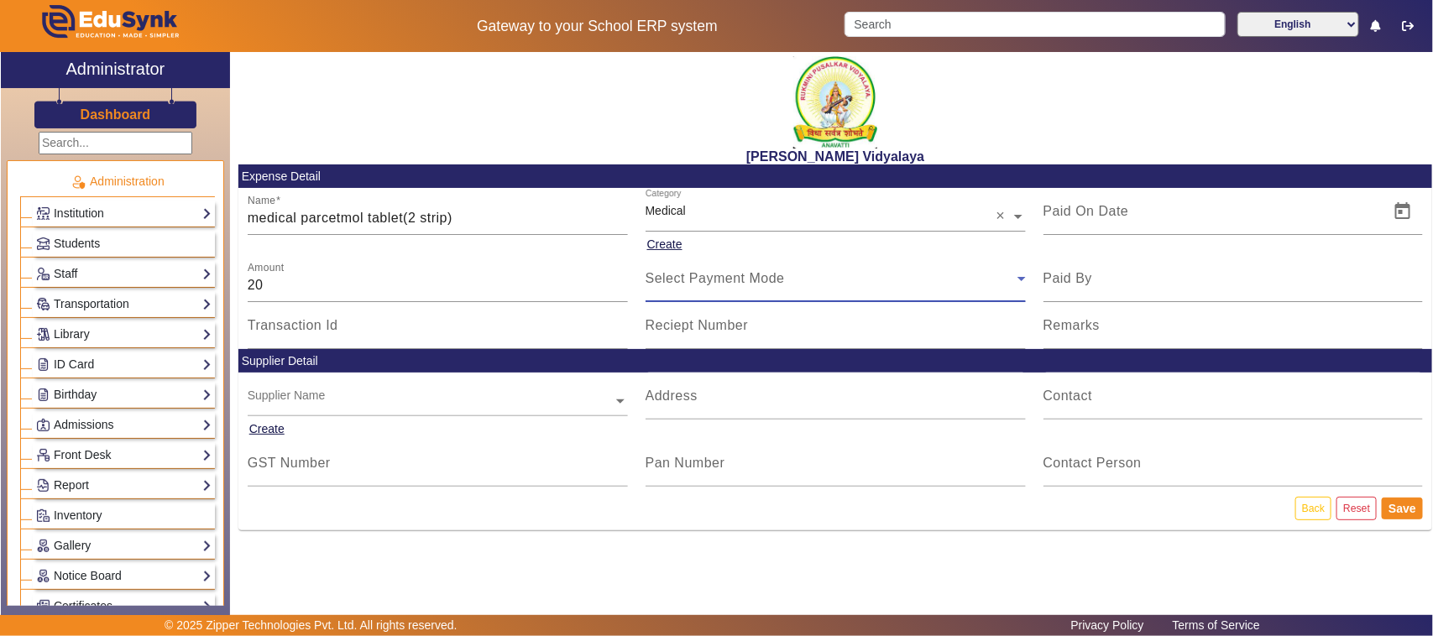
click at [698, 283] on span "Select Payment Mode" at bounding box center [714, 278] width 139 height 14
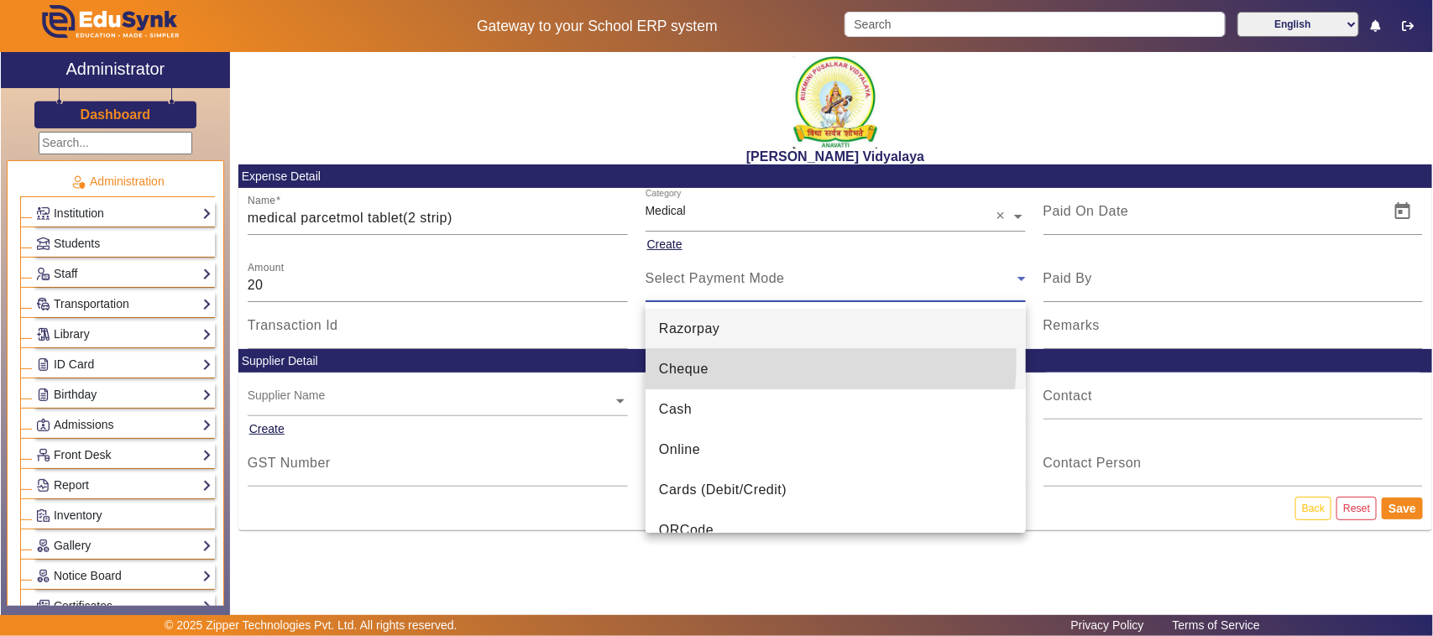
click at [685, 359] on span "Cheque" at bounding box center [684, 369] width 50 height 20
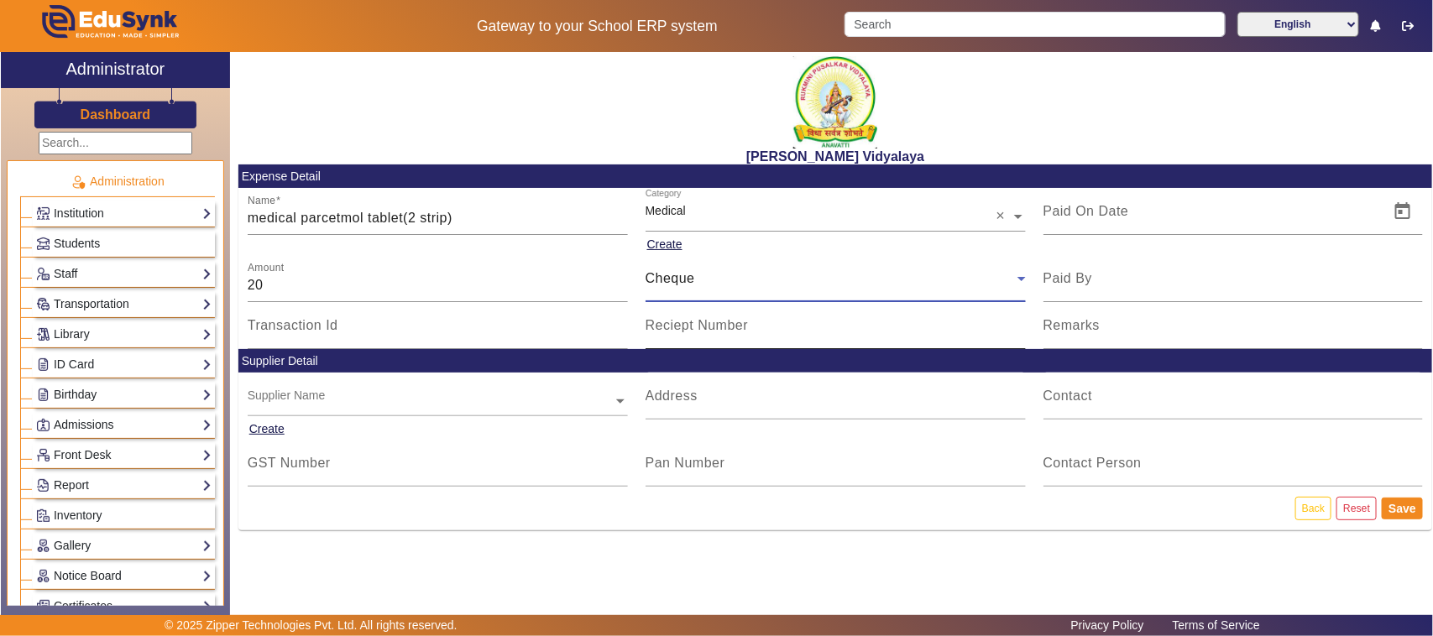
click at [695, 328] on mat-label "Reciept Number" at bounding box center [696, 325] width 103 height 14
click at [695, 328] on input "Reciept Number" at bounding box center [835, 332] width 380 height 20
type input "664440"
click at [1407, 212] on span "Open calendar" at bounding box center [1402, 211] width 40 height 40
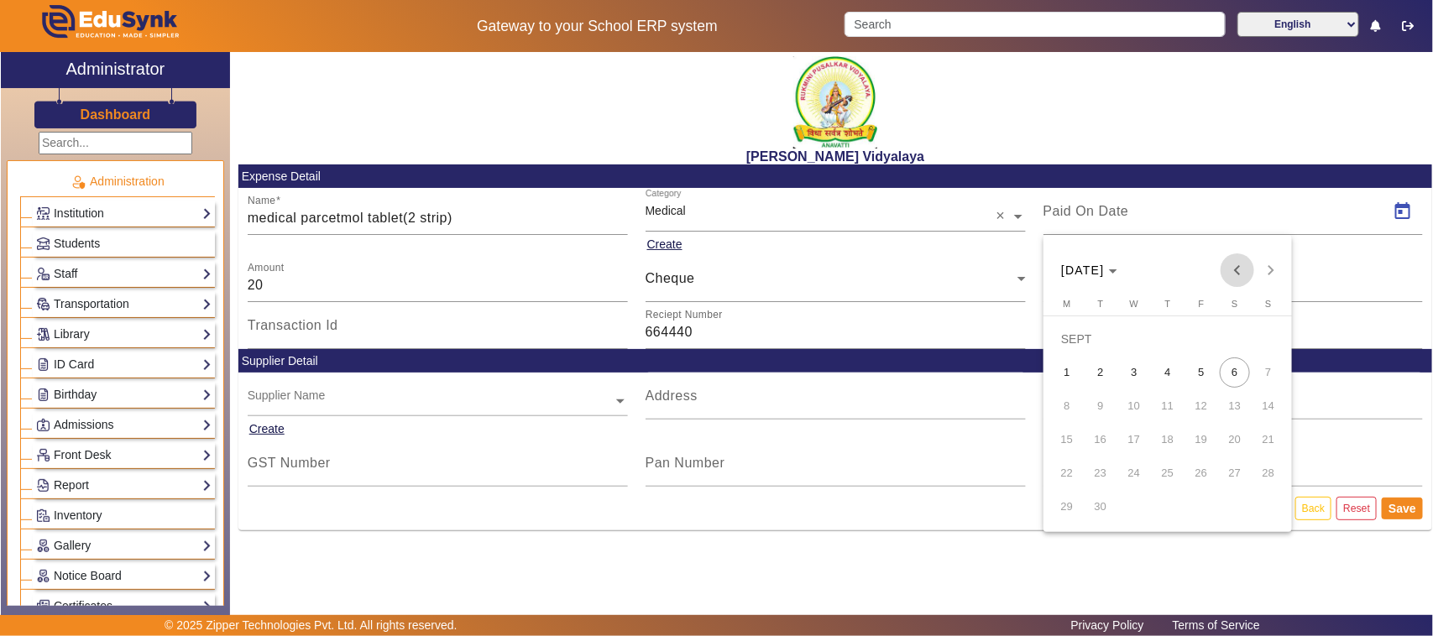
click at [1234, 269] on span "Previous month" at bounding box center [1237, 270] width 34 height 34
click at [1238, 264] on span "Previous month" at bounding box center [1237, 270] width 34 height 34
click at [1135, 504] on span "30" at bounding box center [1134, 507] width 30 height 30
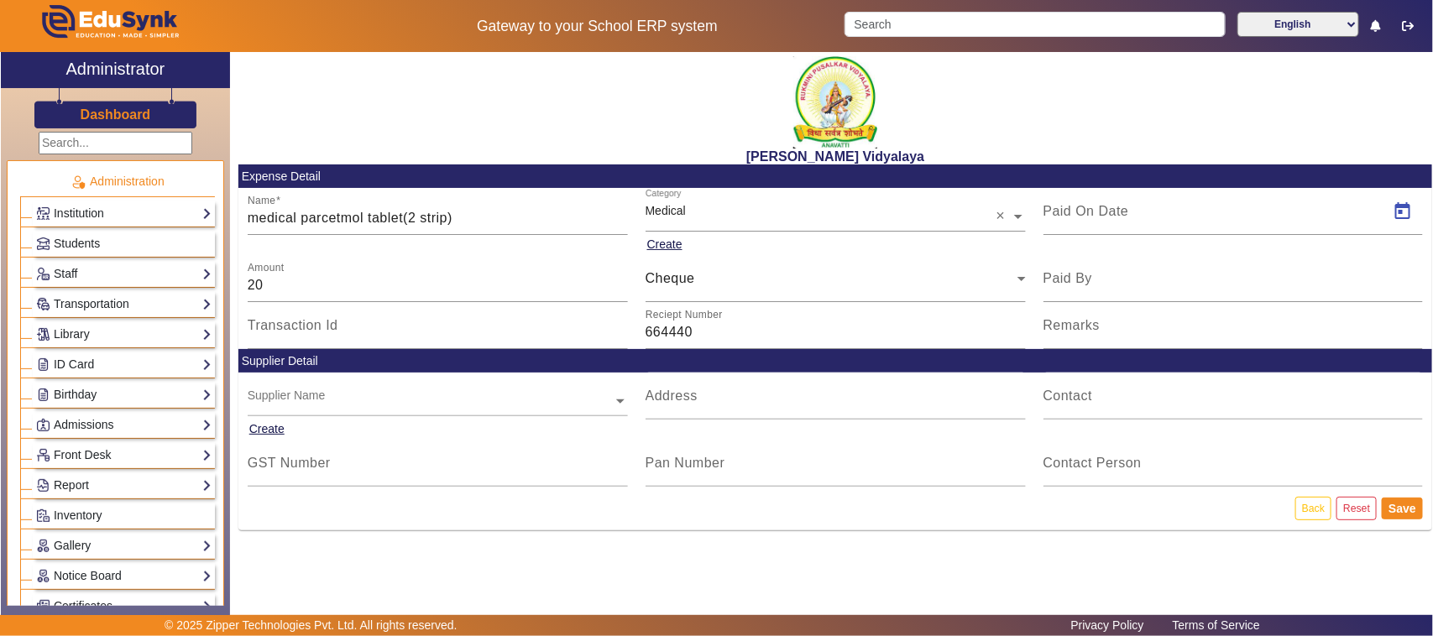
type input "[DATE]"
click at [1406, 508] on button "Save" at bounding box center [1401, 509] width 41 height 22
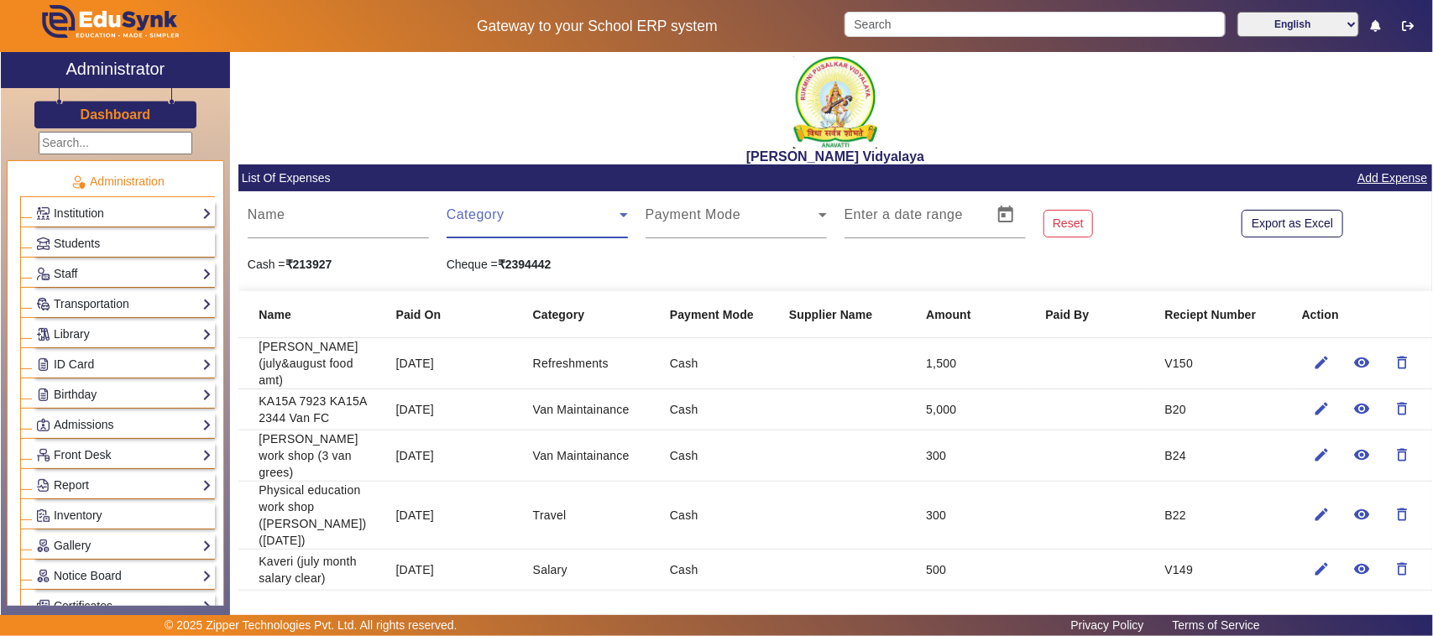
click at [478, 228] on span at bounding box center [533, 222] width 173 height 20
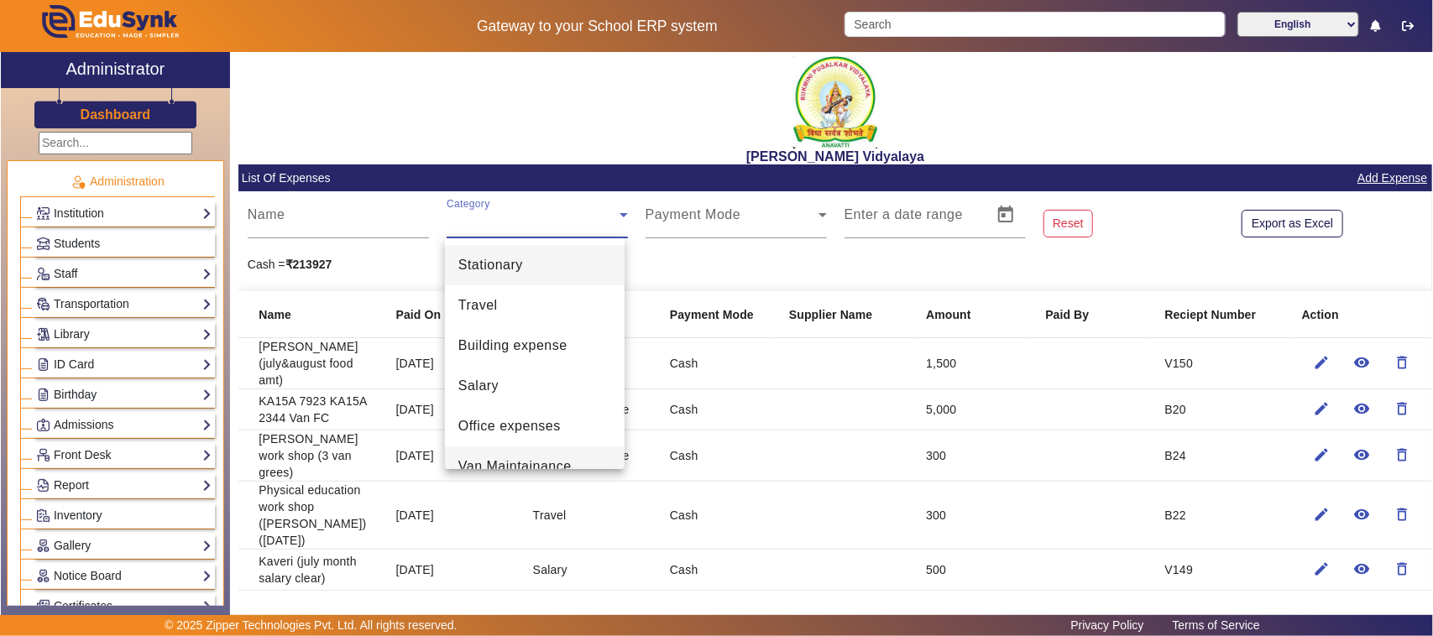
click at [488, 467] on span "Van Maintainance" at bounding box center [514, 467] width 113 height 20
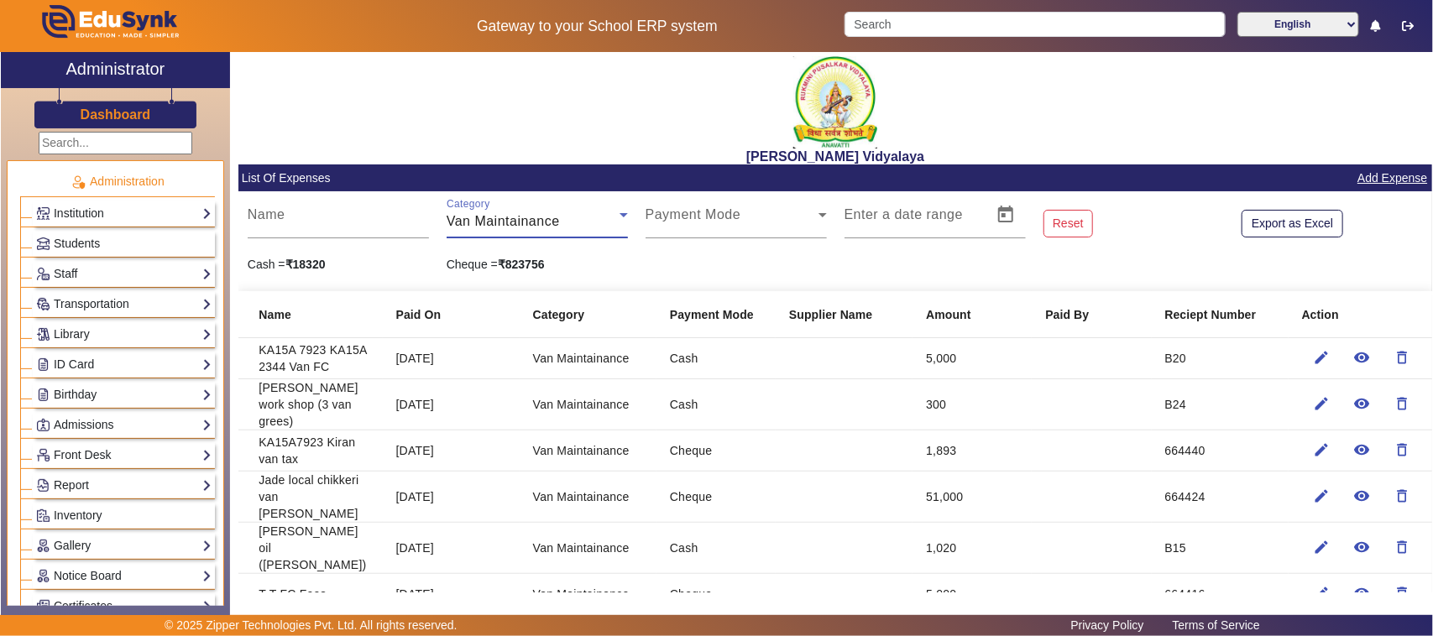
click at [478, 222] on span "Van Maintainance" at bounding box center [503, 221] width 113 height 14
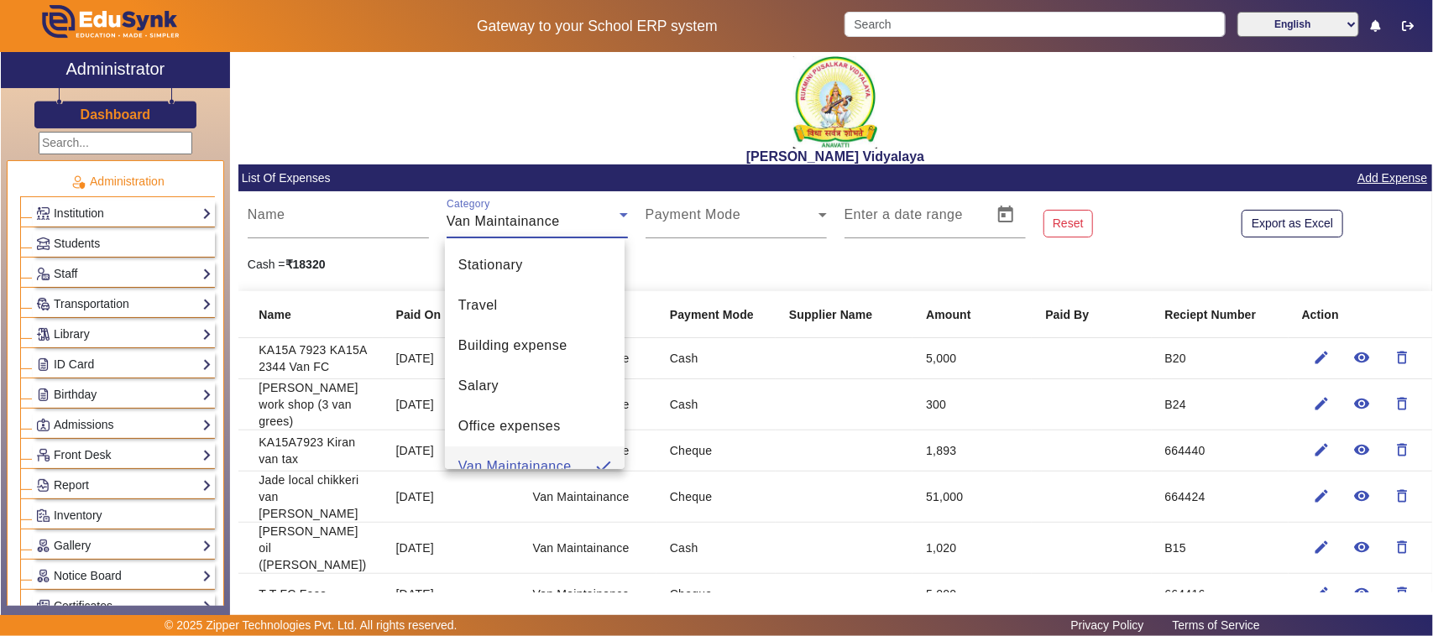
scroll to position [18, 0]
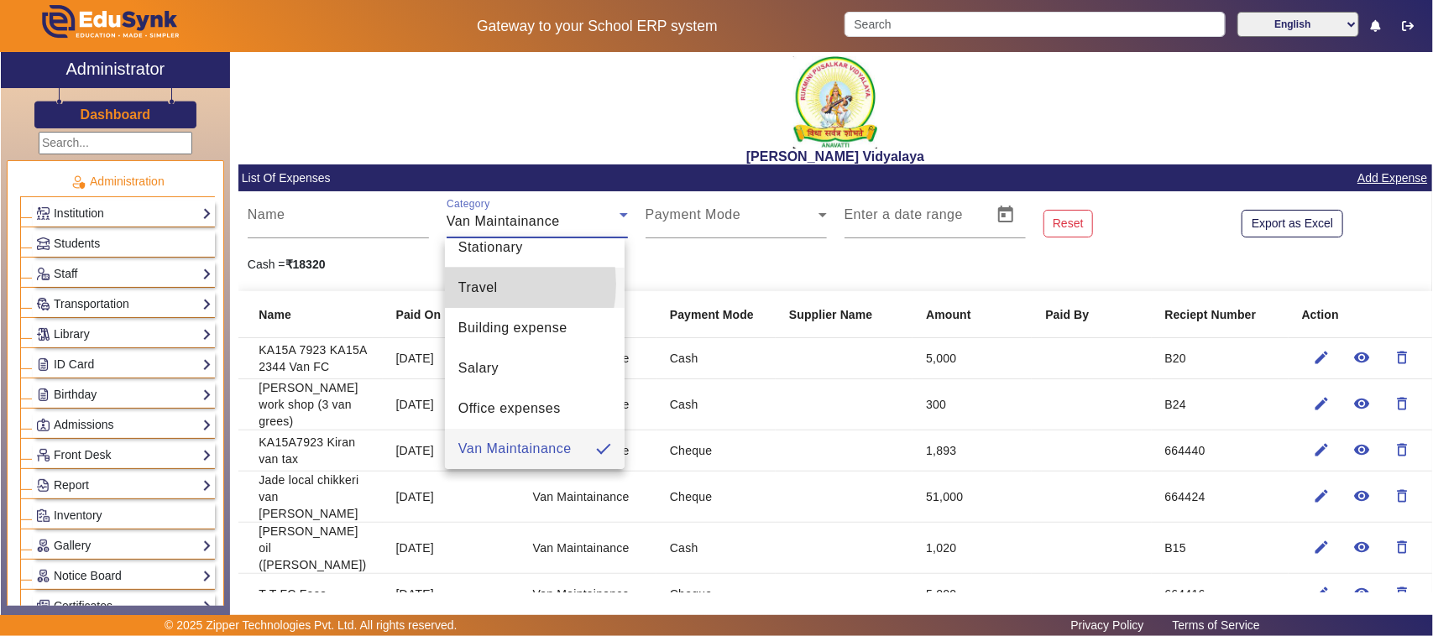
click at [471, 284] on span "Travel" at bounding box center [477, 288] width 39 height 20
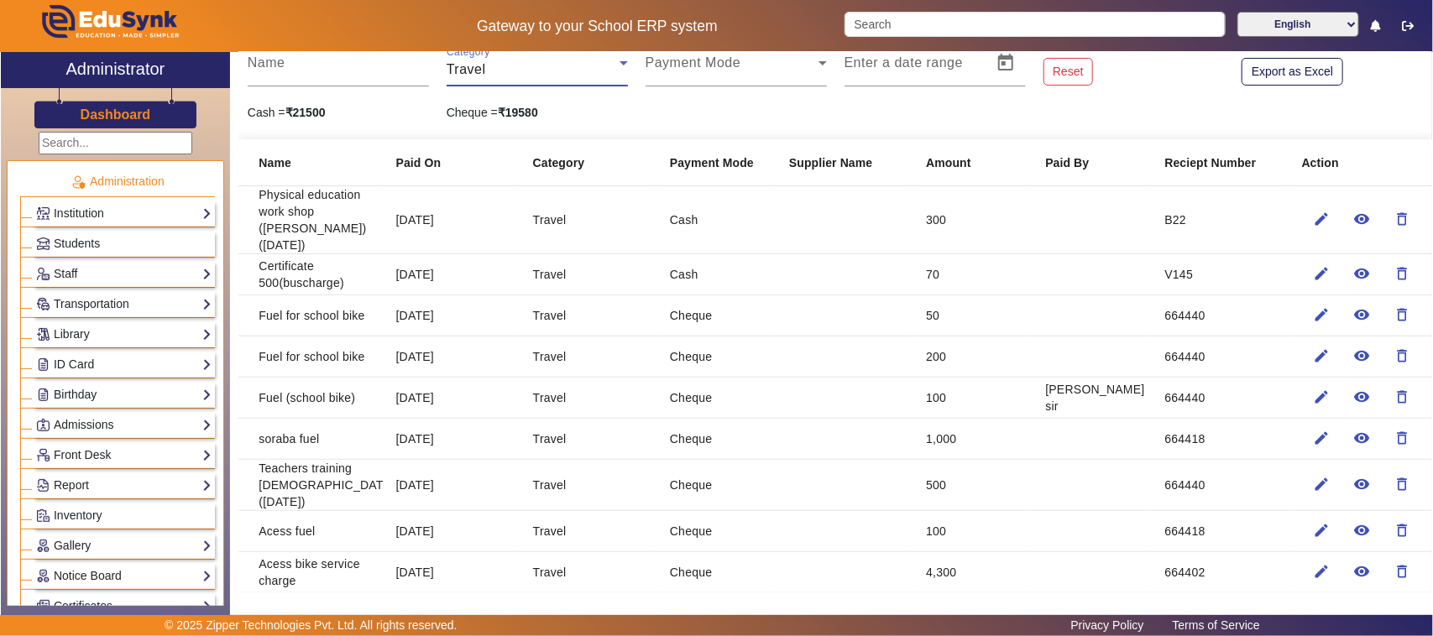
scroll to position [105, 0]
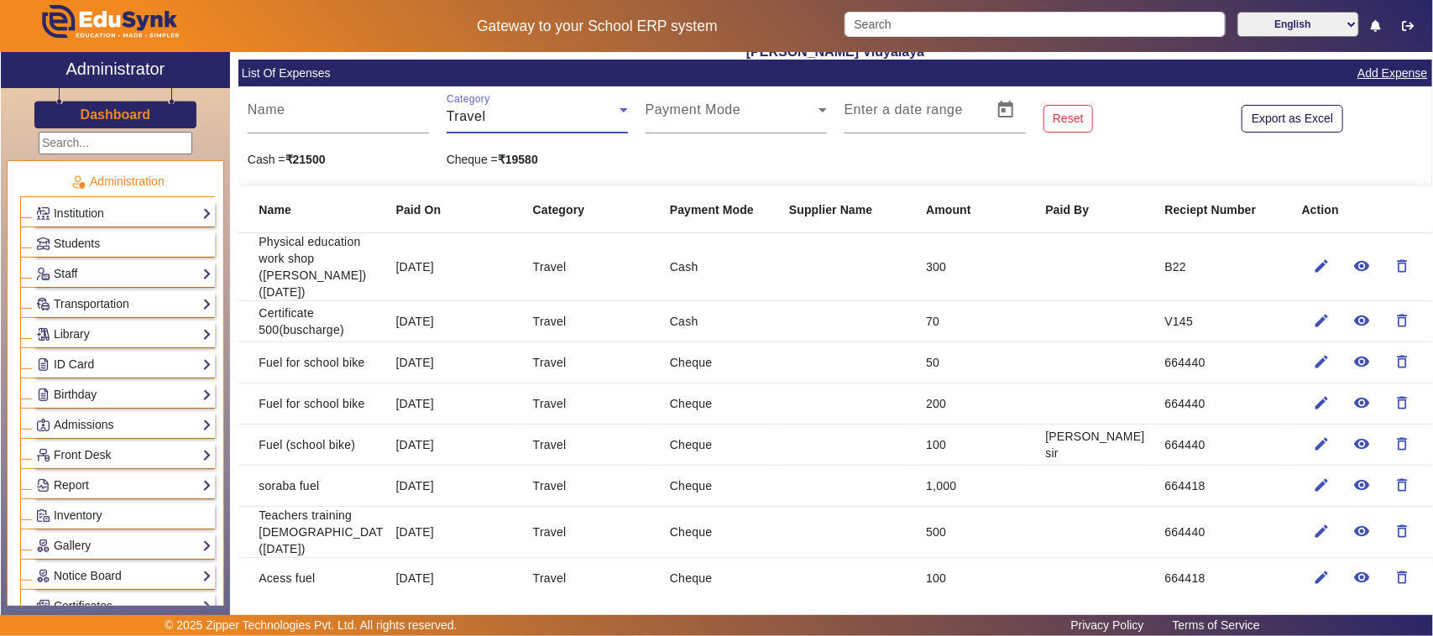
click at [475, 116] on span "Travel" at bounding box center [466, 116] width 39 height 14
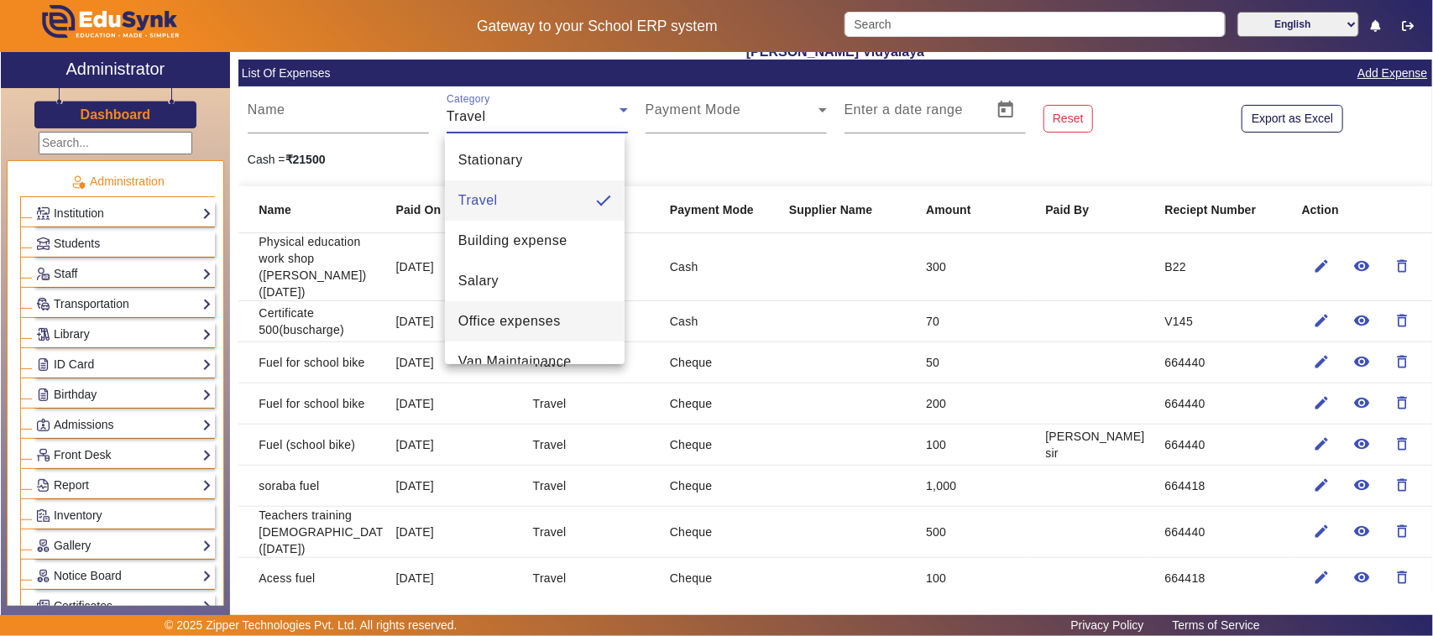
click at [499, 328] on span "Office expenses" at bounding box center [509, 321] width 102 height 20
